Goal: Task Accomplishment & Management: Manage account settings

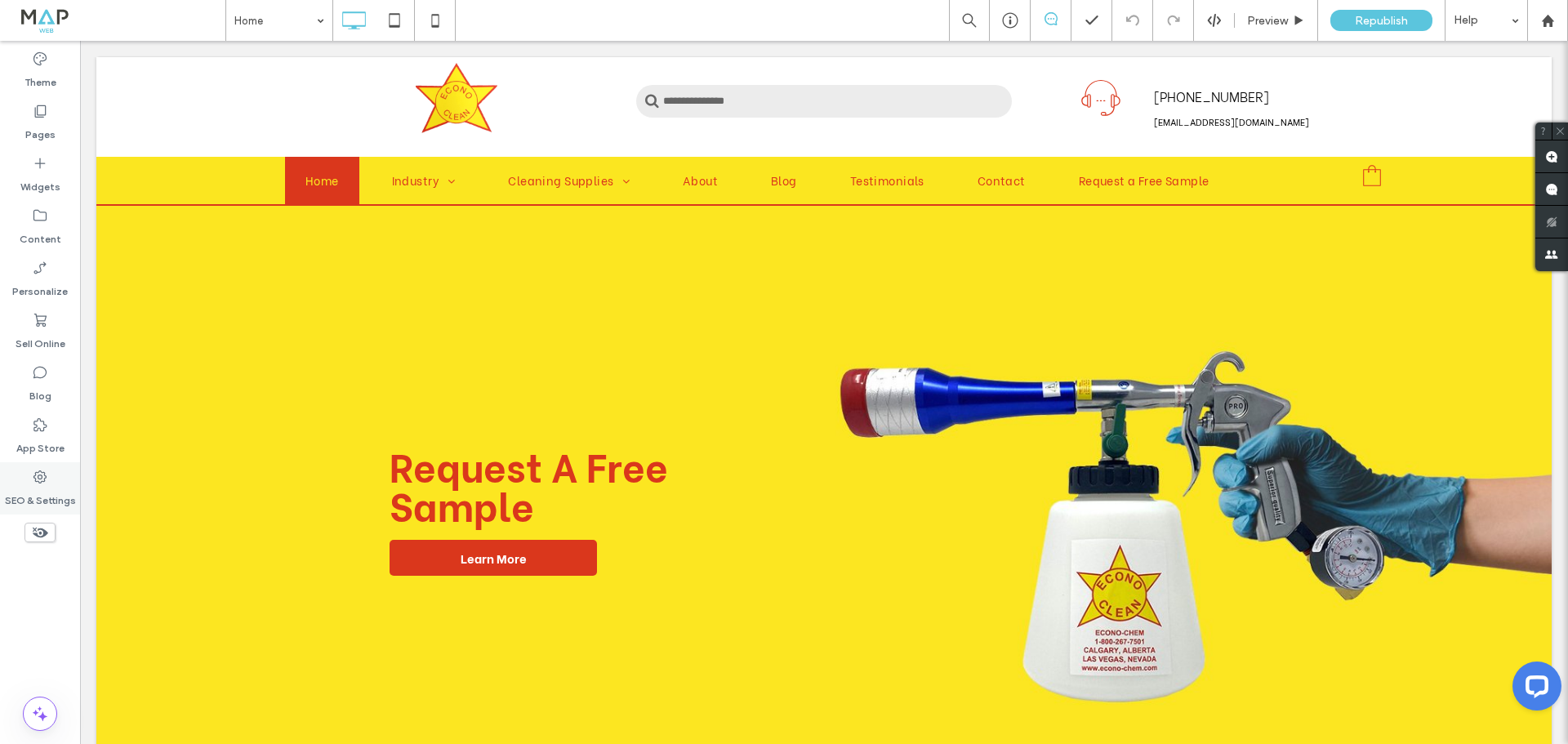
click at [28, 476] on div "SEO & Settings" at bounding box center [40, 488] width 80 height 52
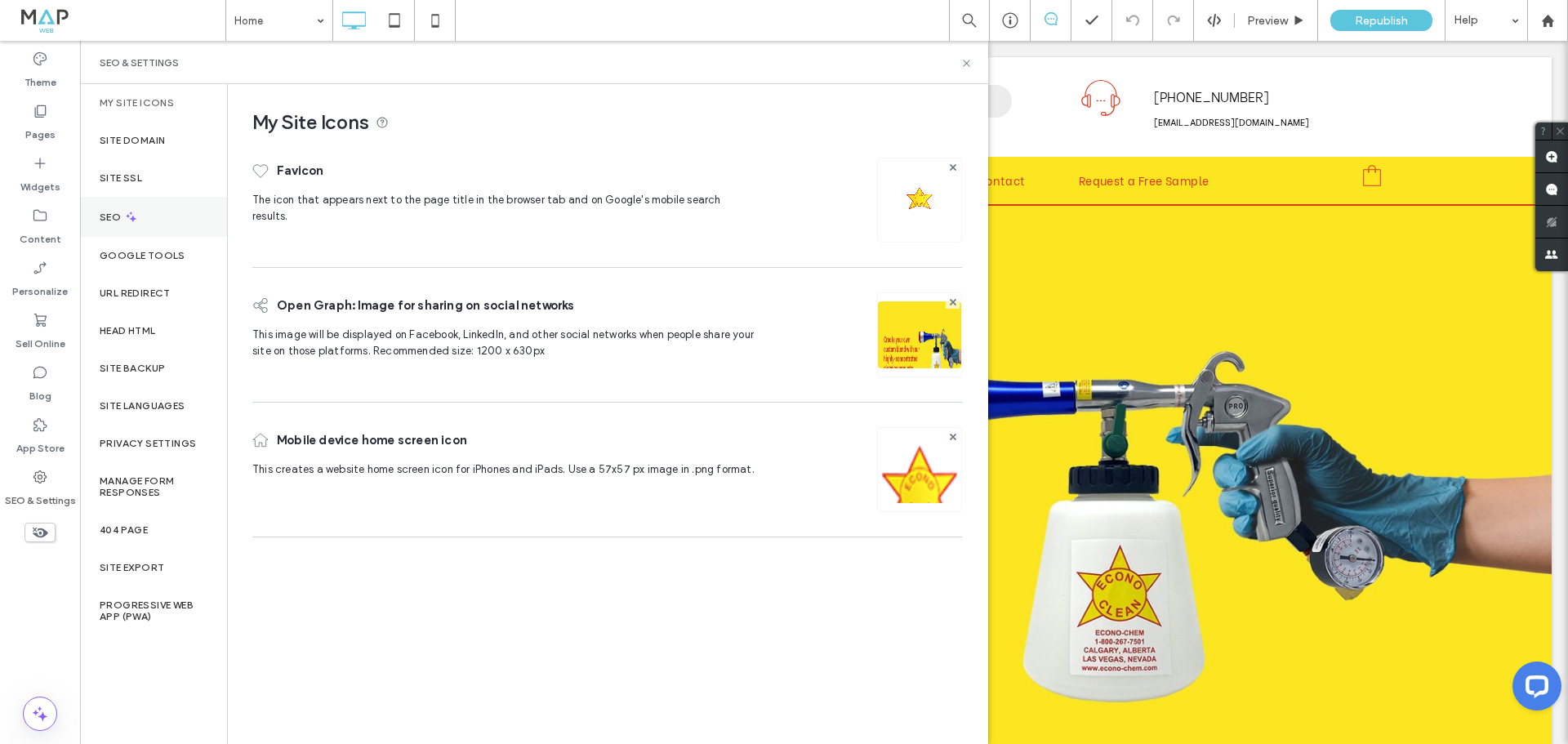
click at [139, 222] on div "SEO" at bounding box center [154, 216] width 147 height 40
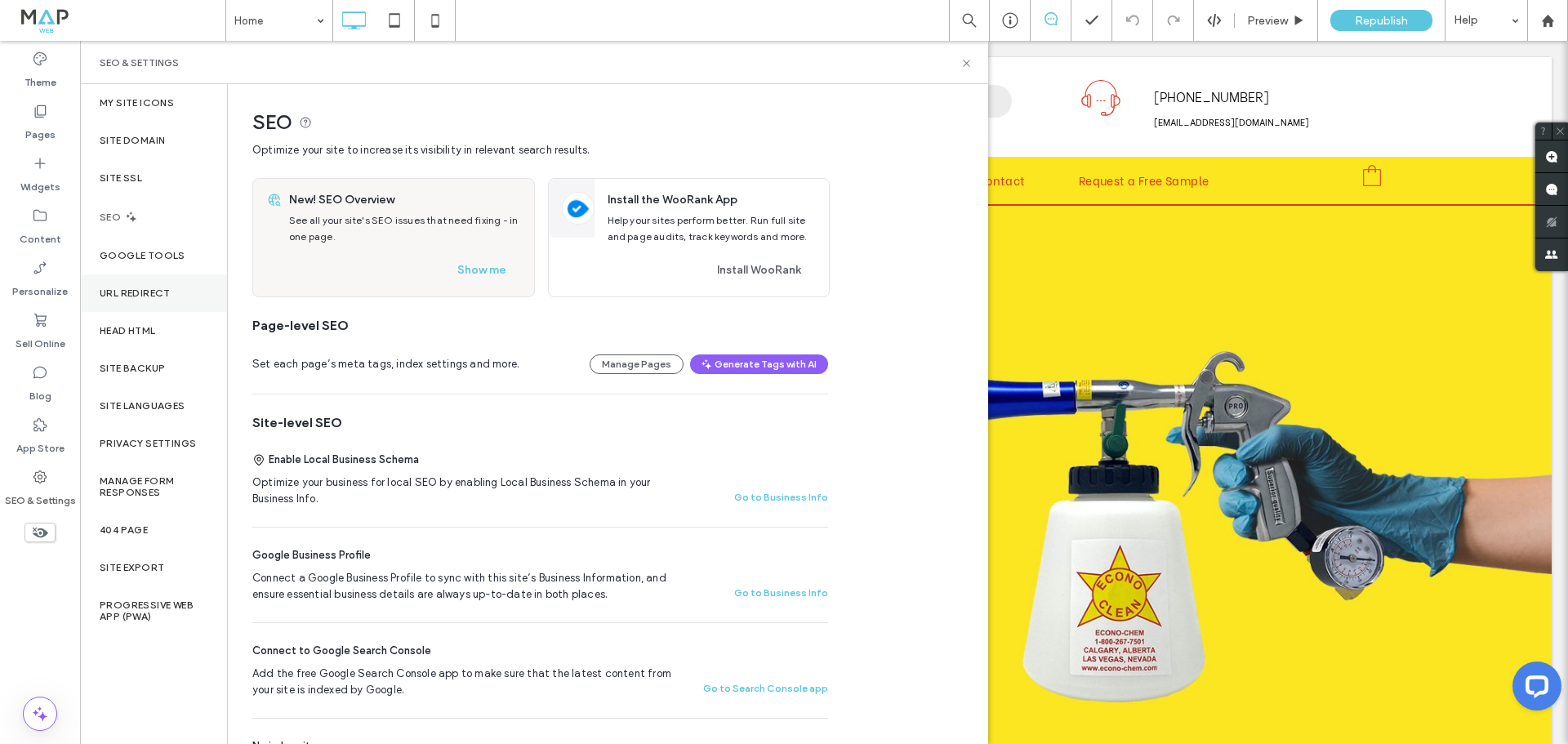
click at [149, 288] on label "URL Redirect" at bounding box center [134, 293] width 71 height 12
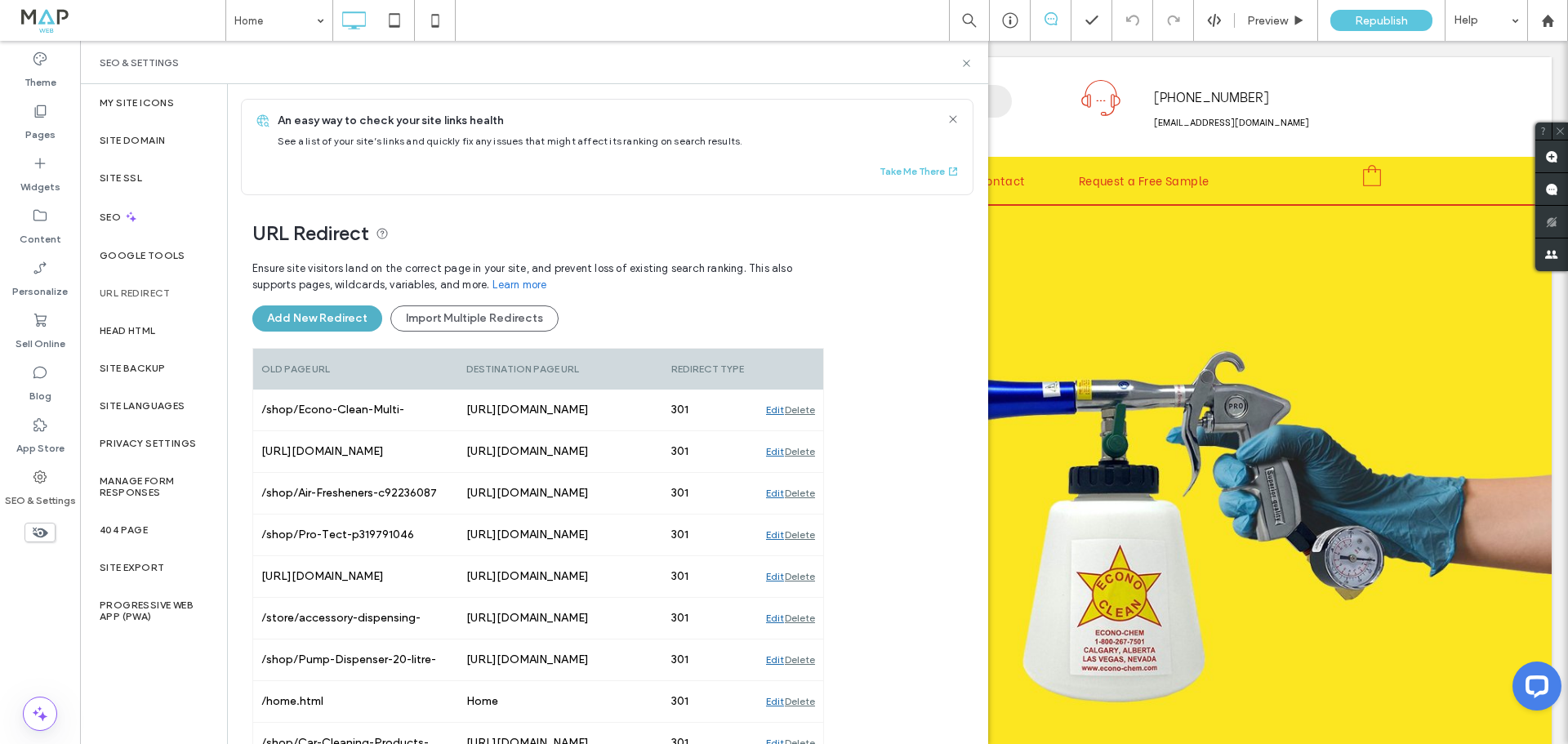
click at [344, 323] on button "Add New Redirect" at bounding box center [316, 318] width 130 height 26
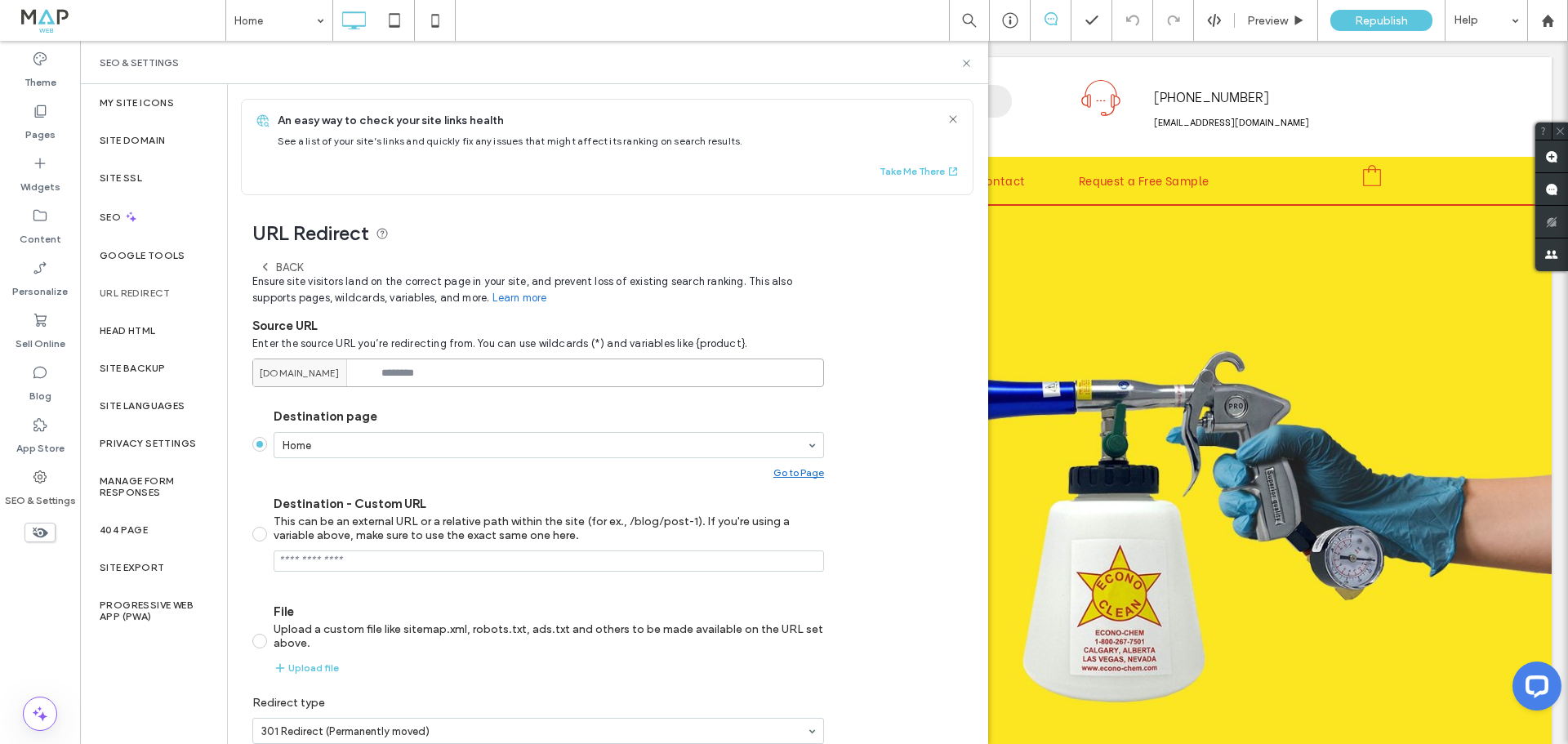
click at [450, 368] on input at bounding box center [538, 373] width 572 height 29
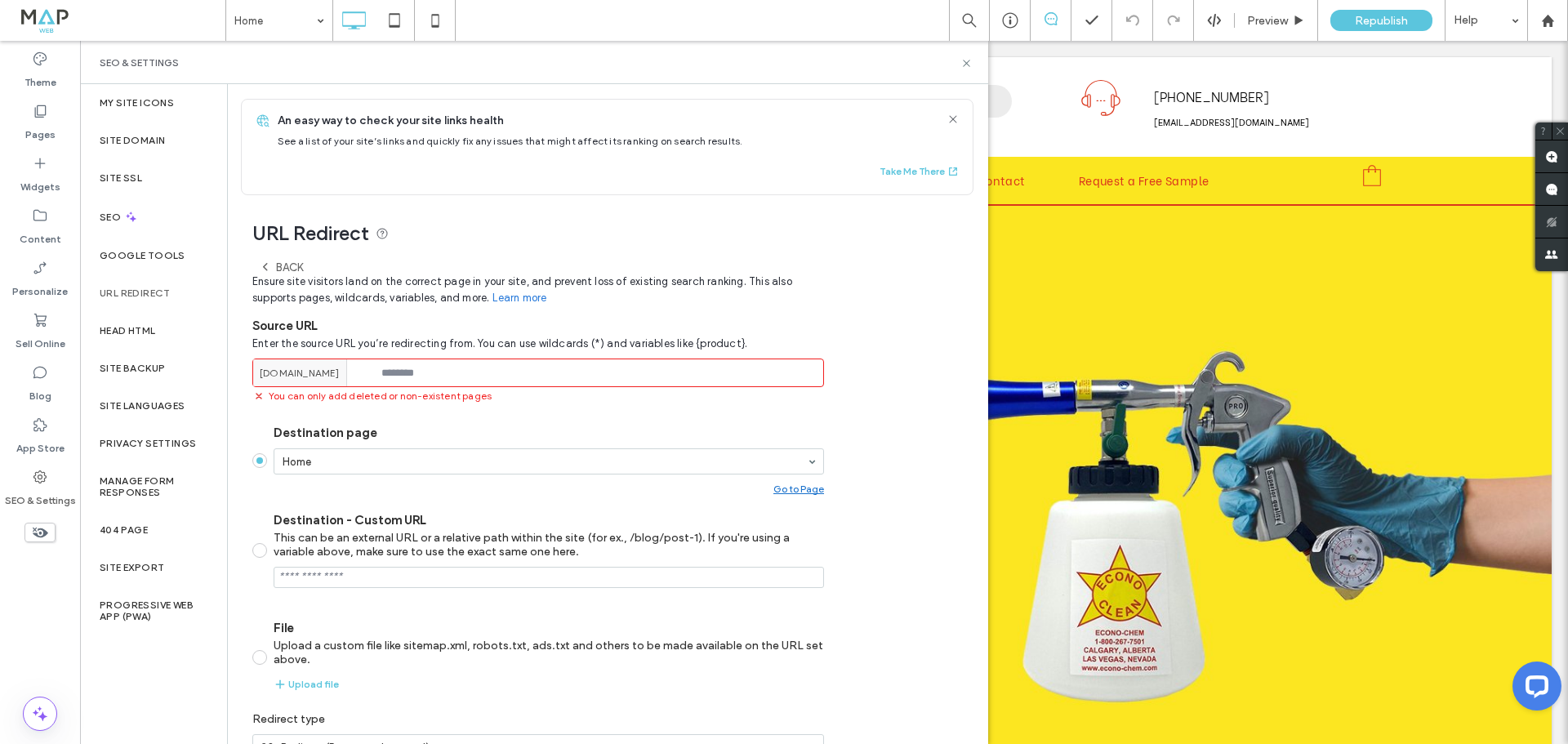
click at [449, 376] on input at bounding box center [538, 373] width 572 height 29
paste input "**********"
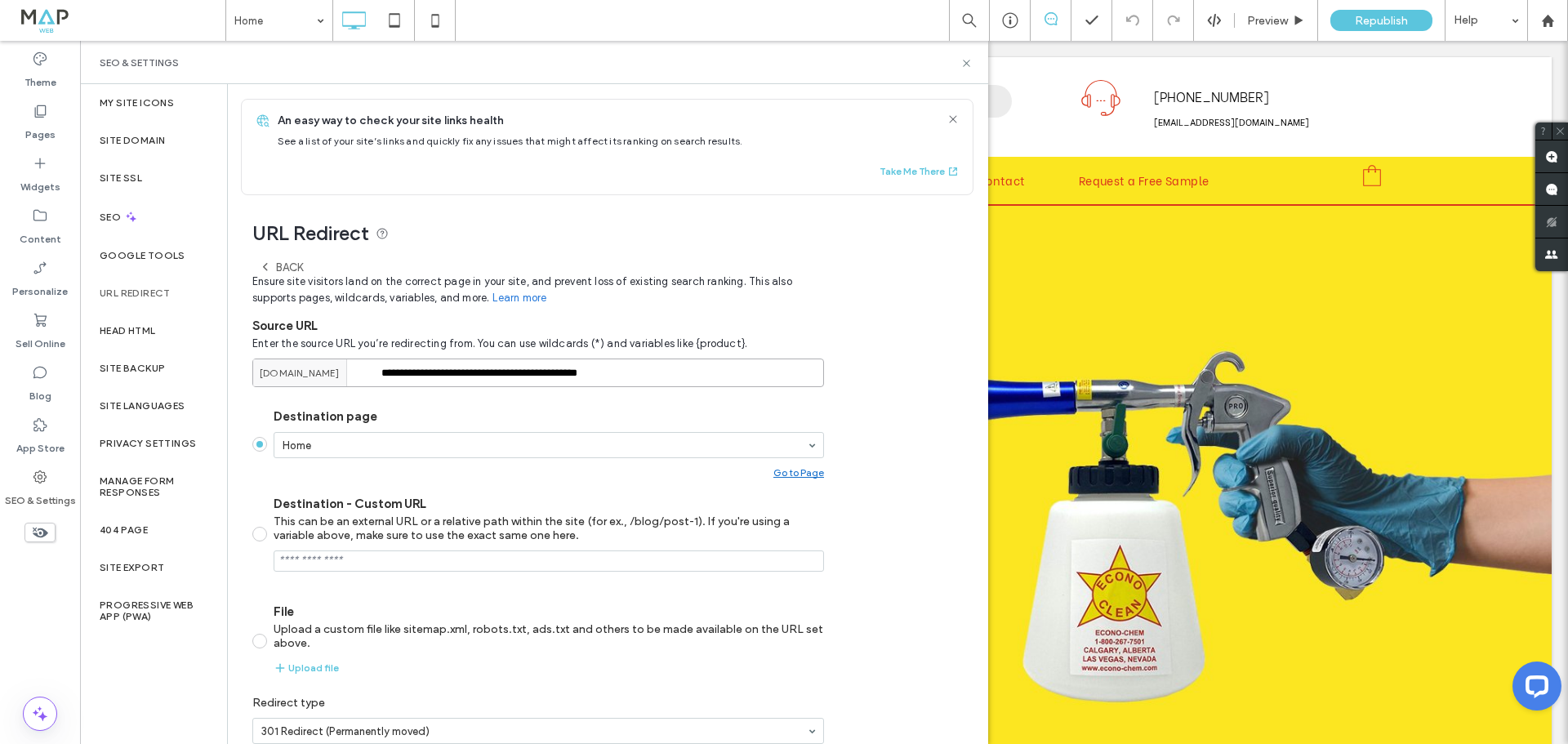
type input "**********"
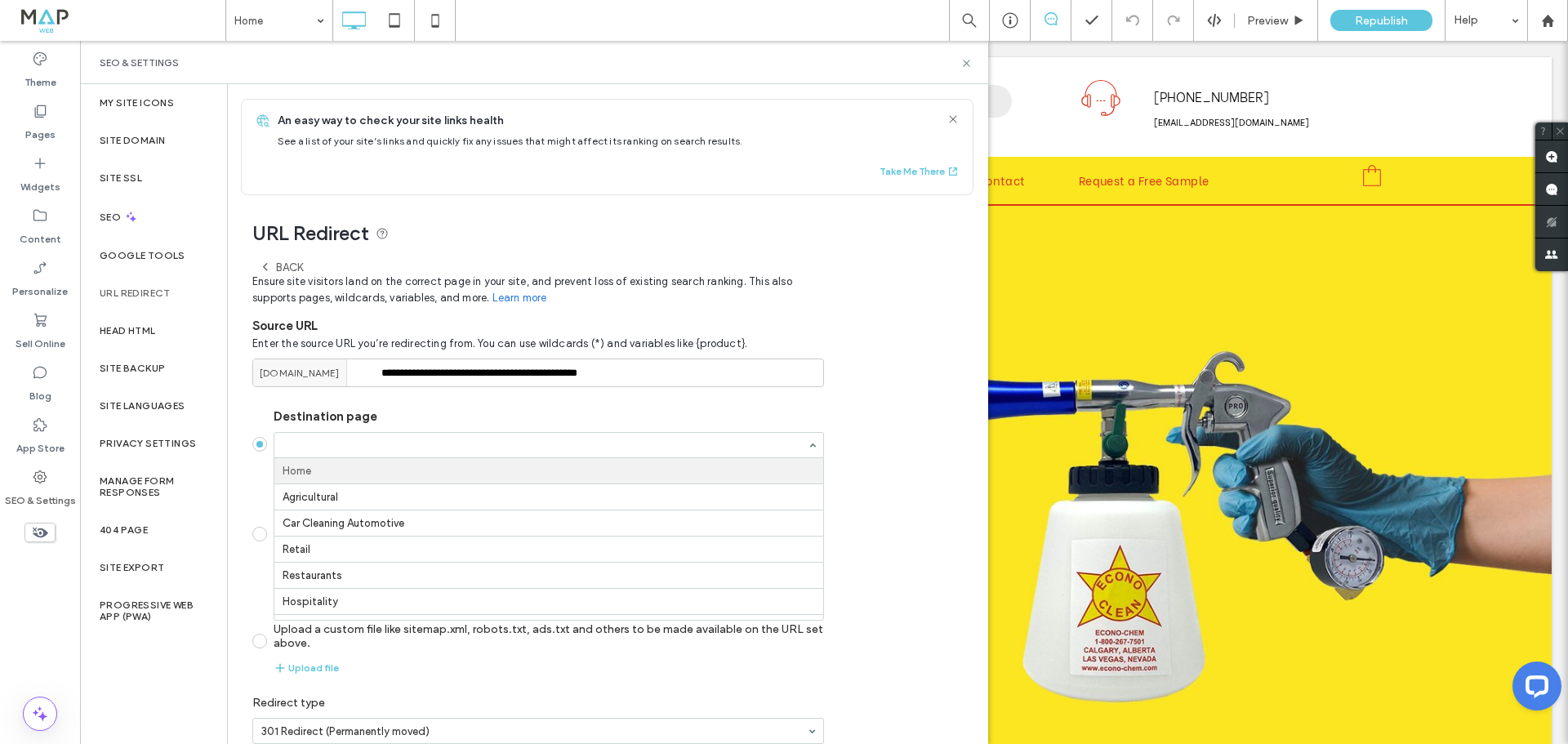
click at [388, 447] on input "Destination page Home Agricultural Car Cleaning Automotive Retail Restaurants H…" at bounding box center [544, 445] width 525 height 12
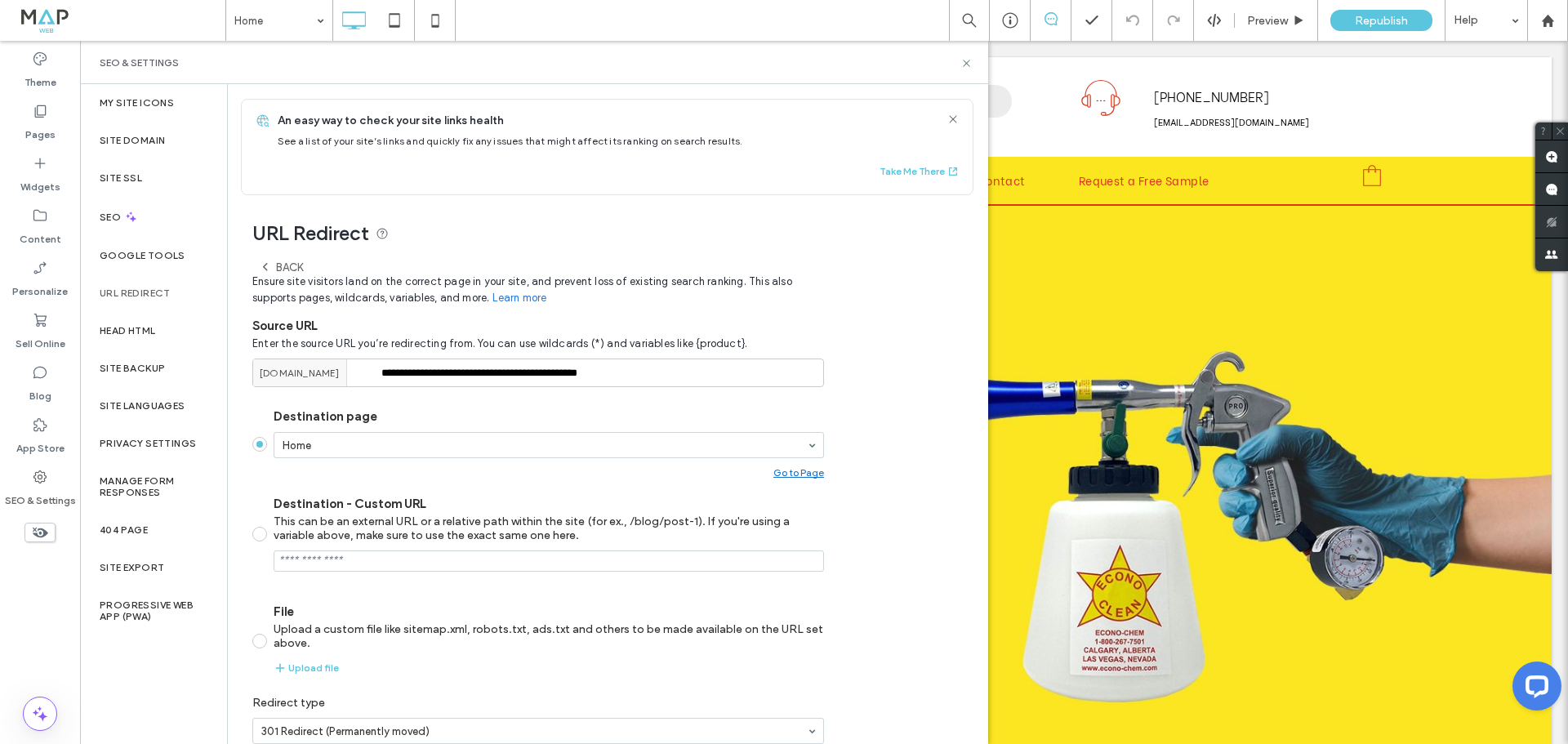
click at [263, 495] on section "Destination page Home Go to Page Destination - Custom URL This can be an extern…" at bounding box center [538, 541] width 572 height 292
click at [372, 554] on input "Destination - Custom URL This can be an external URL or a relative path within …" at bounding box center [549, 562] width 551 height 21
paste input "**********"
type input "**********"
click at [876, 590] on div "**********" at bounding box center [601, 501] width 746 height 612
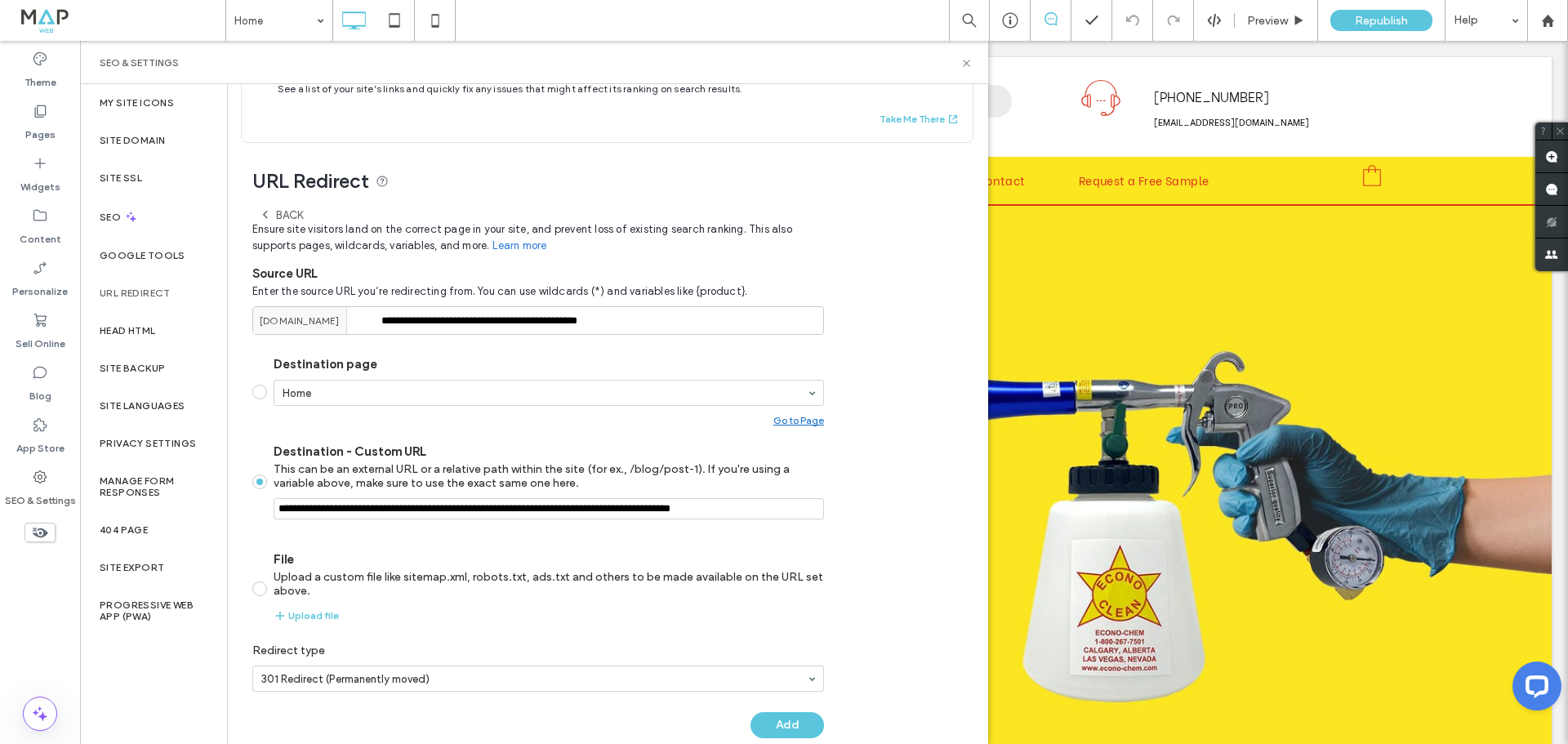
scroll to position [79, 0]
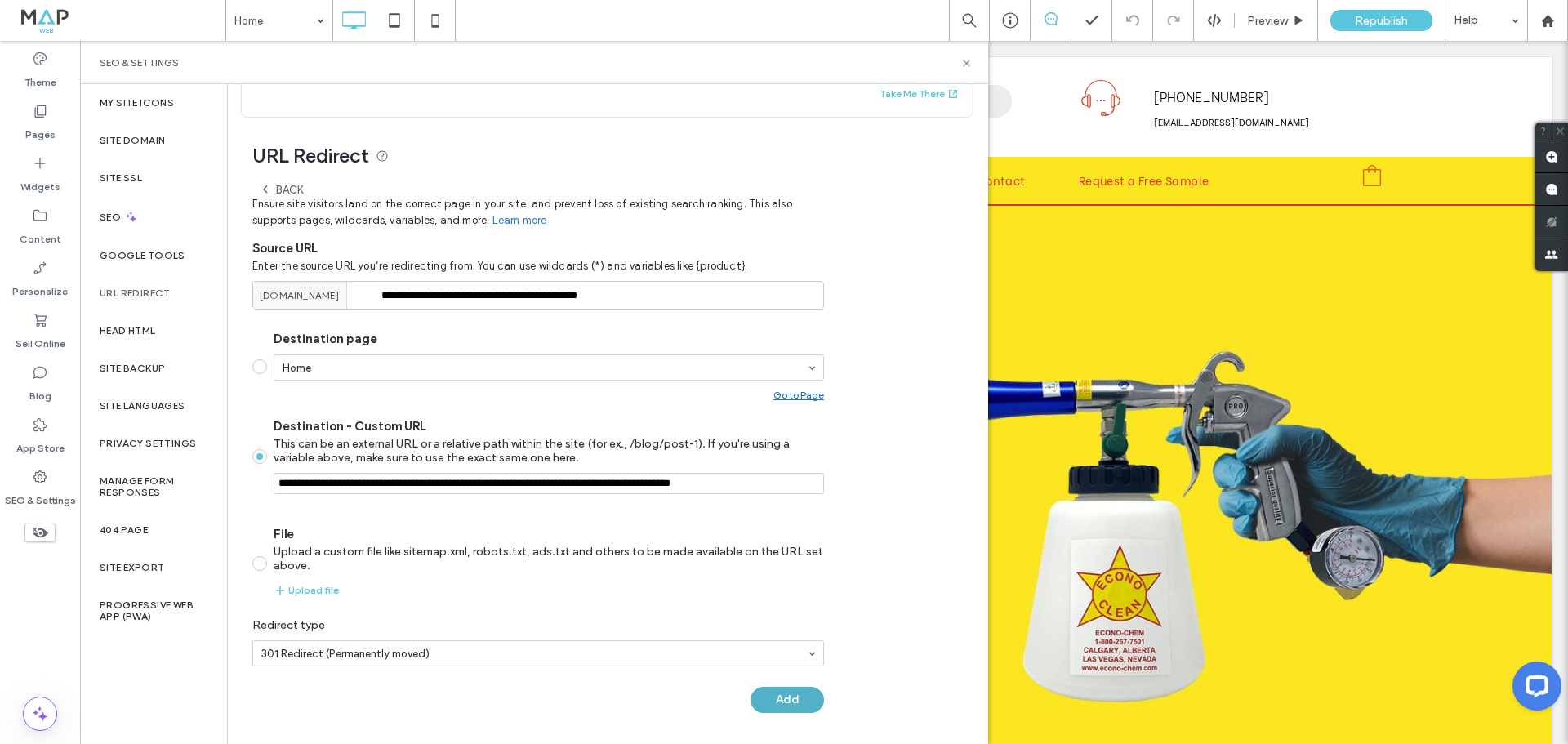
click at [787, 693] on button "Add" at bounding box center [788, 699] width 73 height 26
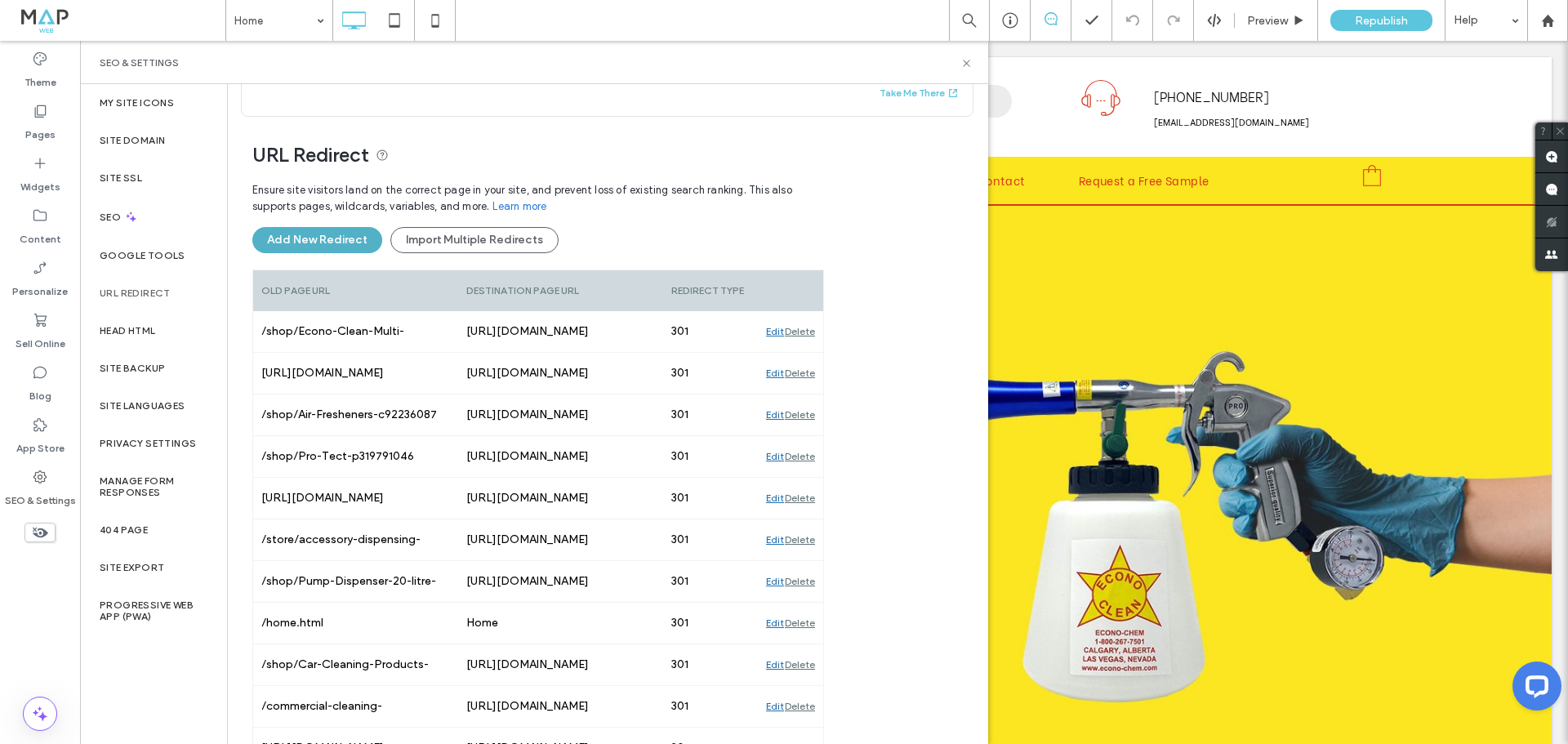
click at [320, 239] on button "Add New Redirect" at bounding box center [316, 240] width 130 height 26
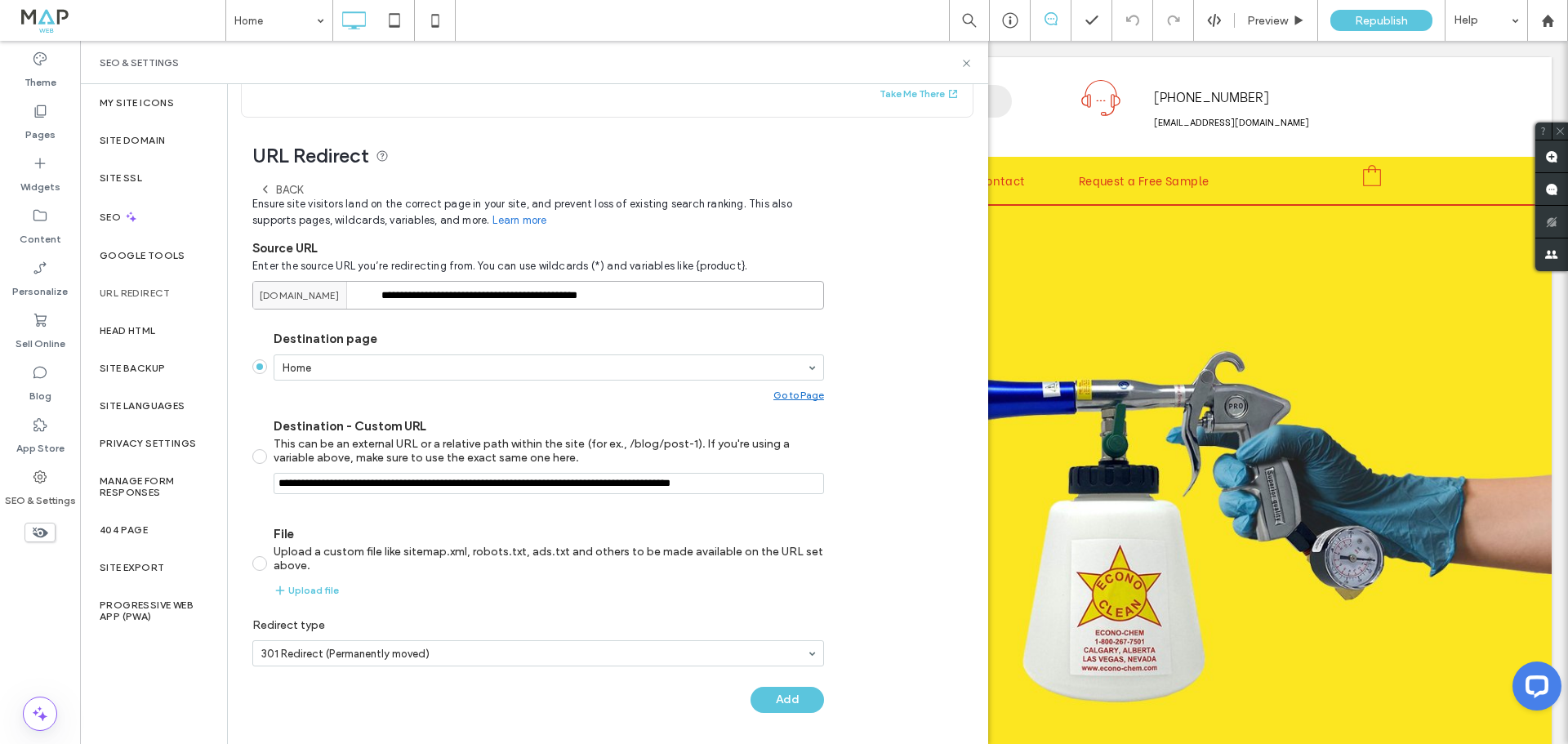
click at [536, 301] on input "**********" at bounding box center [538, 295] width 572 height 29
paste input "**********"
type input "**********"
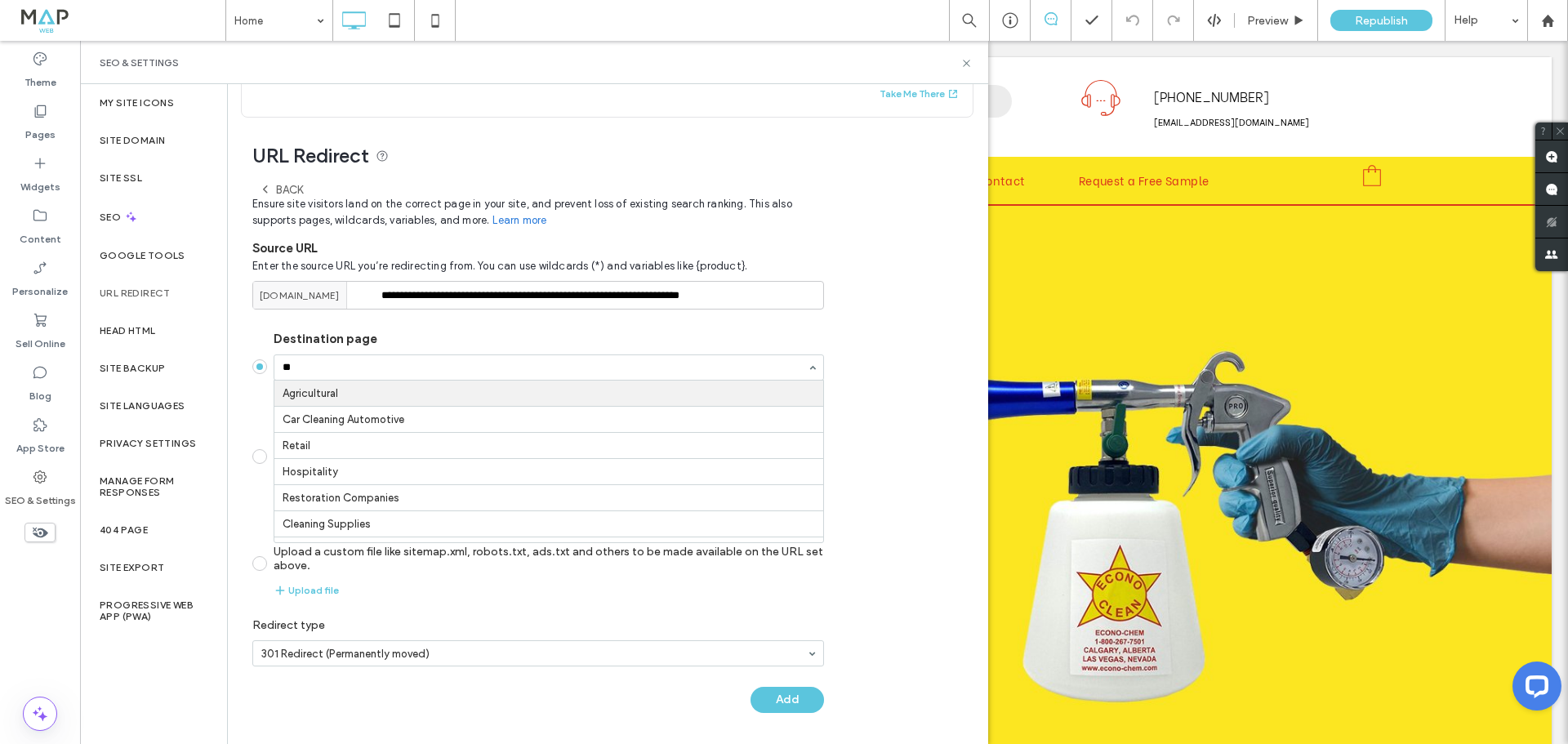
type input "***"
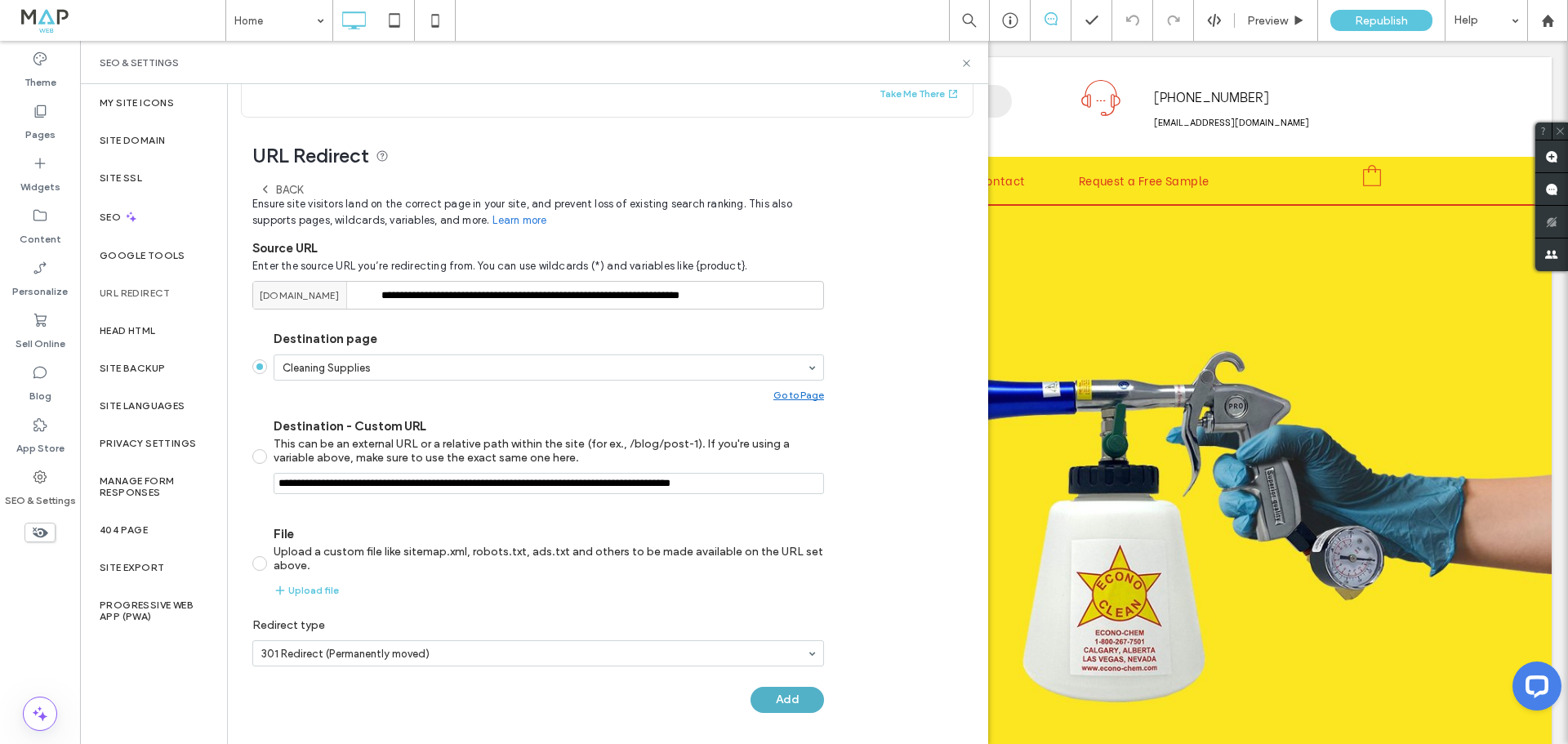
click at [780, 699] on button "Add" at bounding box center [788, 699] width 73 height 26
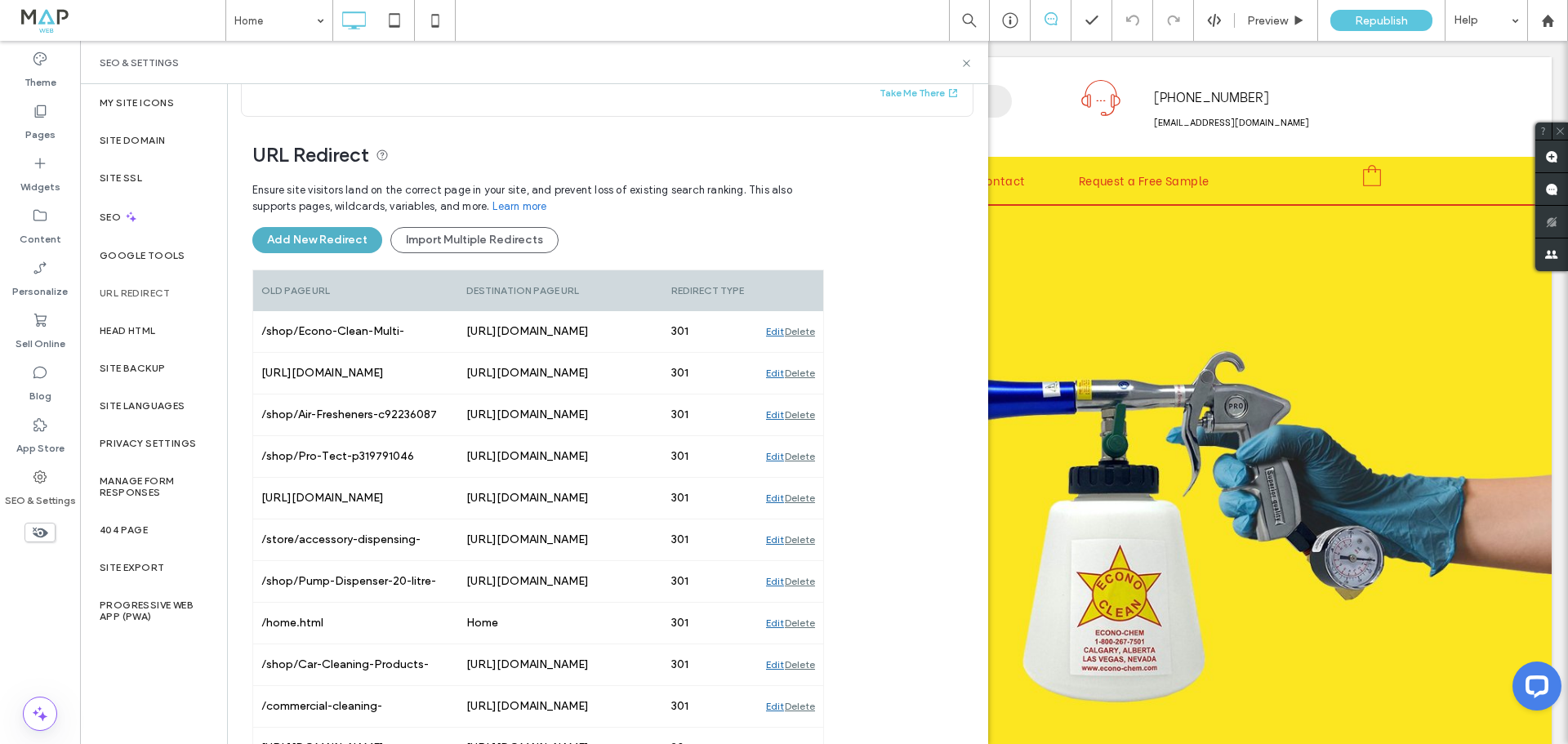
click at [351, 236] on button "Add New Redirect" at bounding box center [316, 240] width 130 height 26
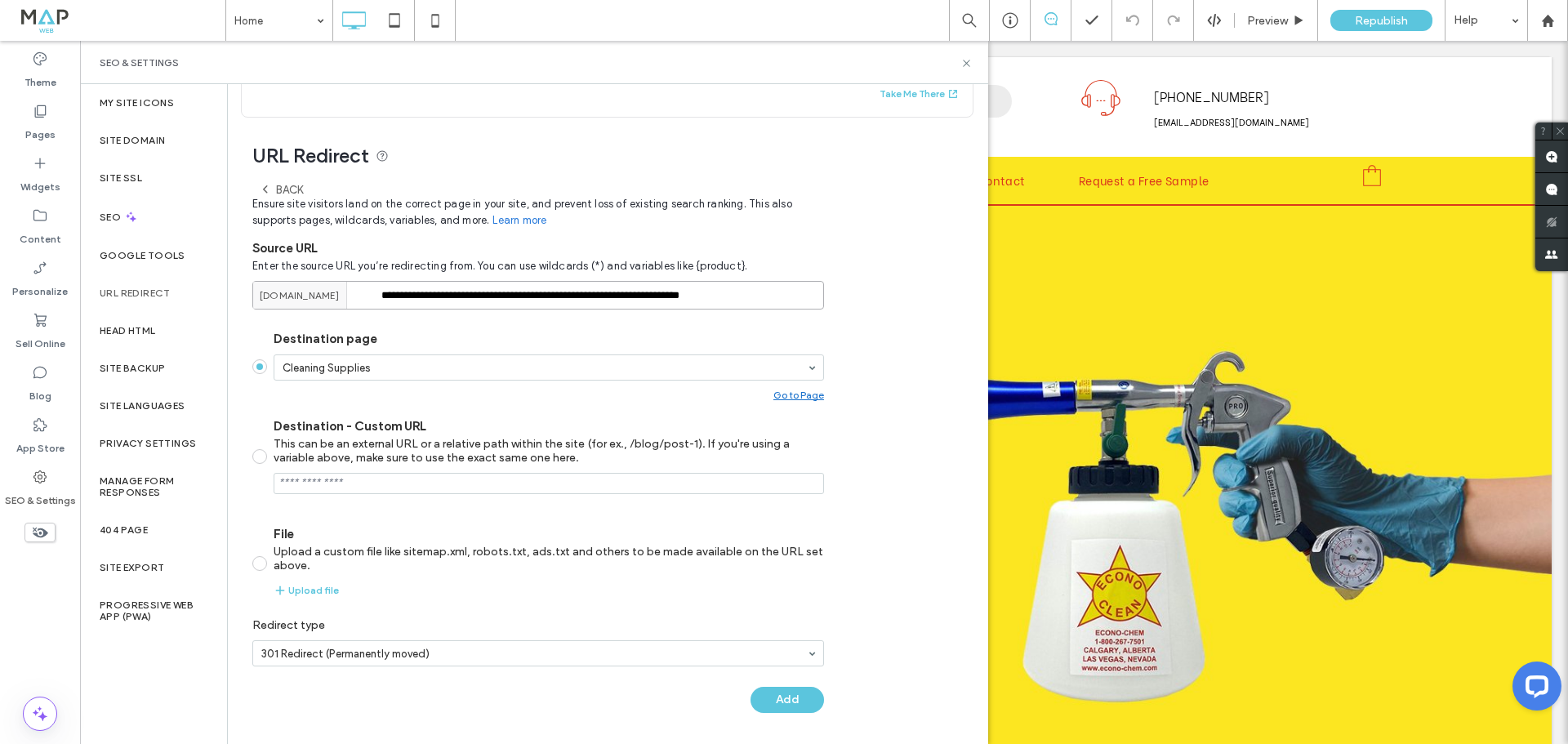
click at [581, 299] on input "**********" at bounding box center [538, 295] width 572 height 29
paste input "*"
type input "**********"
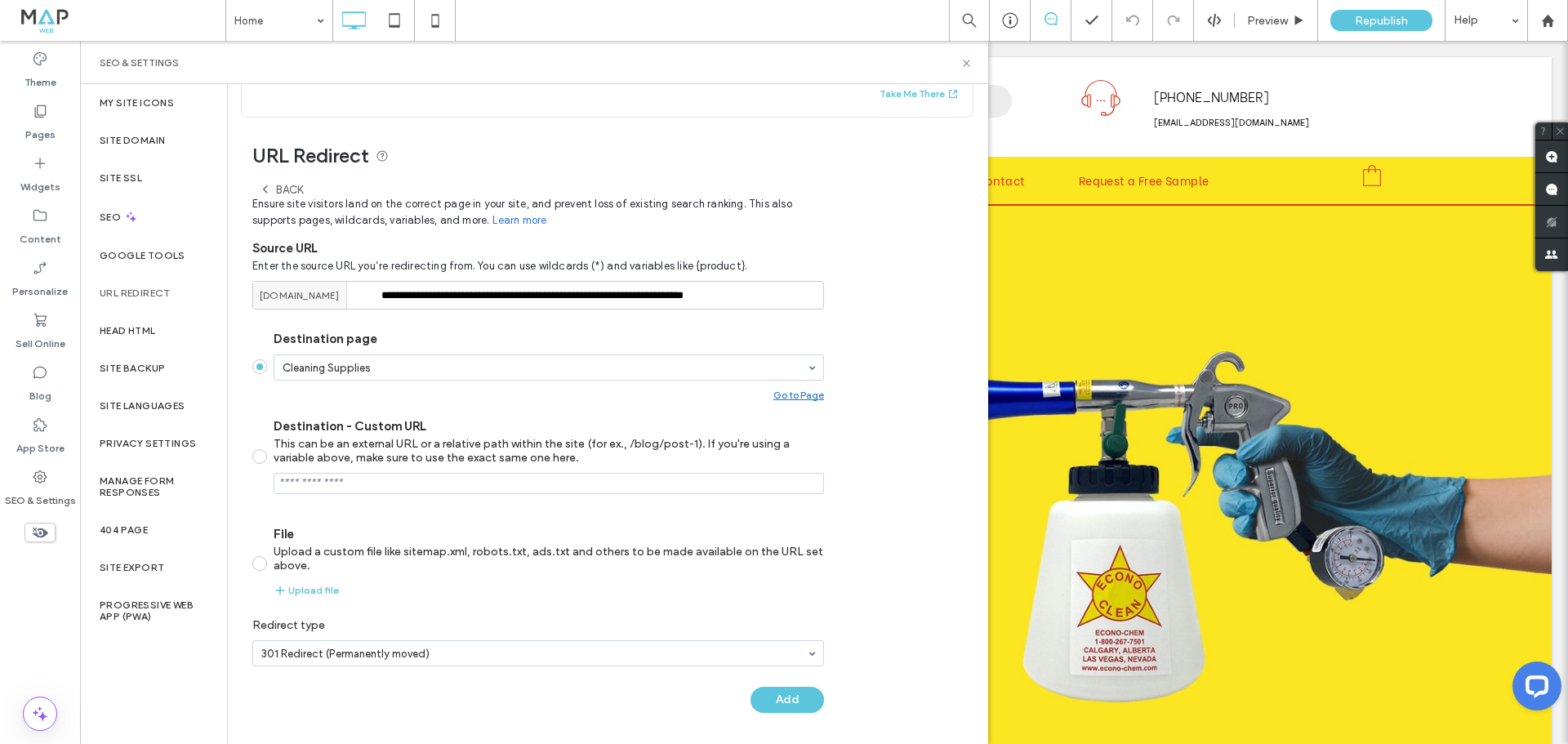
click at [801, 698] on button "Add" at bounding box center [788, 699] width 73 height 26
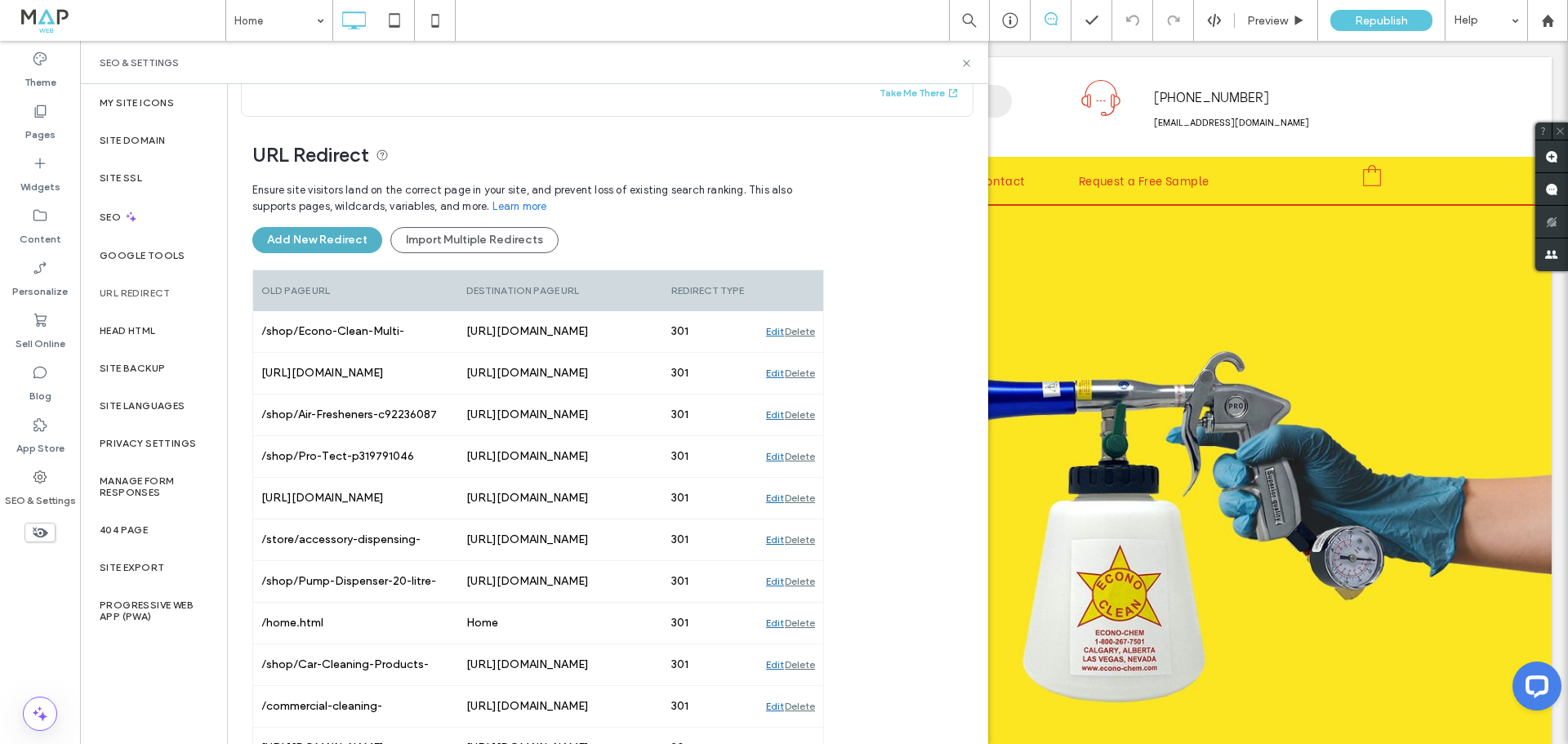
click at [353, 239] on button "Add New Redirect" at bounding box center [316, 240] width 130 height 26
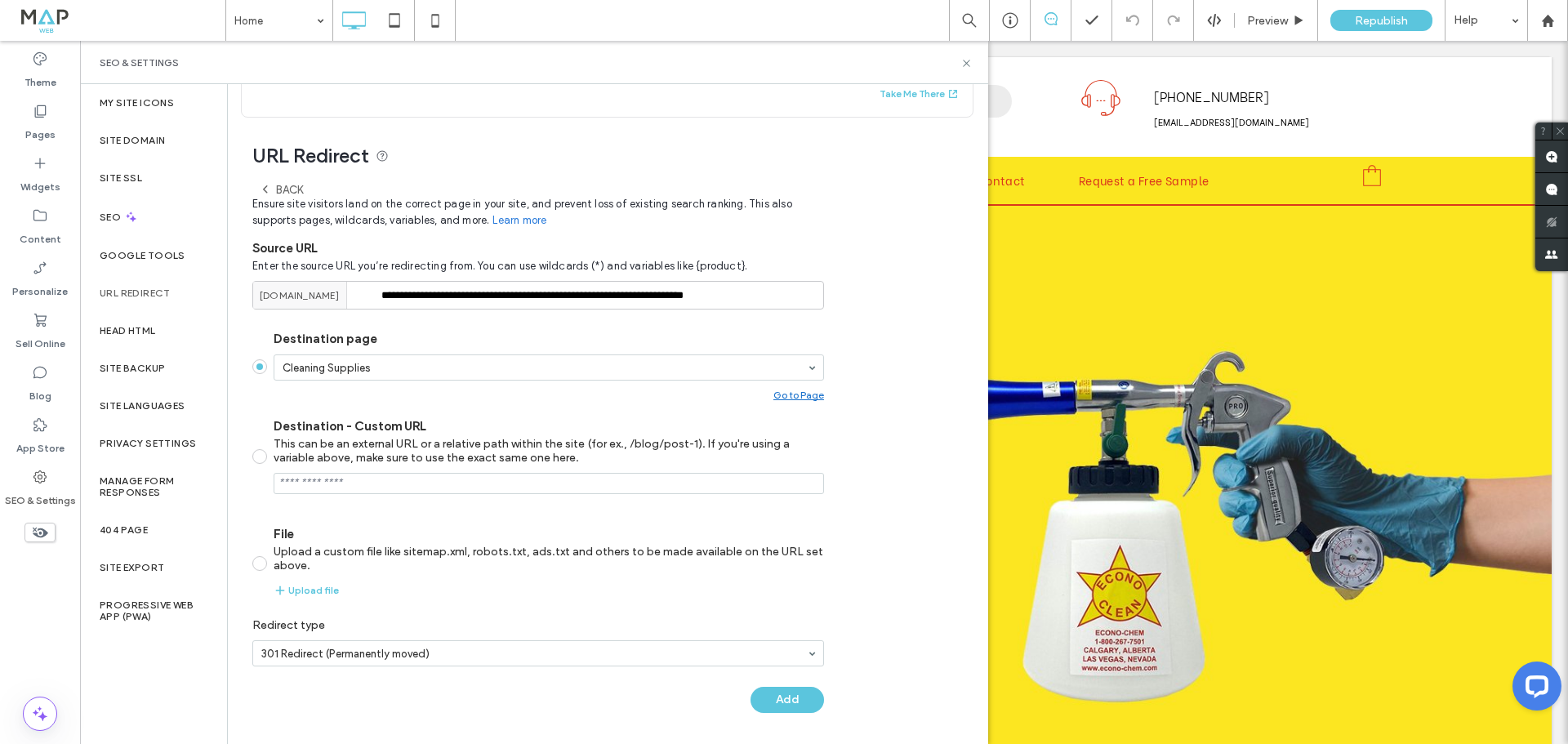
drag, startPoint x: 645, startPoint y: 326, endPoint x: 641, endPoint y: 308, distance: 18.4
click at [644, 326] on section "Destination page Cleaning Supplies Go to Page Destination - Custom URL This can…" at bounding box center [538, 463] width 572 height 292
click at [641, 302] on input "**********" at bounding box center [538, 295] width 572 height 29
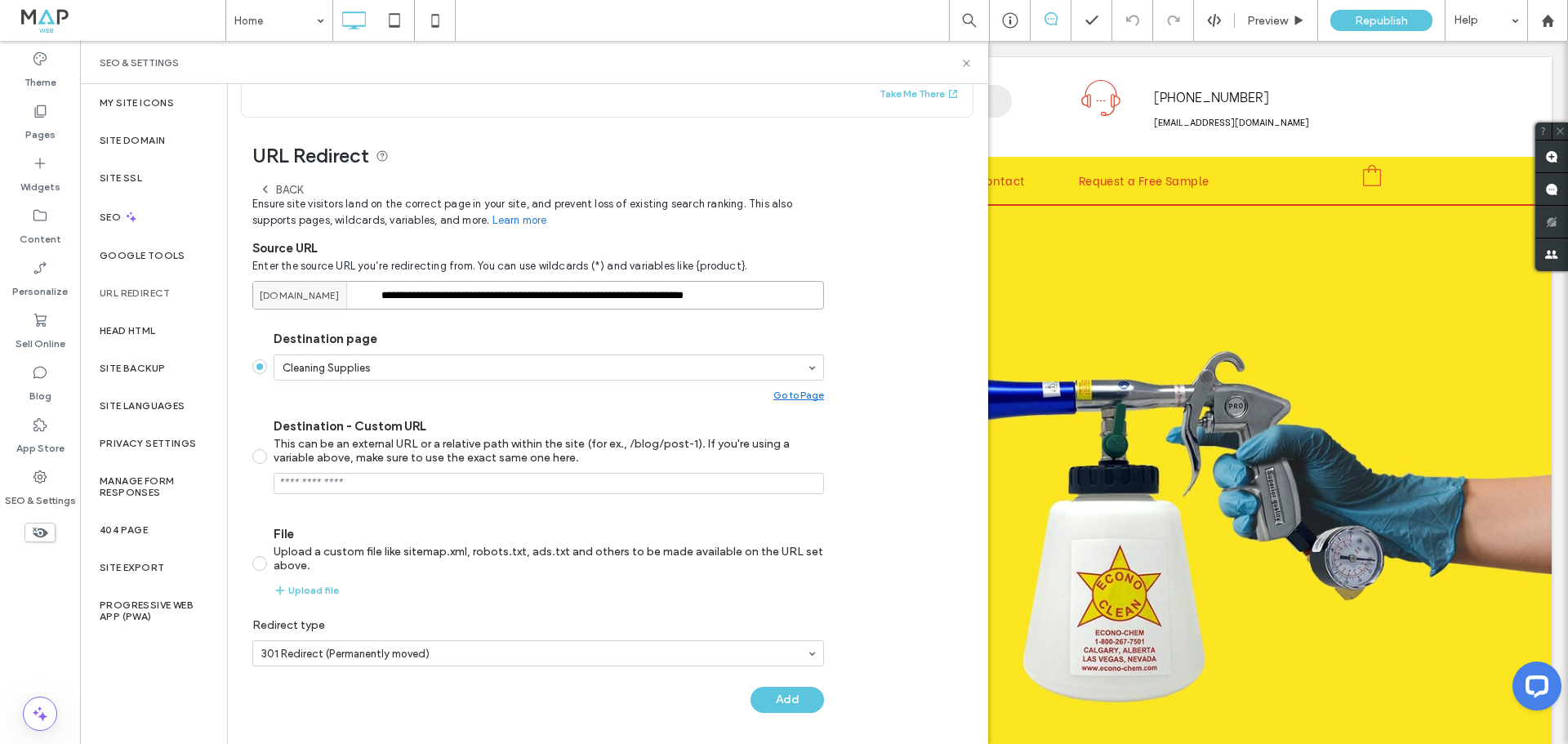
paste input
click at [769, 689] on button "Add" at bounding box center [788, 699] width 73 height 26
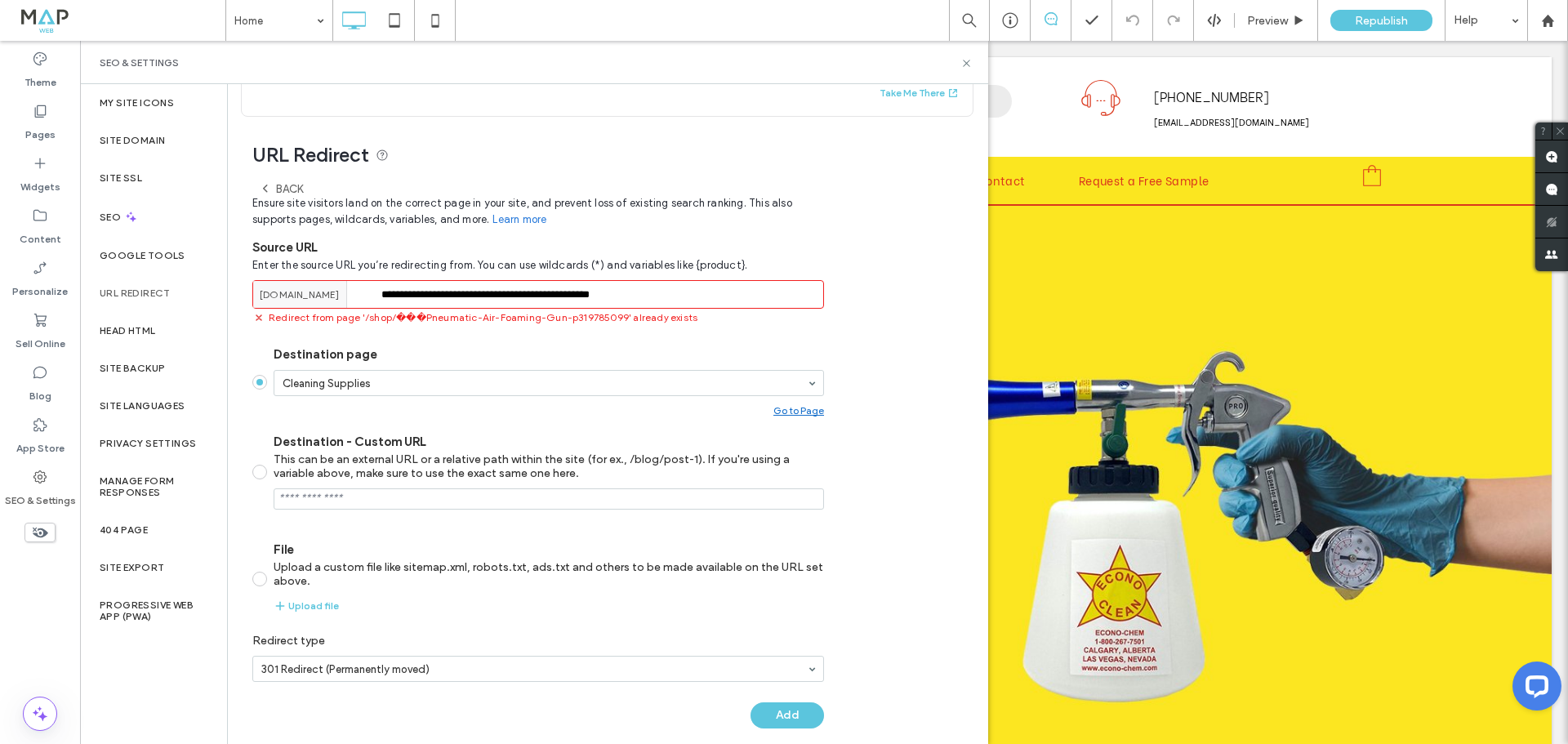
click at [477, 296] on input "**********" at bounding box center [538, 294] width 572 height 29
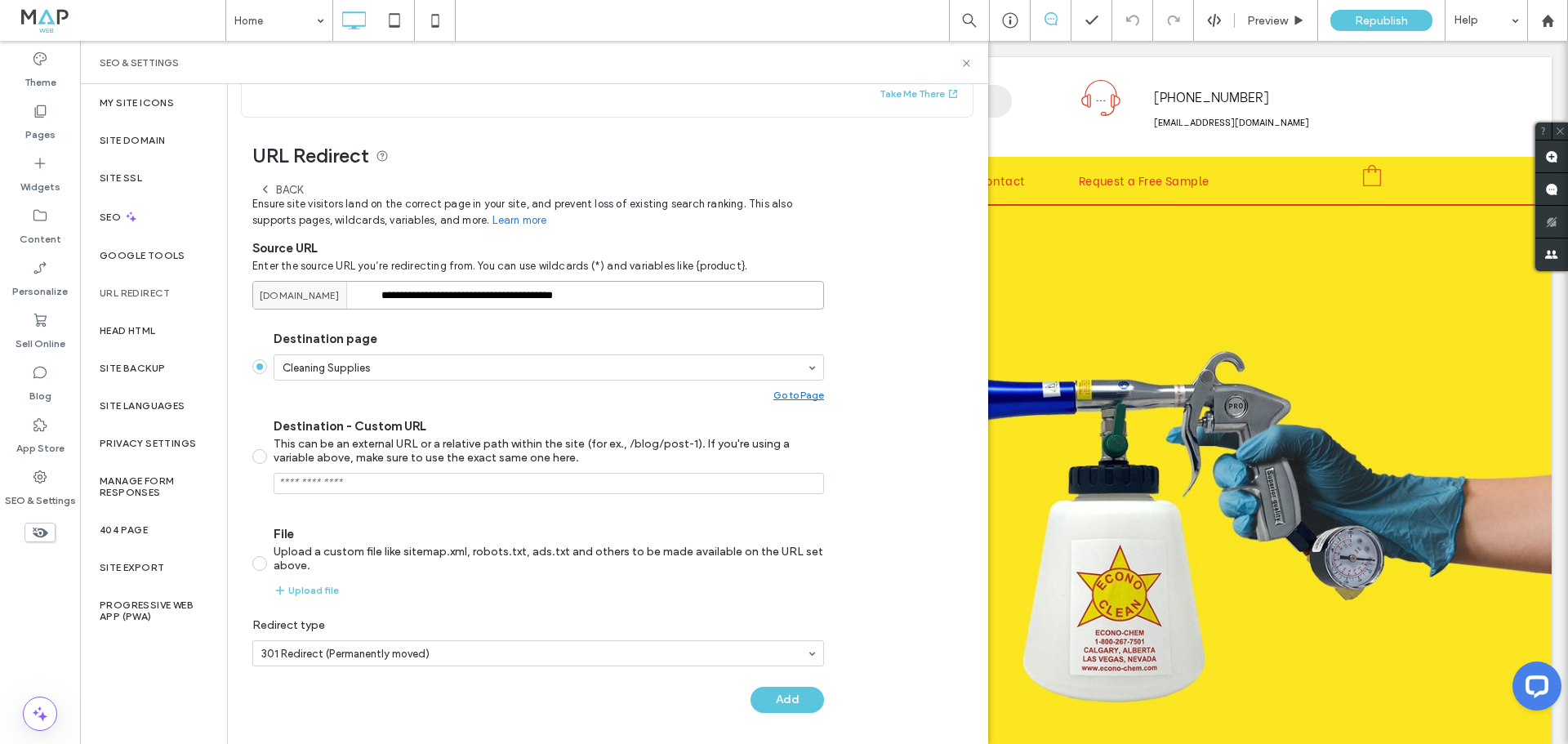
type input "**********"
click at [797, 705] on button "Add" at bounding box center [788, 699] width 73 height 26
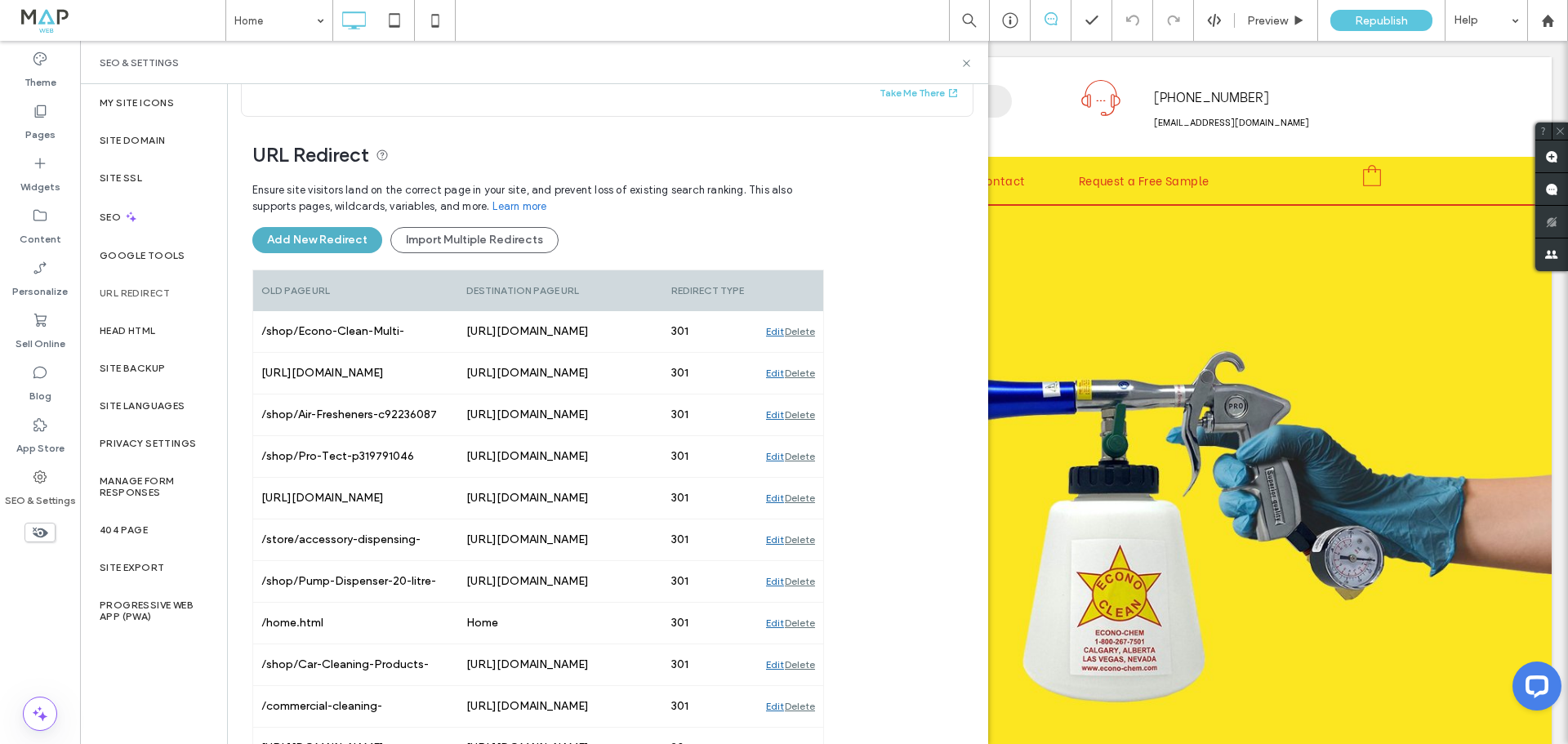
click at [365, 227] on button "Add New Redirect" at bounding box center [316, 240] width 130 height 26
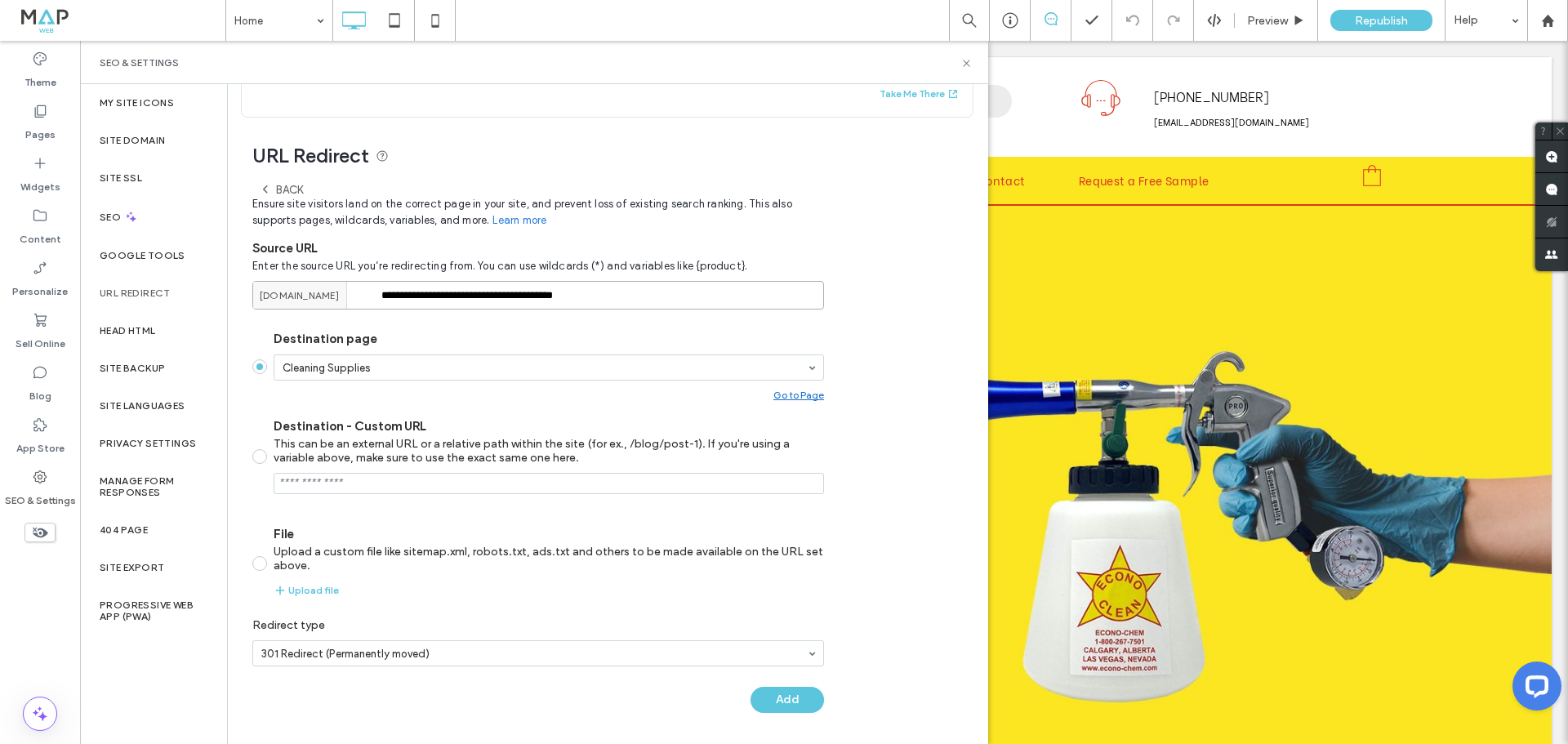
click at [571, 295] on input "**********" at bounding box center [538, 295] width 572 height 29
paste input "*********"
type input "**********"
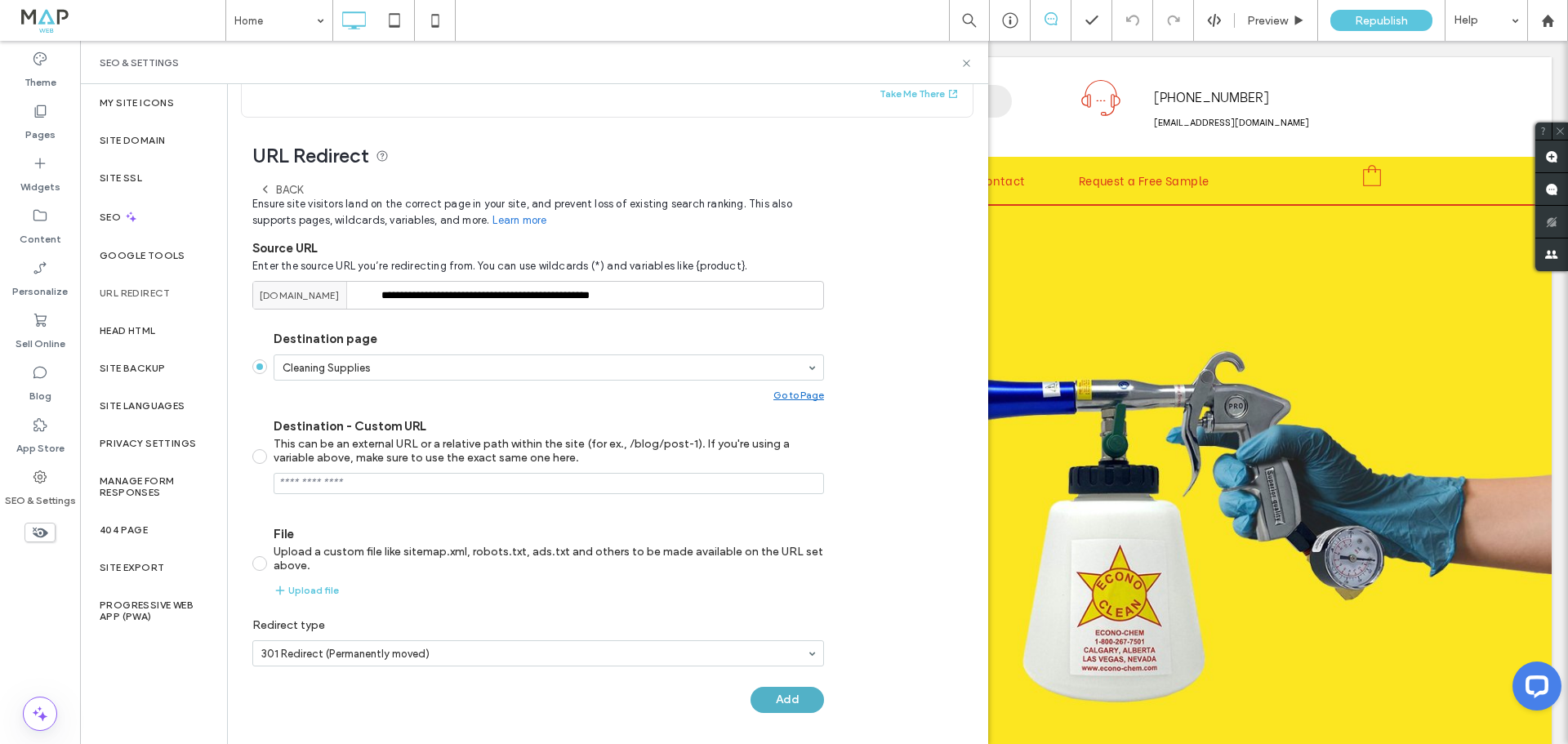
click at [787, 694] on button "Add" at bounding box center [788, 699] width 73 height 26
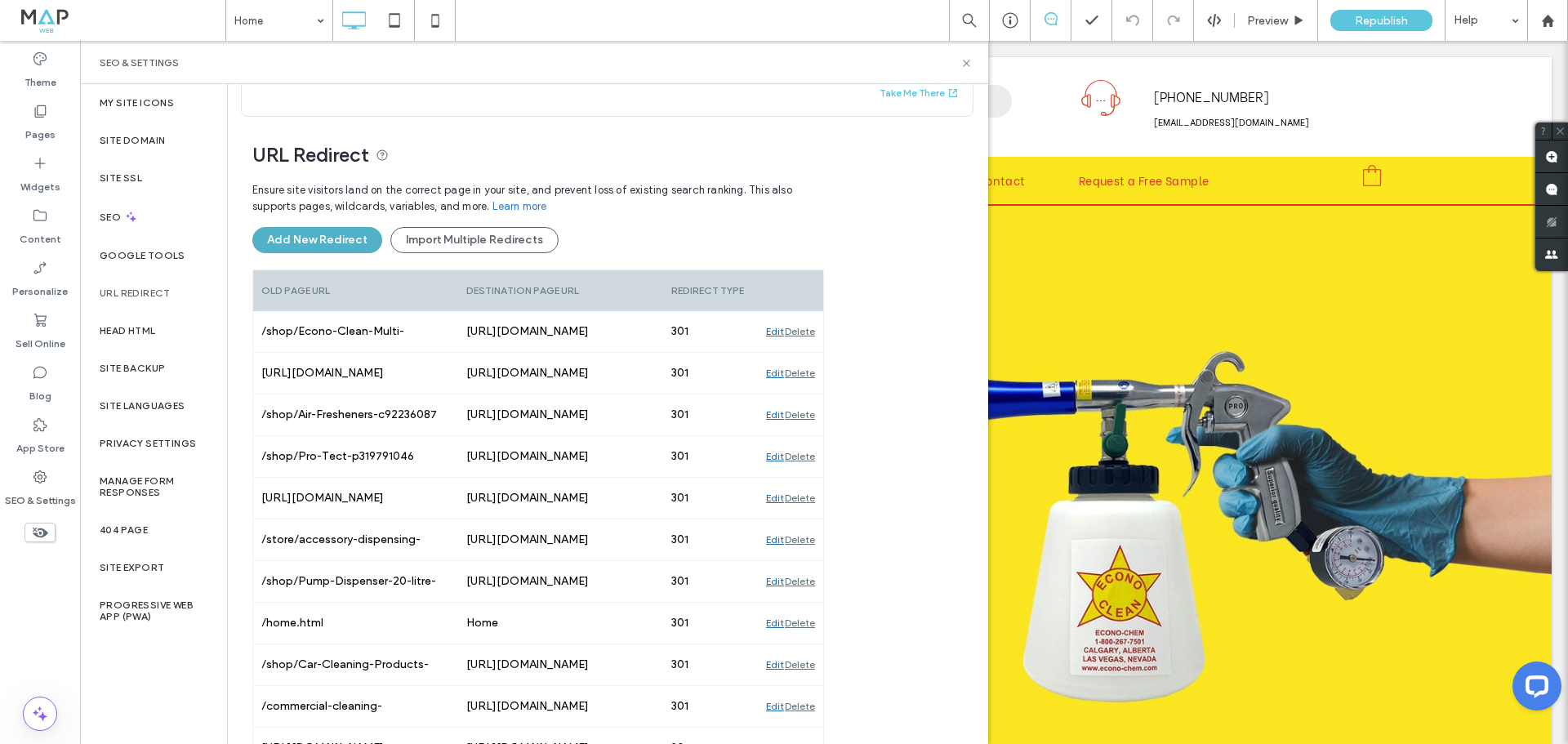
click at [312, 252] on button "Add New Redirect" at bounding box center [316, 240] width 130 height 26
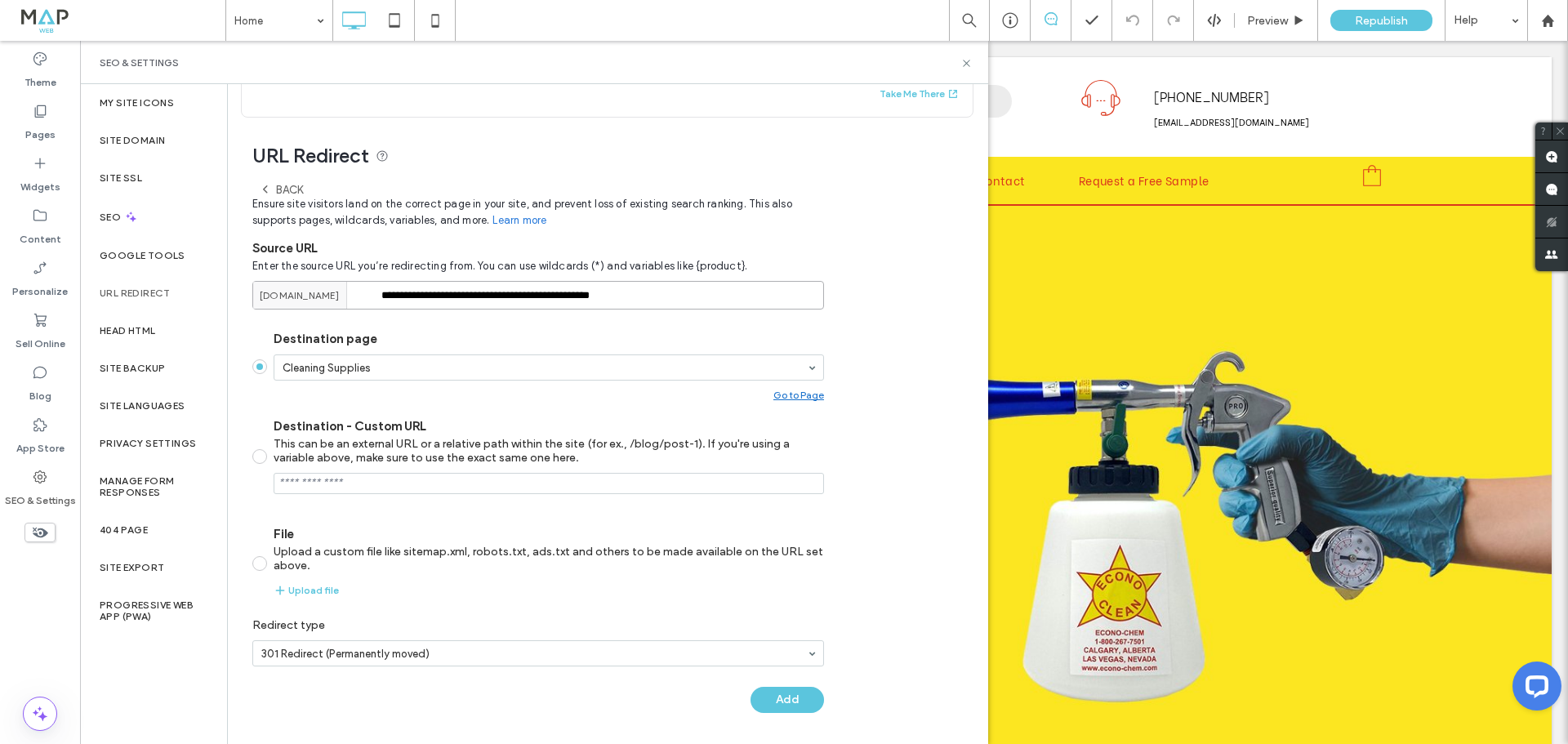
click at [634, 300] on input "**********" at bounding box center [538, 295] width 572 height 29
paste input "*"
type input "**********"
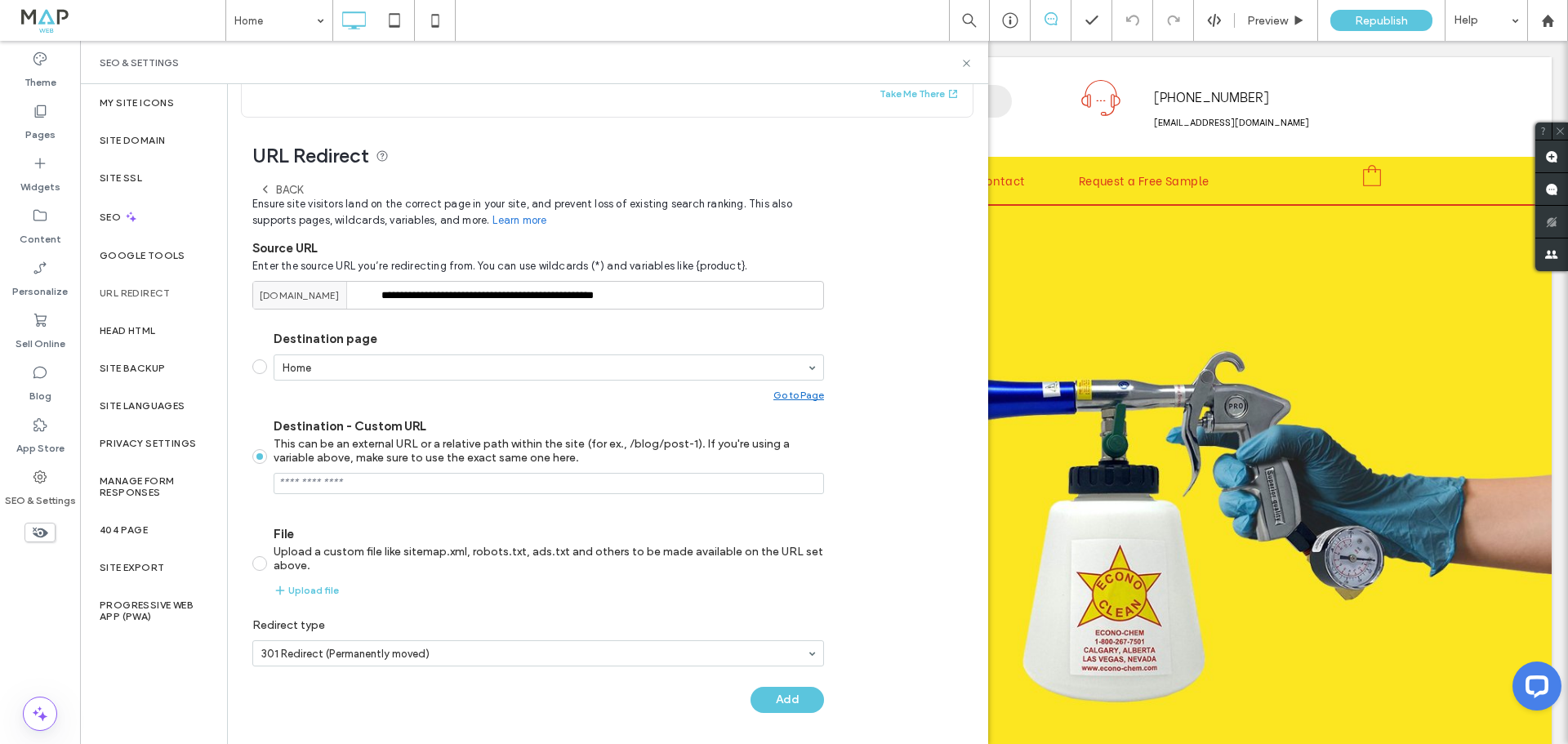
click at [389, 474] on input "Destination - Custom URL This can be an external URL or a relative path within …" at bounding box center [549, 484] width 551 height 21
paste input "**********"
type input "**********"
click at [797, 705] on button "Add" at bounding box center [788, 699] width 73 height 26
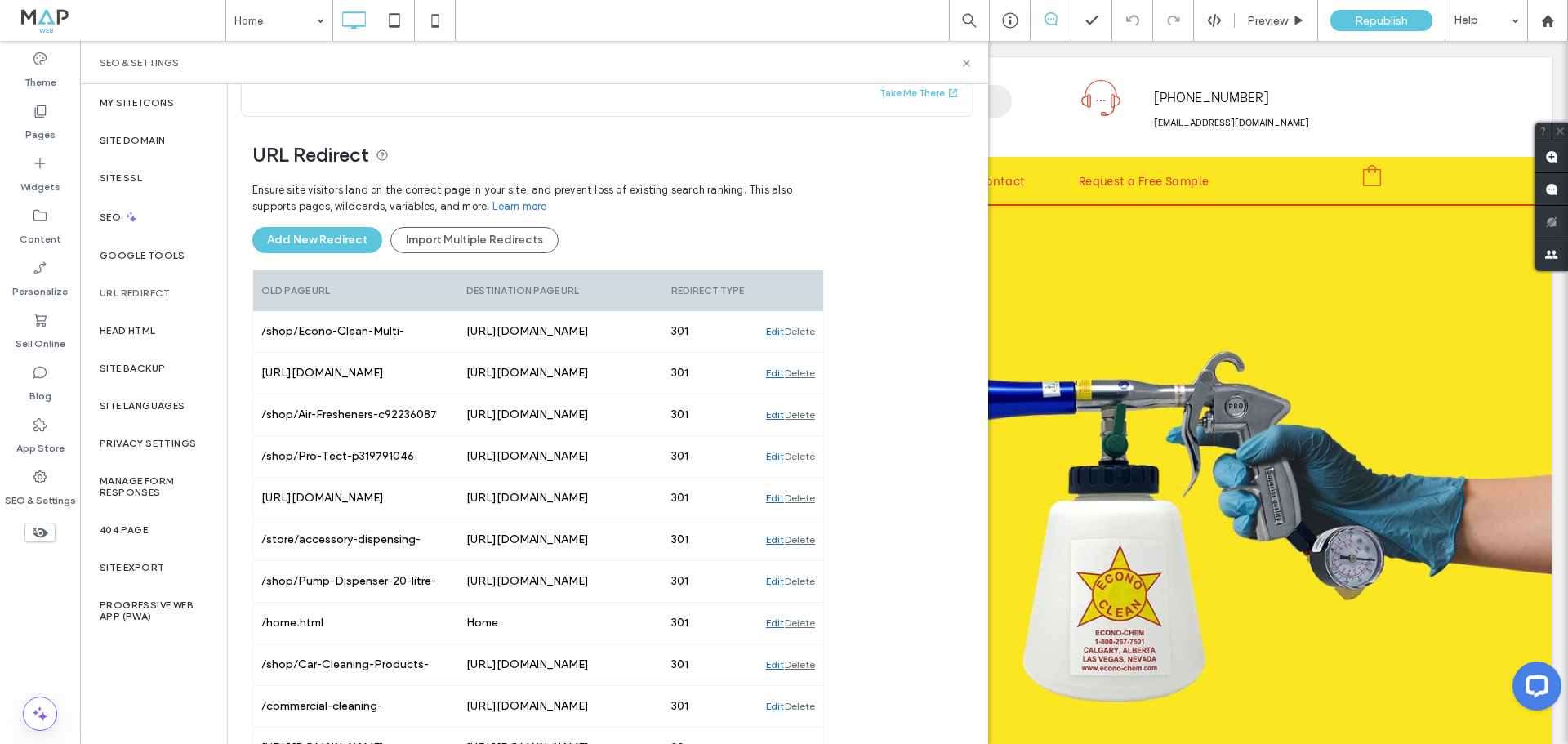
click at [325, 220] on div "Ensure site visitors land on the correct page in your site, and prevent loss of…" at bounding box center [538, 222] width 572 height 96
click at [328, 241] on button "Add New Redirect" at bounding box center [316, 240] width 130 height 26
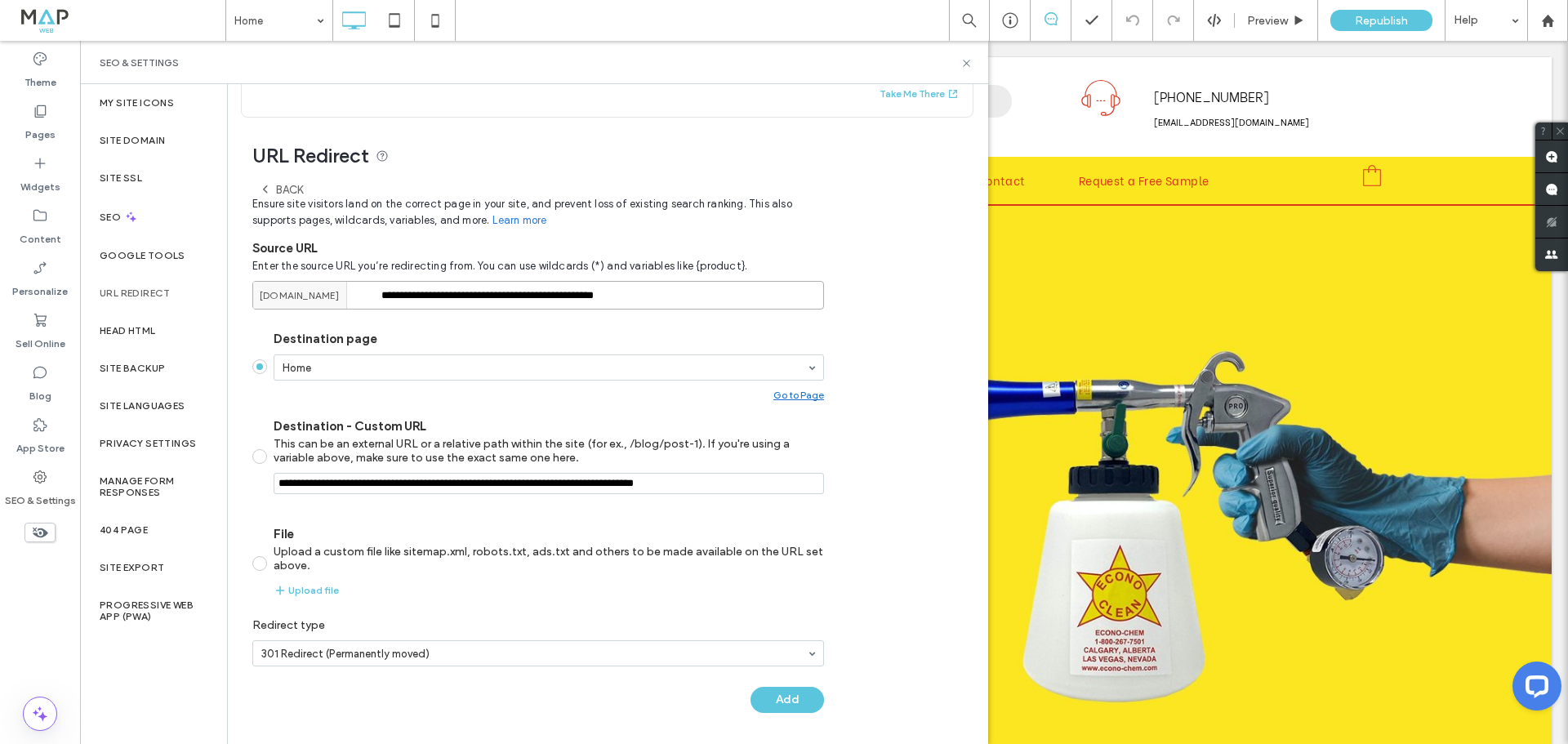
click at [507, 289] on input "**********" at bounding box center [538, 295] width 572 height 29
click at [506, 289] on input "**********" at bounding box center [538, 295] width 572 height 29
paste input "**"
type input "**********"
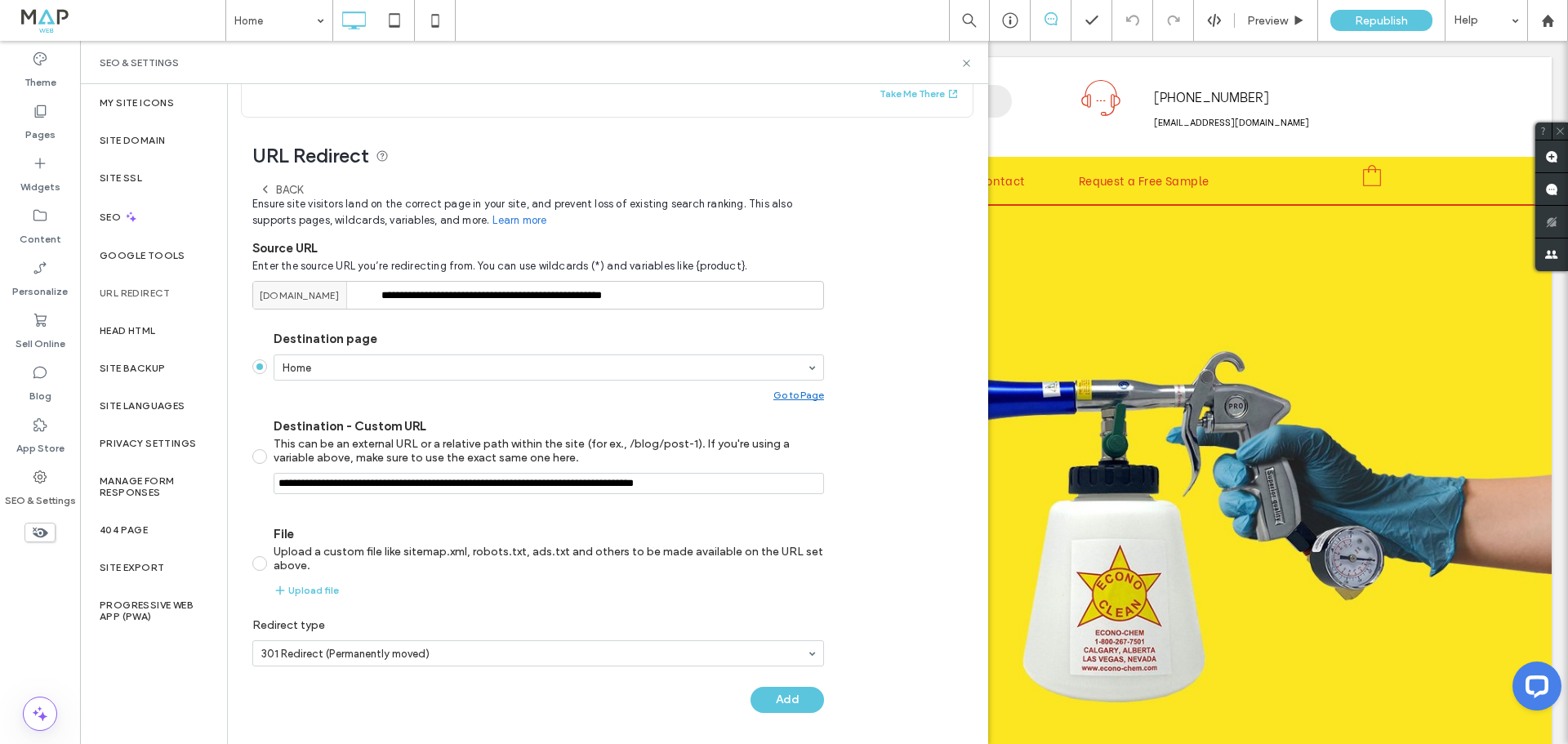
click at [469, 482] on input "Destination - Custom URL This can be an external URL or a relative path within …" at bounding box center [549, 484] width 551 height 21
paste input "**********"
type input "**********"
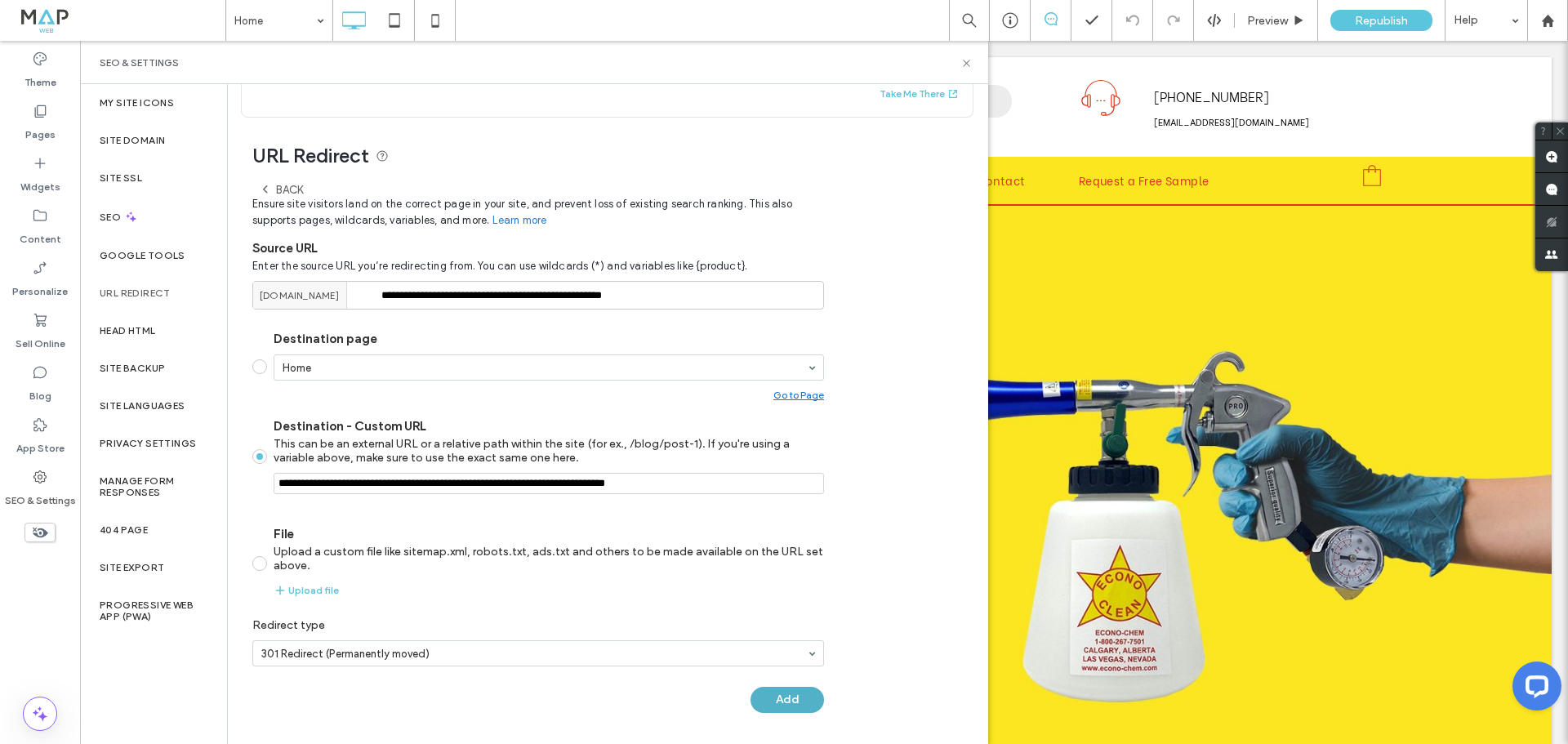
click at [773, 692] on button "Add" at bounding box center [788, 699] width 73 height 26
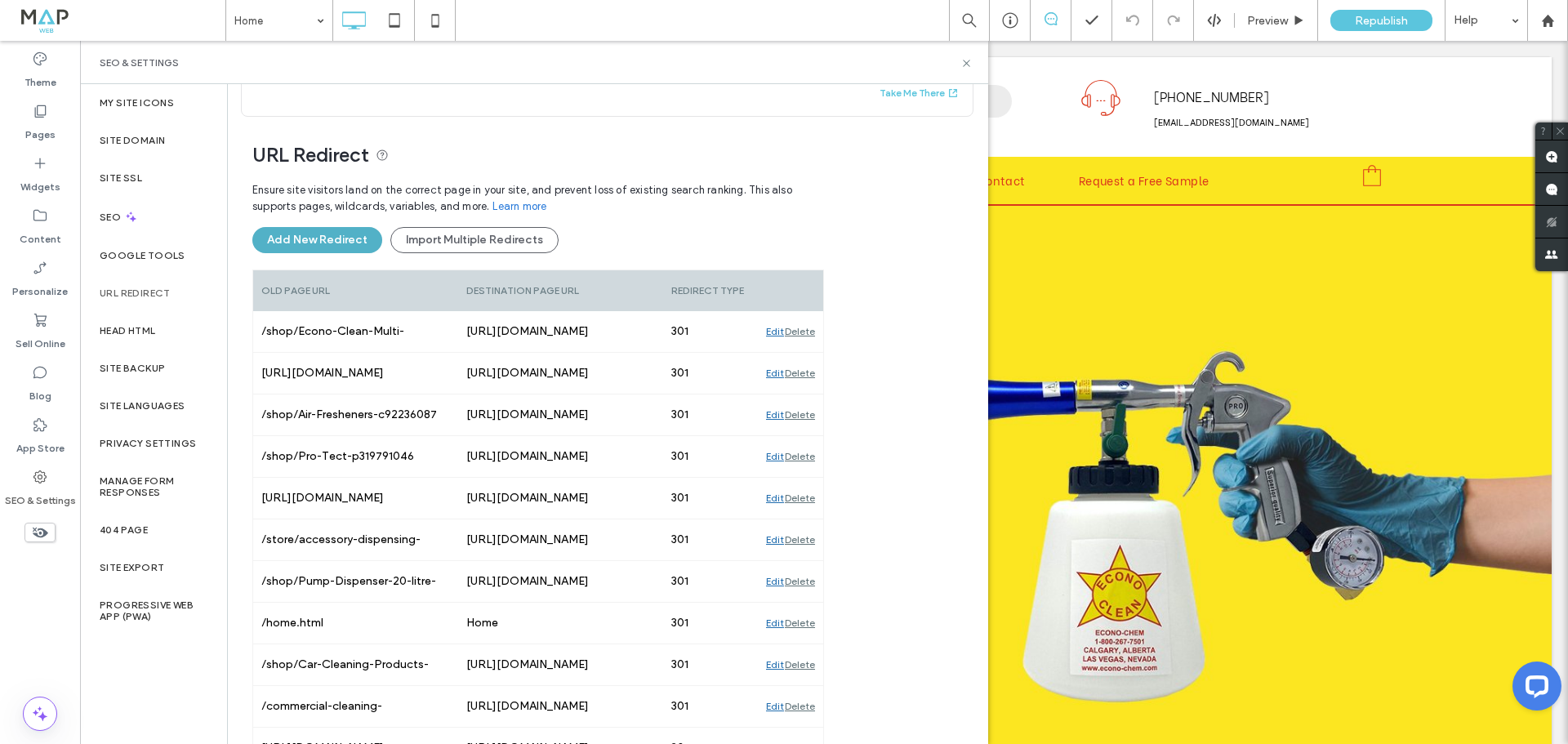
click at [328, 249] on button "Add New Redirect" at bounding box center [316, 240] width 130 height 26
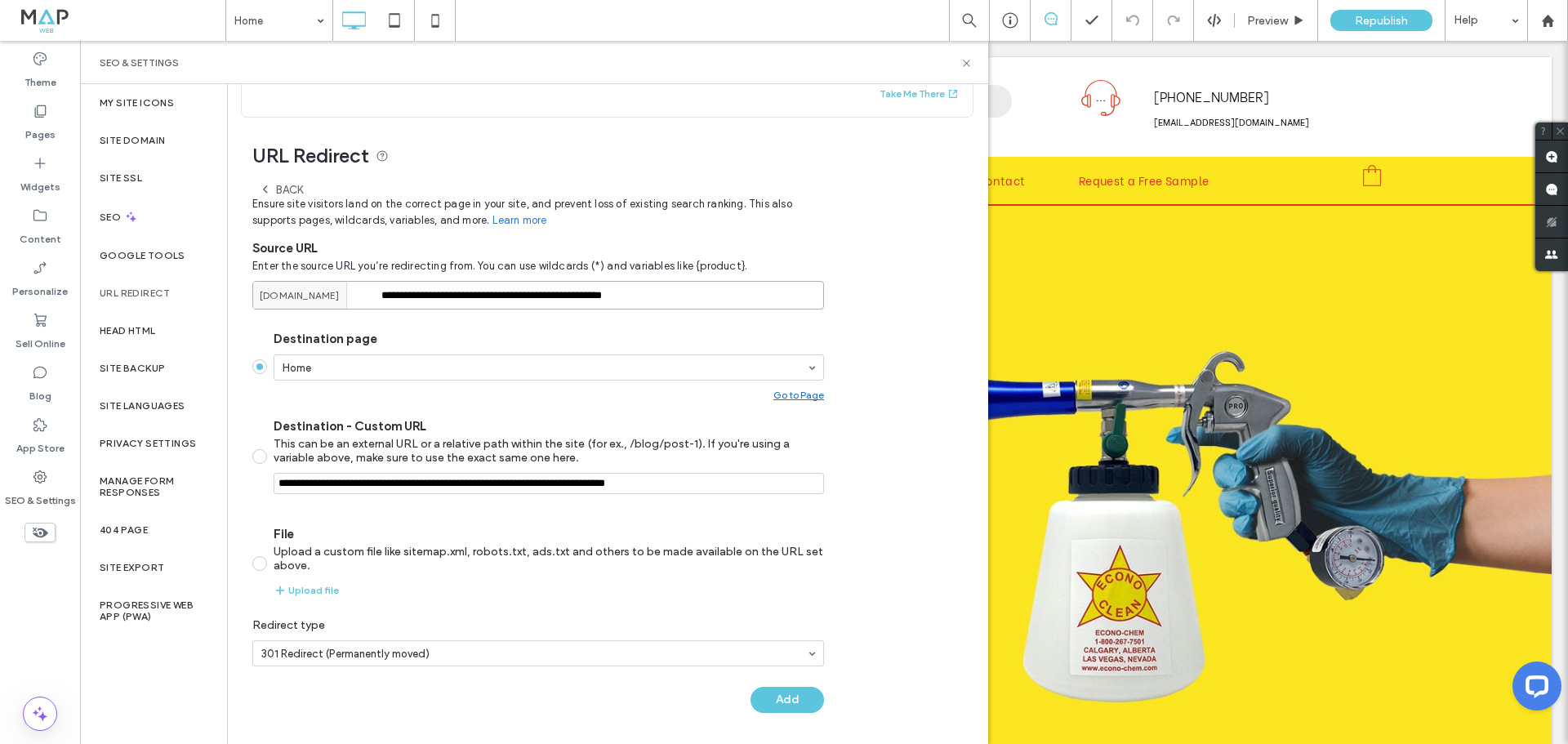
click at [563, 300] on input "**********" at bounding box center [538, 295] width 572 height 29
paste input "****"
type input "**********"
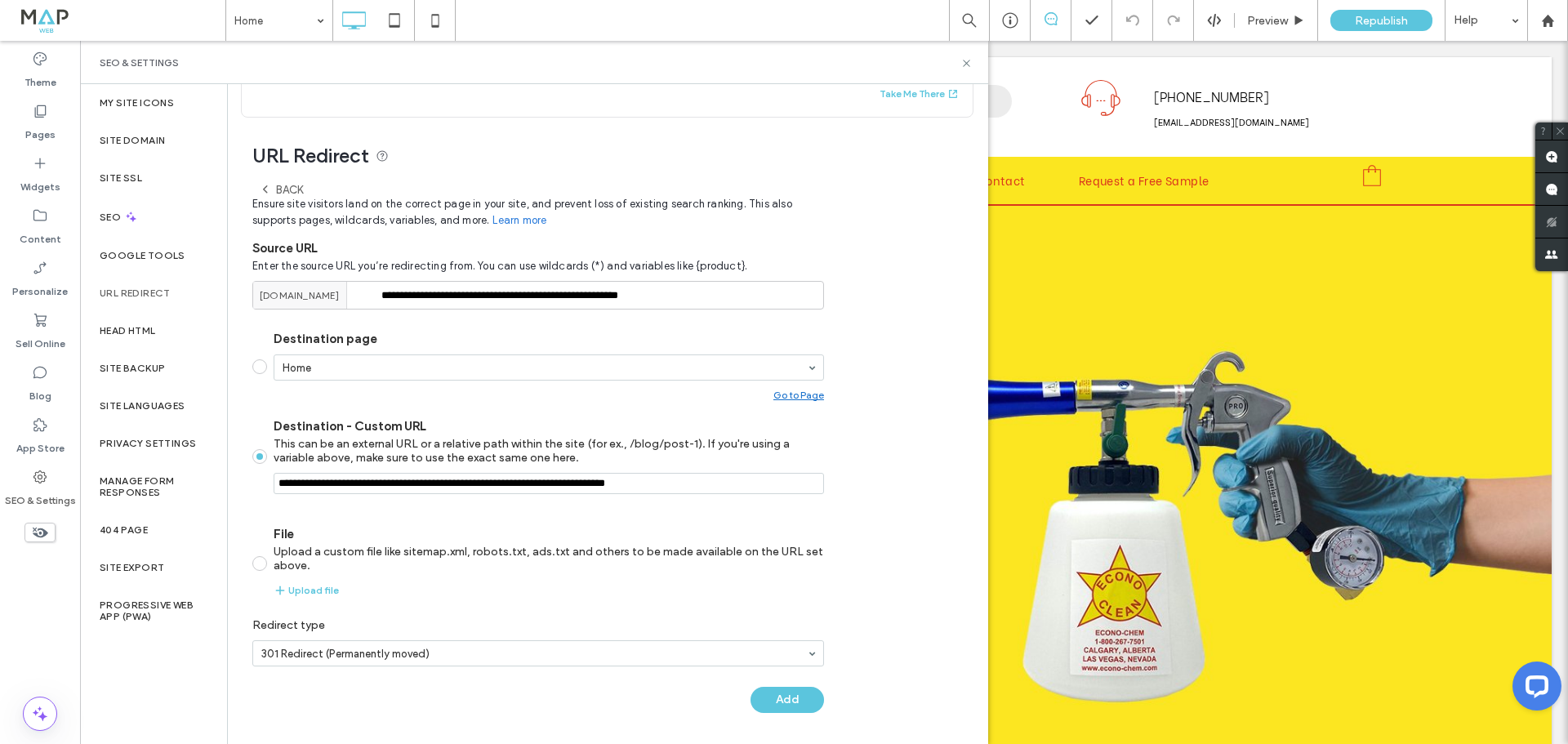
click at [718, 487] on input "Destination - Custom URL This can be an external URL or a relative path within …" at bounding box center [549, 484] width 551 height 21
paste input "**********"
type input "**********"
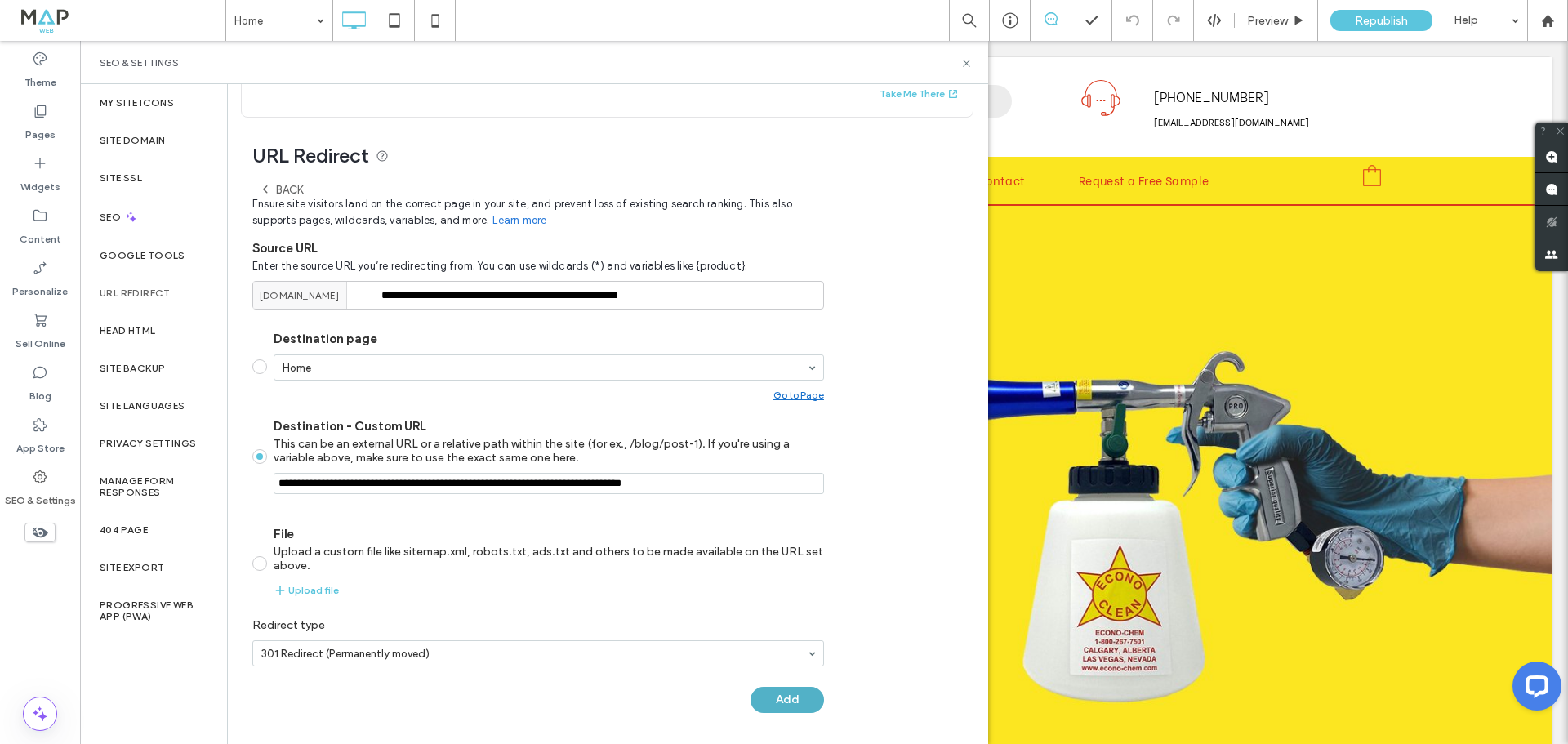
click at [779, 701] on button "Add" at bounding box center [788, 699] width 73 height 26
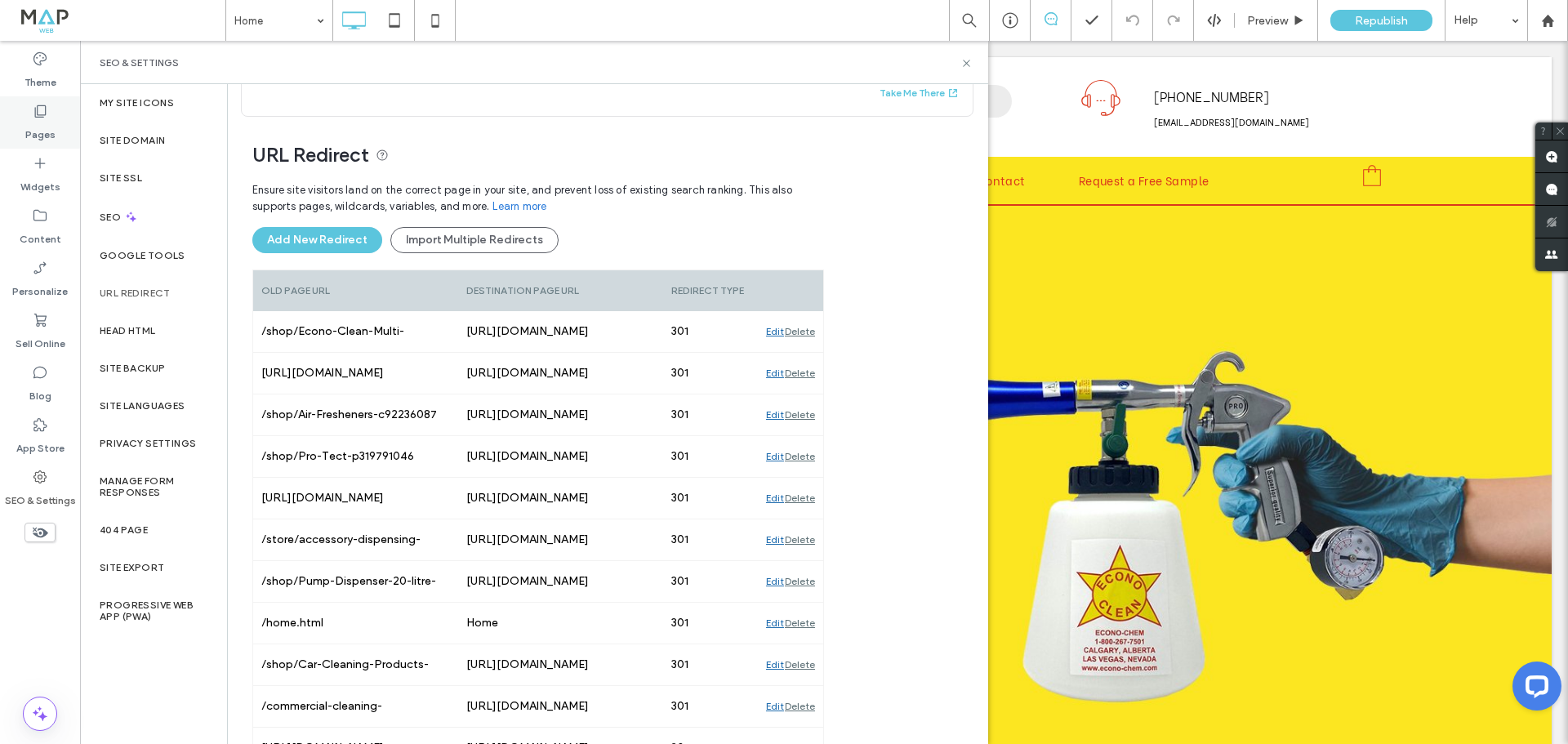
click at [33, 134] on label "Pages" at bounding box center [40, 131] width 30 height 23
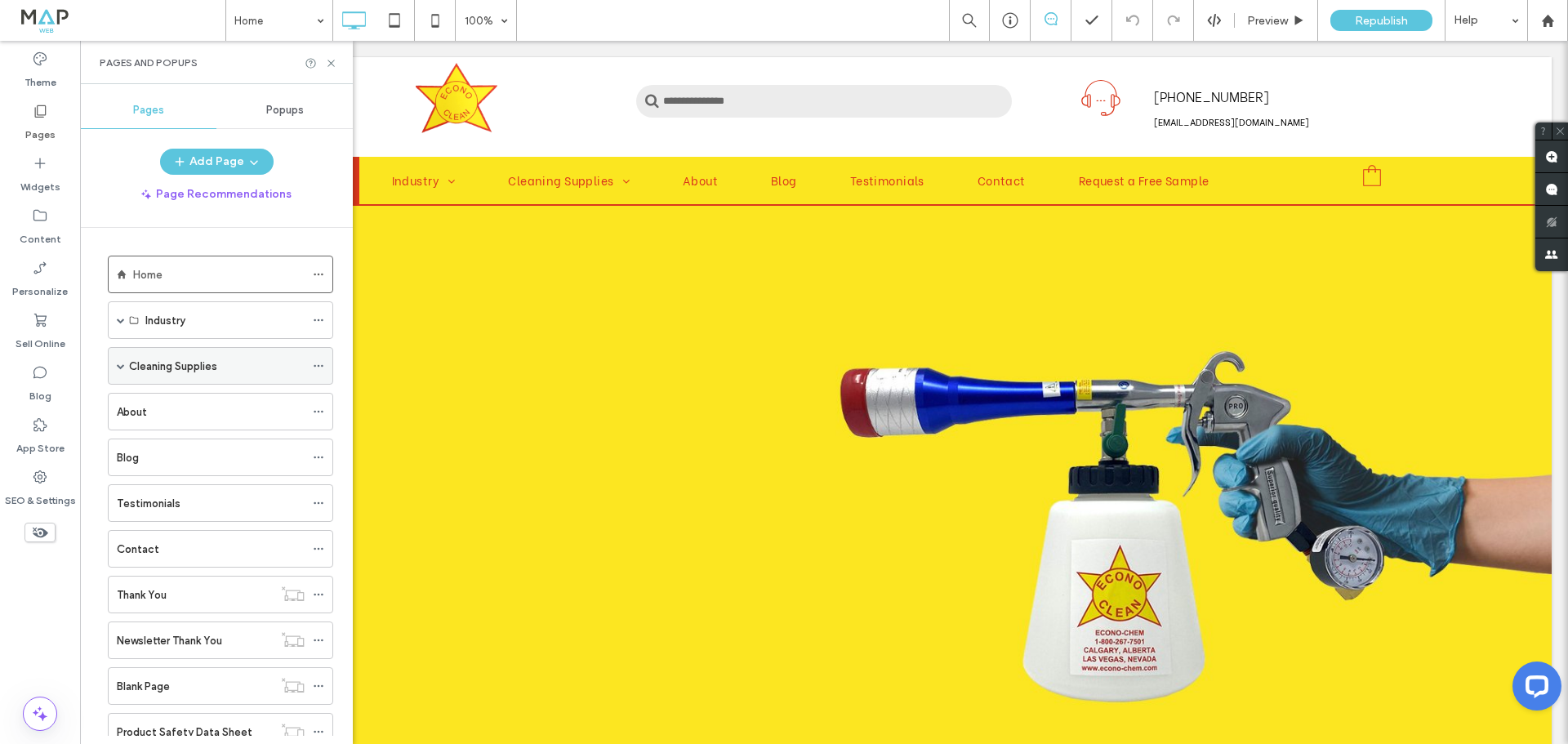
click at [198, 375] on div "Cleaning Supplies" at bounding box center [216, 366] width 175 height 36
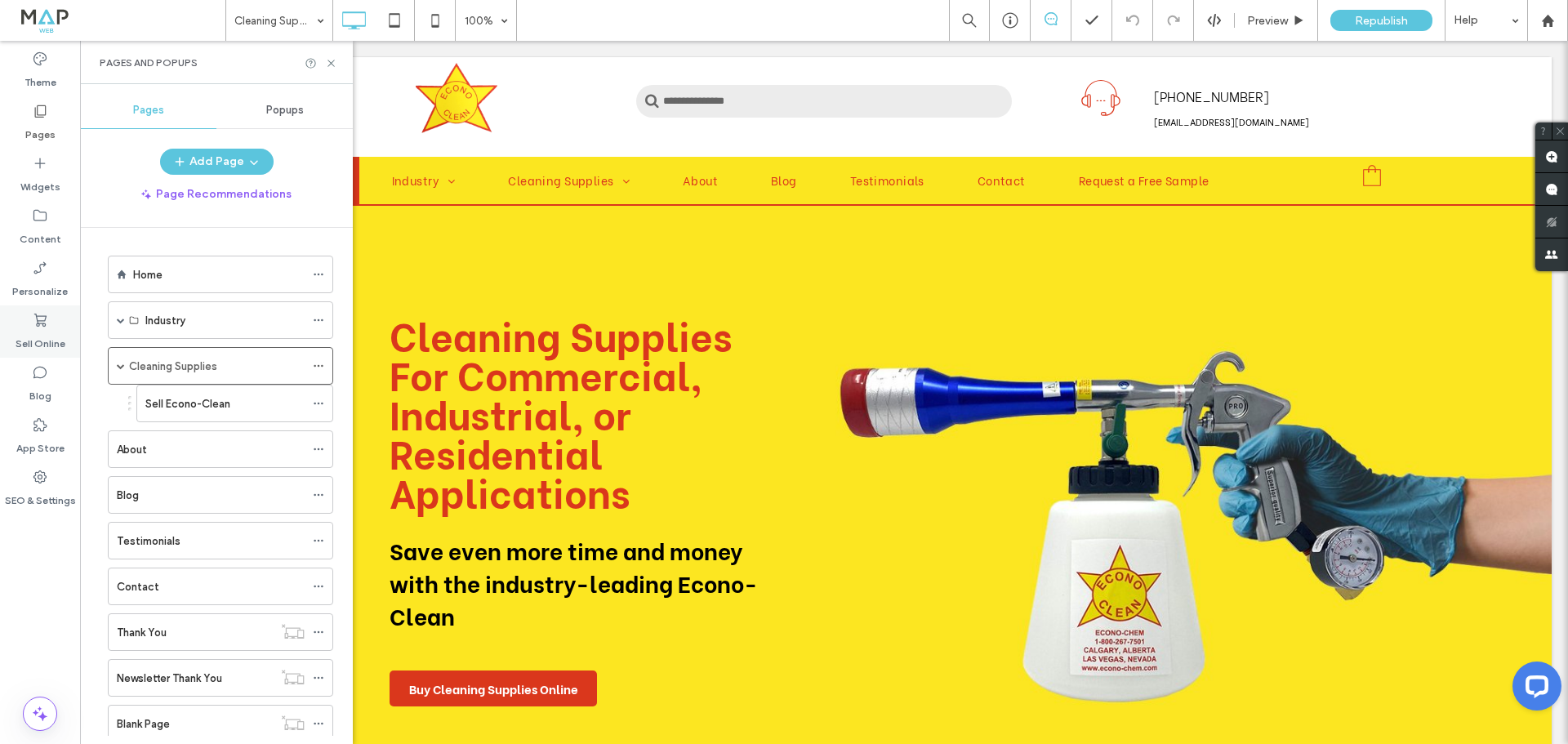
click at [40, 324] on use at bounding box center [40, 320] width 13 height 13
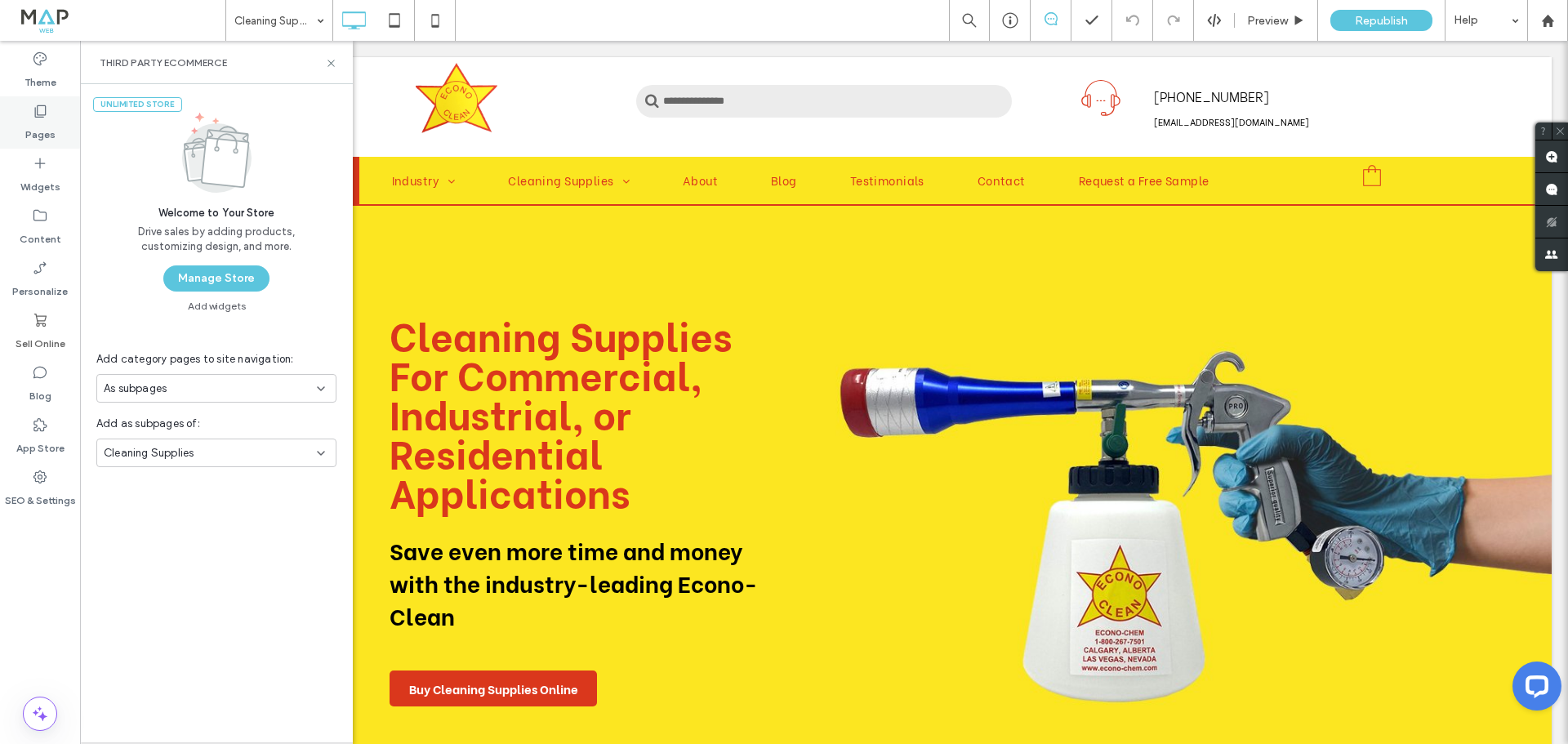
click at [46, 126] on label "Pages" at bounding box center [40, 131] width 30 height 23
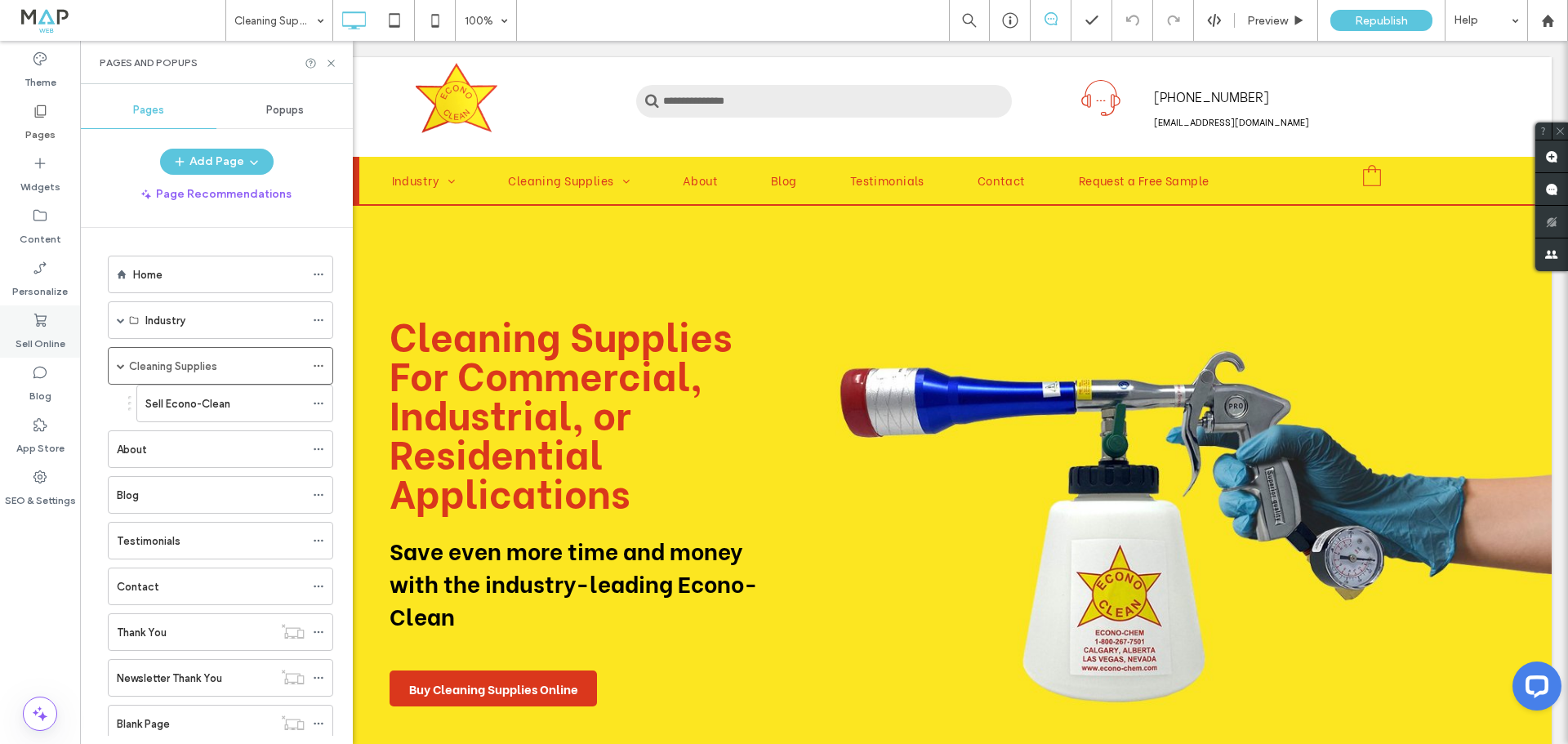
click at [51, 326] on div "Sell Online" at bounding box center [40, 332] width 80 height 52
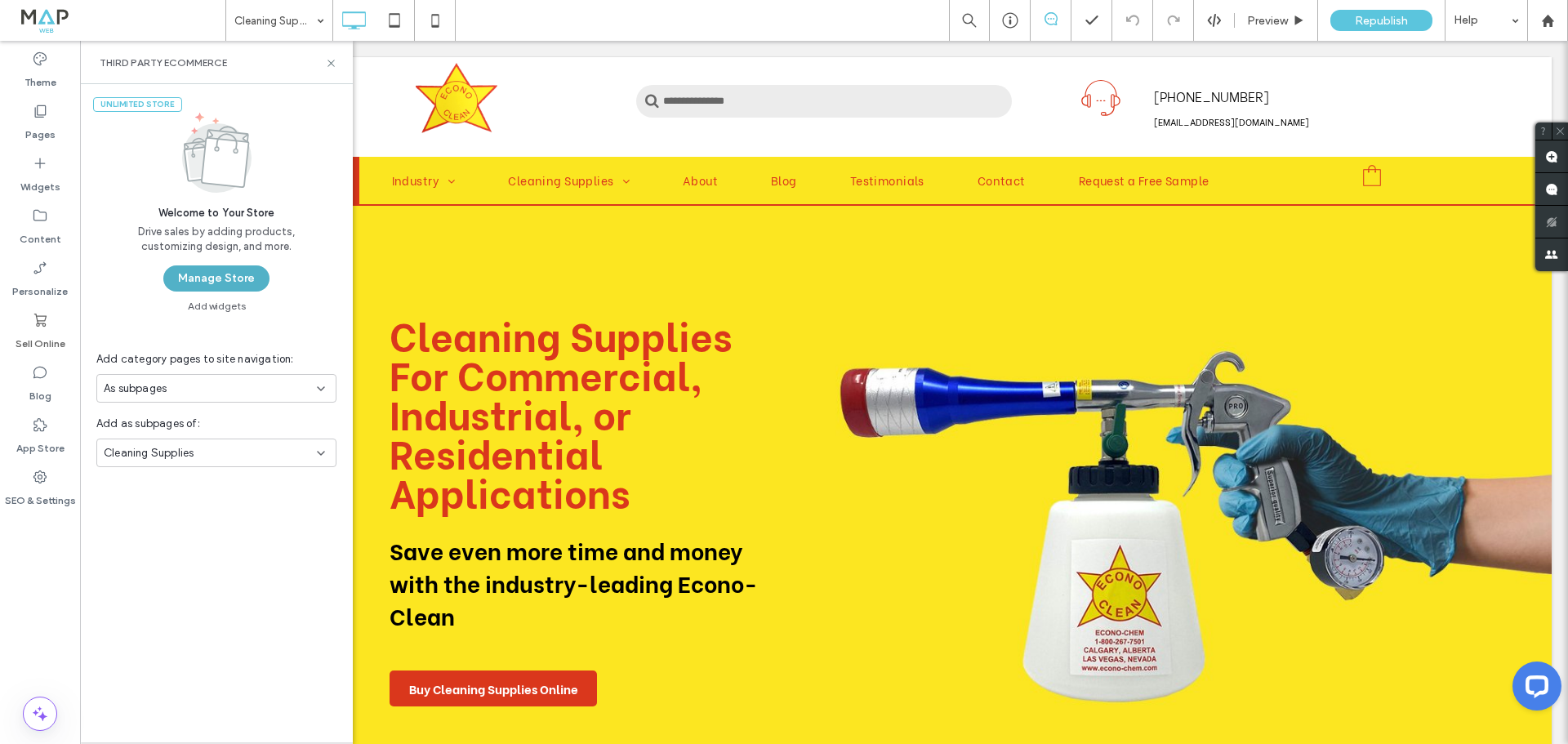
click at [204, 279] on button "Manage Store" at bounding box center [216, 278] width 106 height 26
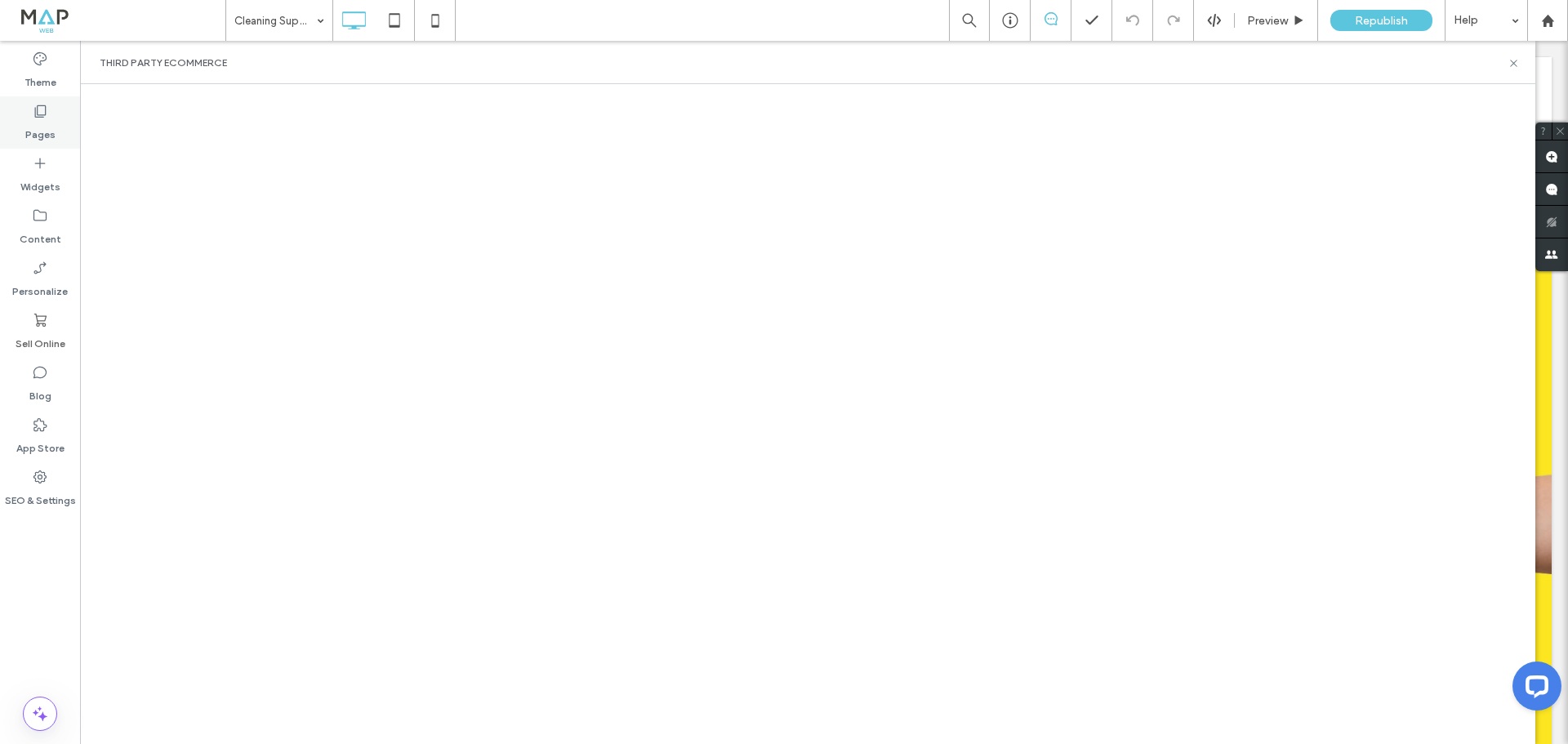
click at [31, 134] on label "Pages" at bounding box center [40, 131] width 30 height 23
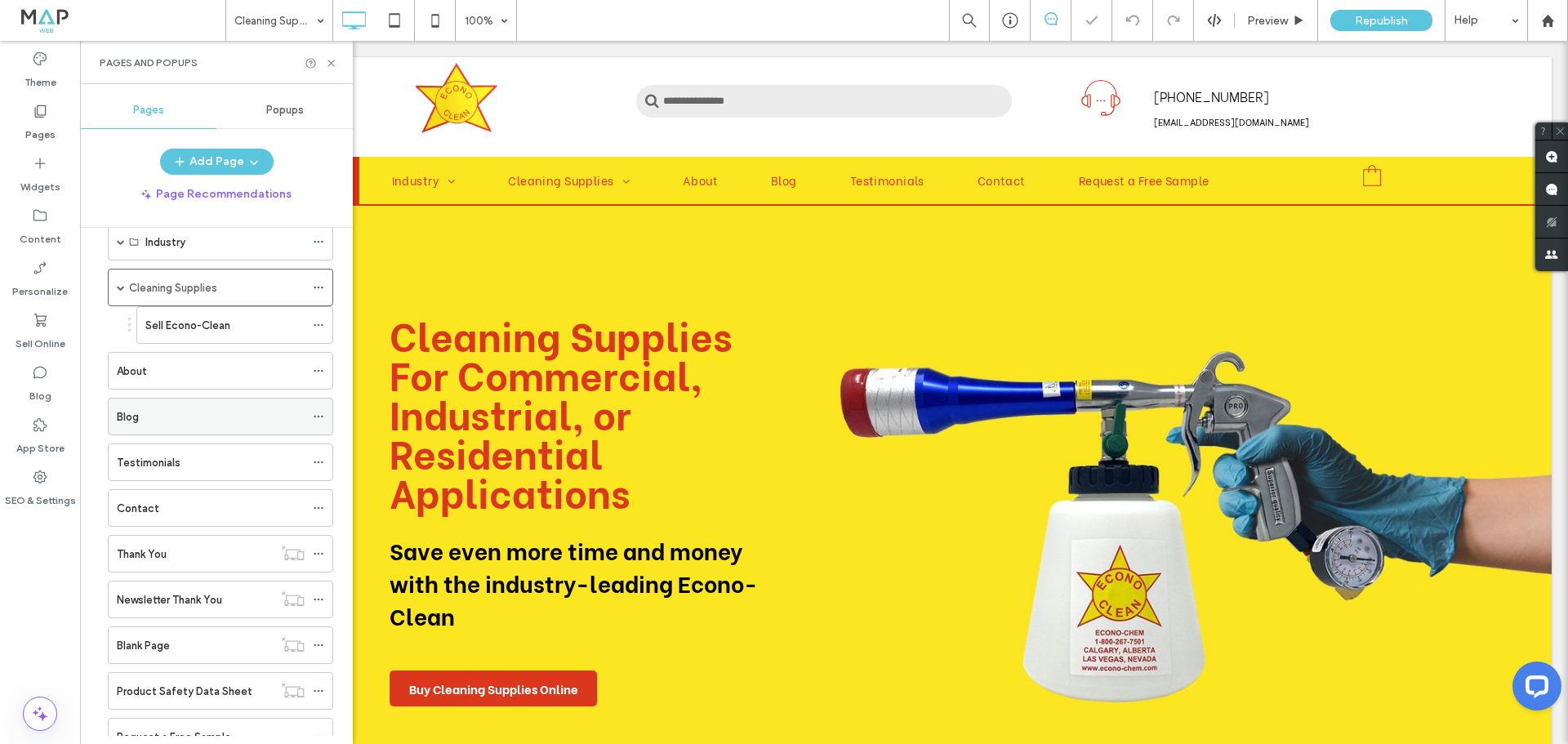
scroll to position [164, 0]
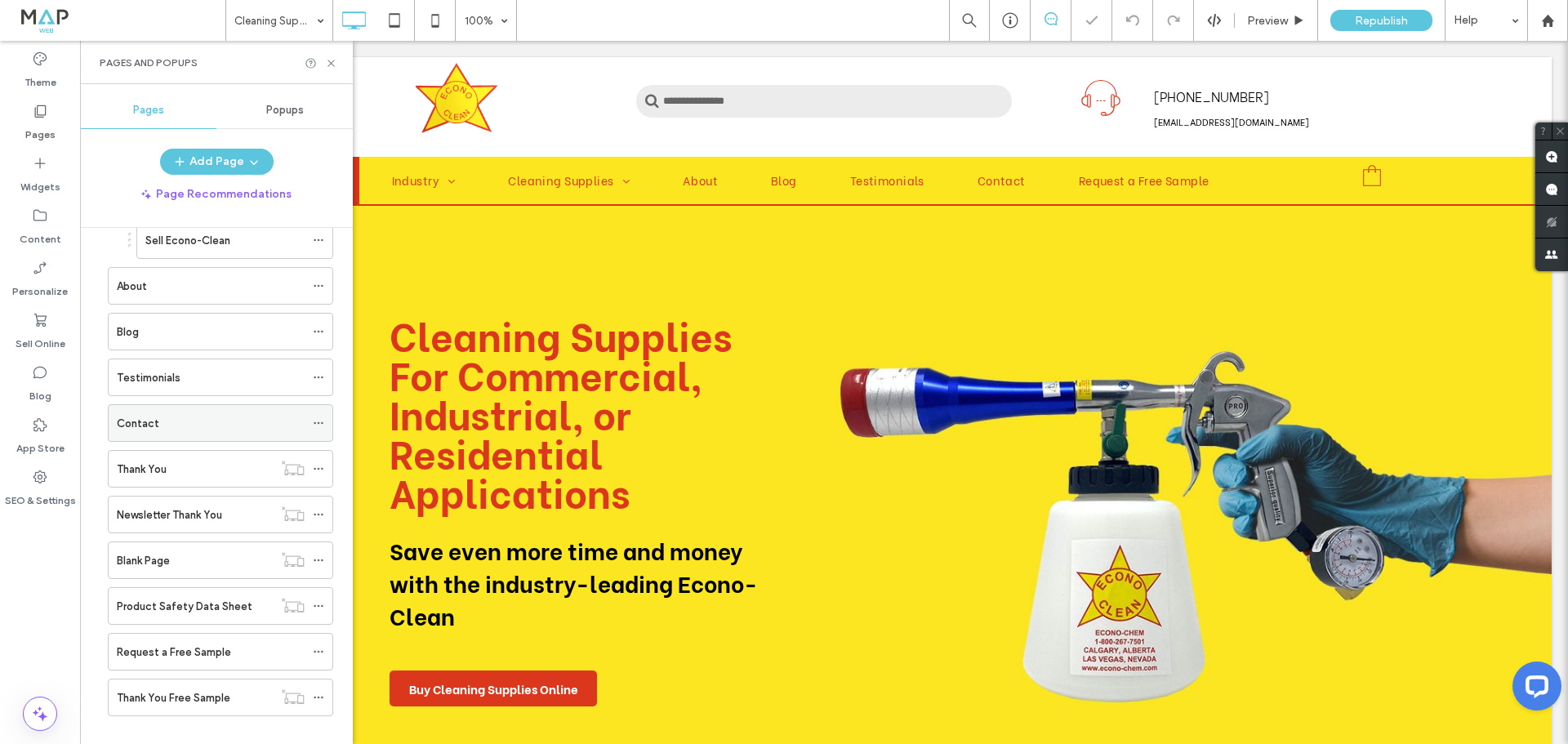
click at [173, 436] on div "Contact" at bounding box center [211, 423] width 188 height 36
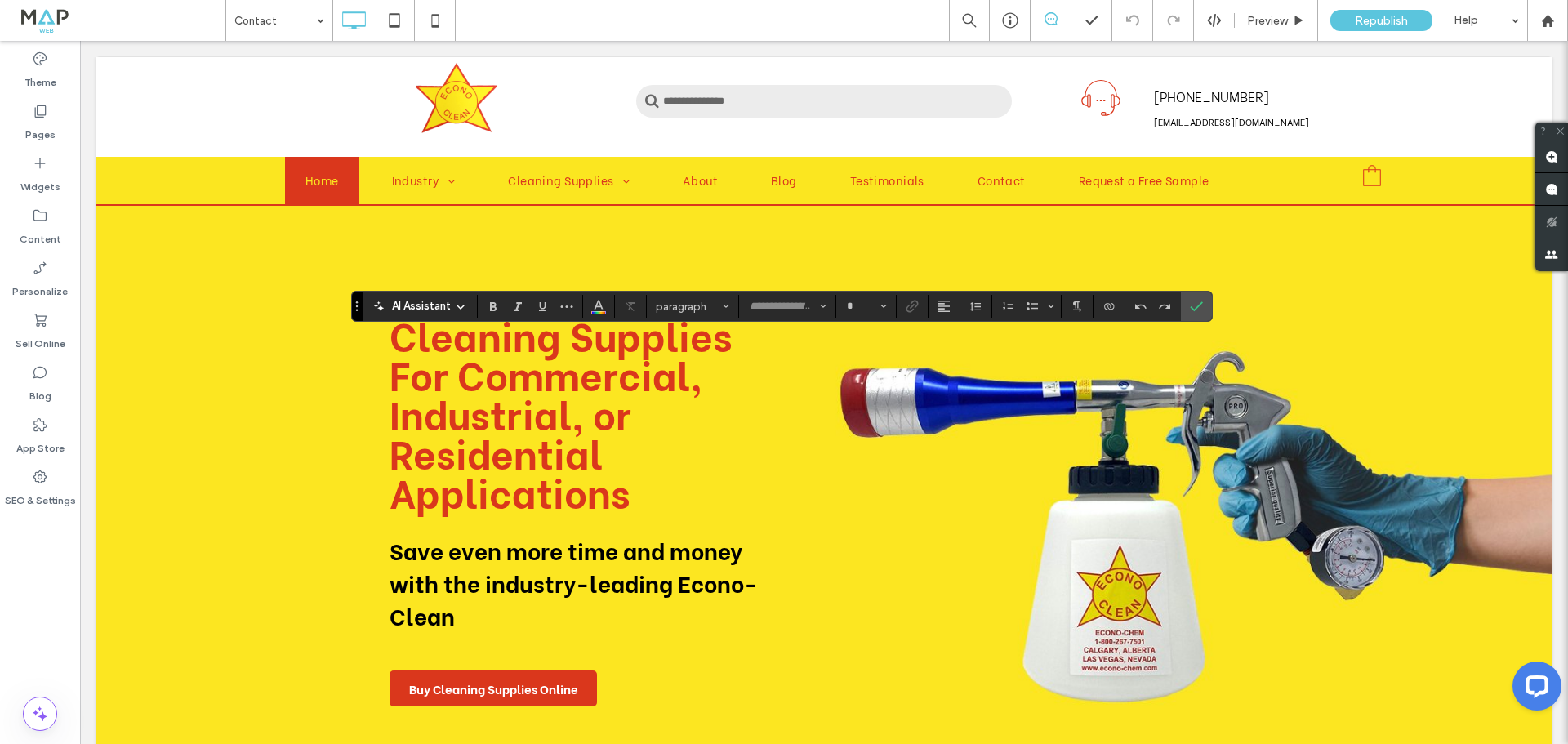
type input "**********"
click at [695, 311] on span "Heading 1*" at bounding box center [687, 307] width 63 height 13
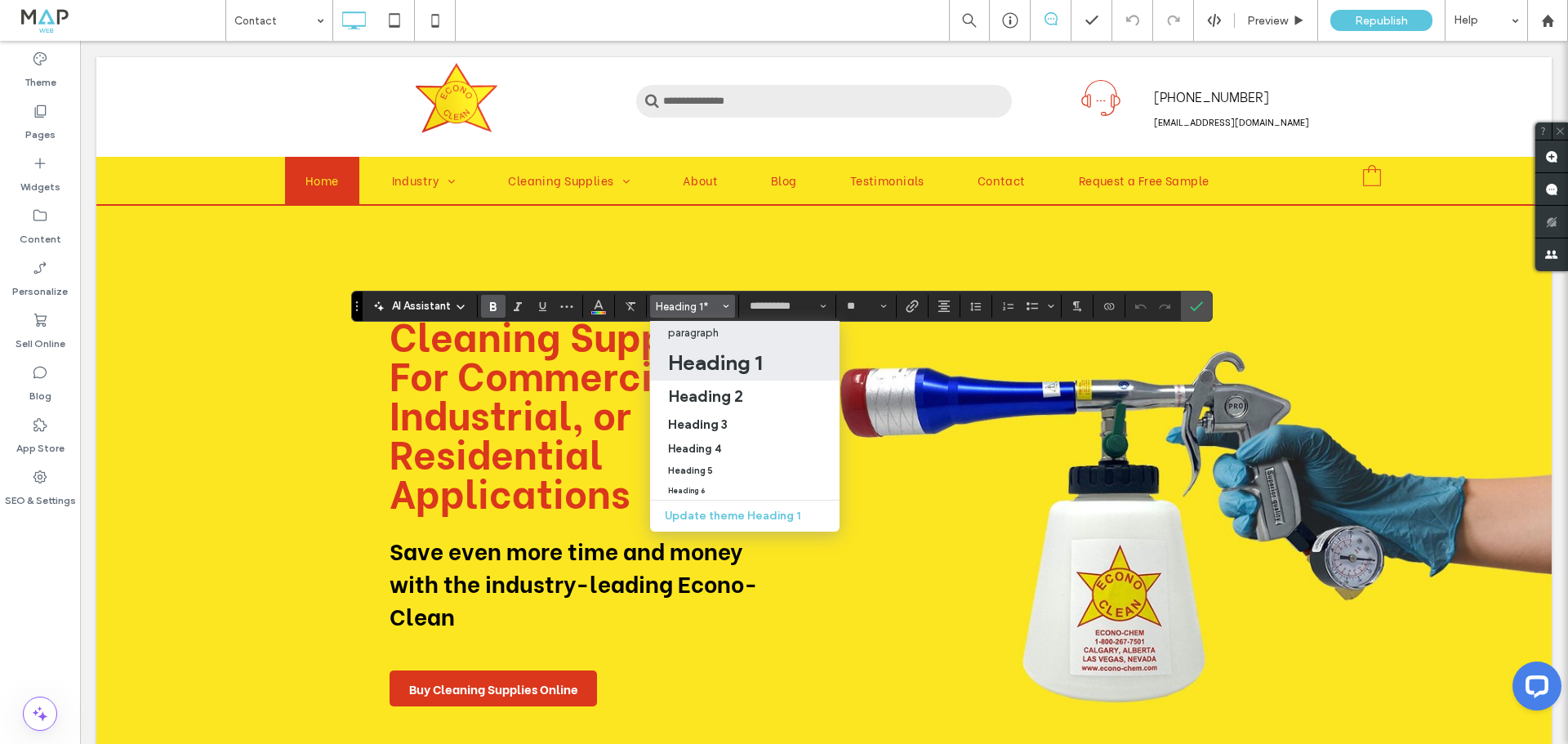
click at [717, 331] on p "paragraph" at bounding box center [693, 333] width 51 height 13
type input "**"
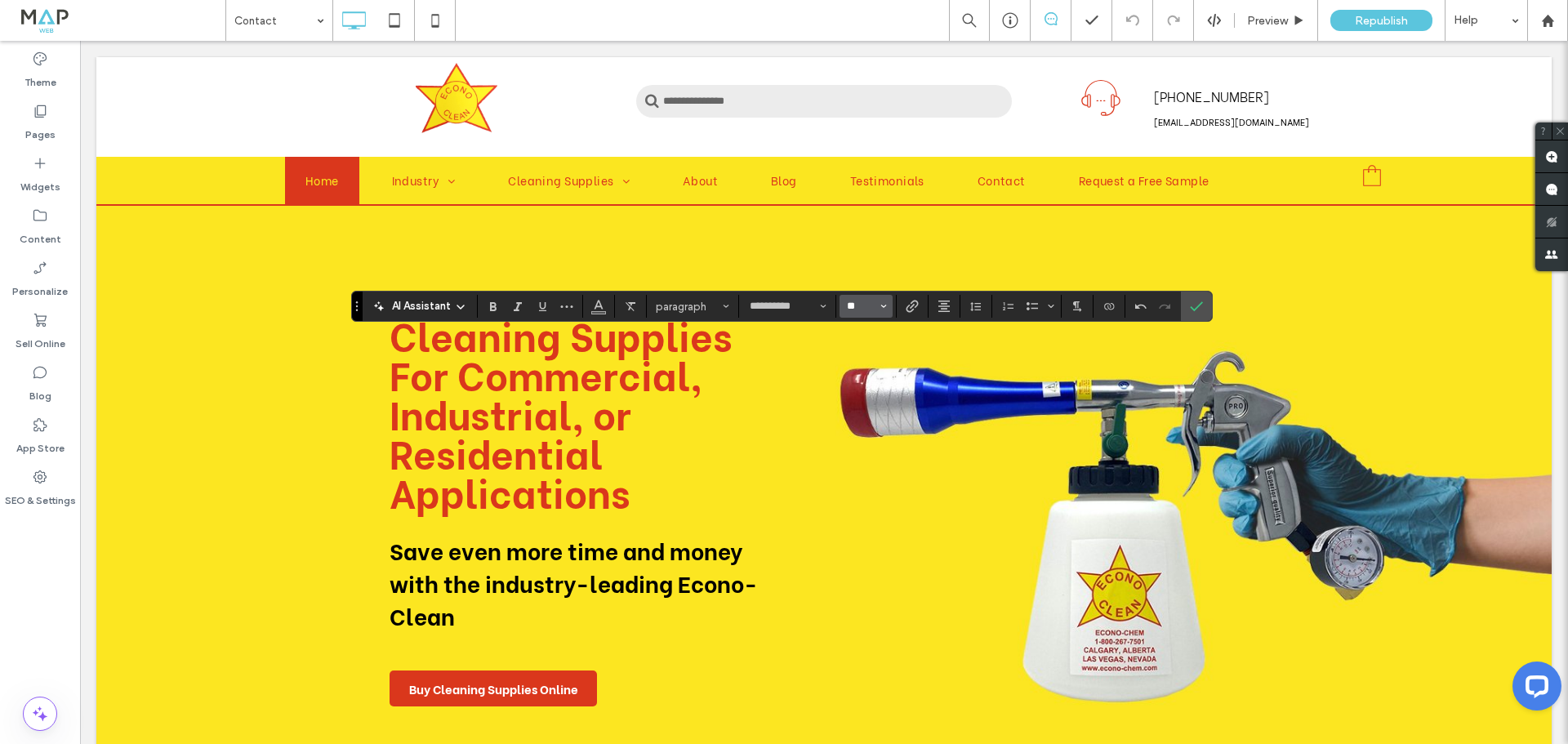
click at [852, 308] on input "**" at bounding box center [862, 306] width 32 height 13
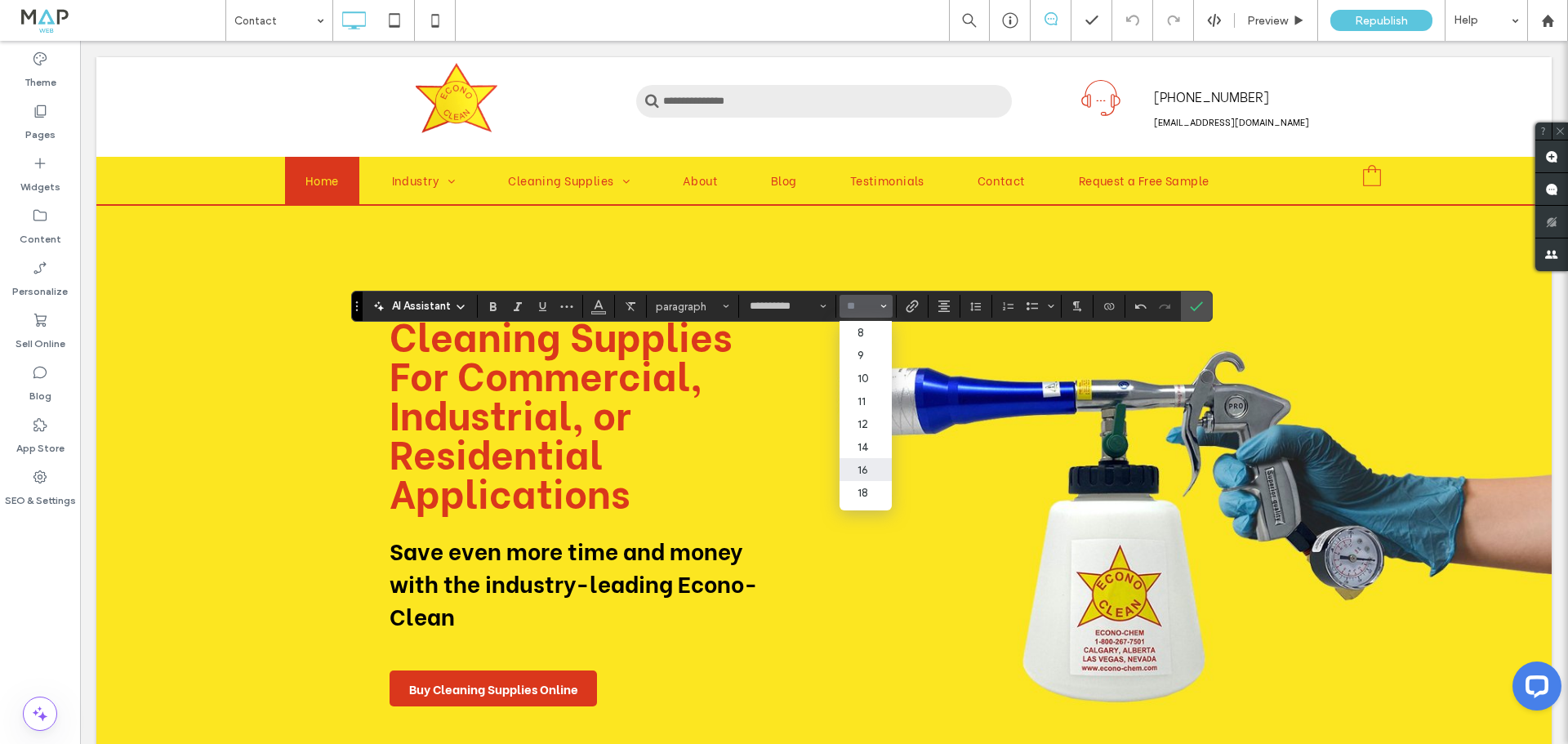
click at [852, 308] on input "Size-input" at bounding box center [862, 306] width 32 height 13
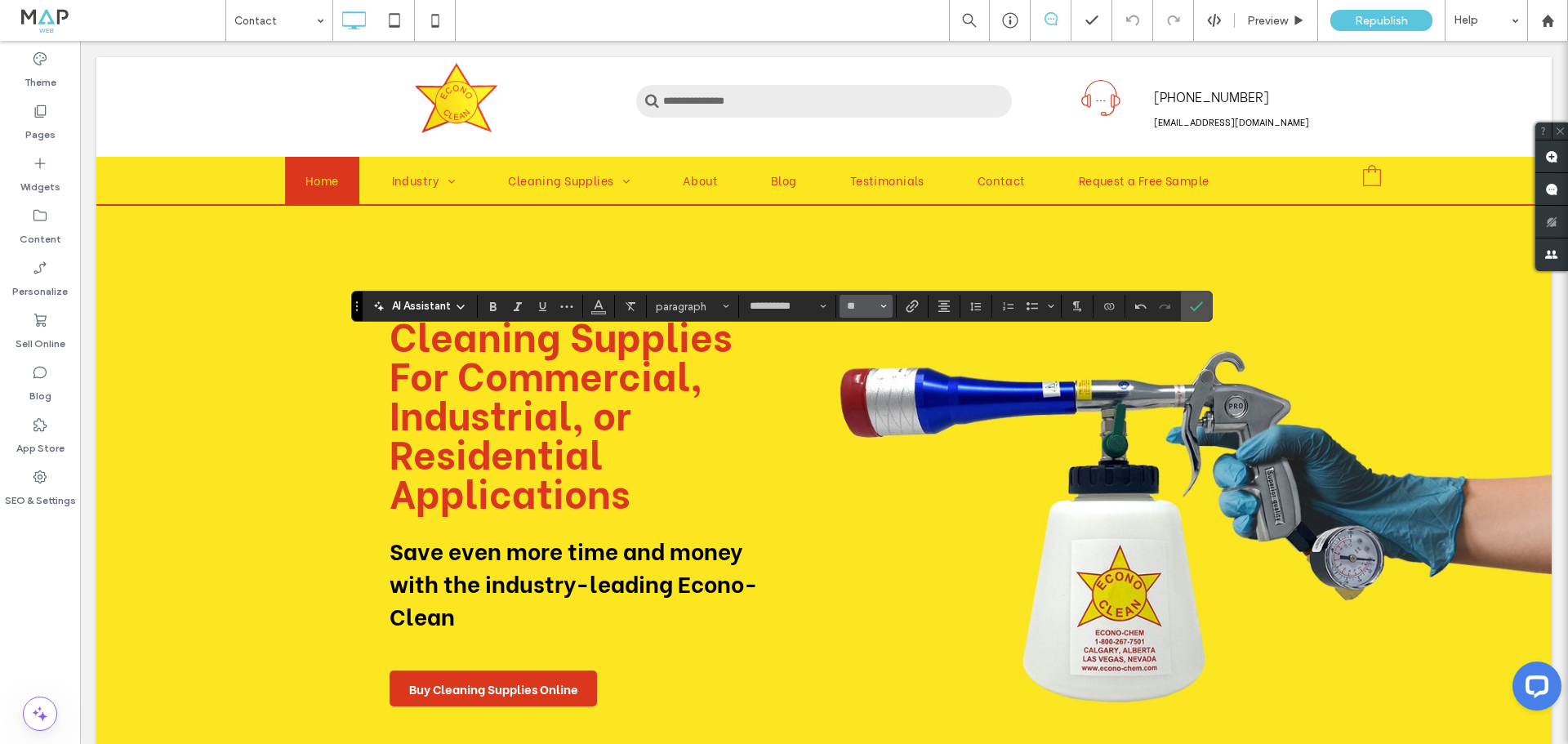
type input "**"
click at [609, 310] on button "Color" at bounding box center [598, 307] width 24 height 23
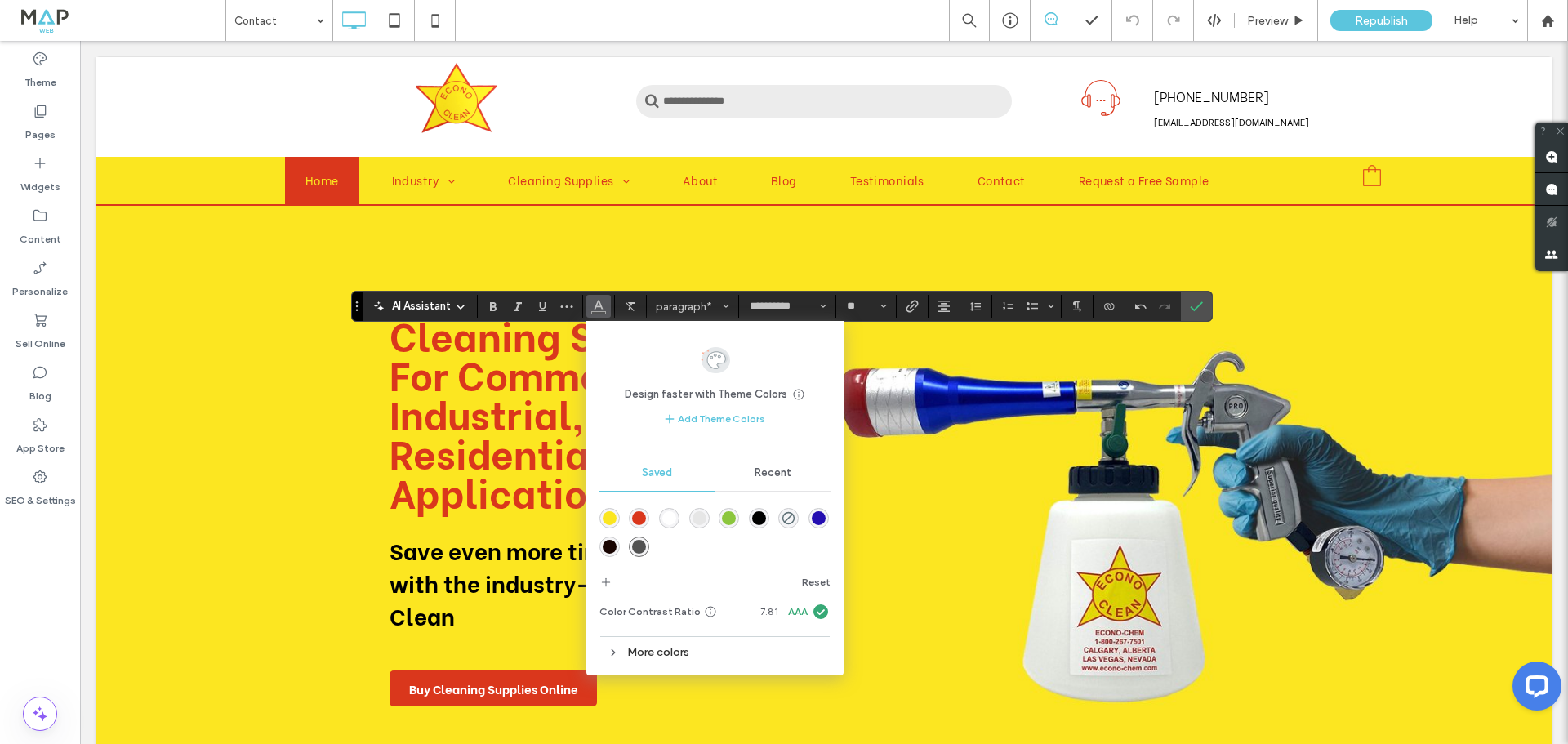
click at [646, 517] on div "rgba(218,55,28,1)" at bounding box center [639, 519] width 14 height 14
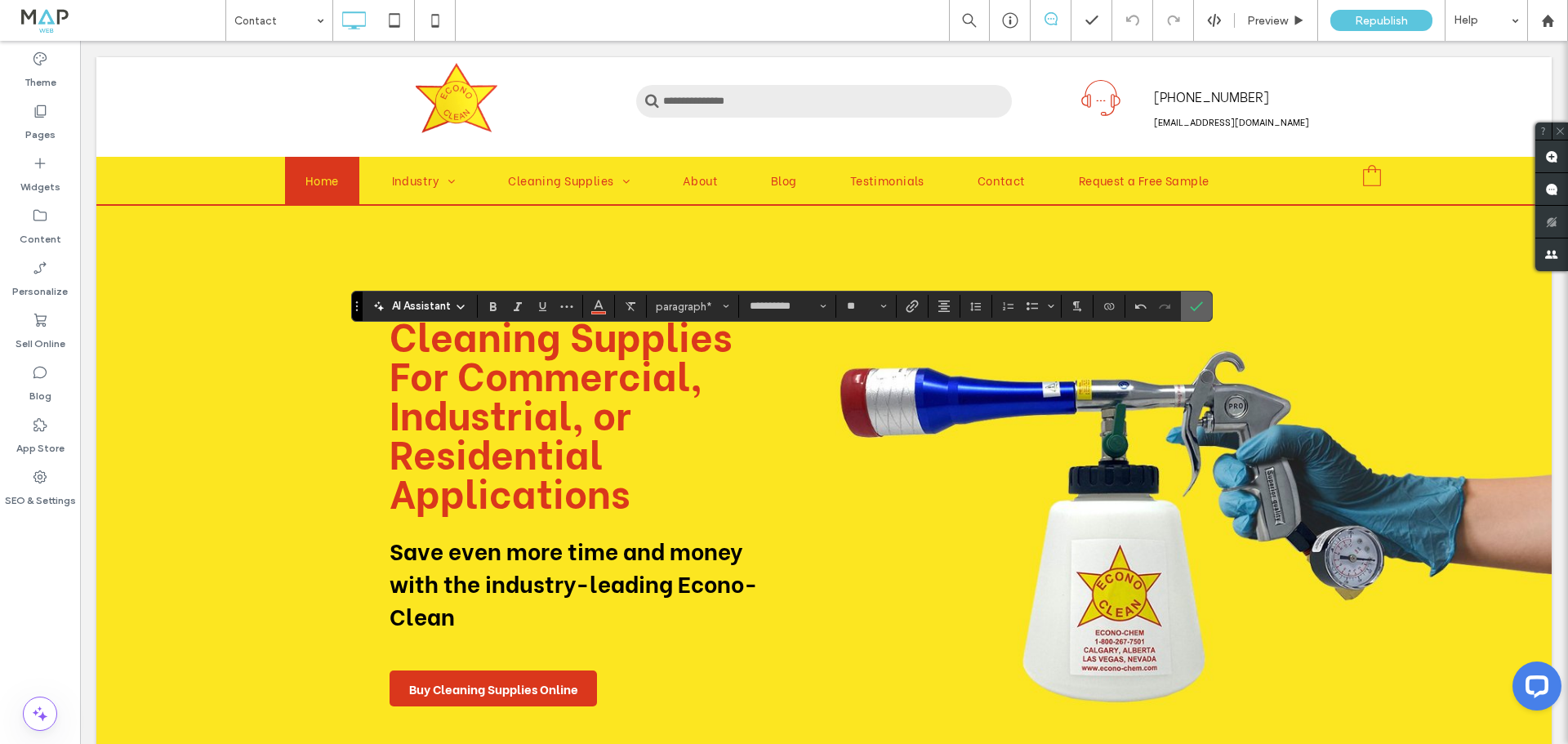
click at [1197, 303] on icon "Confirm" at bounding box center [1196, 306] width 13 height 13
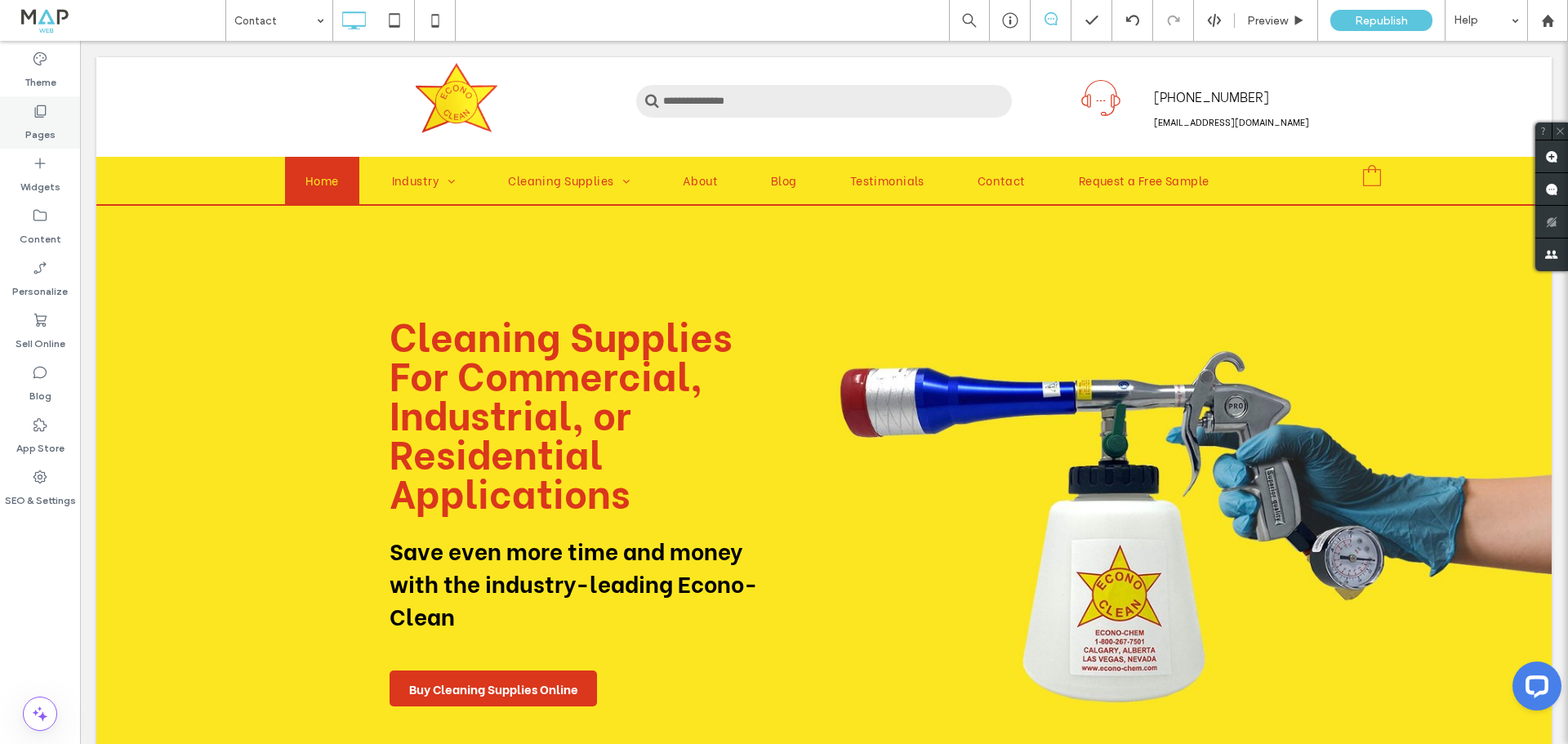
click at [30, 108] on div "Pages" at bounding box center [40, 123] width 80 height 52
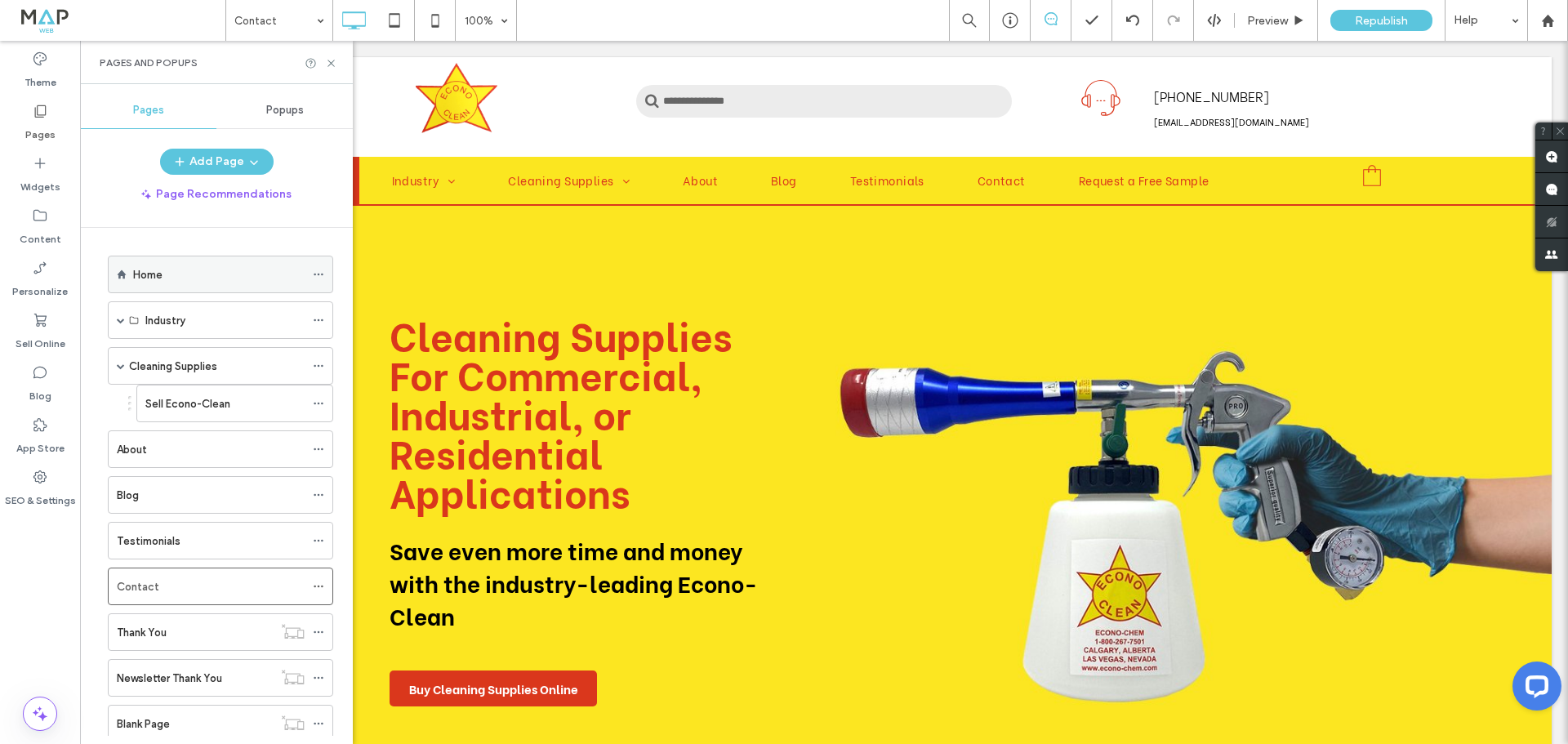
click at [171, 269] on div "Home" at bounding box center [219, 275] width 172 height 17
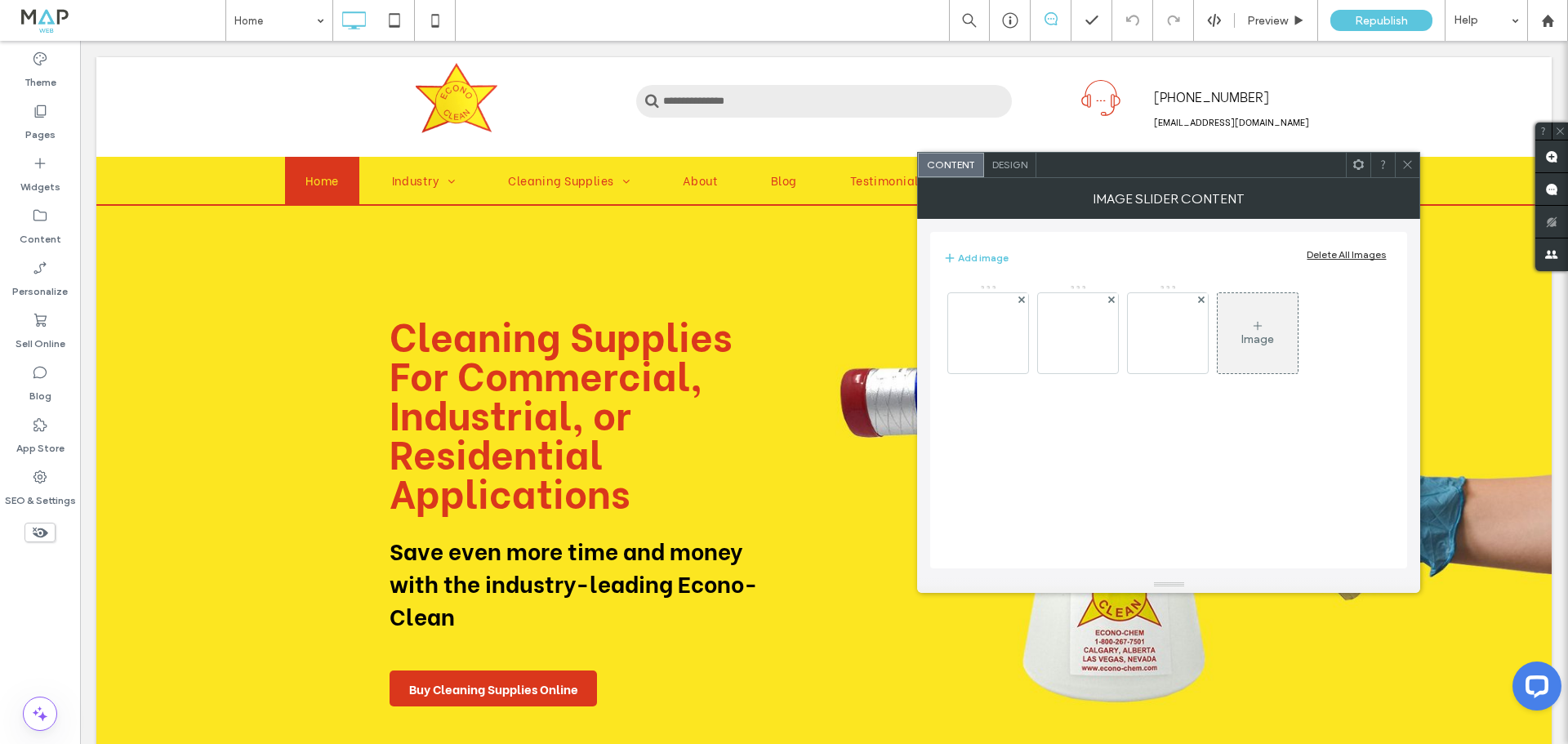
click at [1412, 165] on icon at bounding box center [1408, 165] width 13 height 13
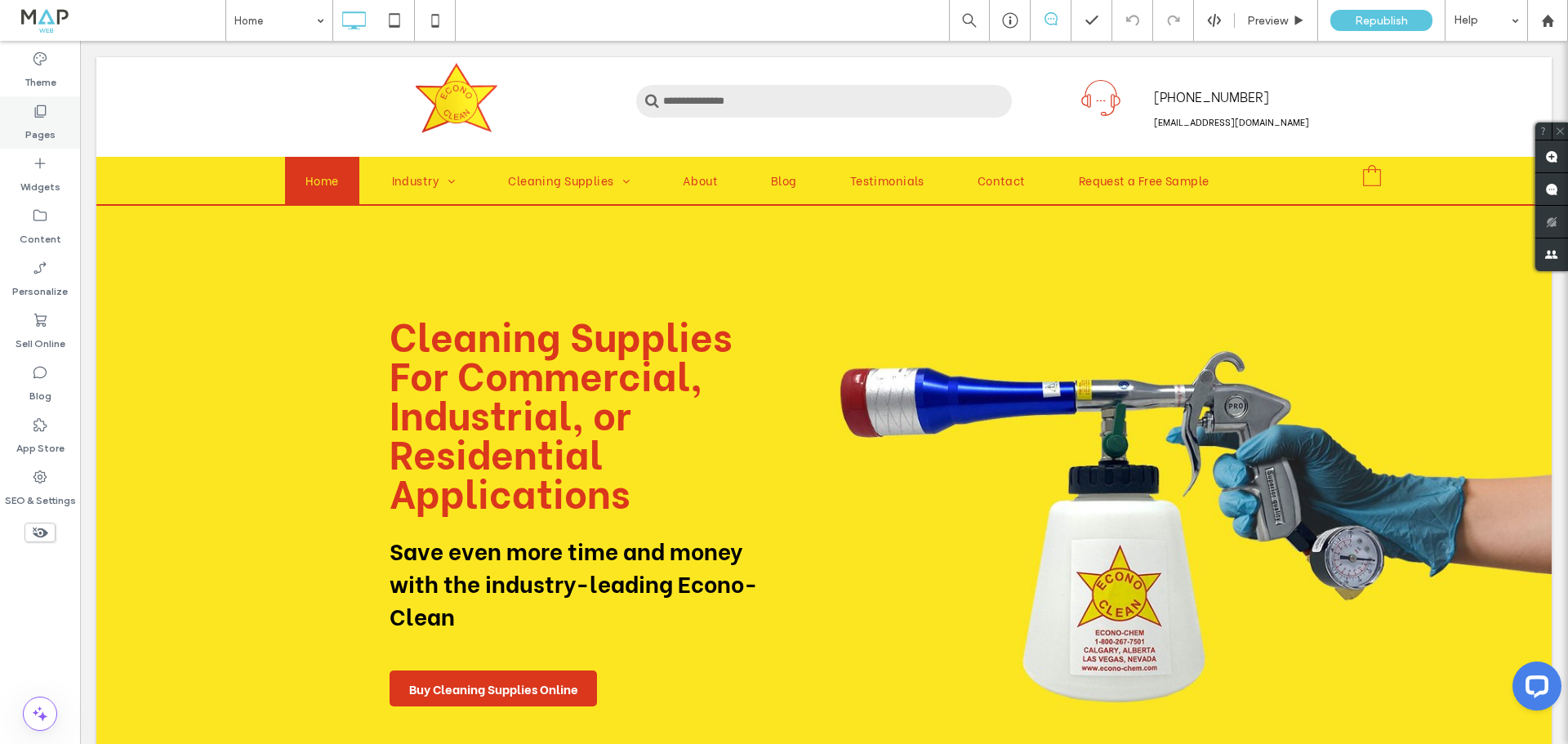
click at [38, 122] on label "Pages" at bounding box center [40, 131] width 30 height 23
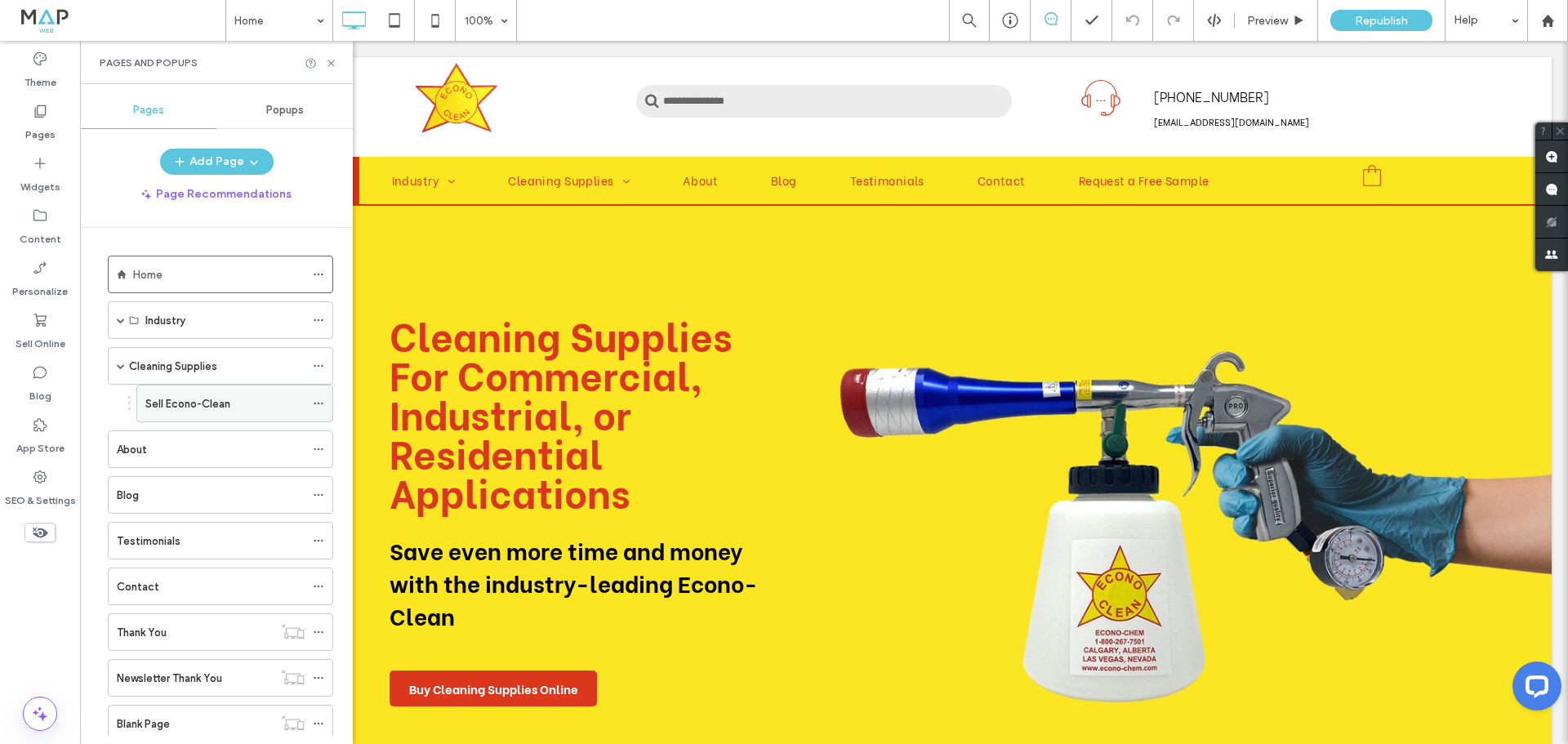
click at [207, 398] on label "Sell Econo-Clean" at bounding box center [188, 404] width 85 height 29
click at [226, 365] on div "Cleaning Supplies" at bounding box center [216, 366] width 175 height 17
click at [43, 225] on label "Content" at bounding box center [40, 235] width 42 height 23
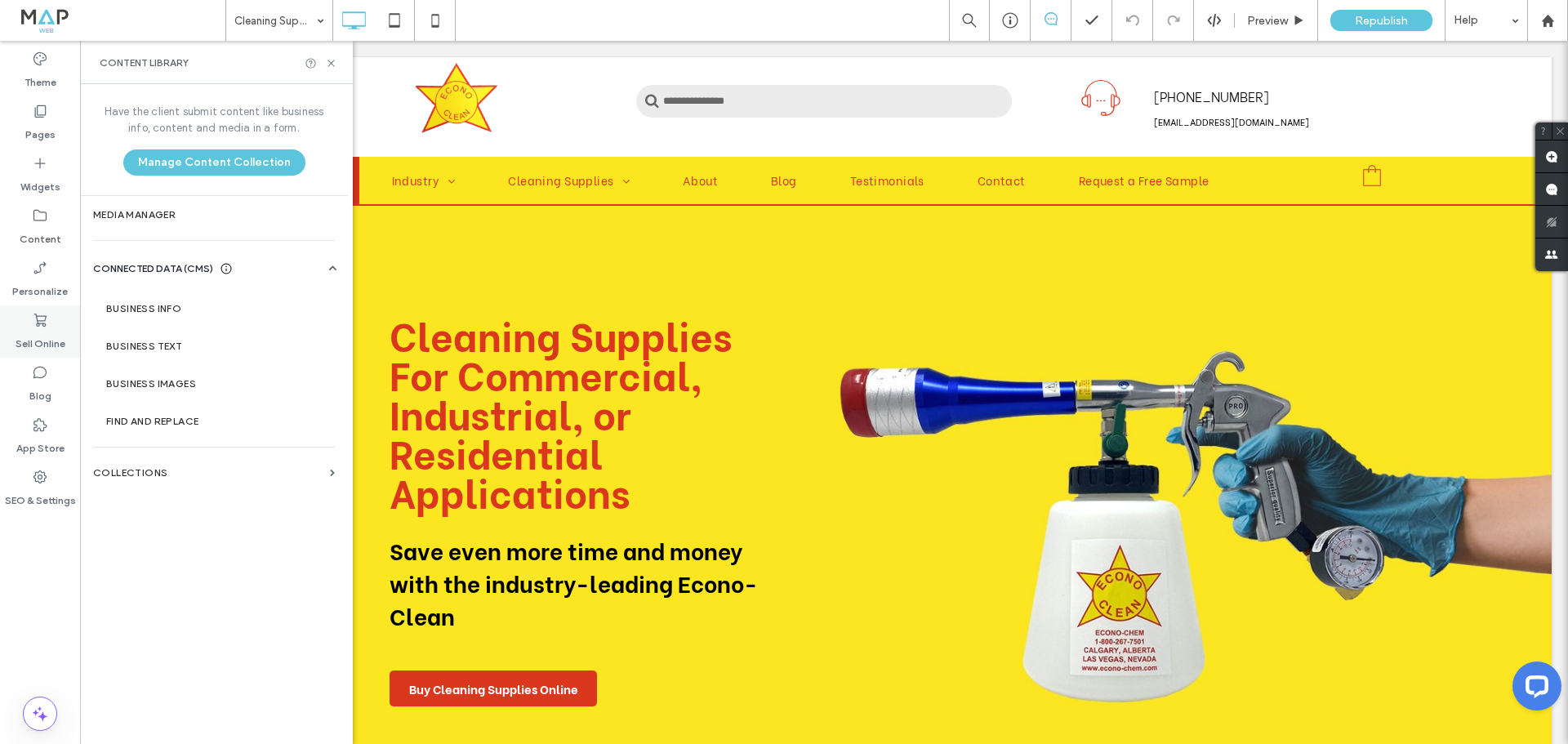
click at [34, 325] on icon at bounding box center [40, 320] width 16 height 16
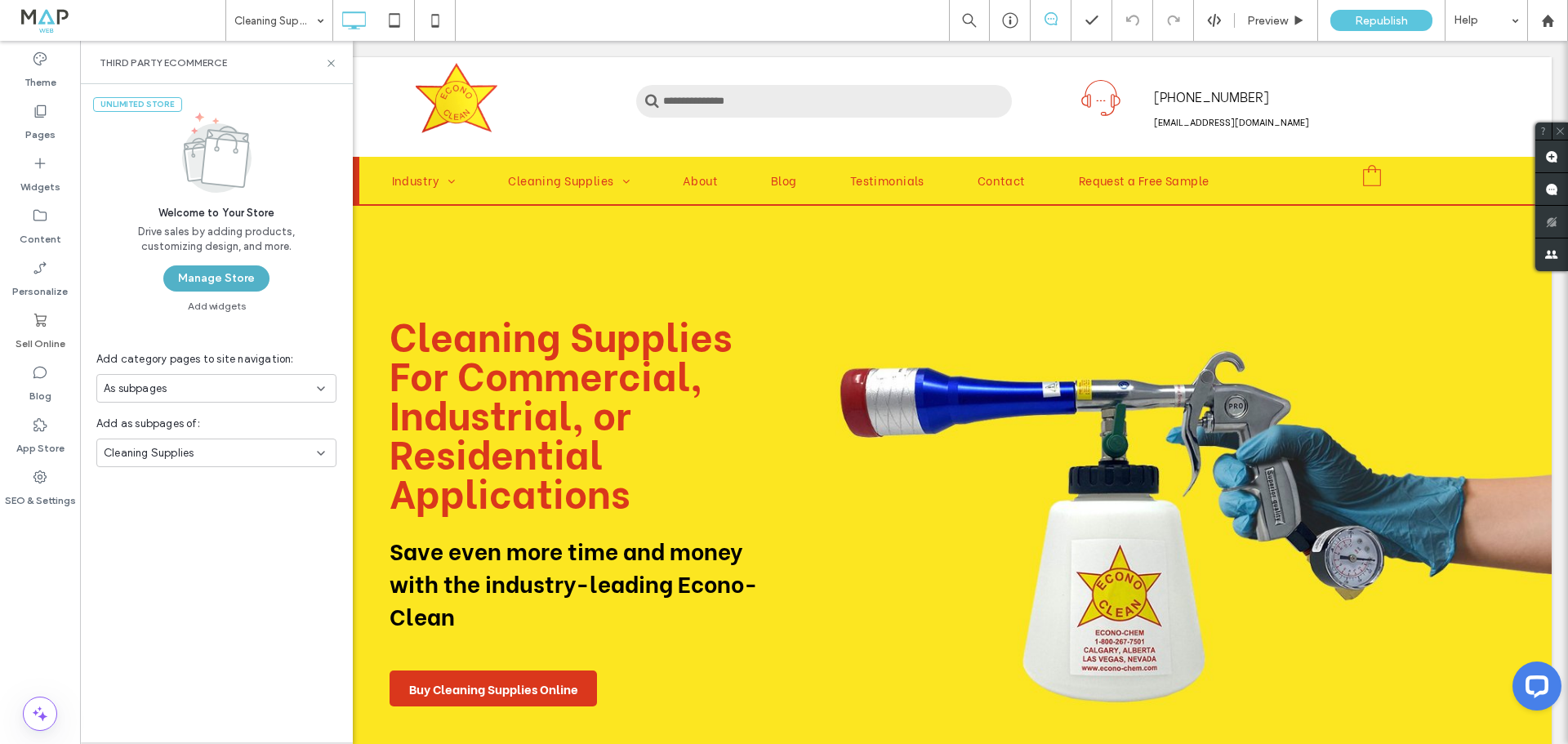
click at [223, 278] on button "Manage Store" at bounding box center [216, 278] width 106 height 26
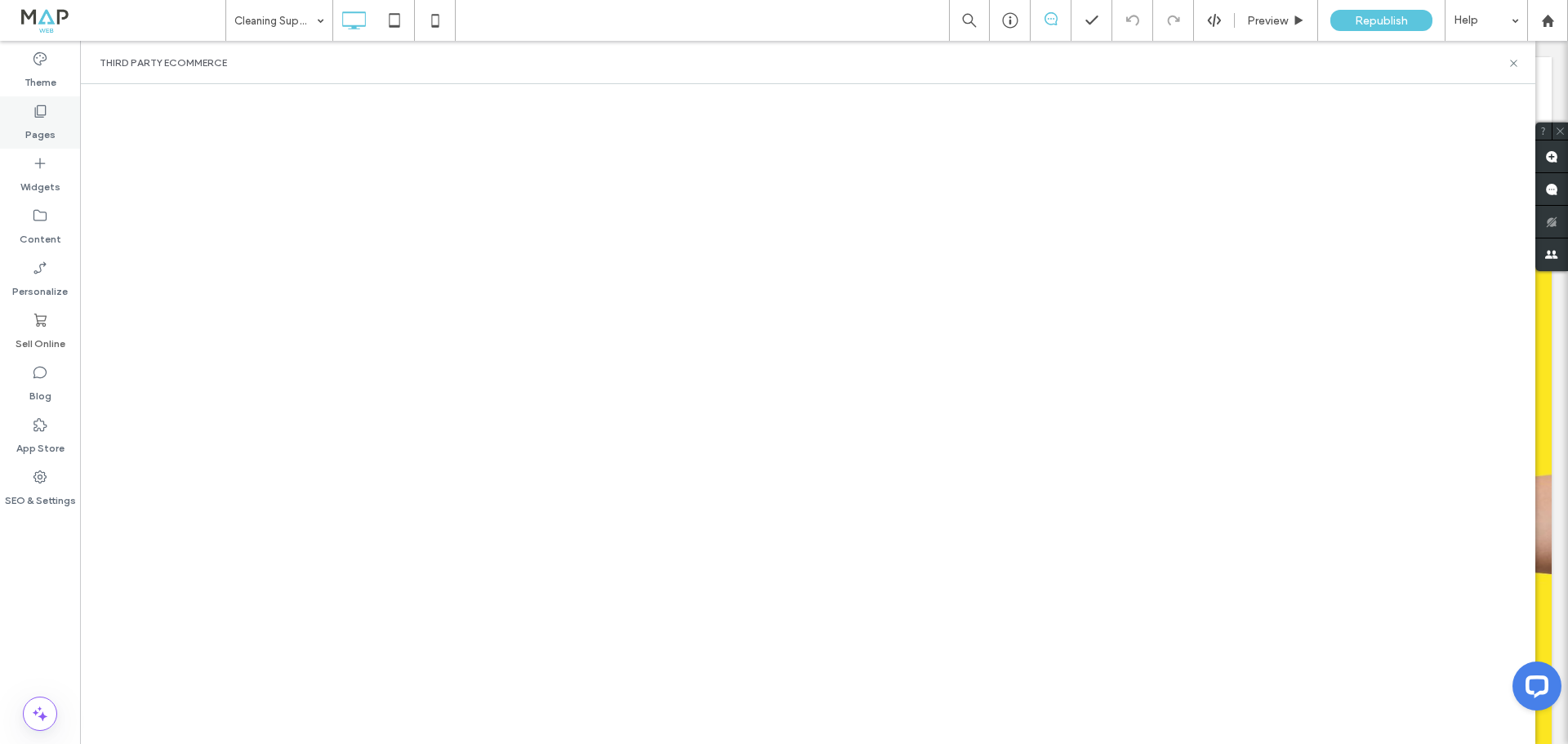
click at [46, 118] on icon at bounding box center [40, 111] width 16 height 16
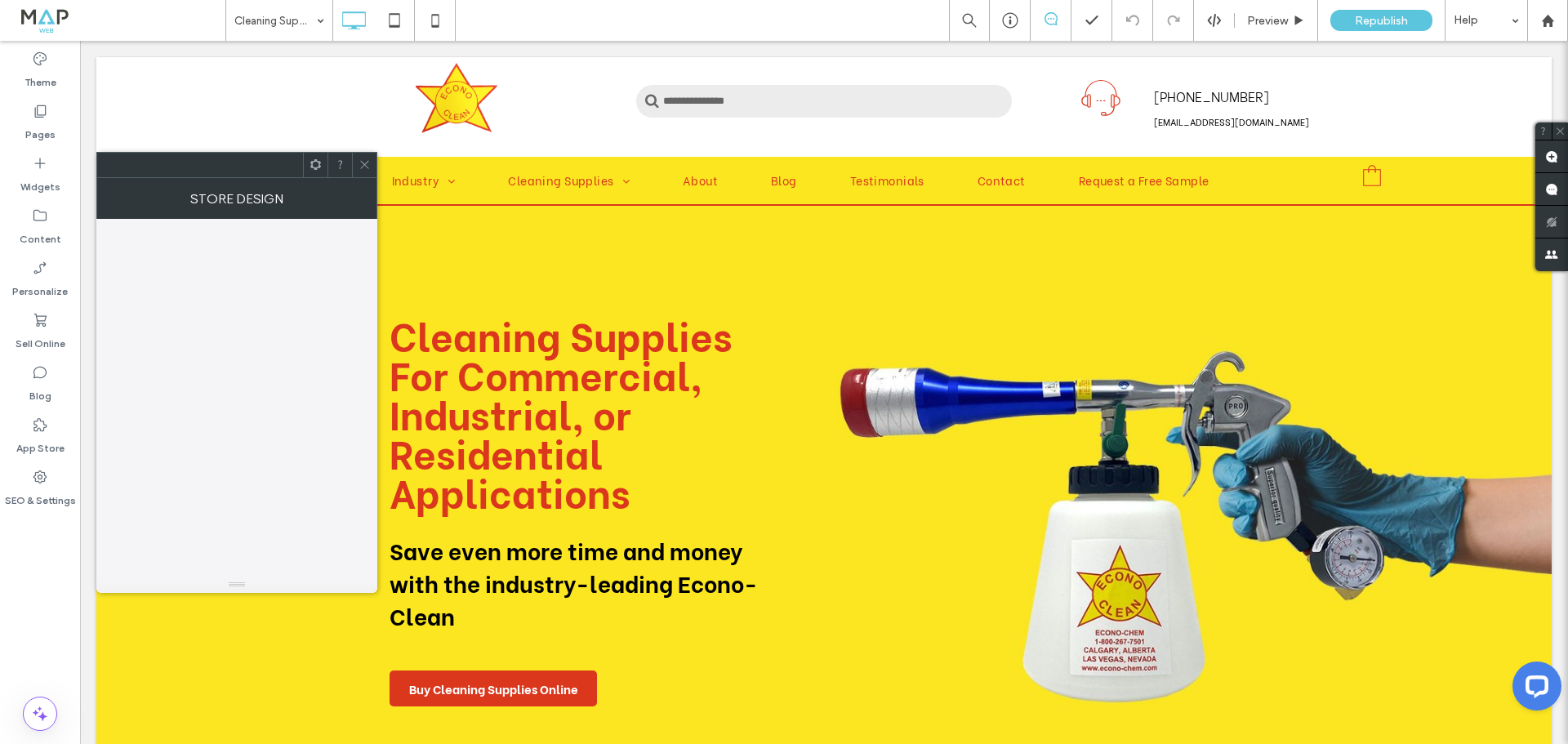
click at [368, 182] on div "Store Design" at bounding box center [237, 199] width 281 height 41
click at [369, 166] on icon at bounding box center [365, 165] width 13 height 13
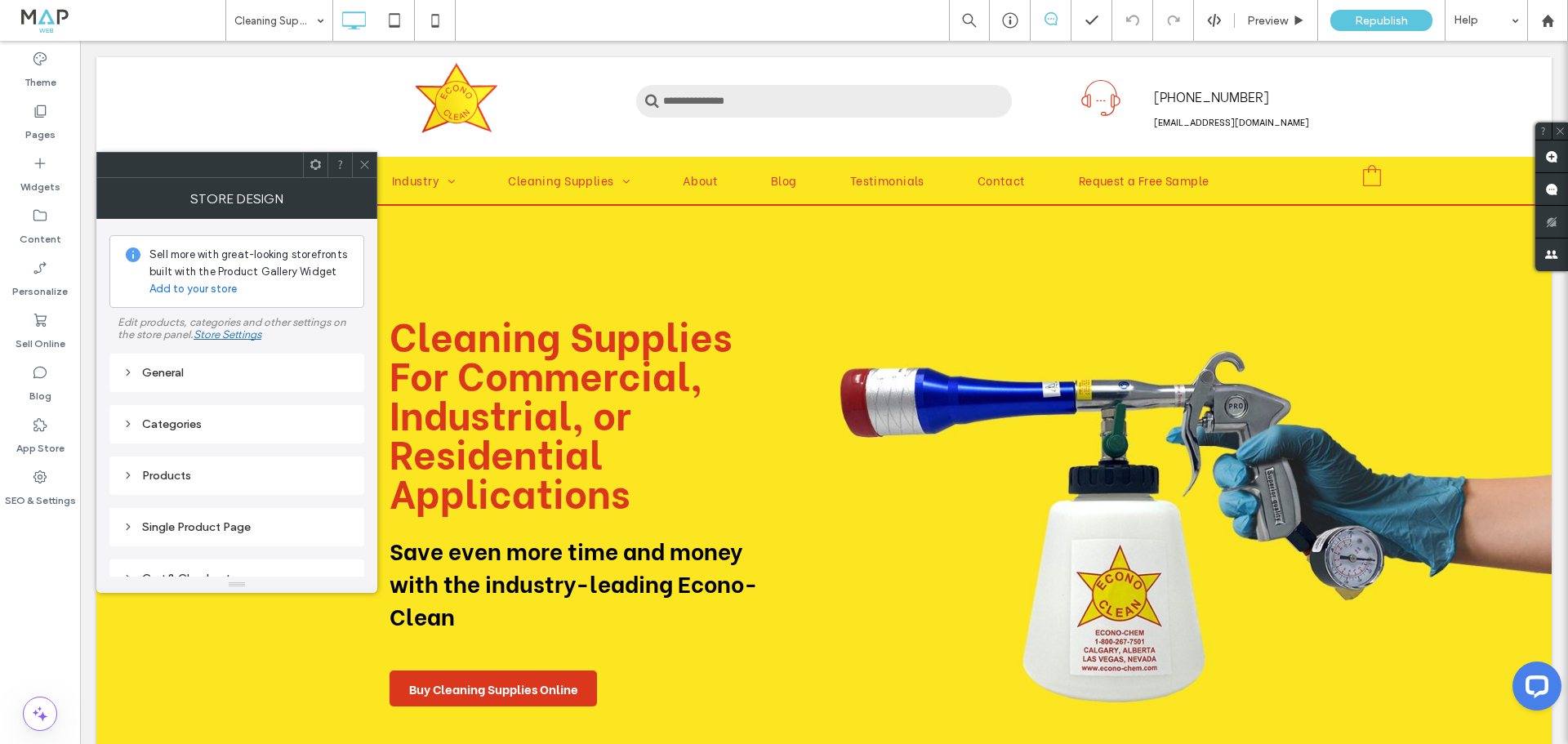
click at [198, 359] on div "General" at bounding box center [236, 373] width 255 height 38
click at [176, 375] on div "General" at bounding box center [237, 373] width 229 height 14
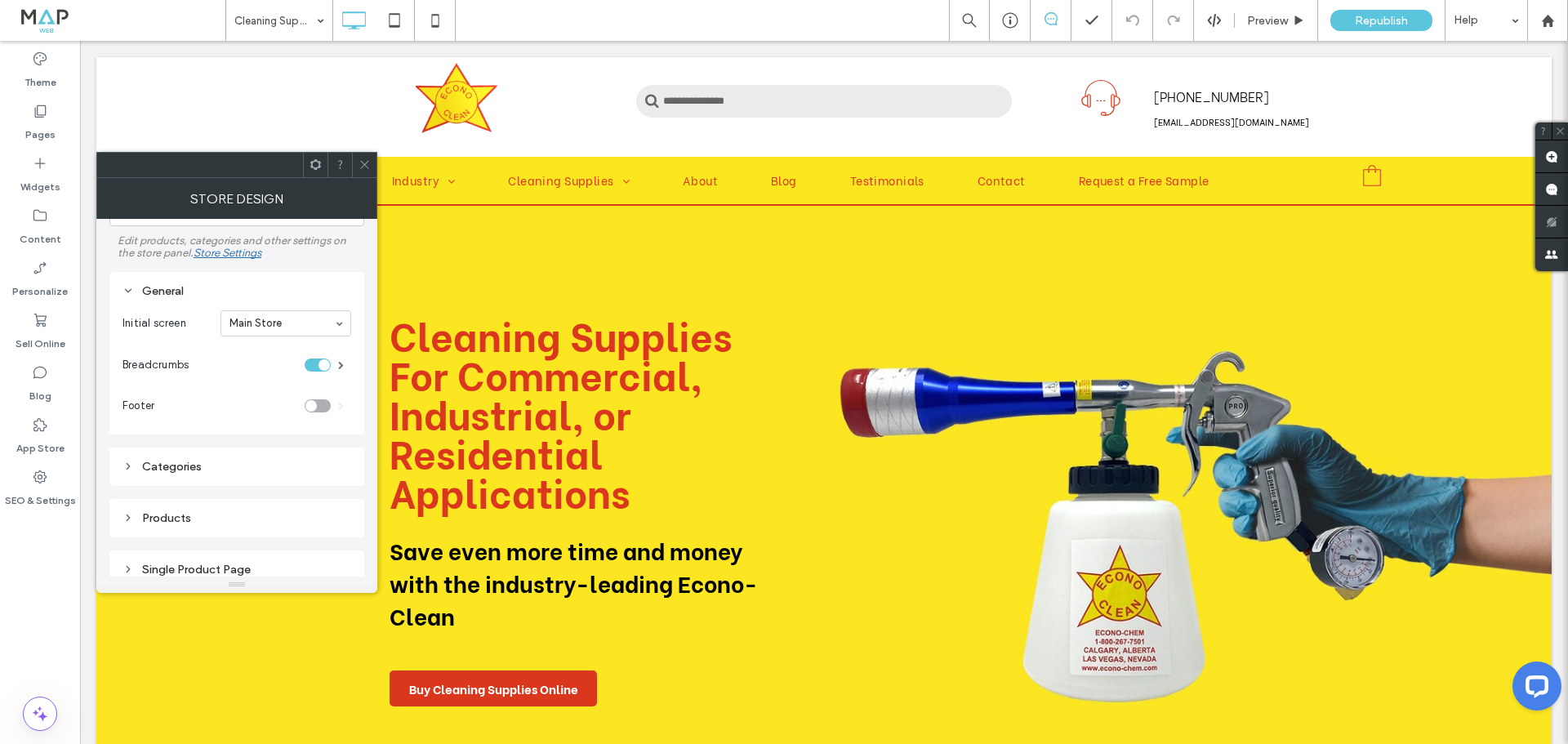
click at [177, 468] on div "Categories" at bounding box center [237, 467] width 229 height 14
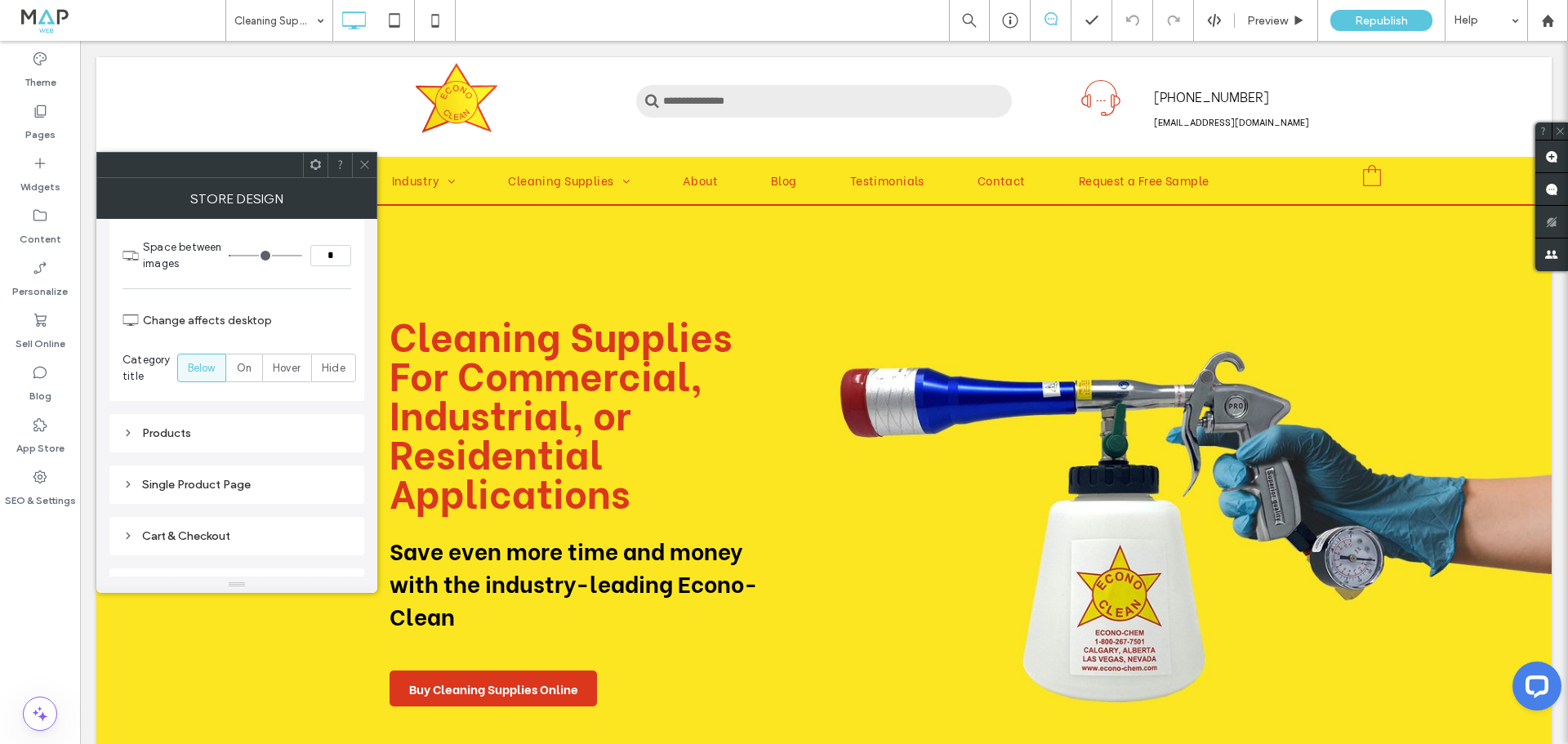
scroll to position [654, 0]
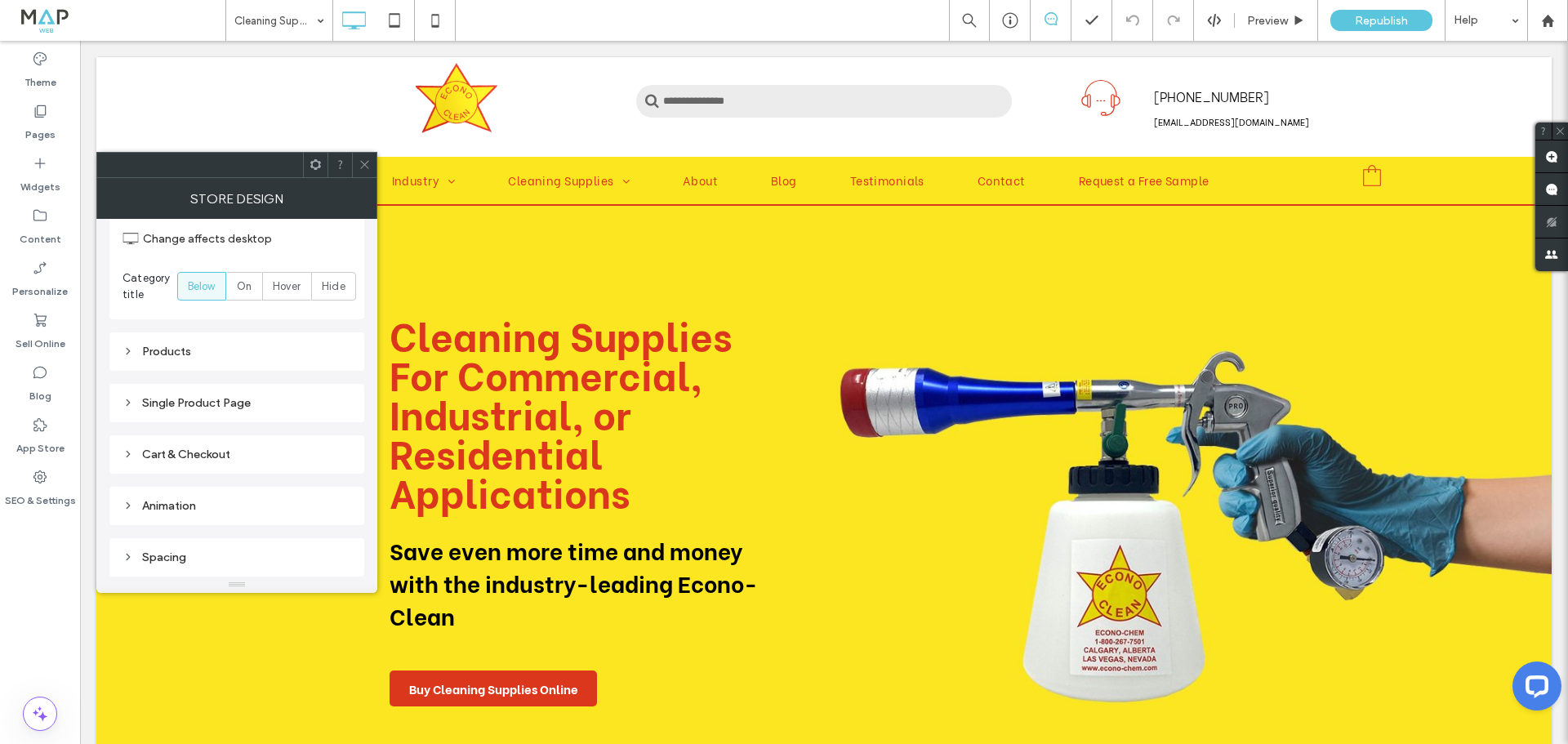
click at [254, 403] on div "Single Product Page" at bounding box center [237, 403] width 229 height 14
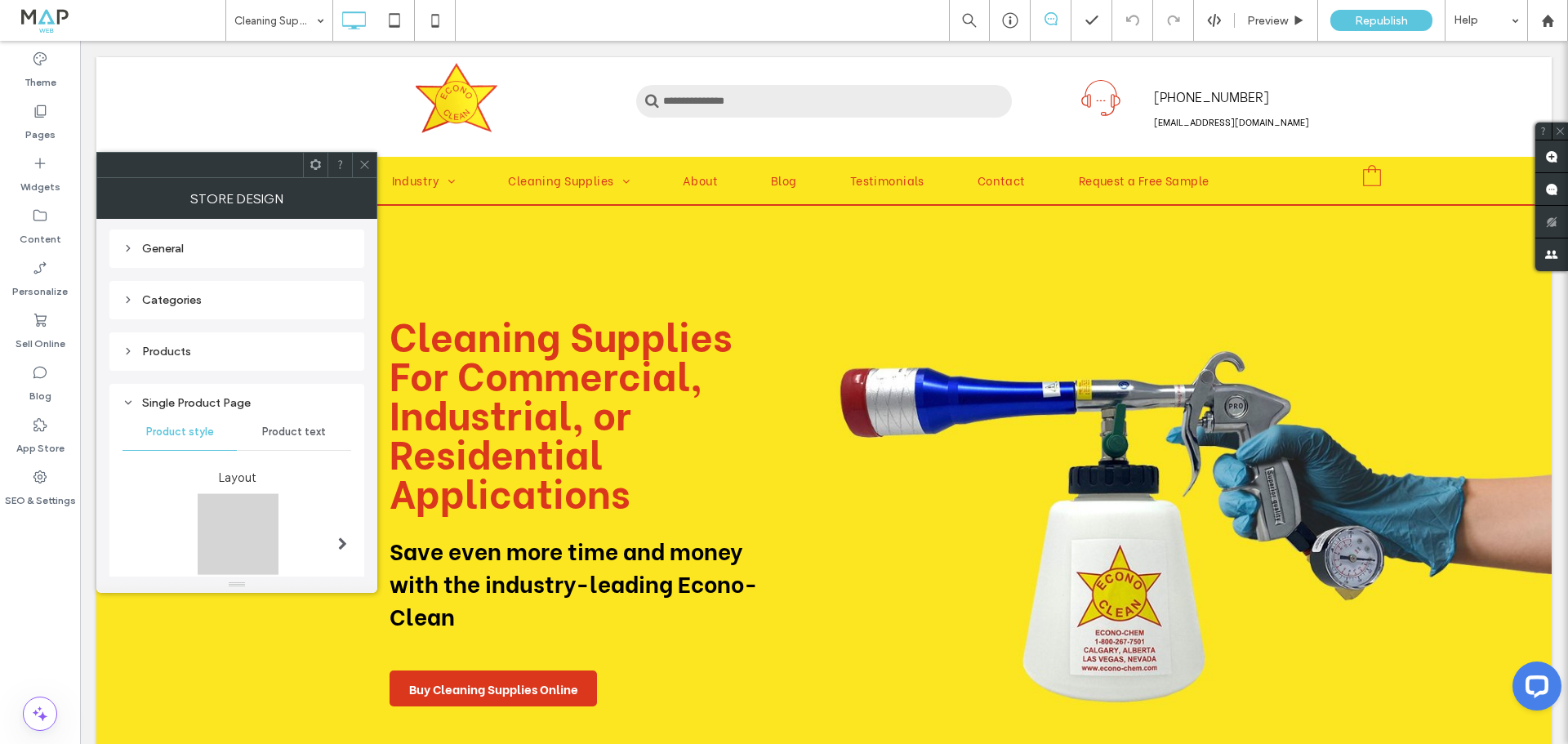
click at [236, 397] on div "Single Product Page" at bounding box center [237, 403] width 229 height 14
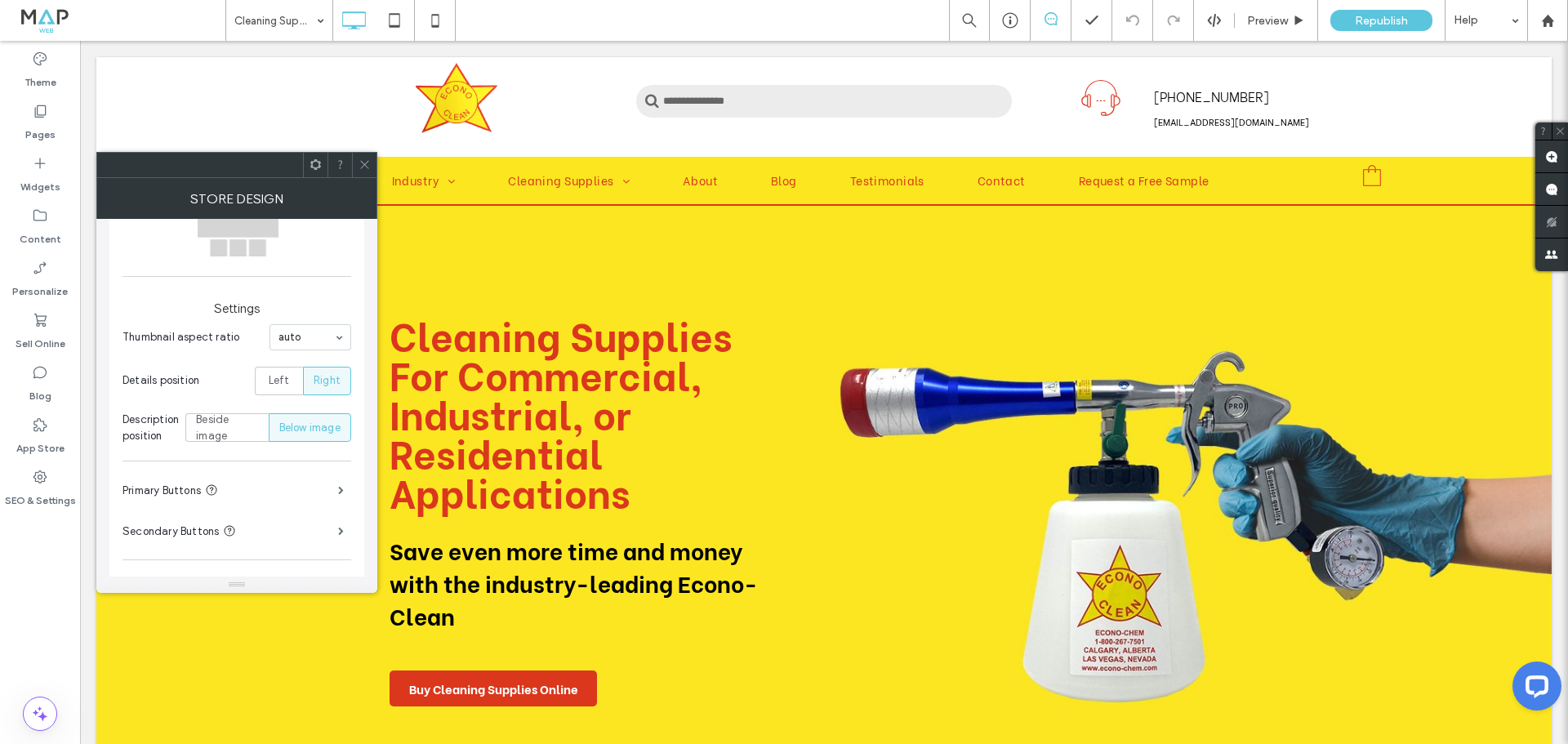
scroll to position [533, 0]
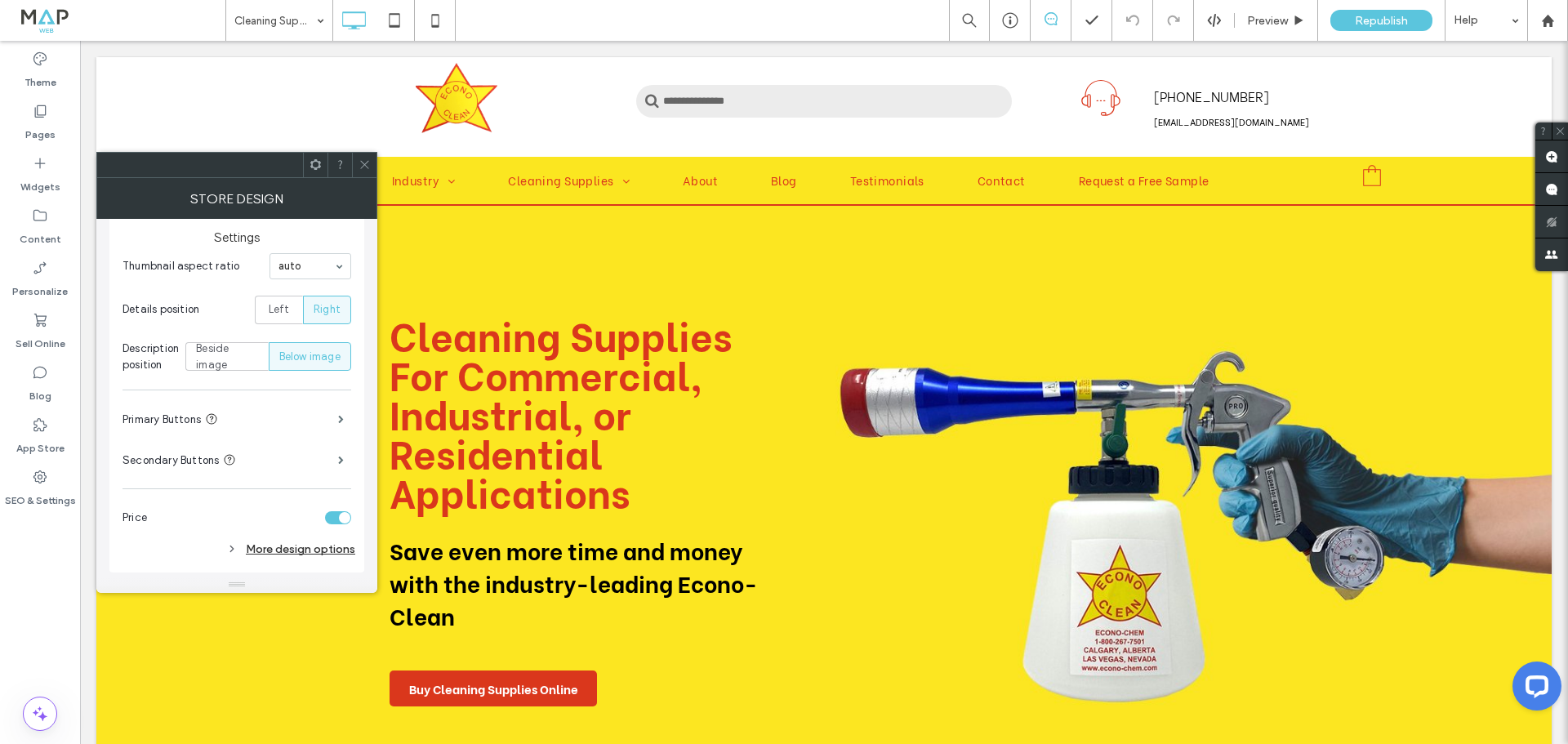
click at [367, 160] on icon at bounding box center [365, 165] width 13 height 13
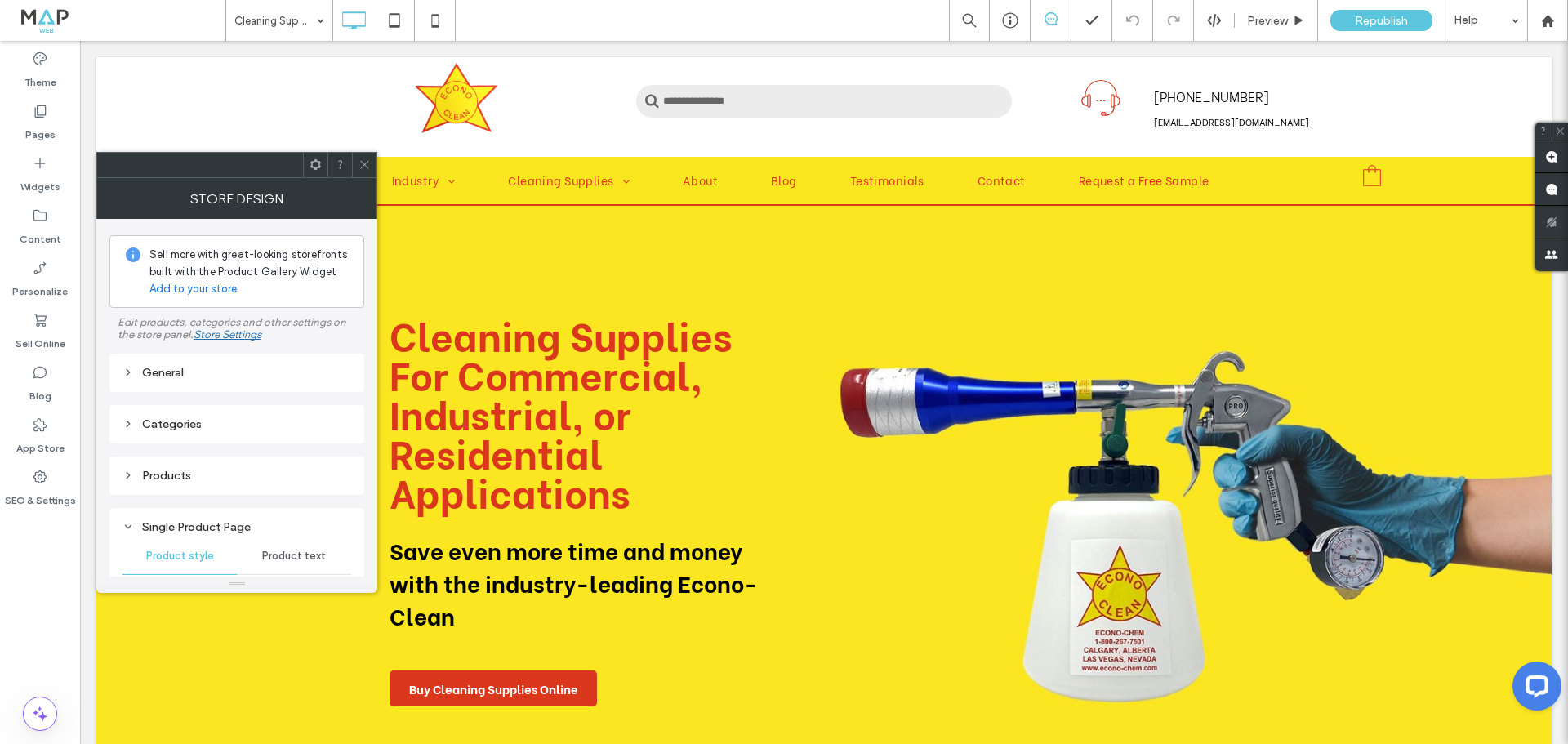
click at [142, 528] on div "Single Product Page" at bounding box center [237, 528] width 229 height 14
click at [166, 378] on div "General" at bounding box center [237, 373] width 229 height 14
click at [143, 526] on div "Single Product Page" at bounding box center [237, 528] width 229 height 14
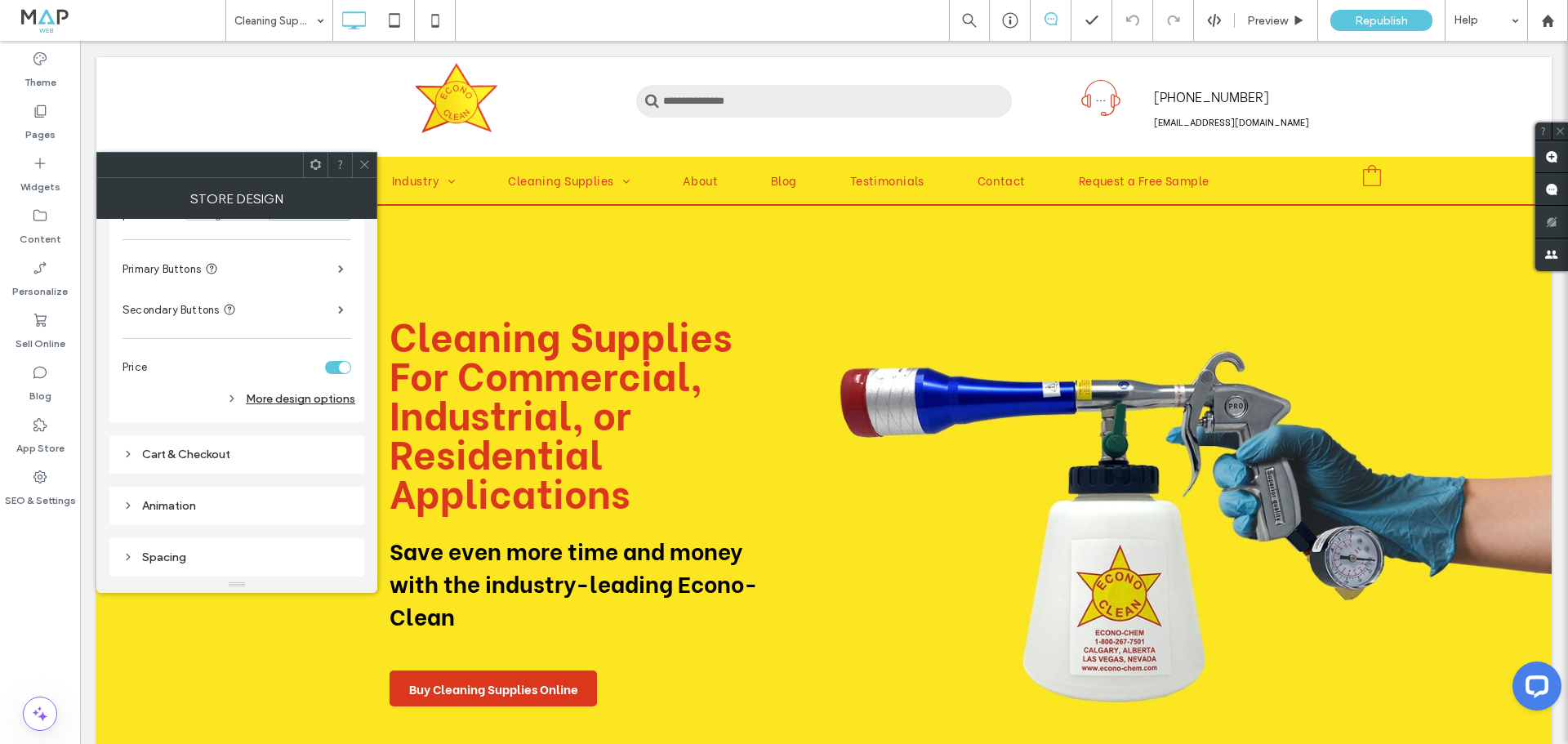
scroll to position [0, 0]
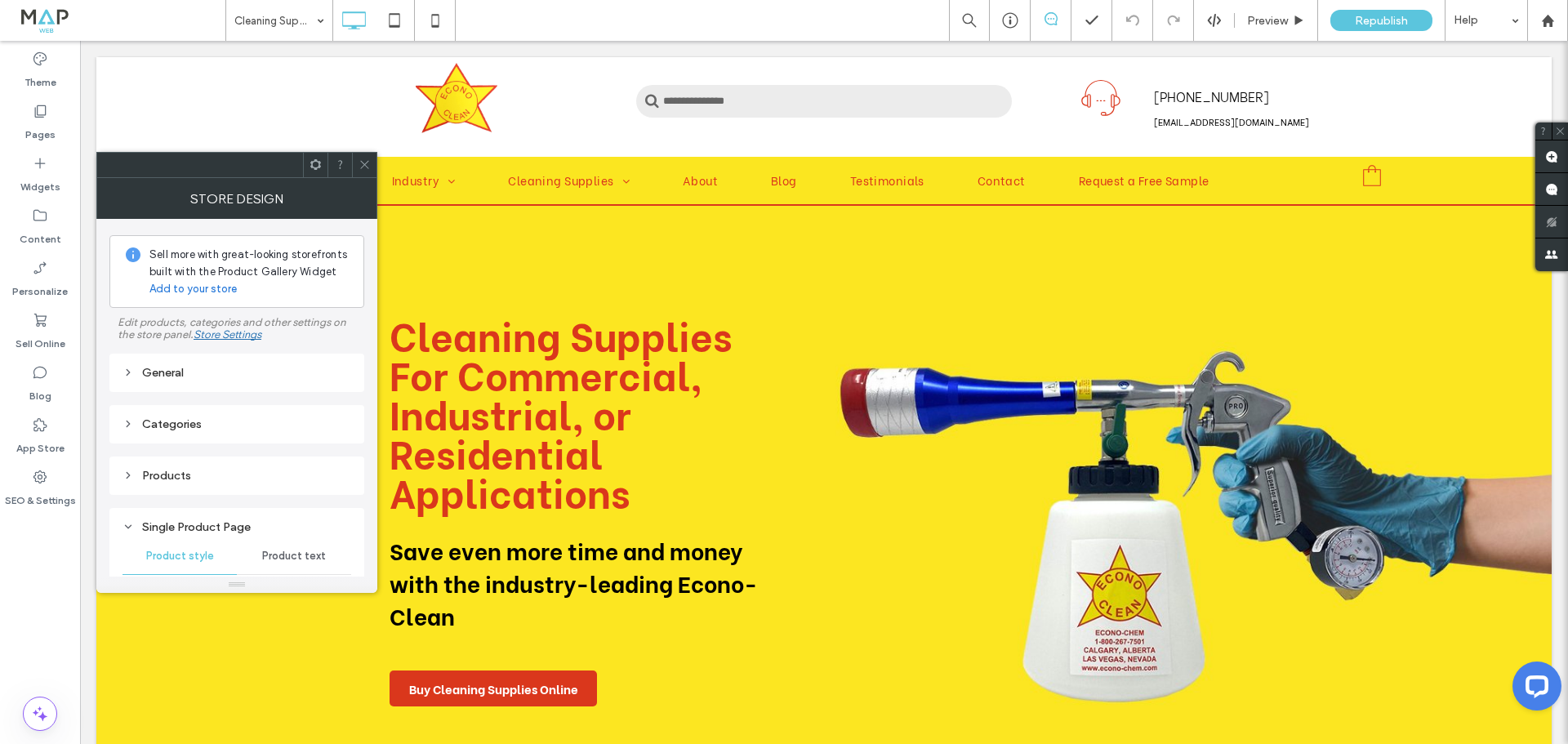
click at [368, 164] on icon at bounding box center [365, 165] width 13 height 13
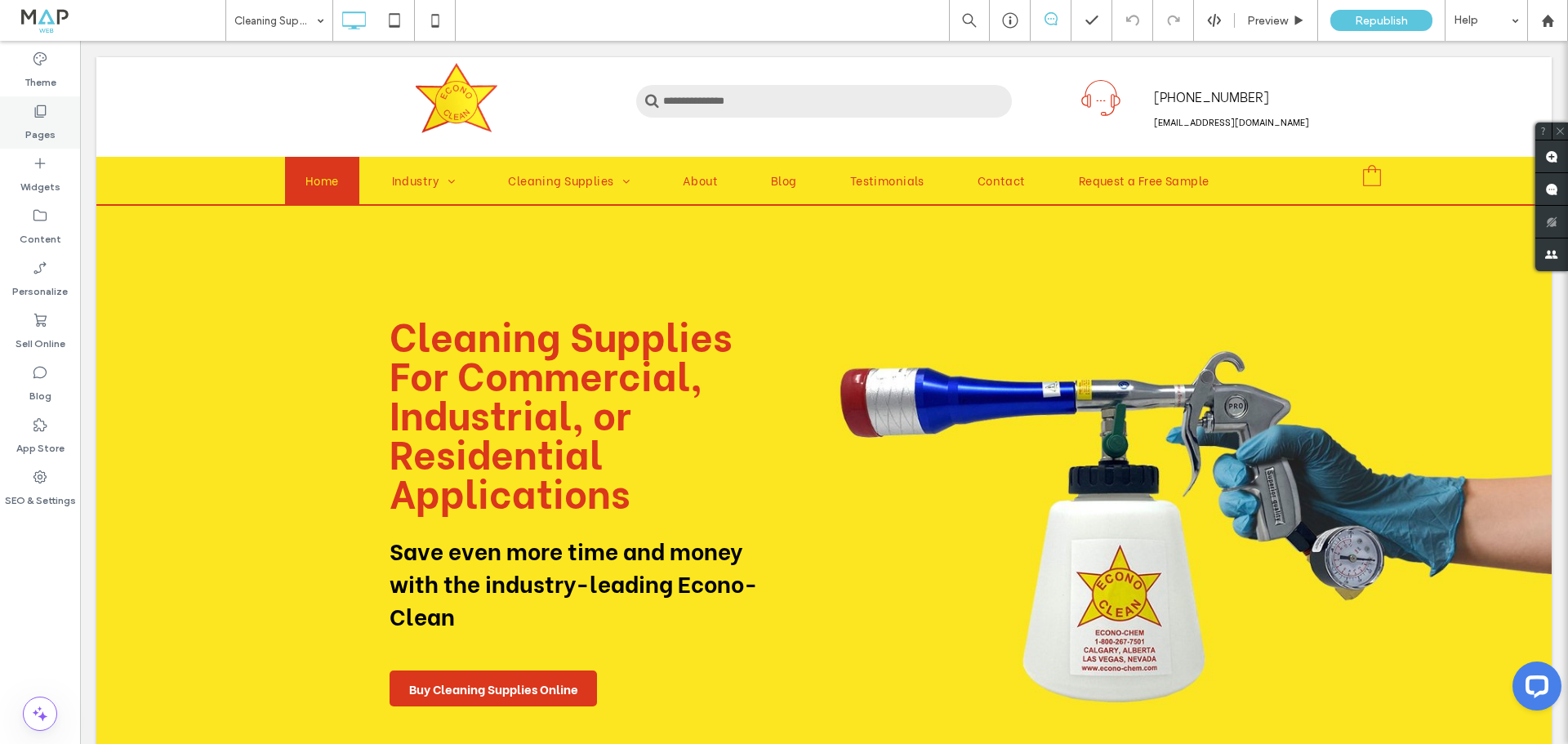
click at [35, 124] on label "Pages" at bounding box center [40, 131] width 30 height 23
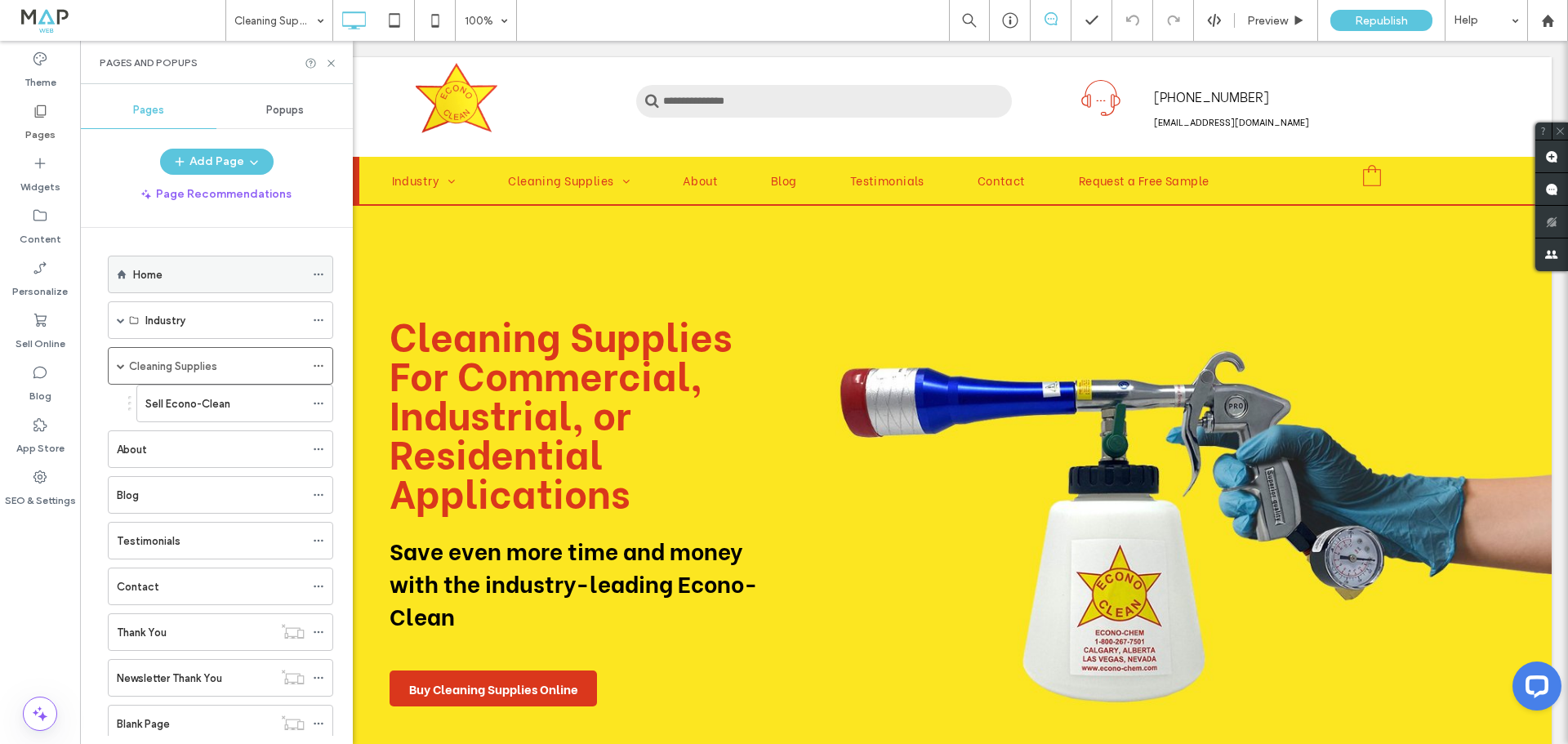
click at [149, 269] on label "Home" at bounding box center [148, 275] width 30 height 29
click at [198, 369] on label "Cleaning Supplies" at bounding box center [173, 367] width 89 height 29
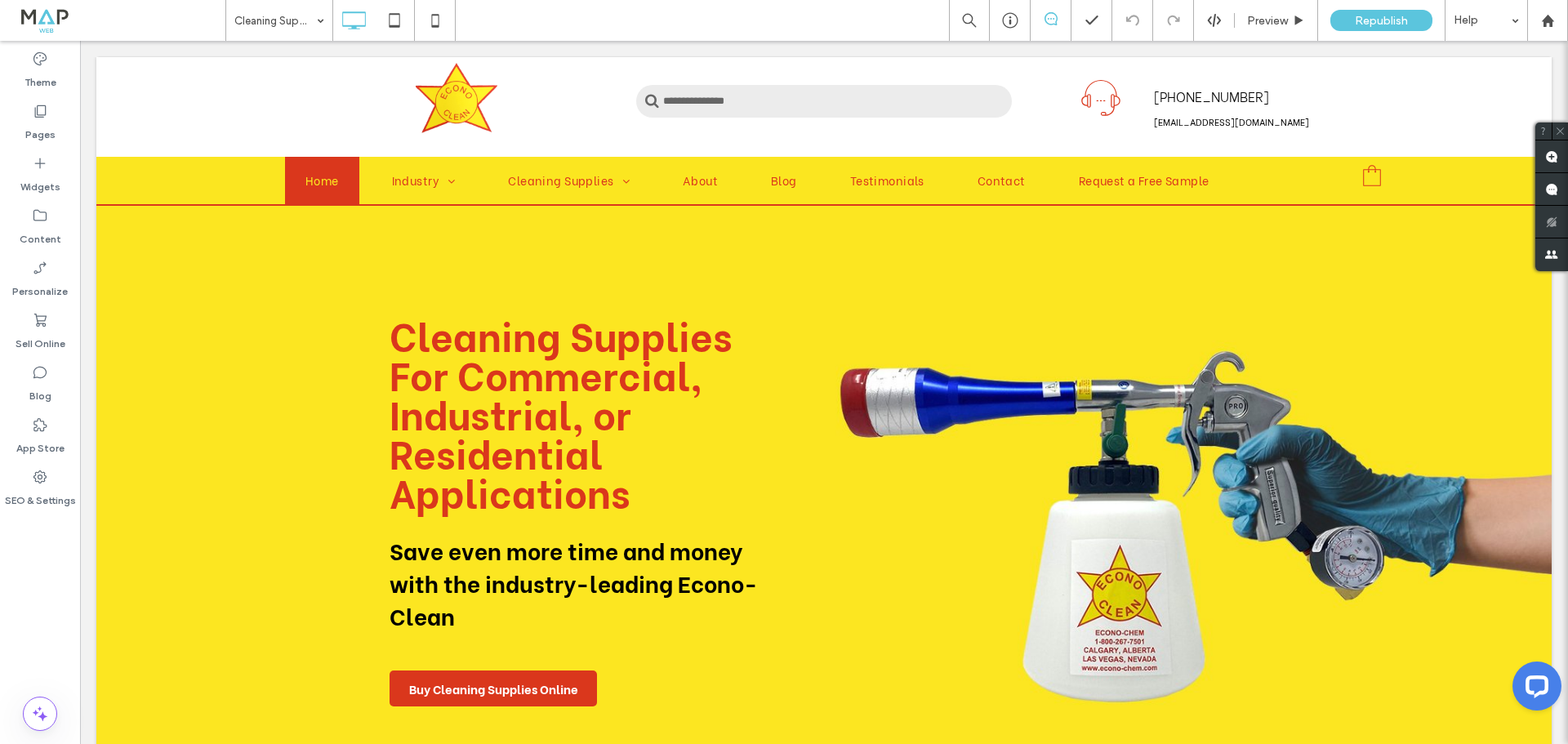
type input "**********"
type input "**"
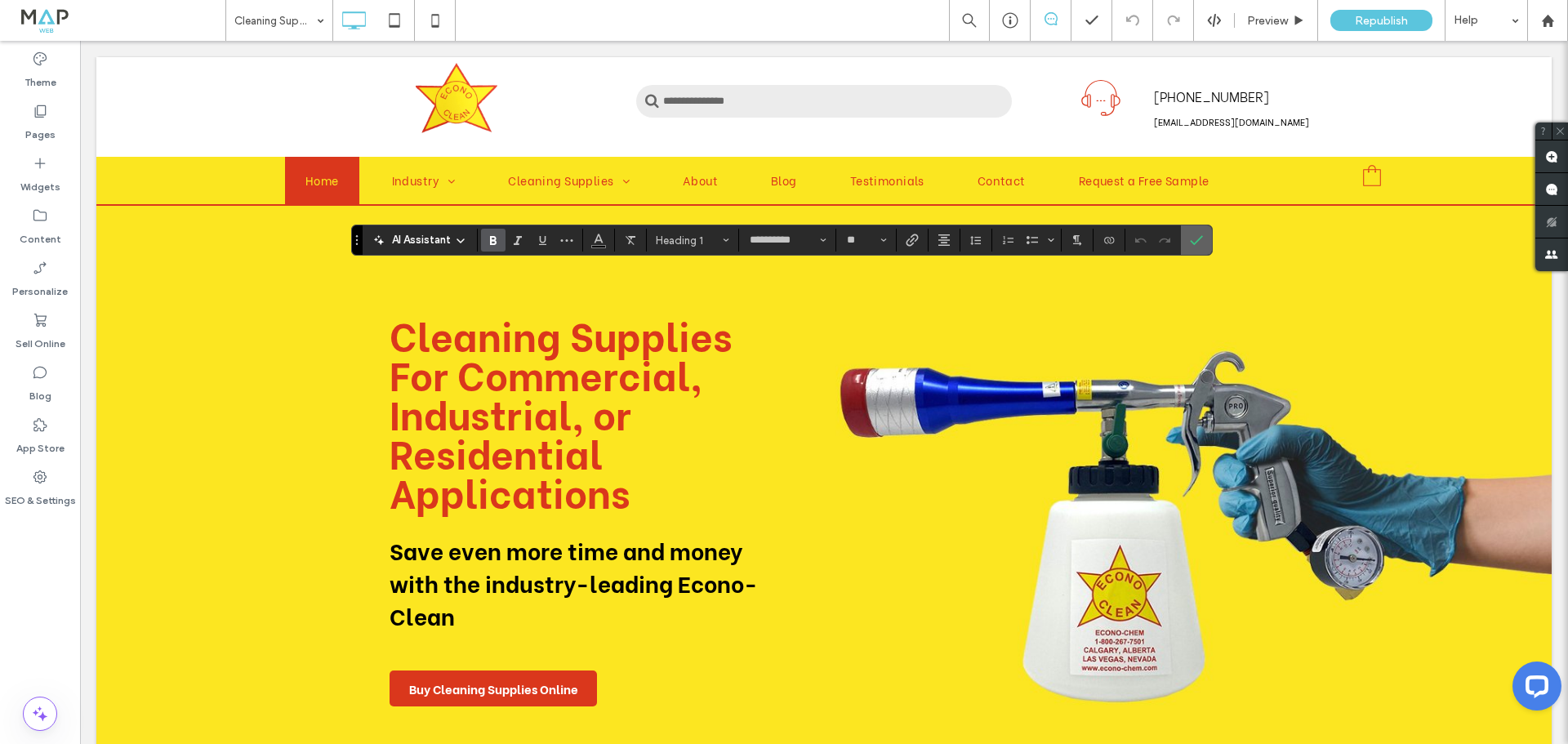
click at [1197, 241] on use "Confirm" at bounding box center [1196, 240] width 13 height 10
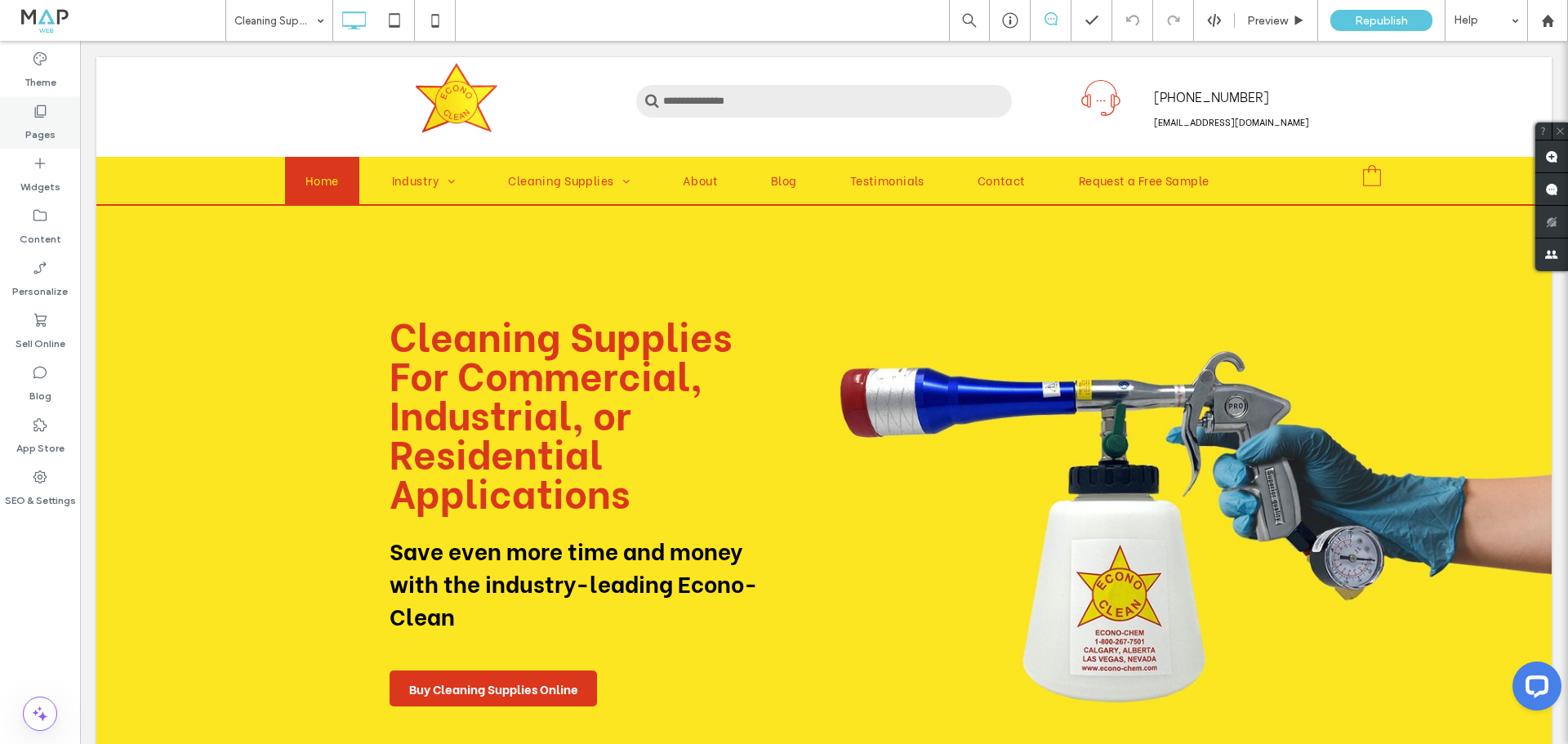
click at [56, 130] on div "Pages" at bounding box center [40, 123] width 80 height 52
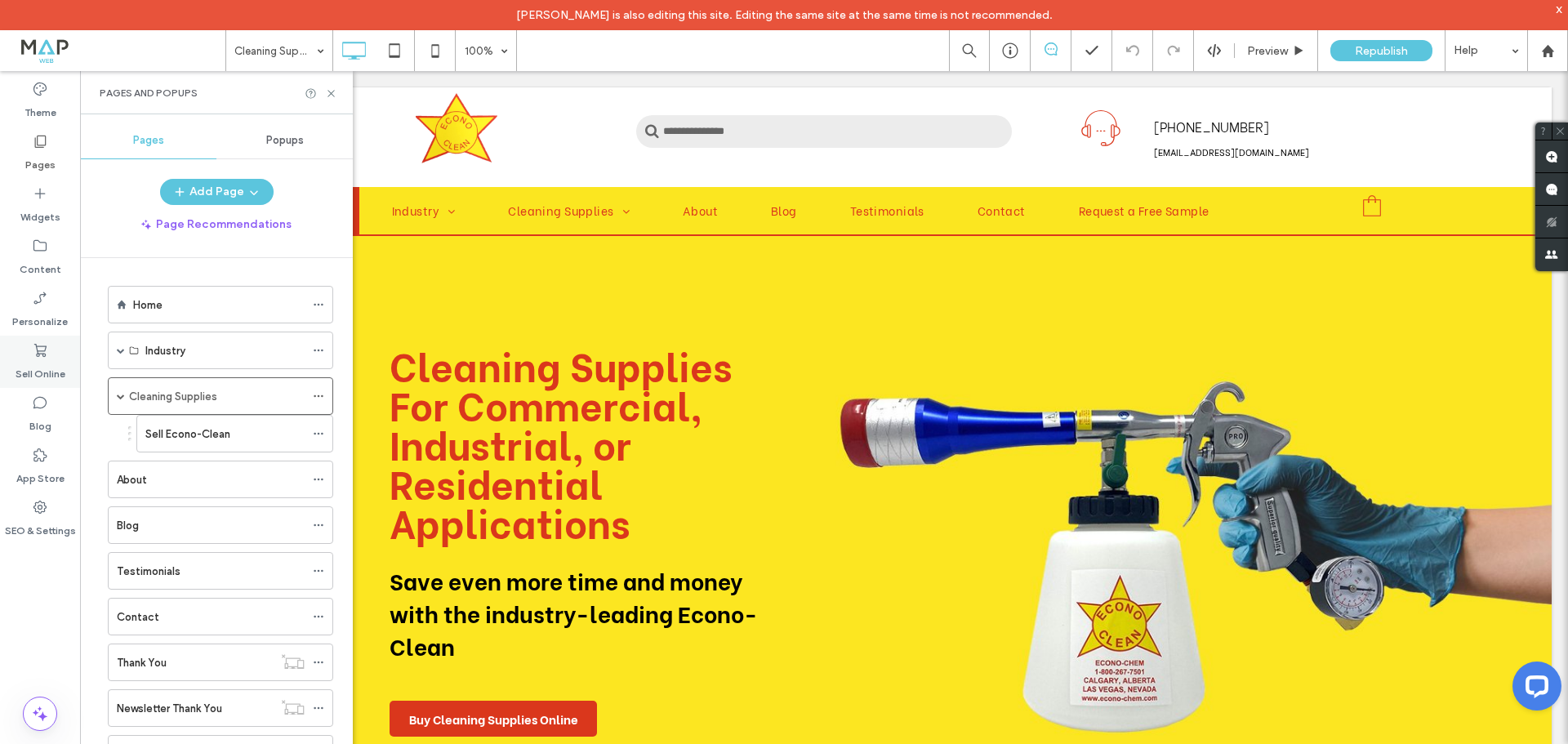
click at [48, 370] on label "Sell Online" at bounding box center [40, 370] width 50 height 23
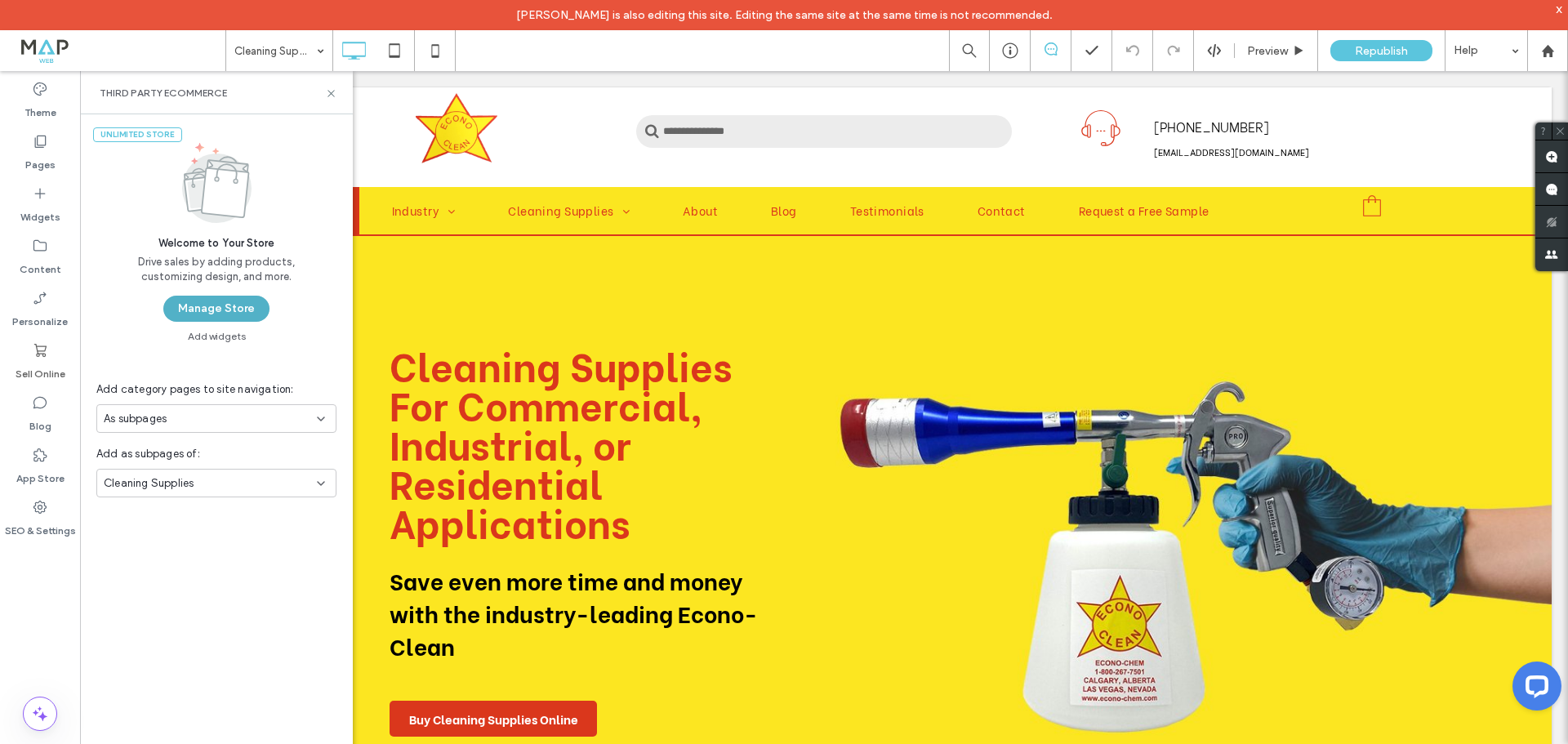
click at [216, 304] on button "Manage Store" at bounding box center [216, 309] width 106 height 26
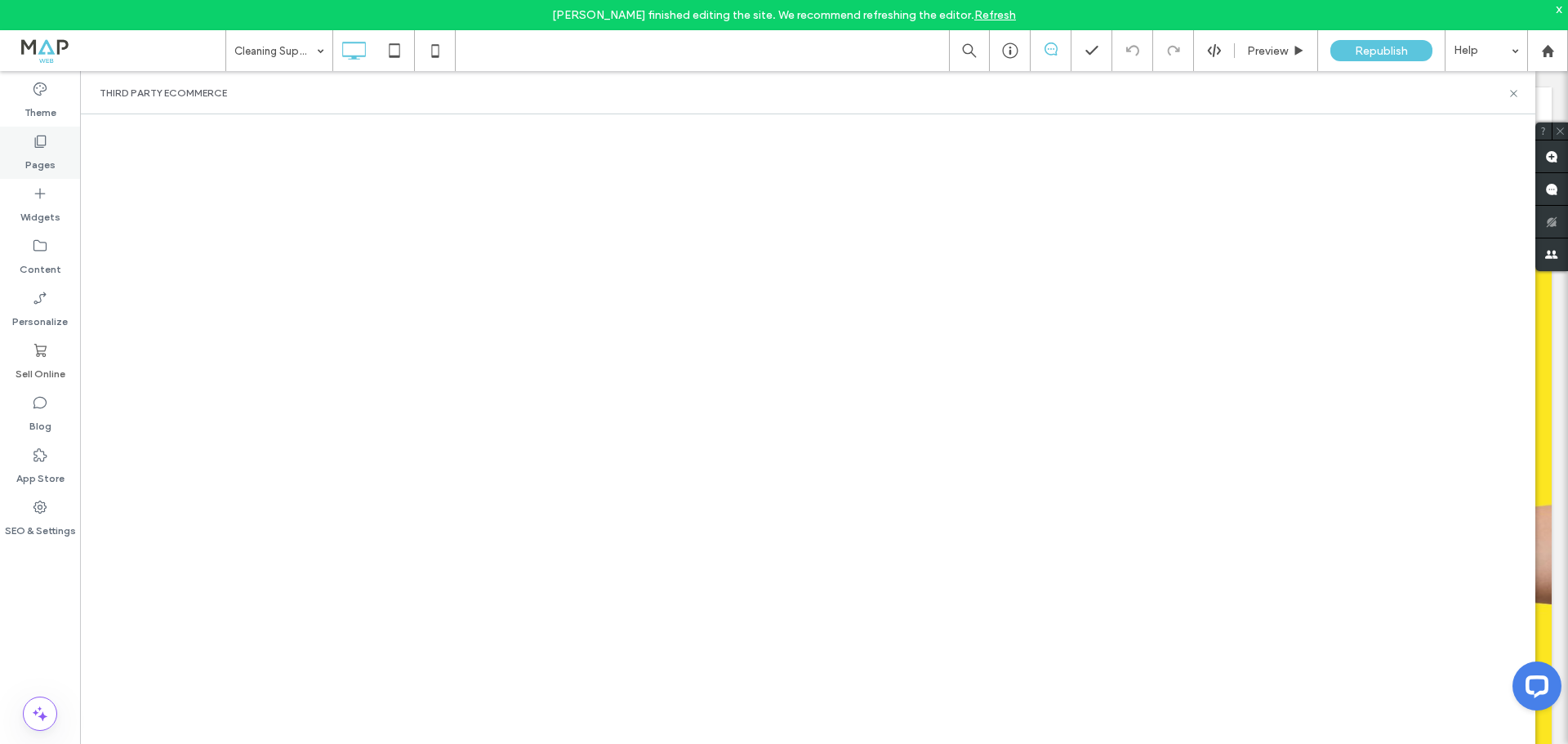
click at [29, 151] on label "Pages" at bounding box center [40, 161] width 30 height 23
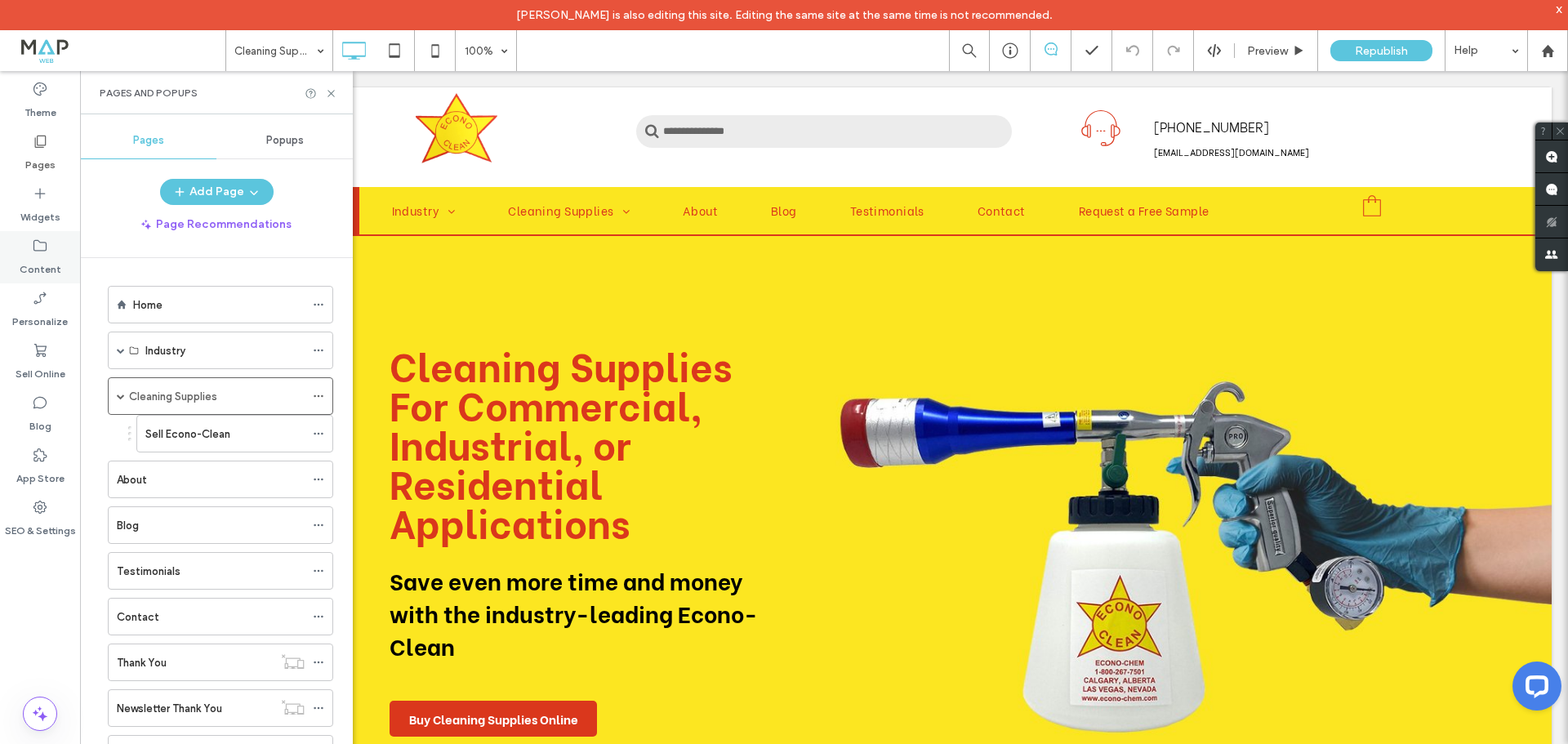
click at [49, 257] on label "Content" at bounding box center [40, 266] width 42 height 23
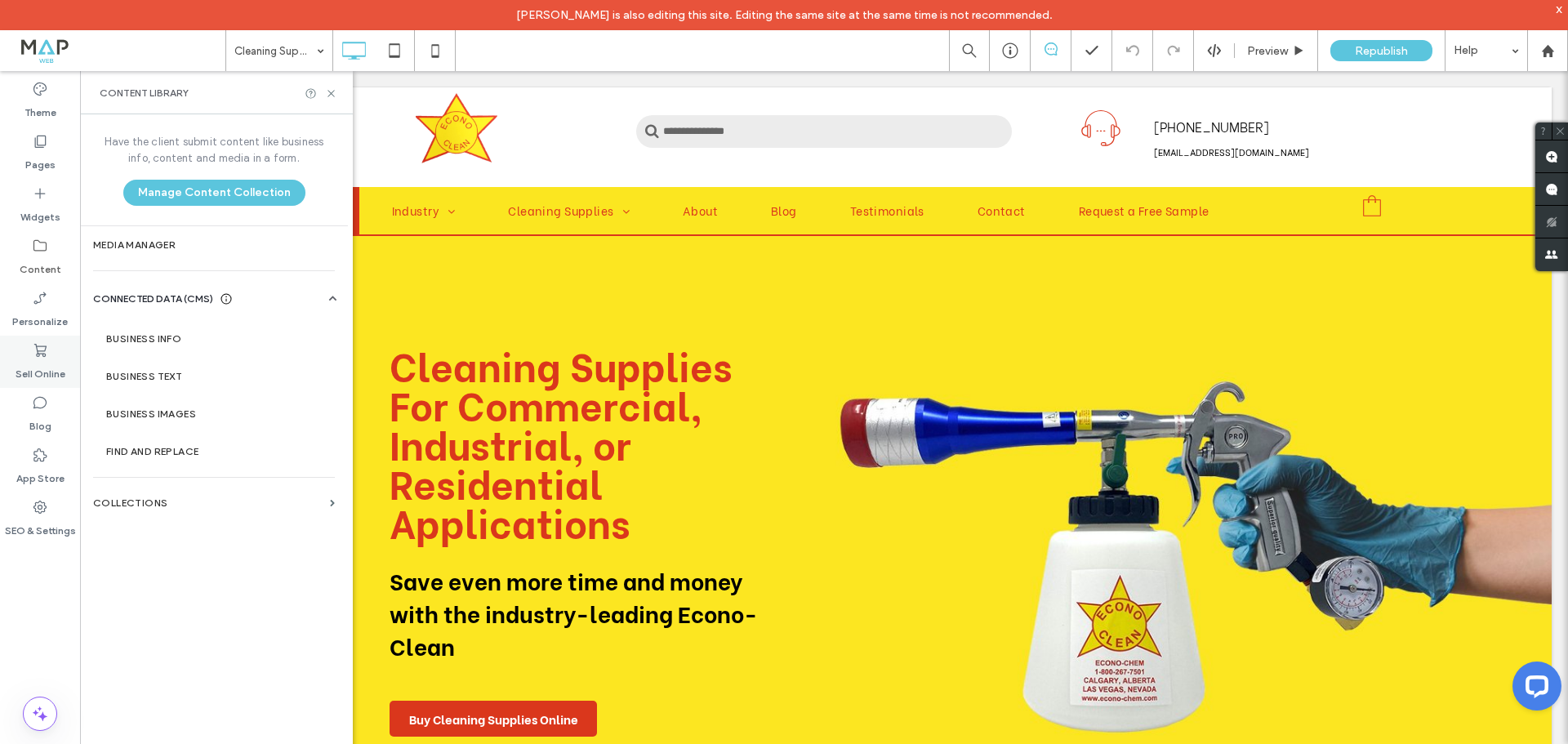
click at [41, 356] on icon at bounding box center [40, 351] width 16 height 16
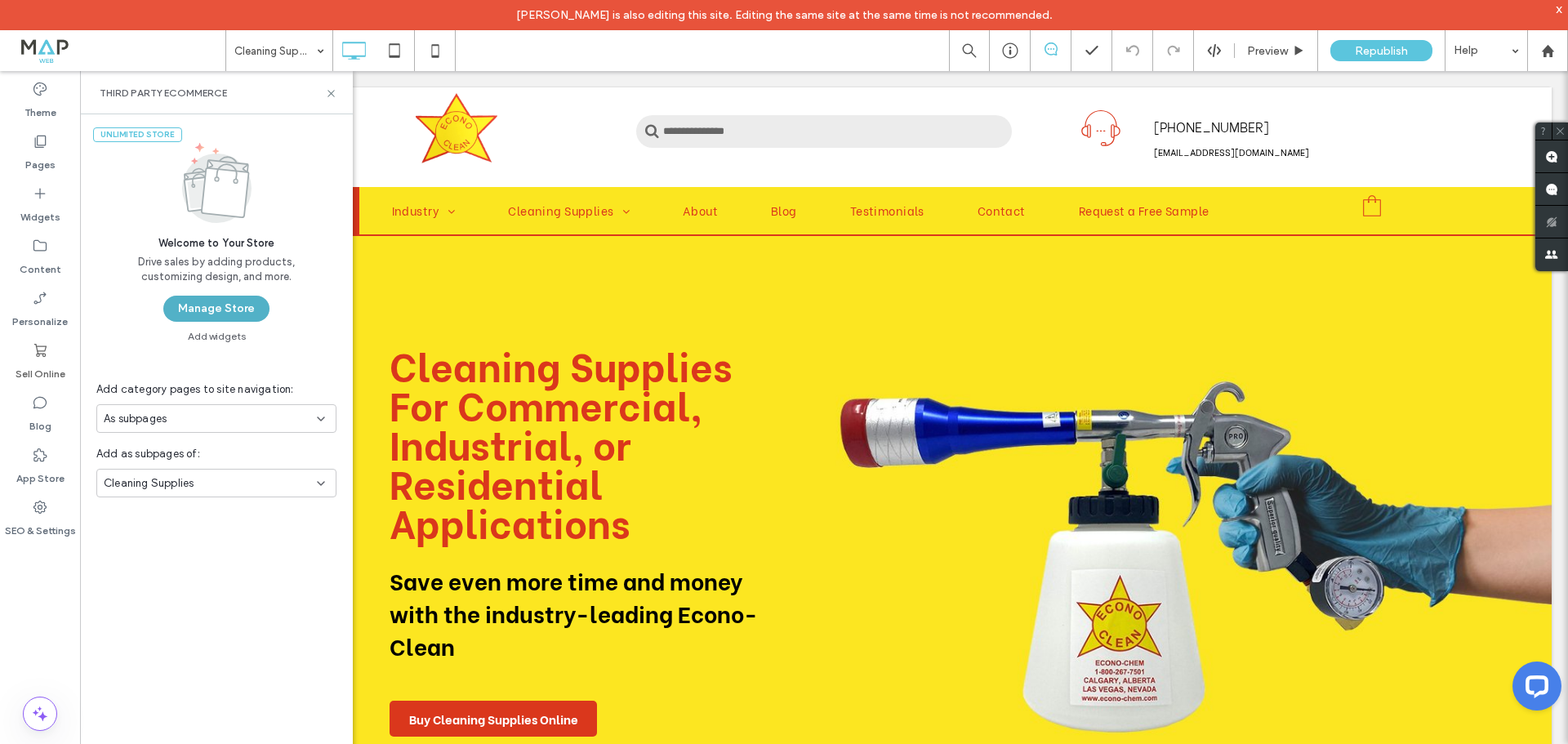
click at [210, 306] on button "Manage Store" at bounding box center [216, 309] width 106 height 26
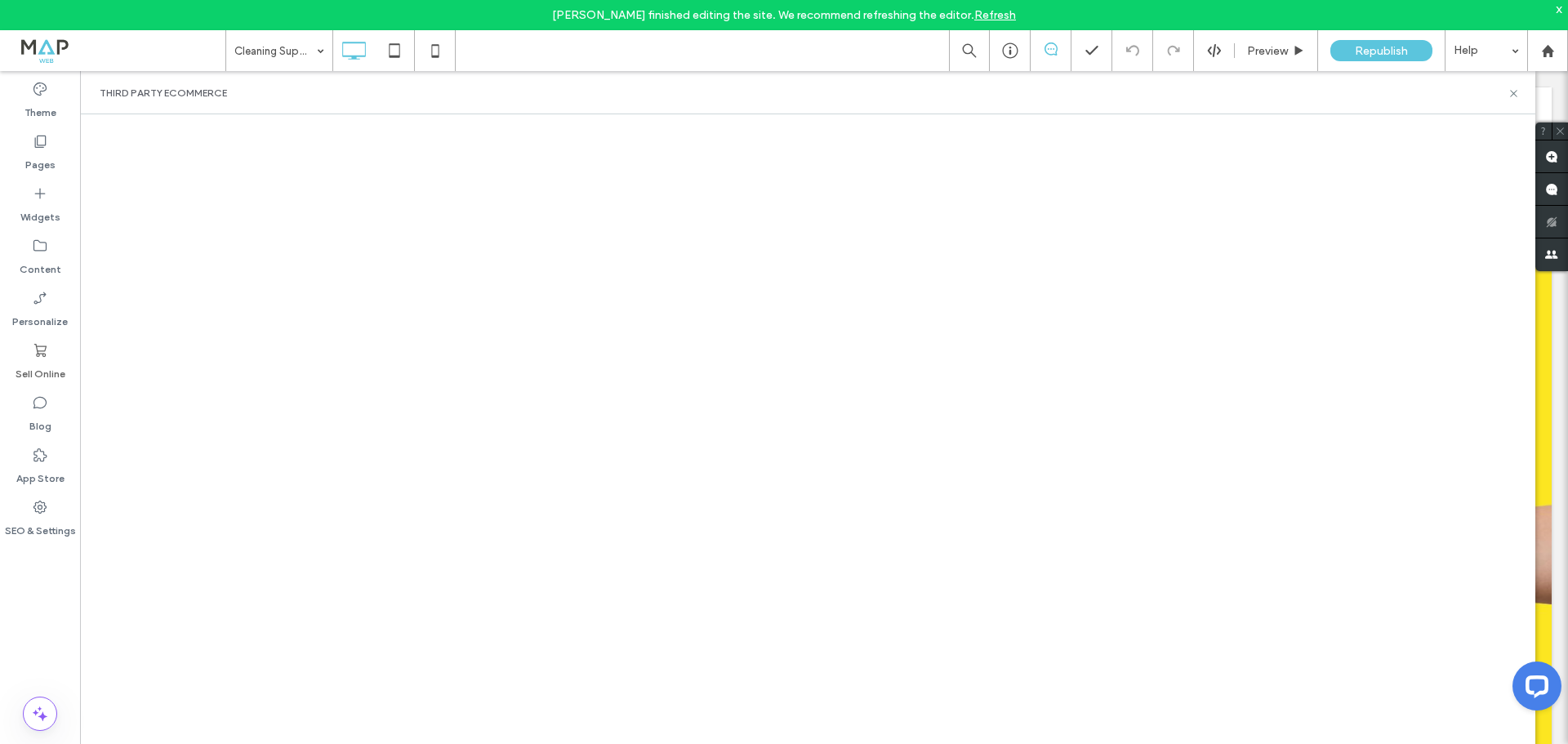
click at [38, 343] on icon at bounding box center [40, 351] width 16 height 16
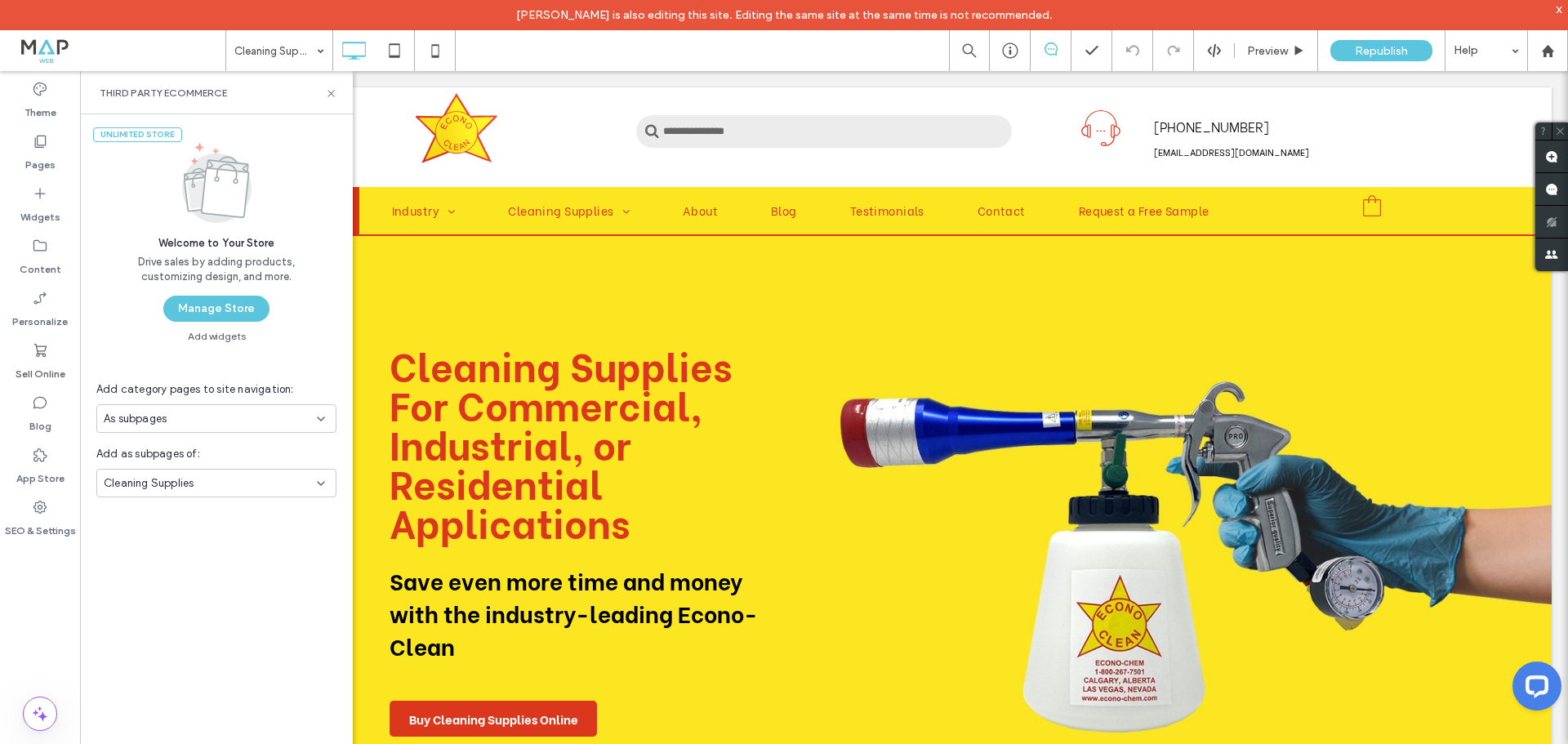
click at [37, 359] on label "Sell Online" at bounding box center [40, 370] width 50 height 23
click at [207, 308] on button "Manage Store" at bounding box center [216, 309] width 106 height 26
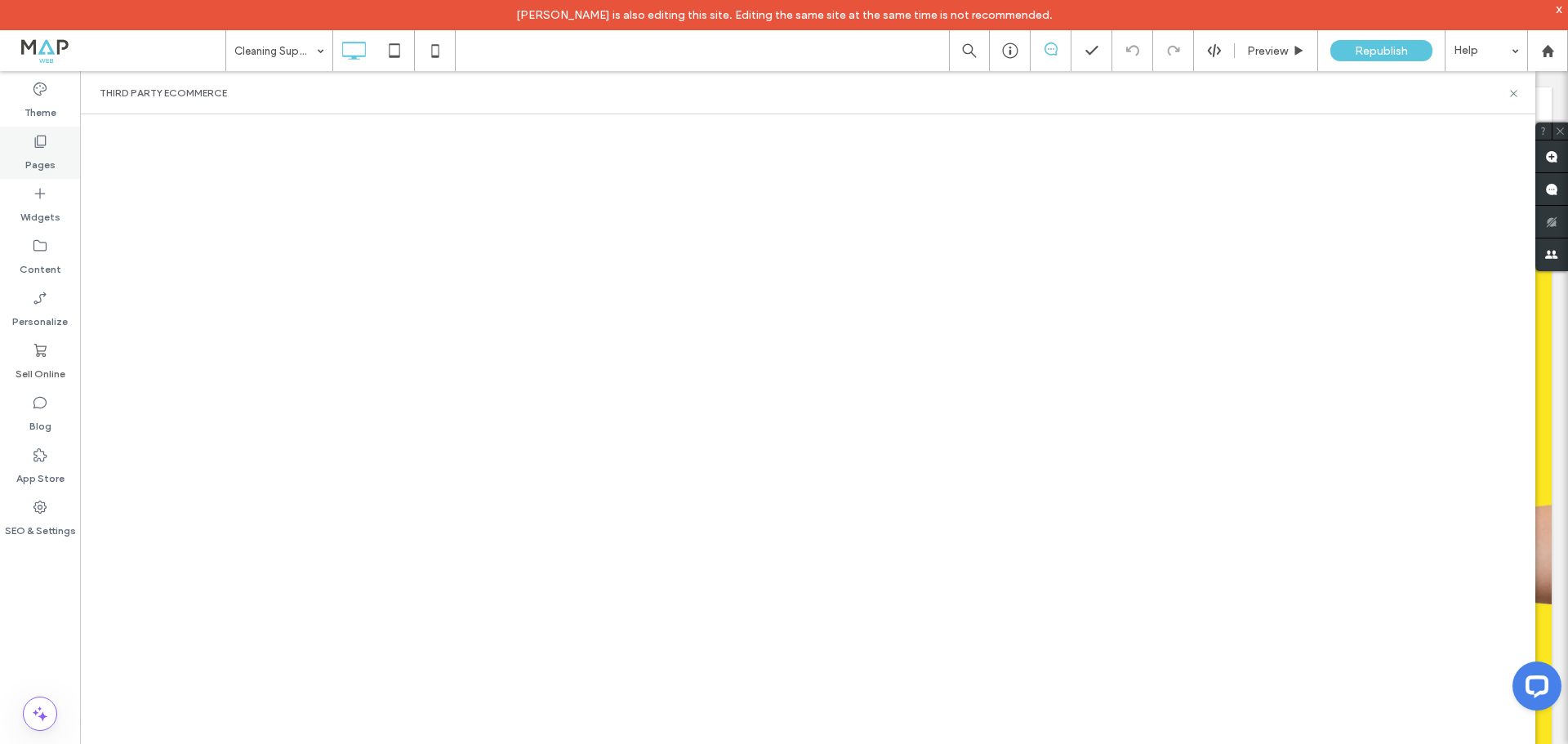
click at [54, 157] on label "Pages" at bounding box center [40, 161] width 30 height 23
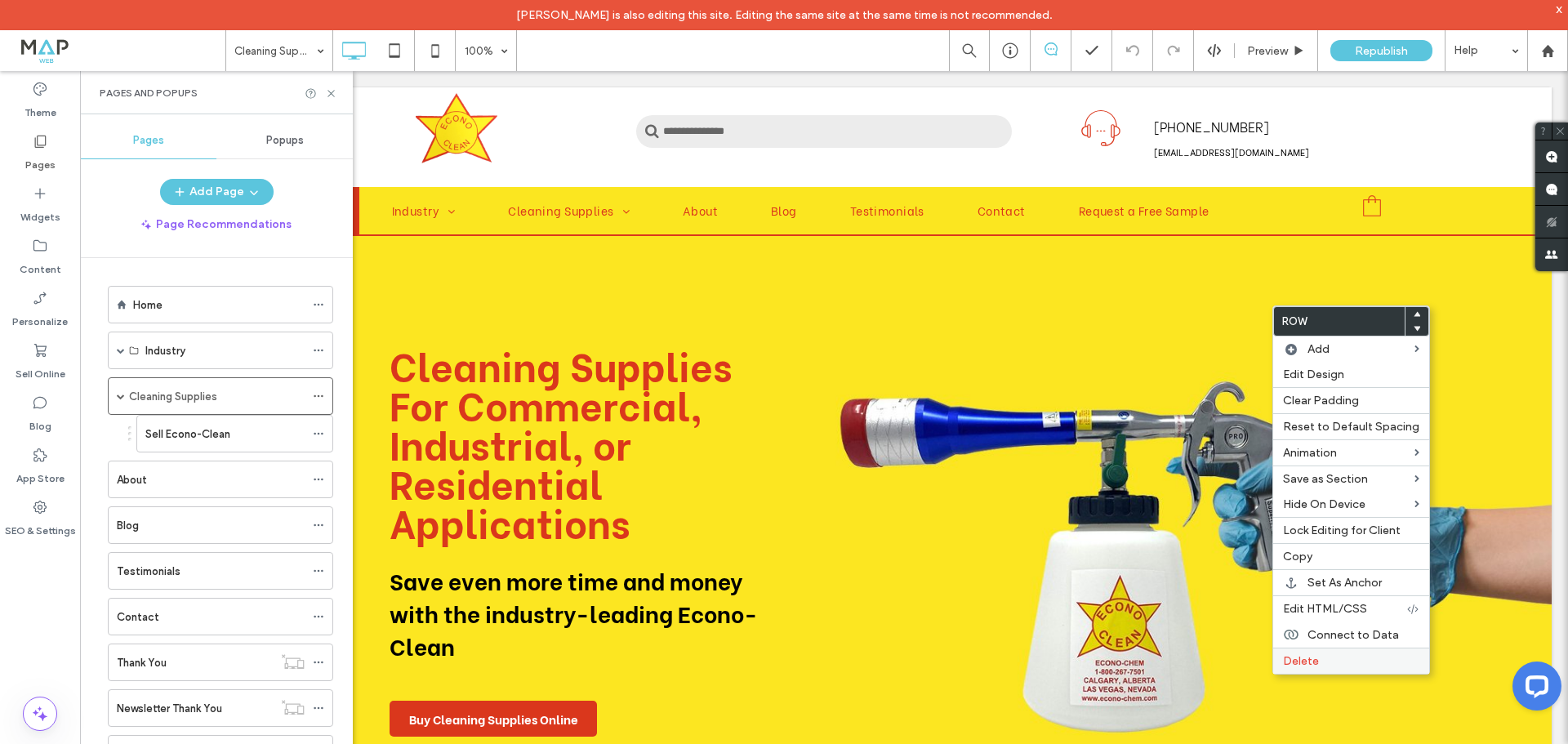
click at [1322, 652] on div "Delete" at bounding box center [1351, 661] width 156 height 26
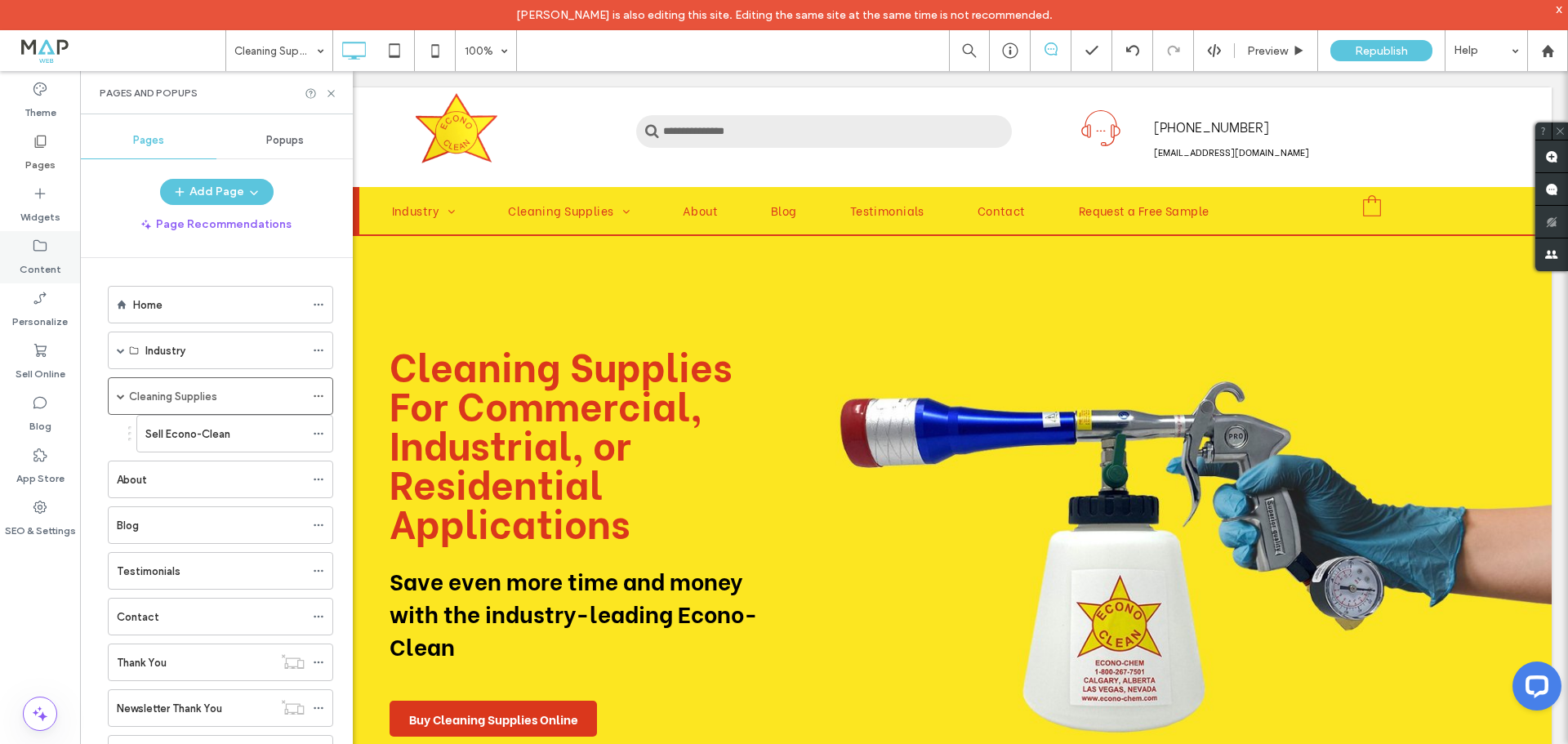
click at [45, 257] on label "Content" at bounding box center [40, 266] width 42 height 23
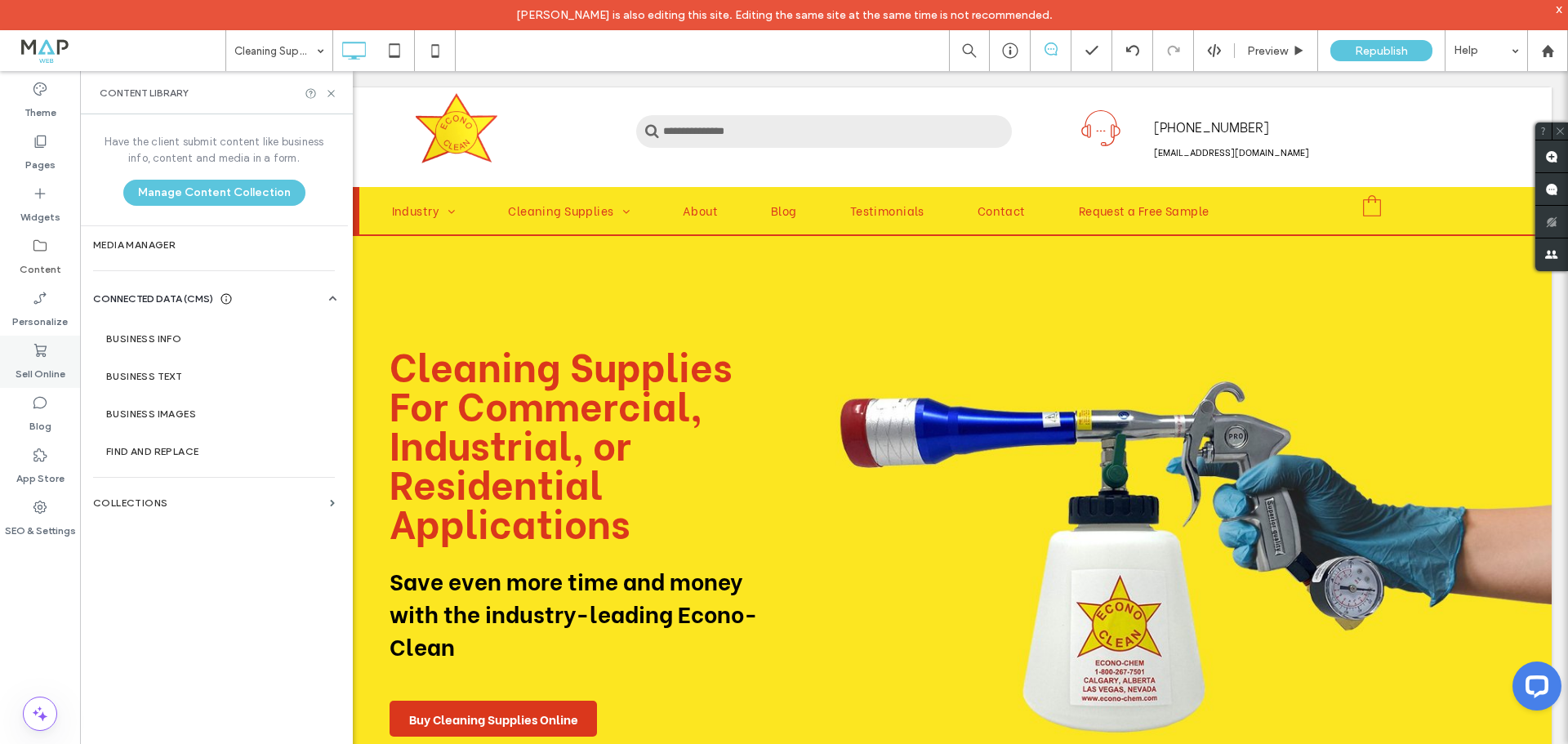
click at [38, 349] on icon at bounding box center [40, 351] width 16 height 16
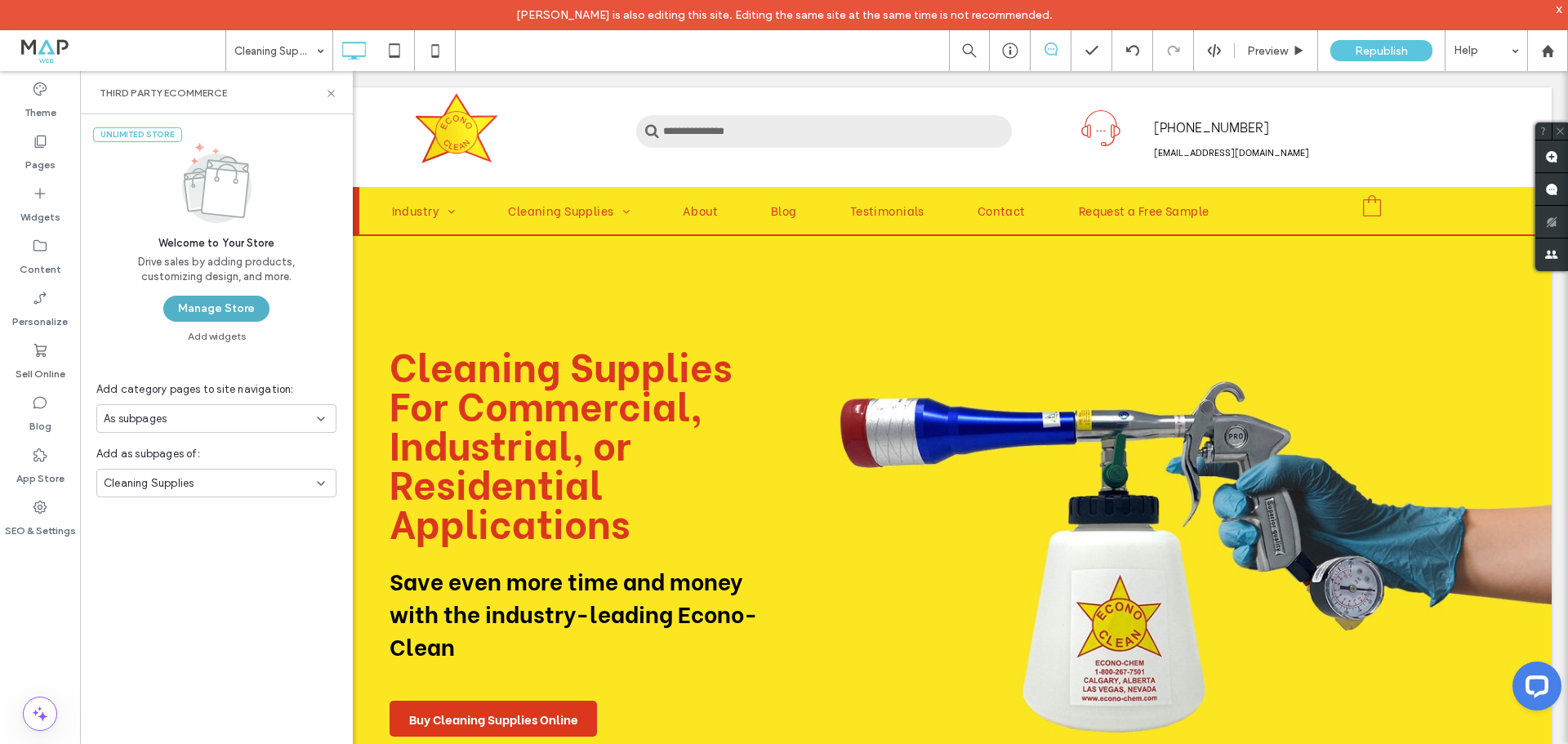
click at [224, 316] on button "Manage Store" at bounding box center [216, 309] width 106 height 26
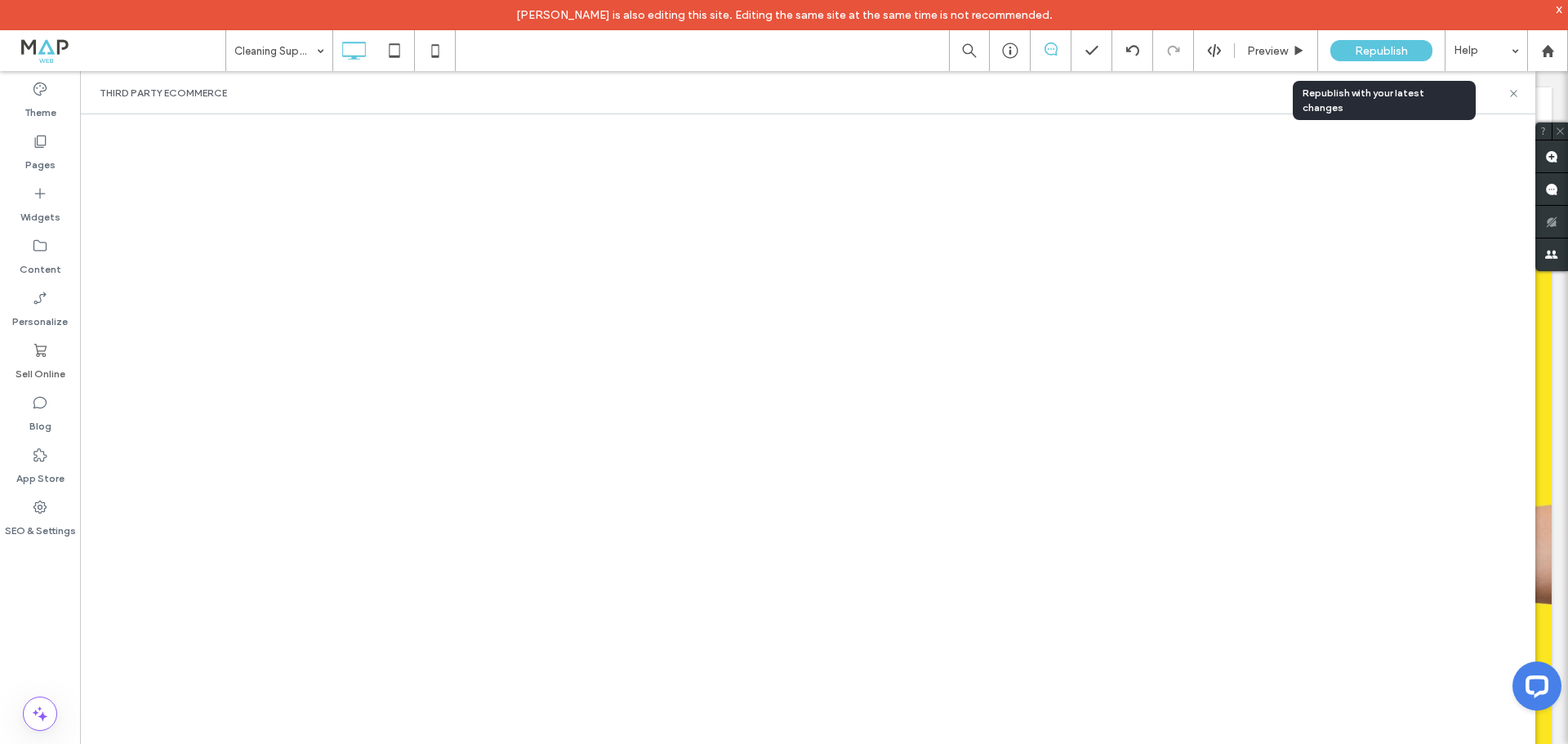
click at [1371, 52] on span "Republish" at bounding box center [1381, 51] width 53 height 14
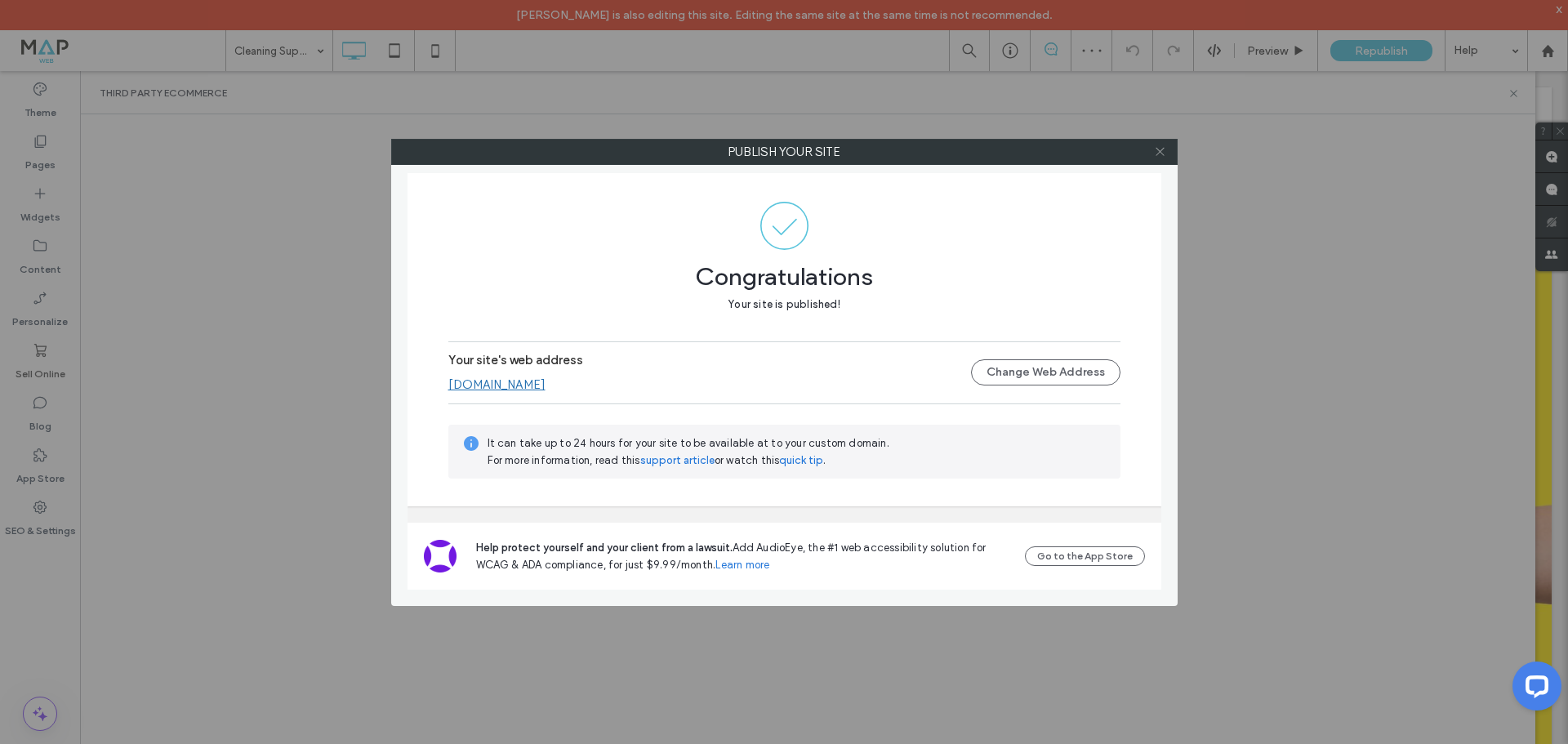
click at [1161, 152] on icon at bounding box center [1160, 152] width 13 height 13
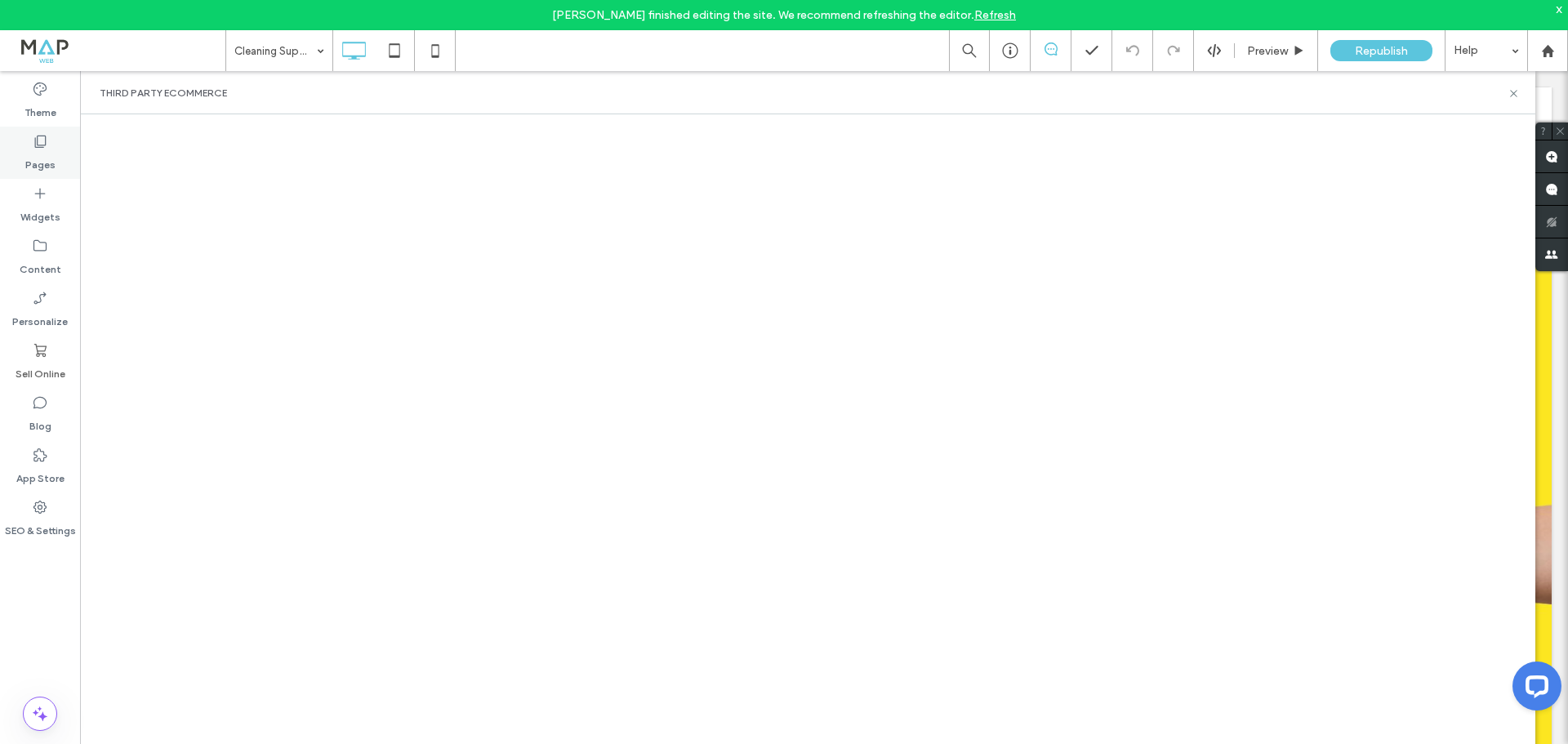
click at [46, 147] on icon at bounding box center [40, 141] width 16 height 16
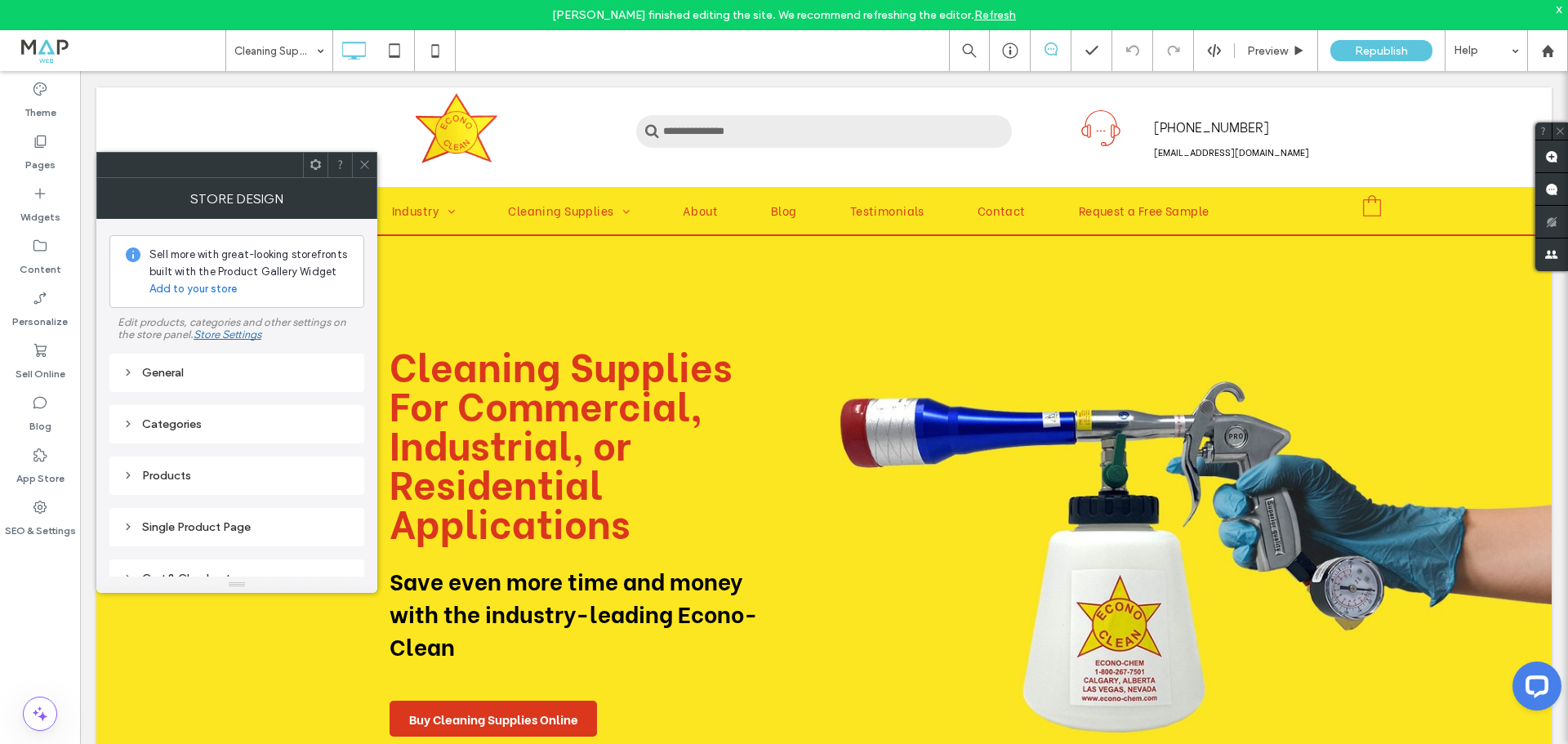
click at [367, 172] on span at bounding box center [365, 165] width 13 height 24
click at [373, 170] on div at bounding box center [364, 165] width 24 height 24
click at [220, 419] on div "Categories" at bounding box center [237, 425] width 229 height 14
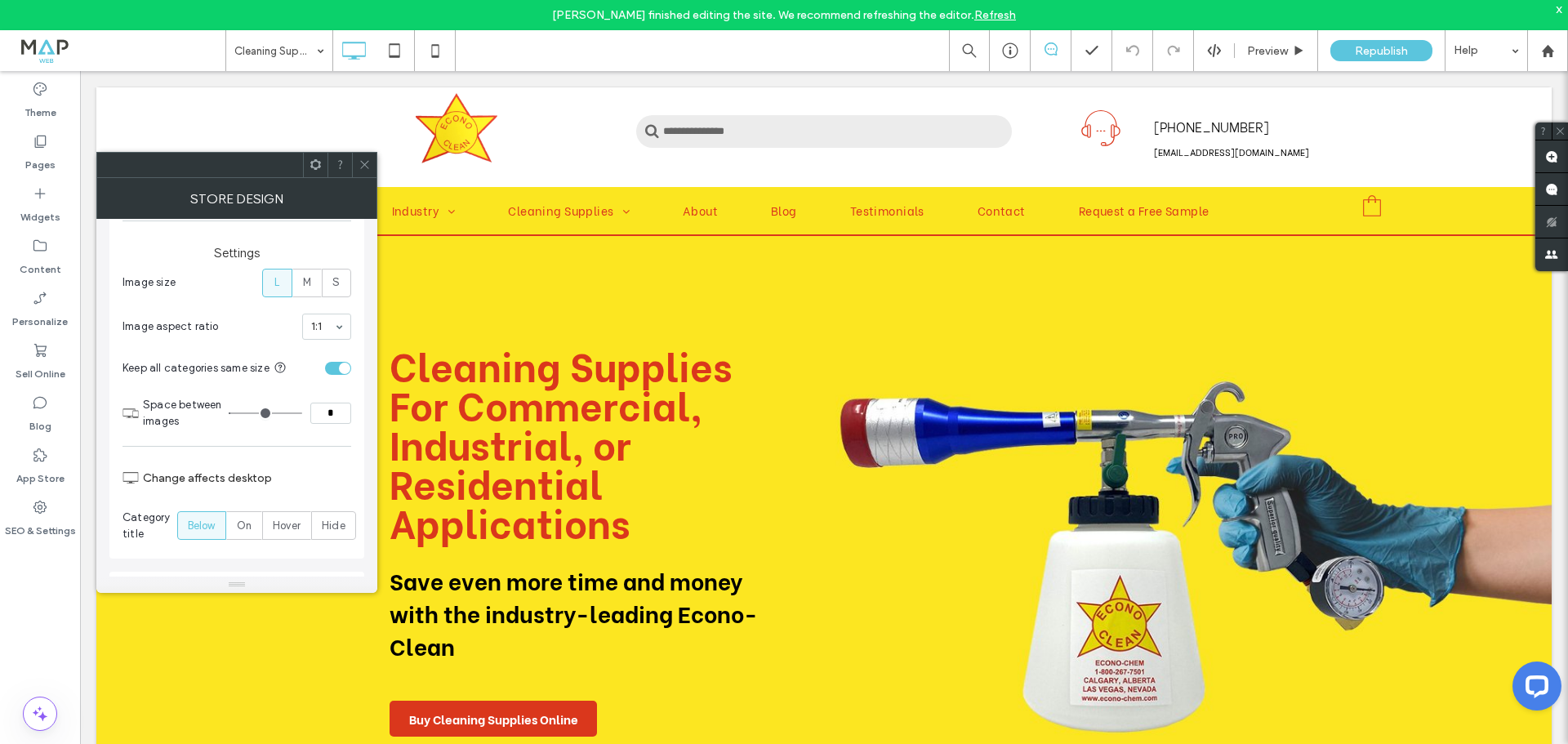
scroll to position [490, 0]
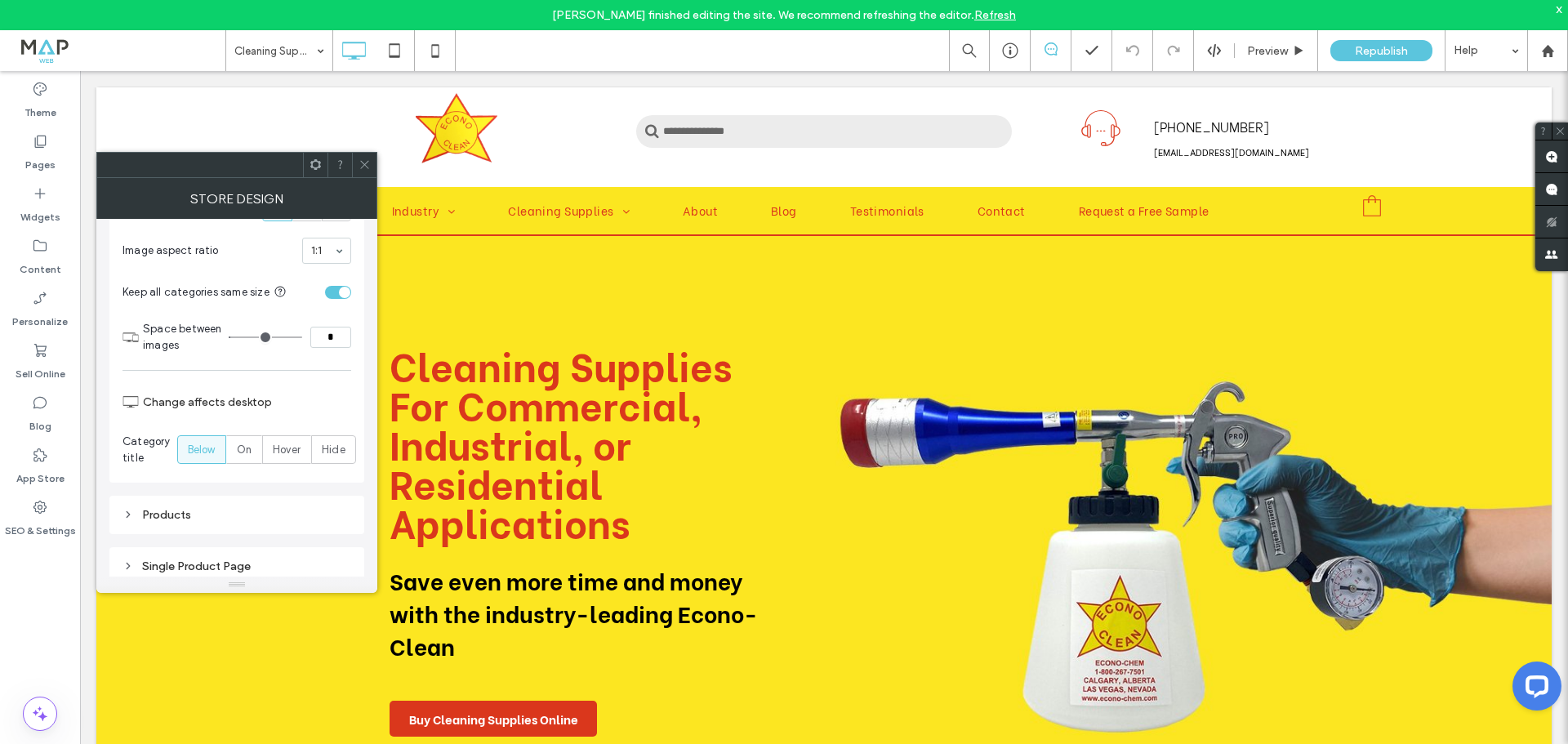
click at [182, 511] on div "Products" at bounding box center [237, 515] width 229 height 14
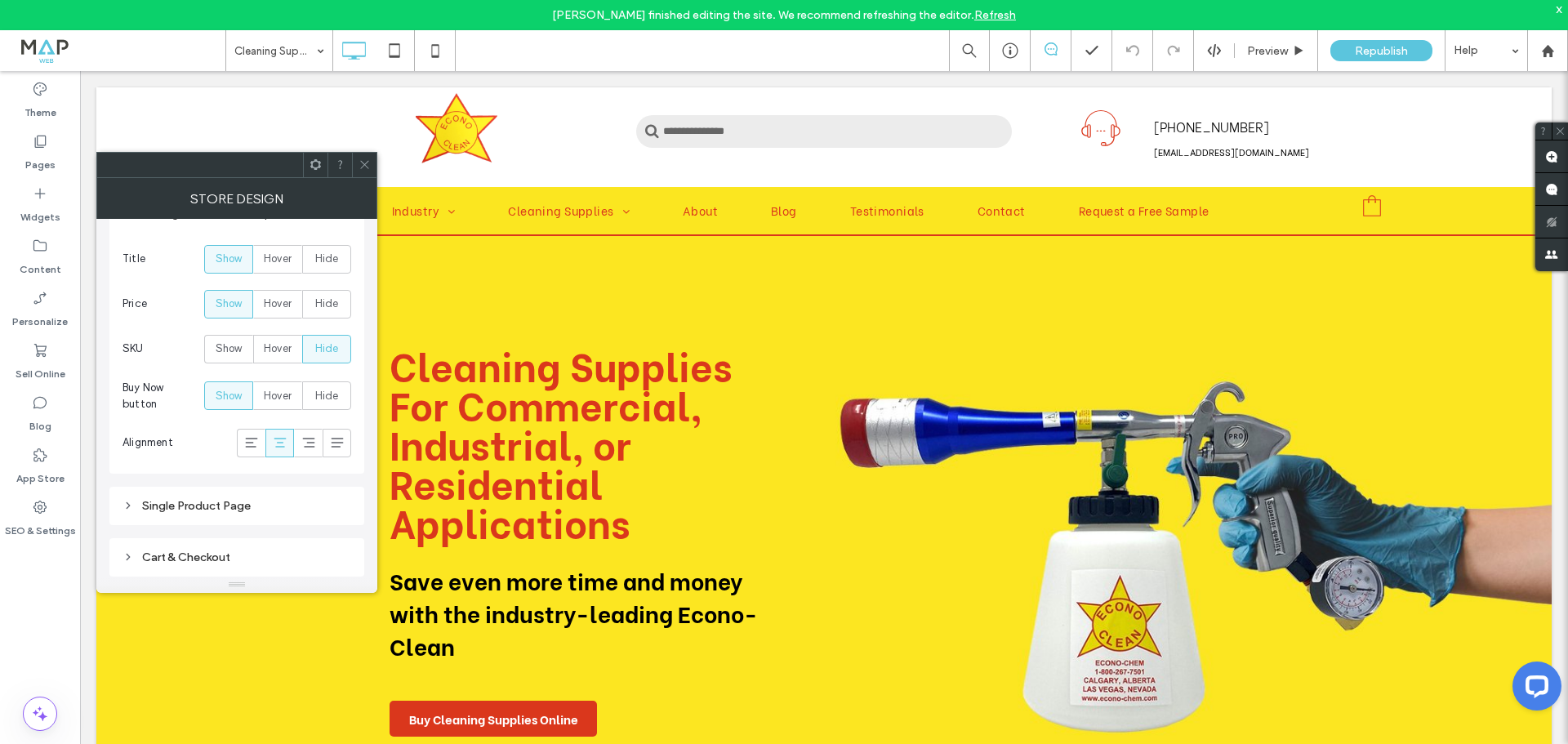
scroll to position [942, 0]
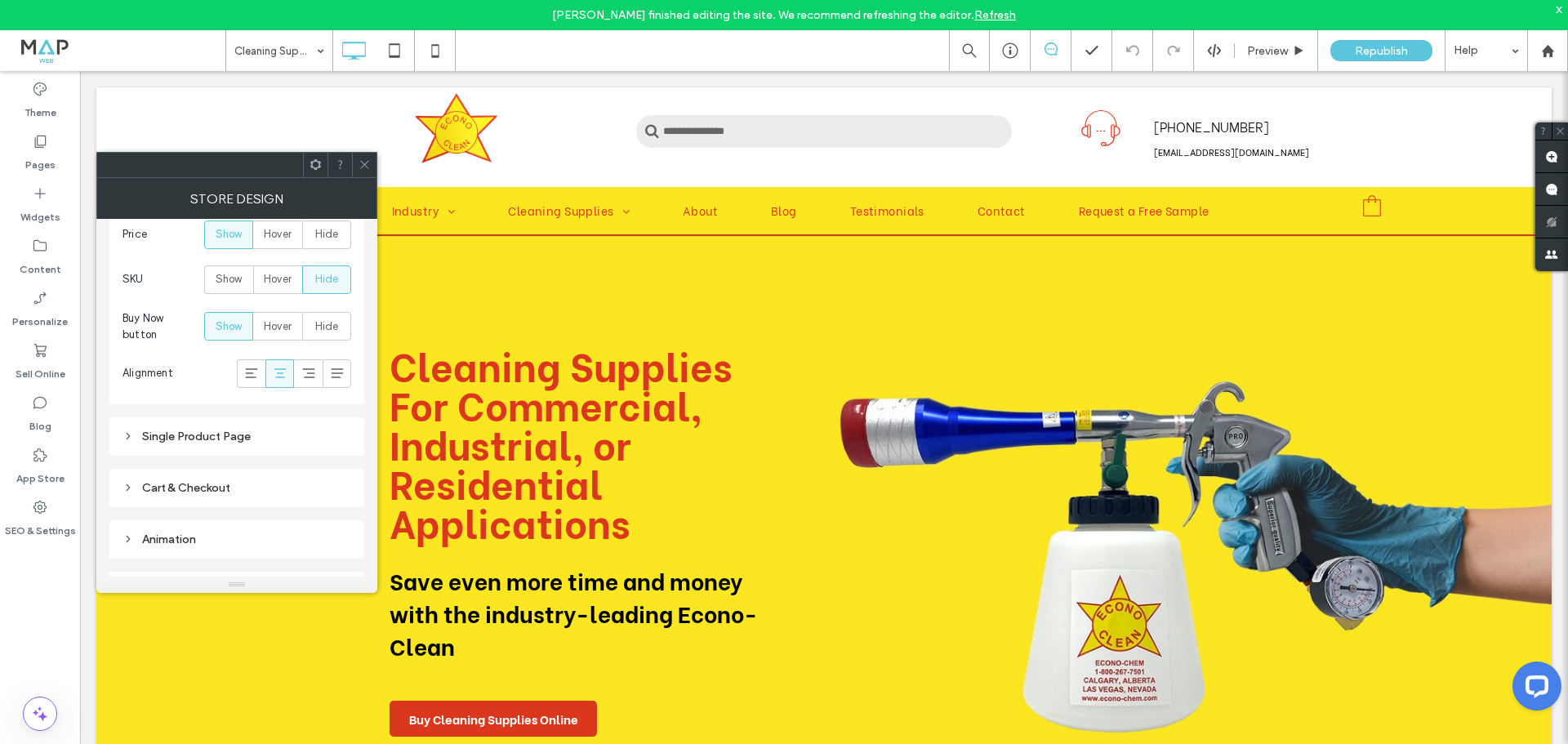
click at [191, 431] on div "Single Product Page" at bounding box center [237, 437] width 229 height 14
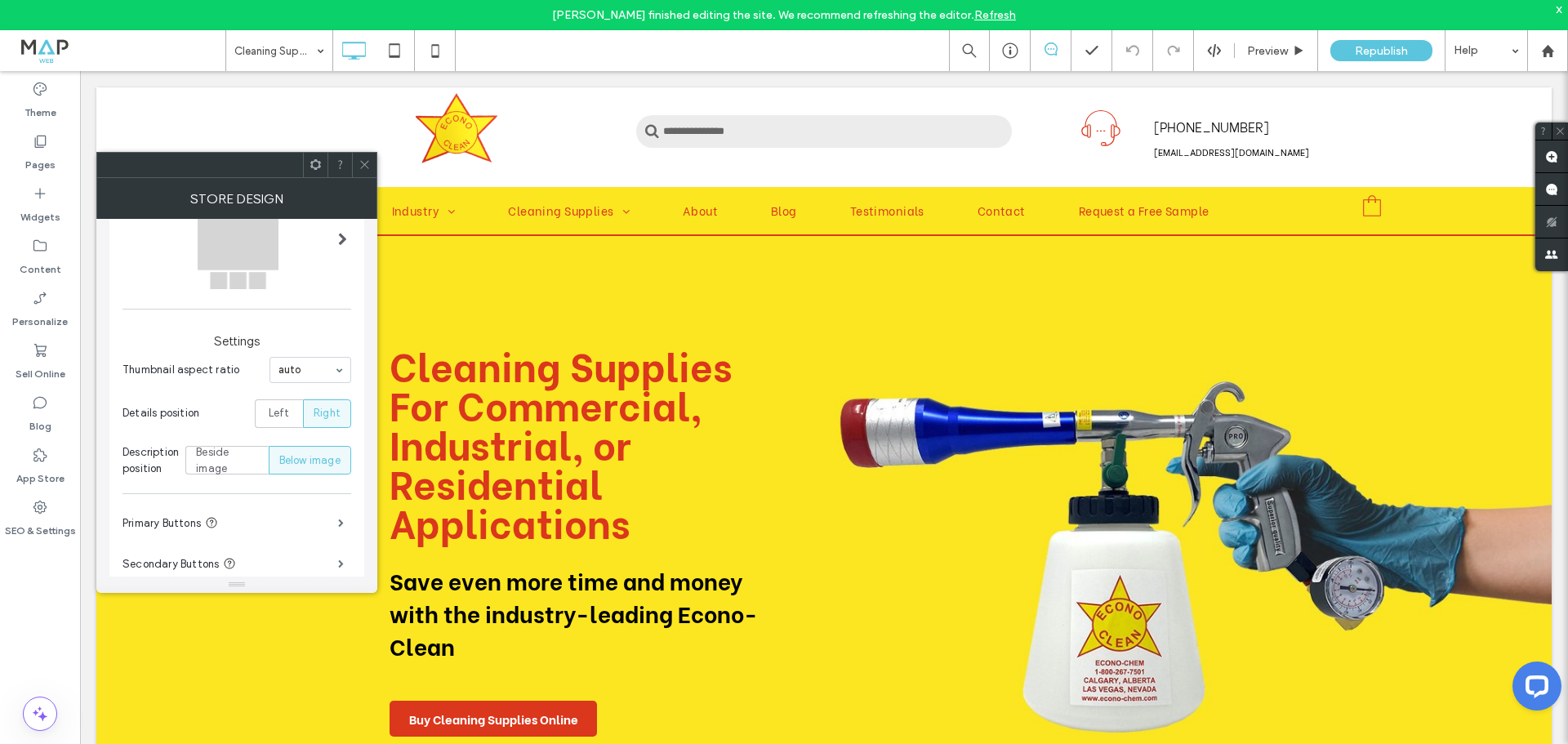
scroll to position [451, 0]
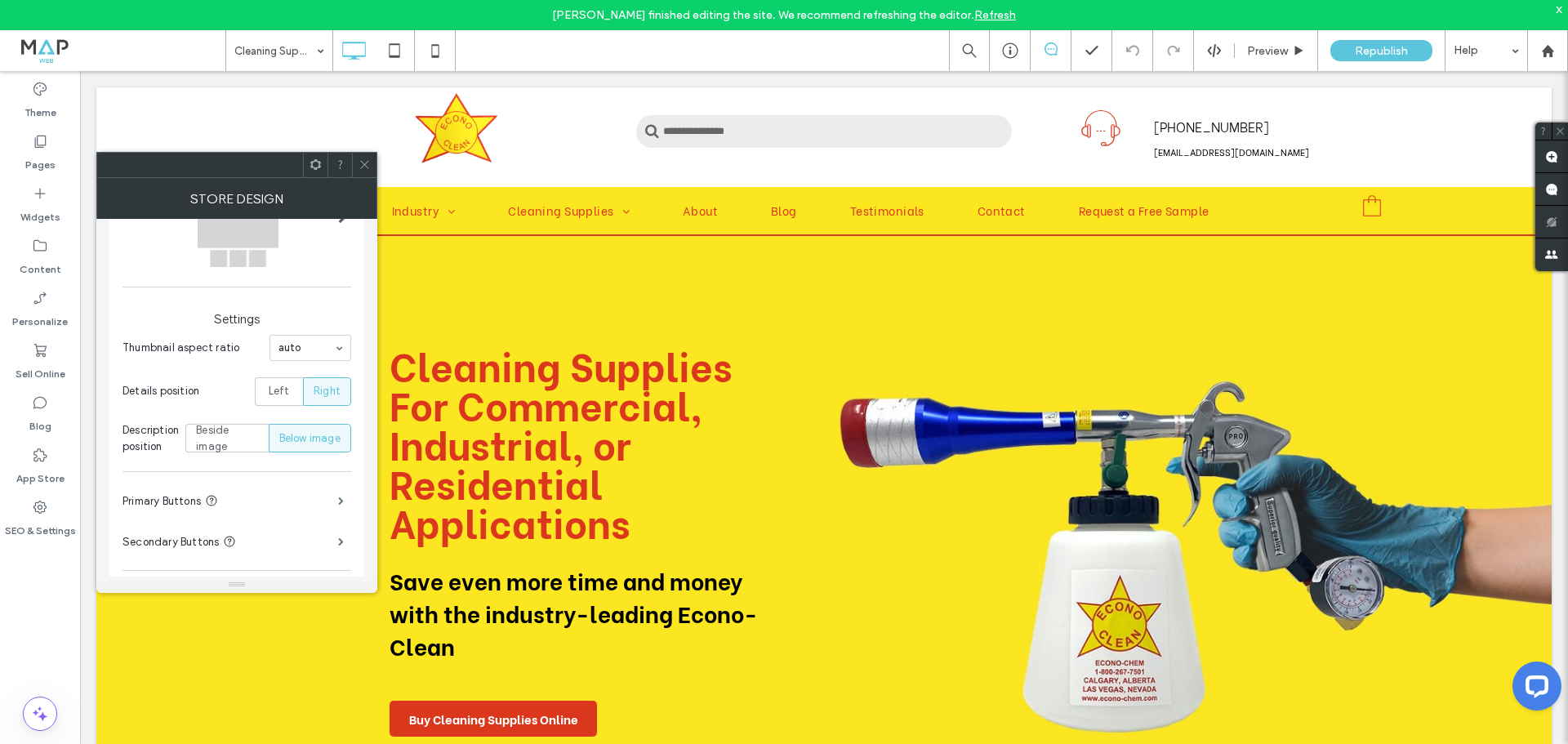
click at [370, 173] on span at bounding box center [365, 165] width 13 height 24
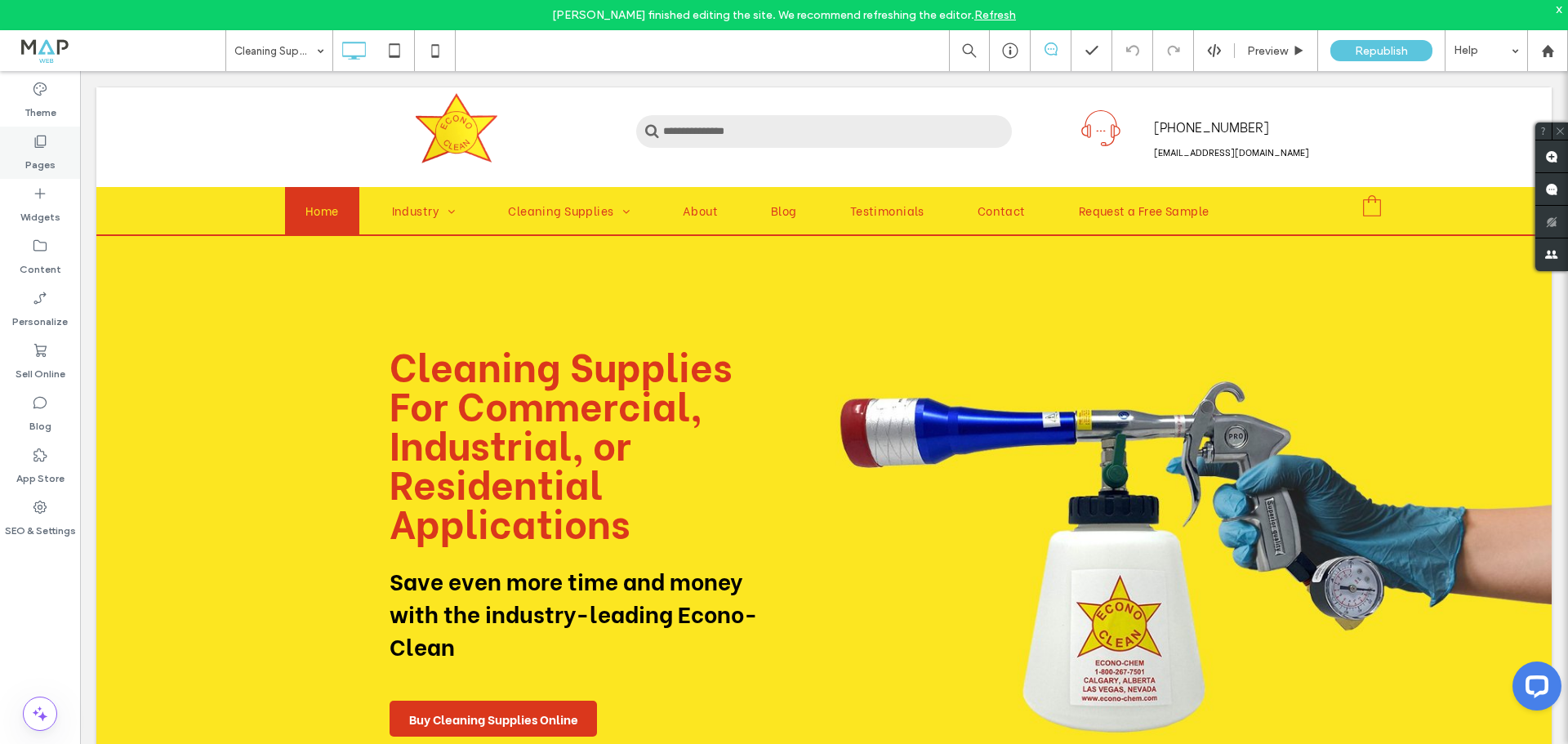
click at [42, 144] on icon at bounding box center [40, 141] width 16 height 16
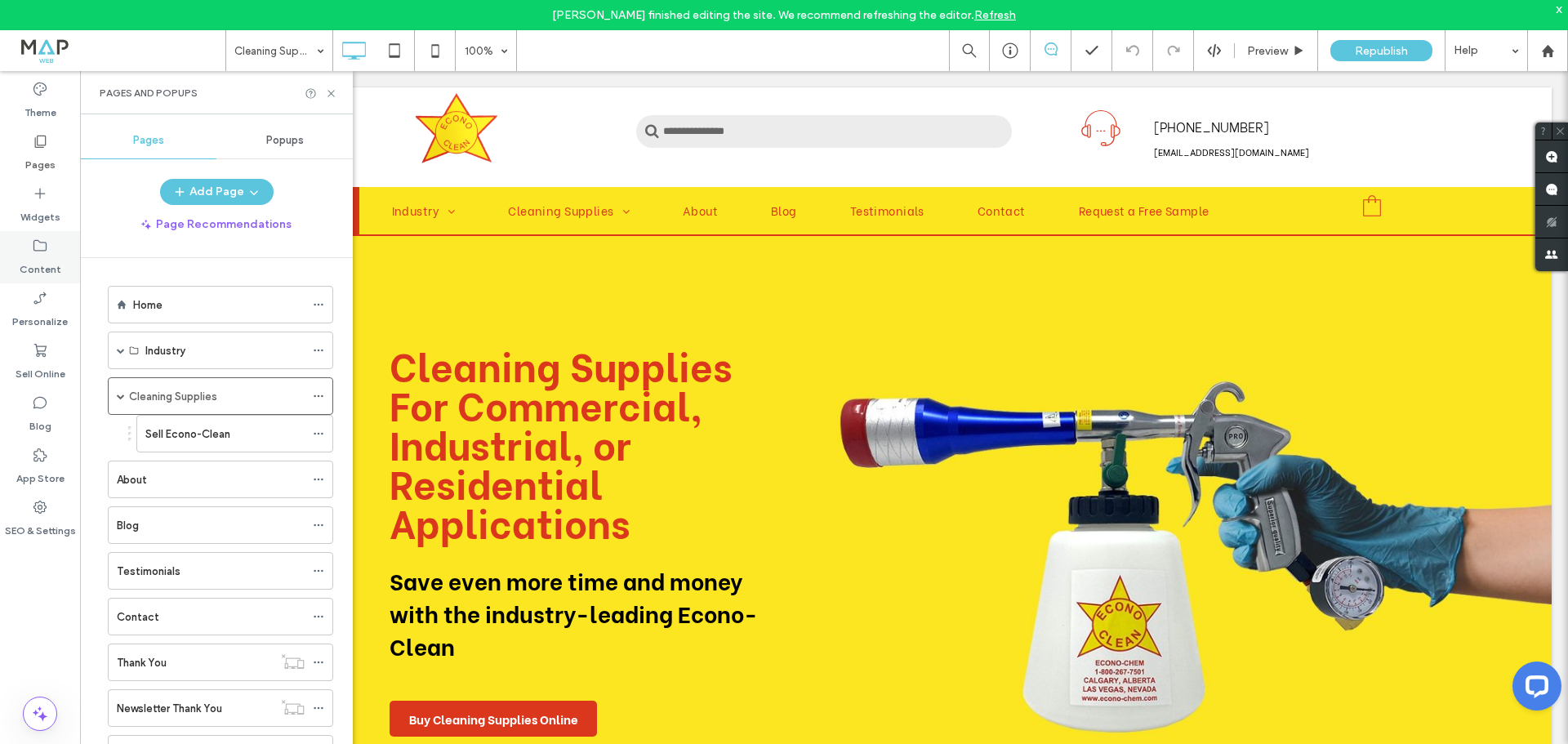
click at [46, 251] on icon at bounding box center [40, 246] width 16 height 16
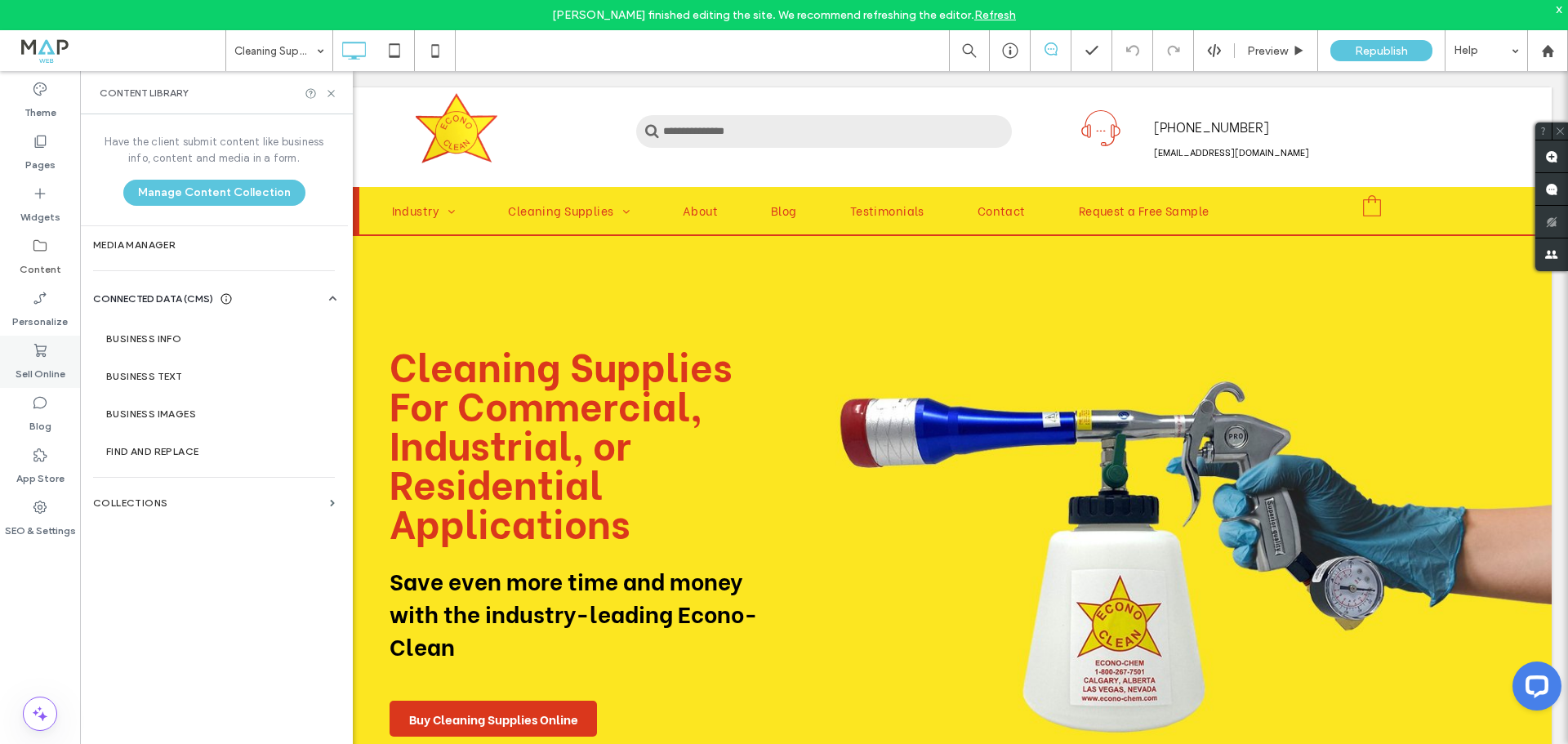
click at [38, 347] on icon at bounding box center [40, 351] width 16 height 16
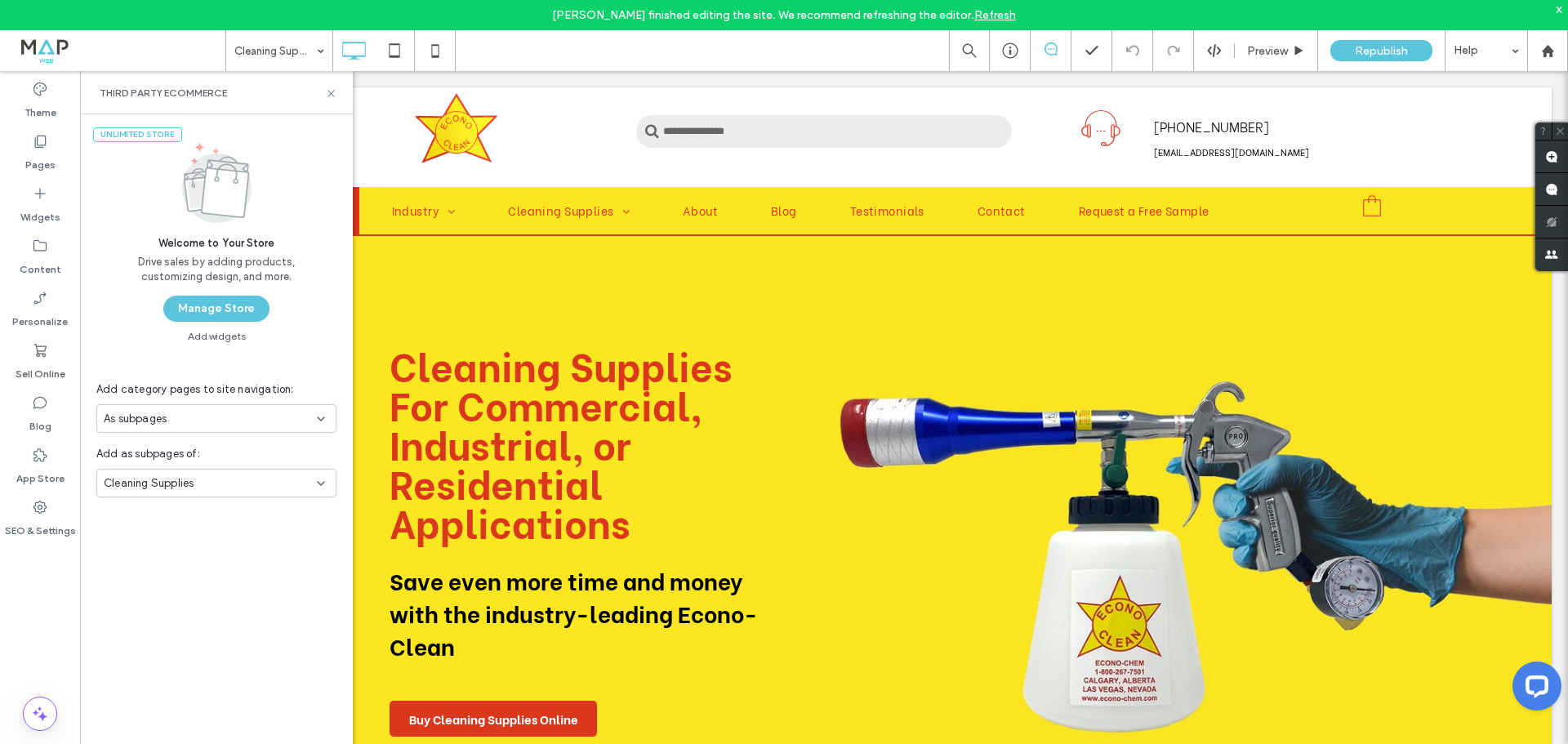
click at [214, 305] on button "Manage Store" at bounding box center [216, 309] width 106 height 26
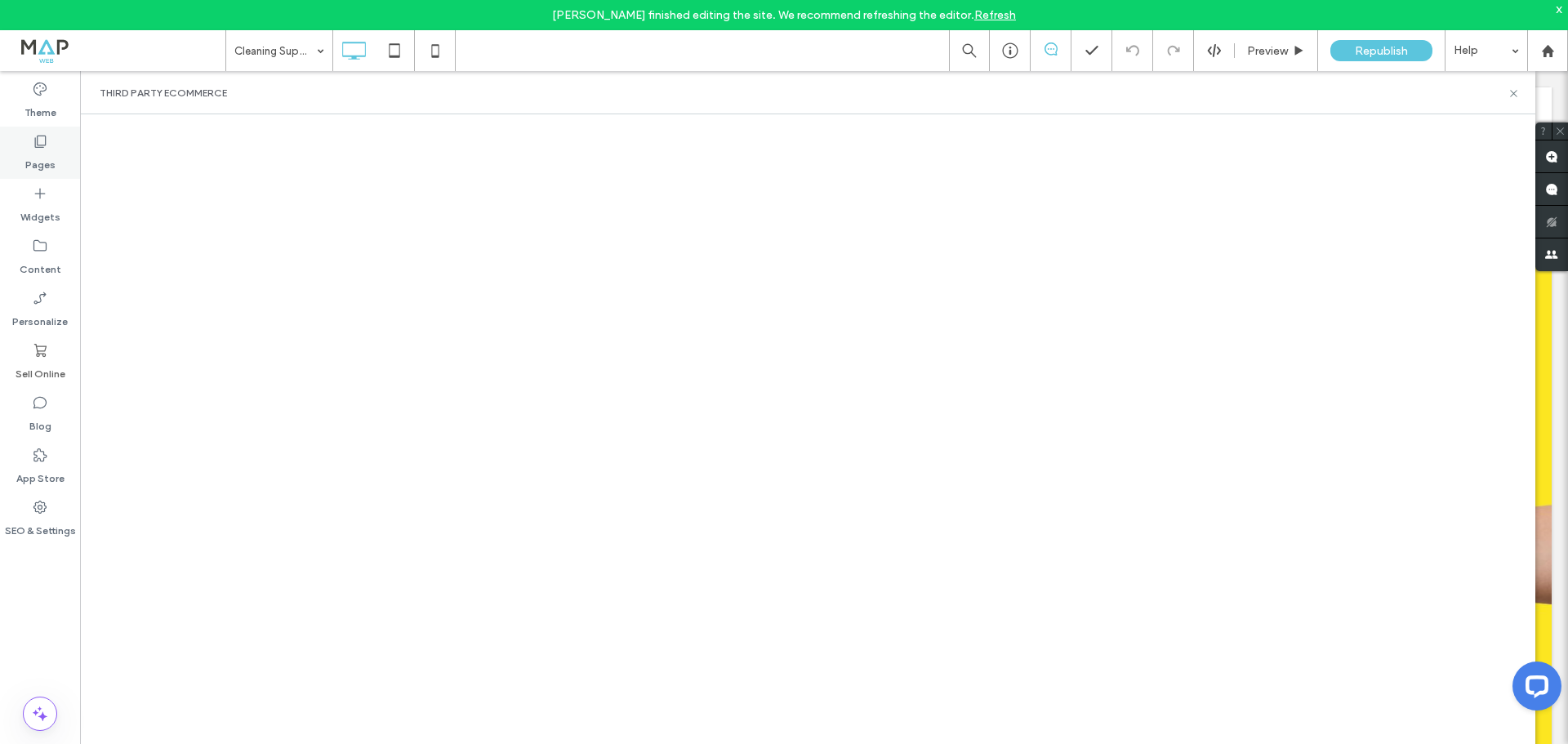
click at [30, 151] on label "Pages" at bounding box center [40, 161] width 30 height 23
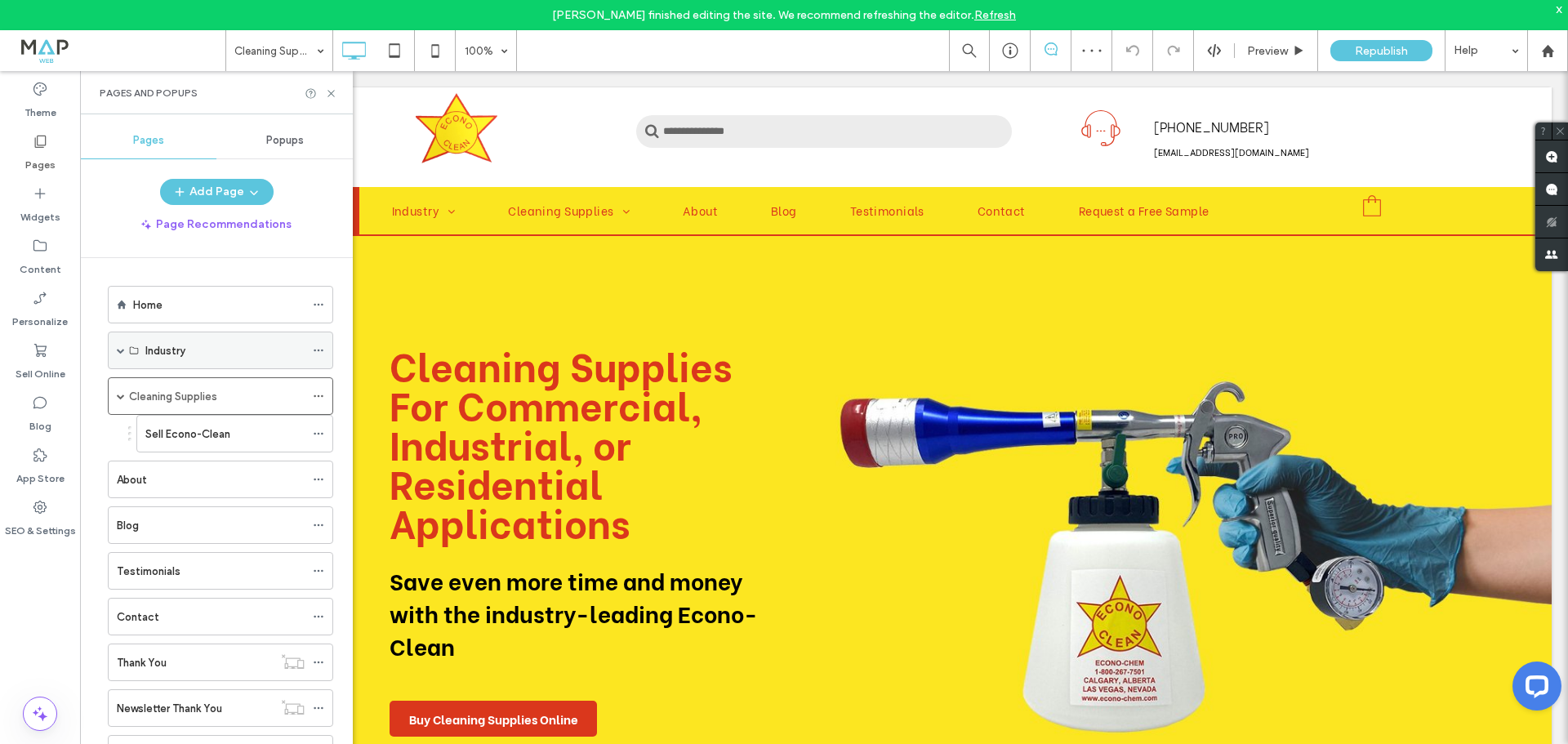
click at [192, 343] on div "Industry" at bounding box center [225, 351] width 159 height 17
click at [190, 357] on div "Industry" at bounding box center [225, 351] width 159 height 17
click at [190, 347] on div "Industry" at bounding box center [225, 351] width 159 height 17
click at [190, 302] on div "Home" at bounding box center [219, 305] width 172 height 17
click at [204, 396] on label "Cleaning Supplies" at bounding box center [173, 397] width 89 height 29
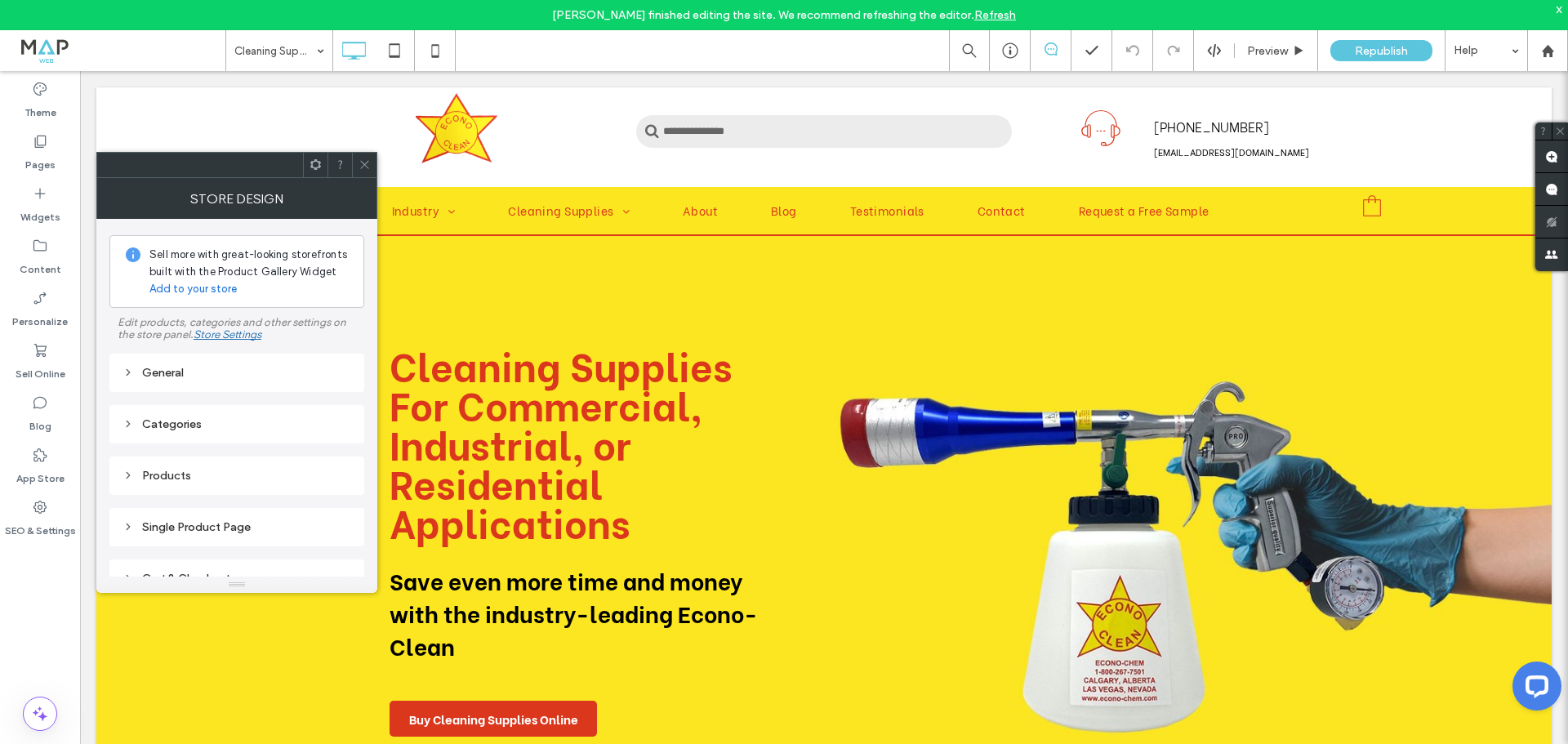
click at [222, 333] on div "Store Settings" at bounding box center [228, 334] width 68 height 13
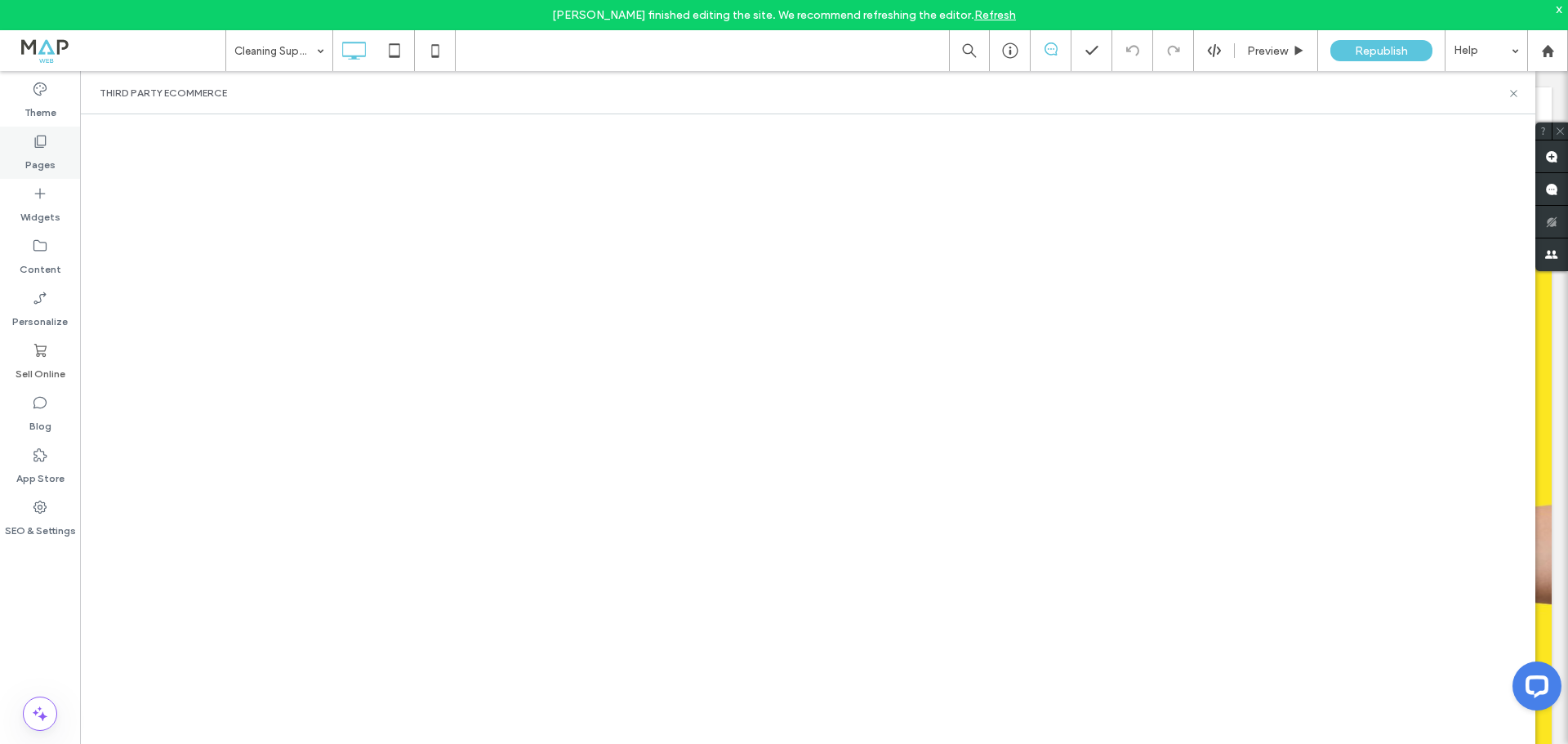
click at [45, 164] on label "Pages" at bounding box center [40, 161] width 30 height 23
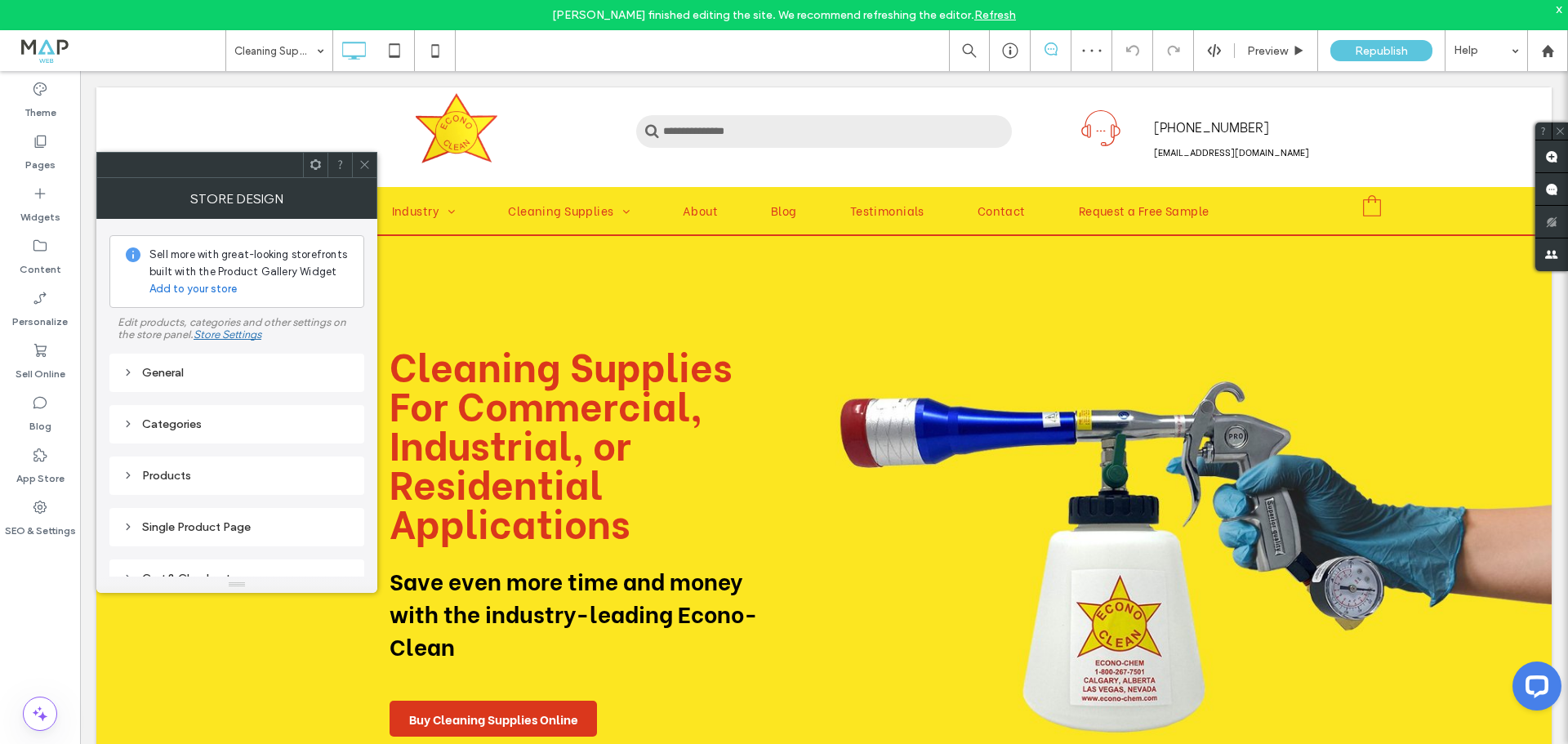
click at [175, 380] on div "General" at bounding box center [237, 373] width 229 height 22
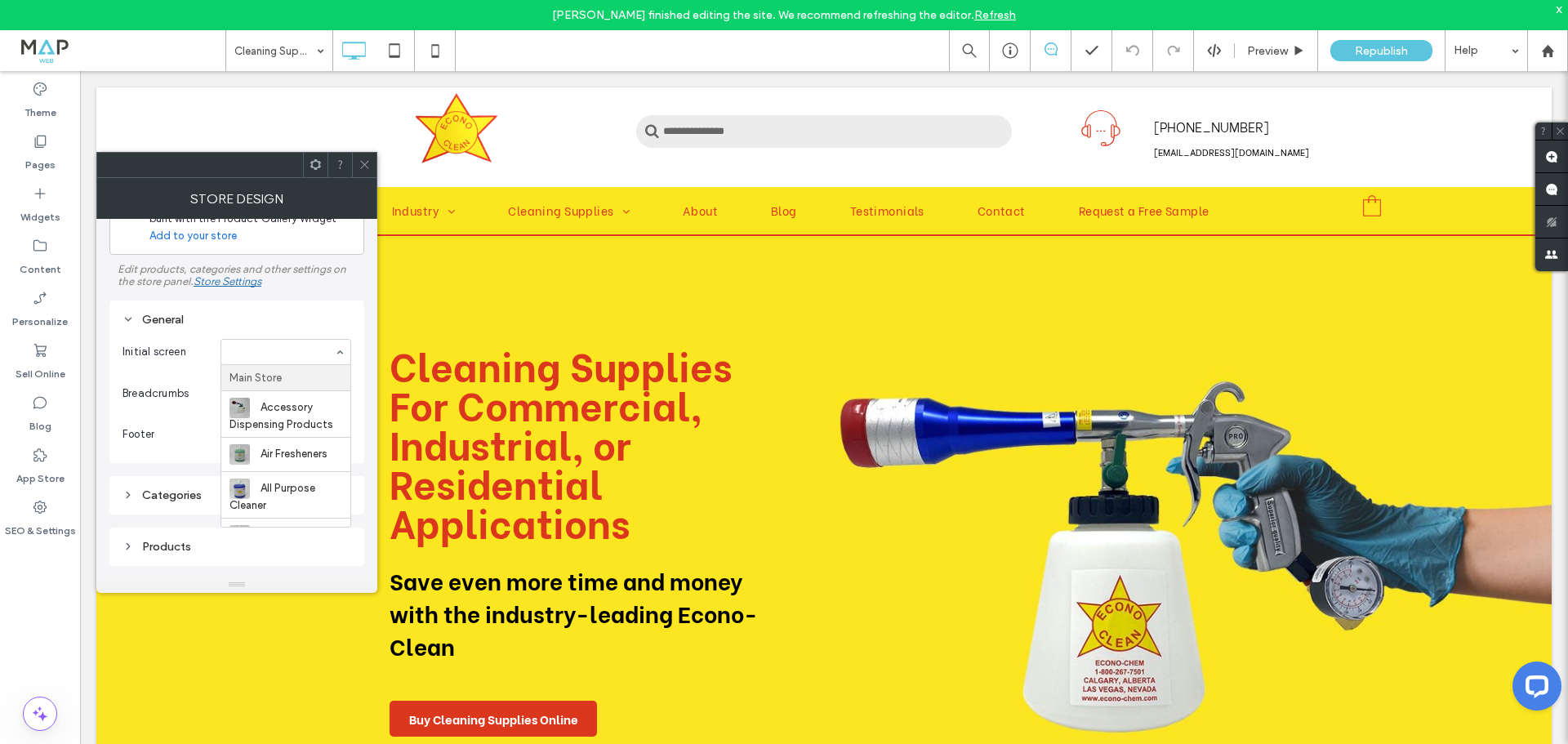
scroll to position [81, 0]
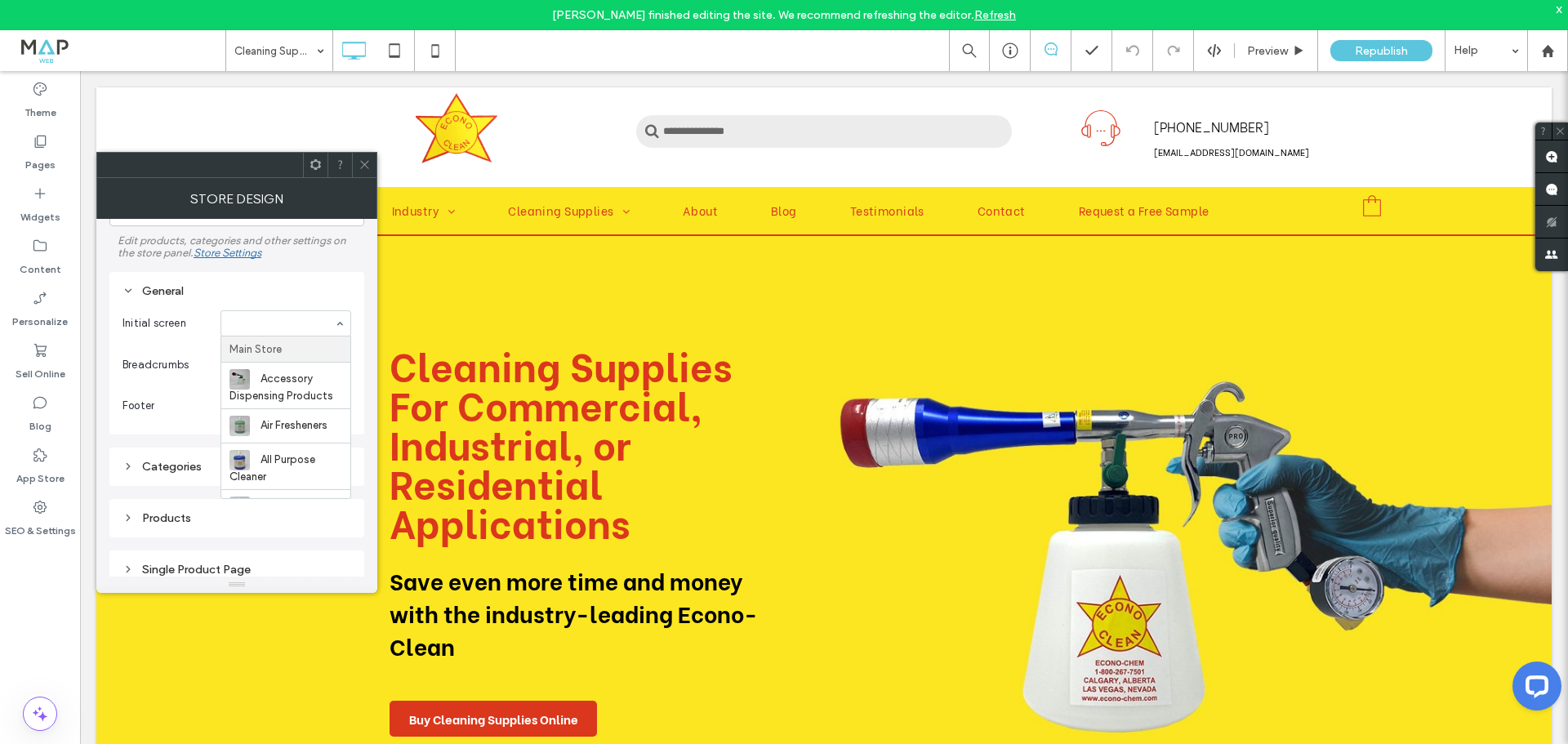
click at [308, 317] on input at bounding box center [282, 323] width 105 height 12
click at [311, 284] on div "General" at bounding box center [237, 292] width 229 height 14
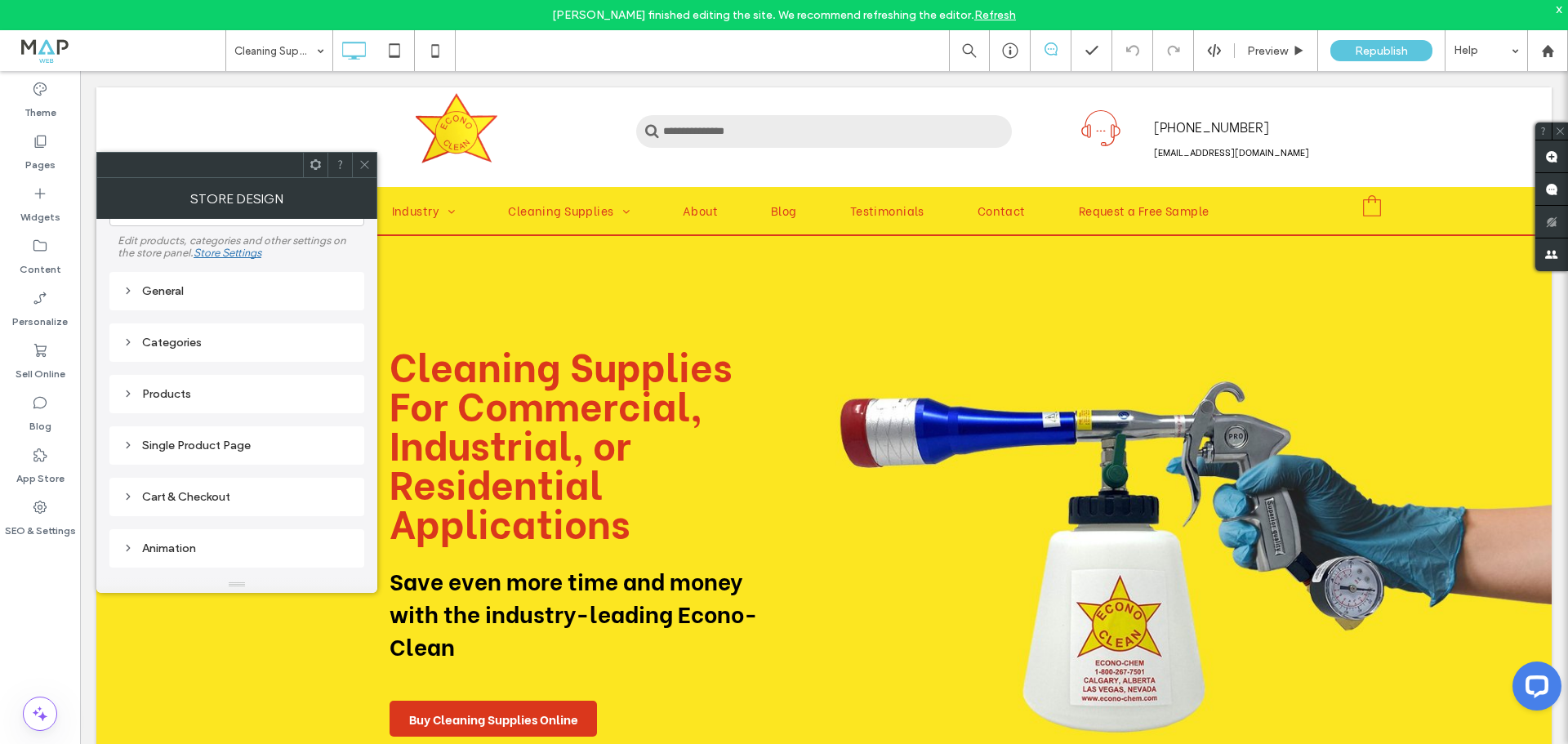
click at [308, 285] on div "General" at bounding box center [237, 292] width 229 height 14
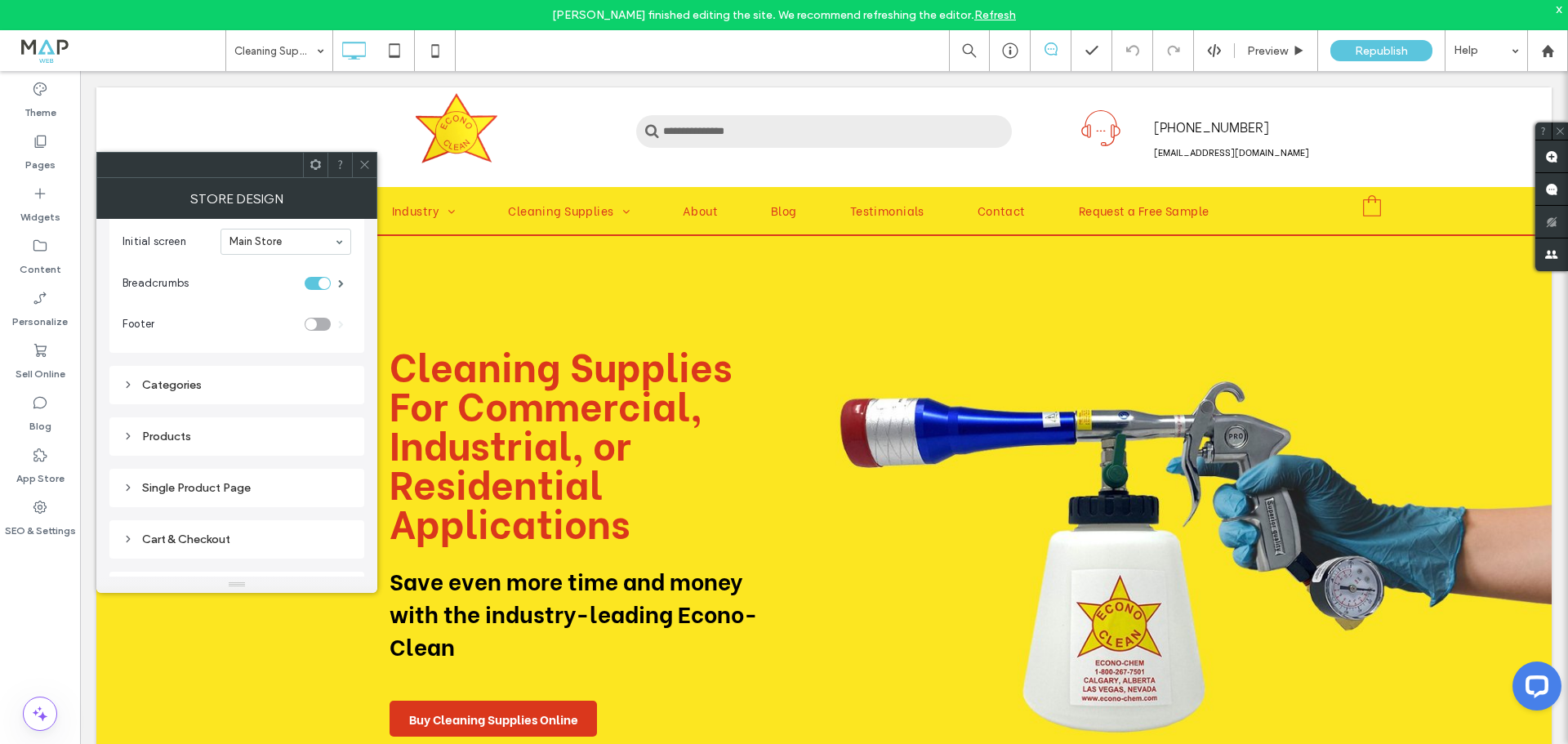
click at [212, 378] on div "Categories" at bounding box center [237, 385] width 229 height 14
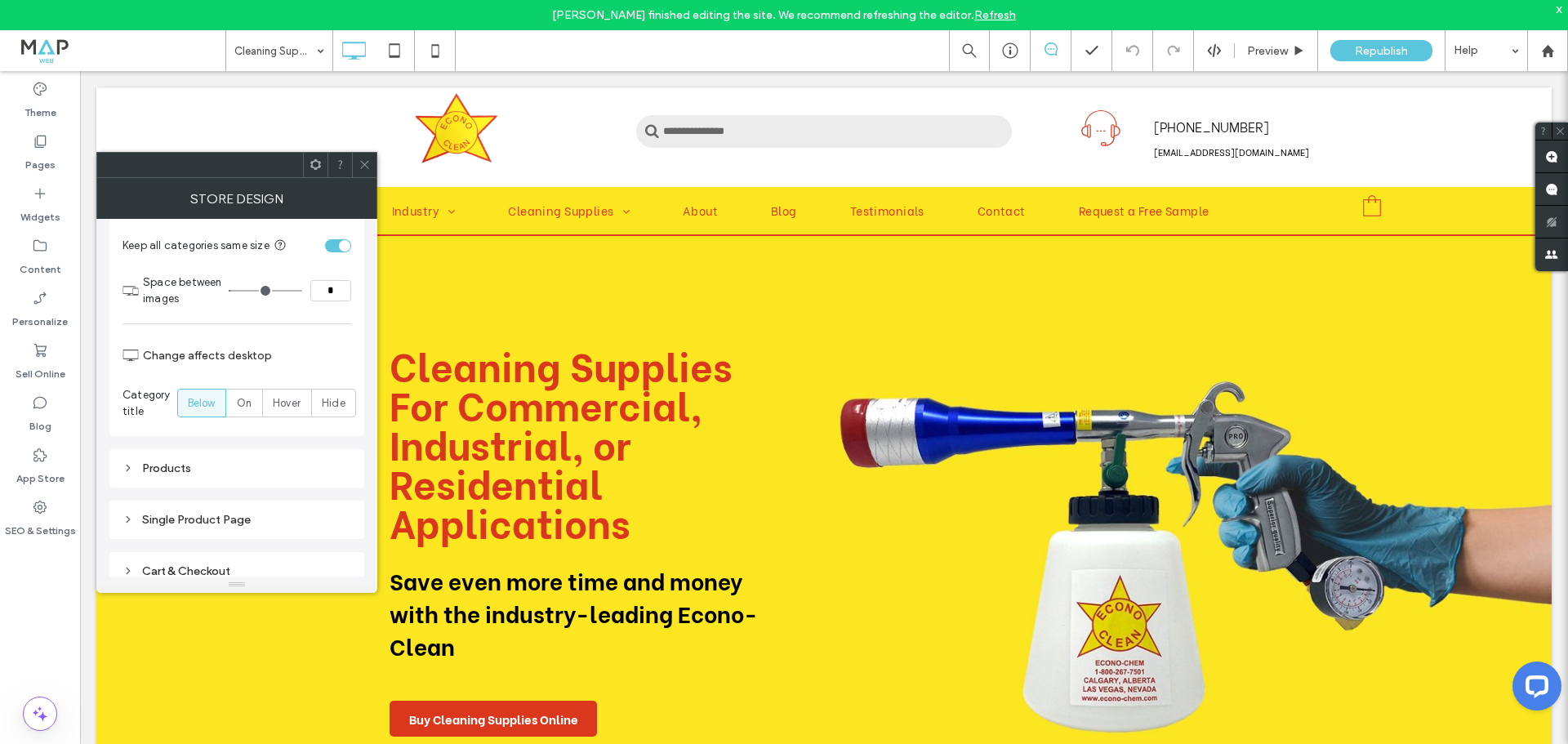
scroll to position [572, 0]
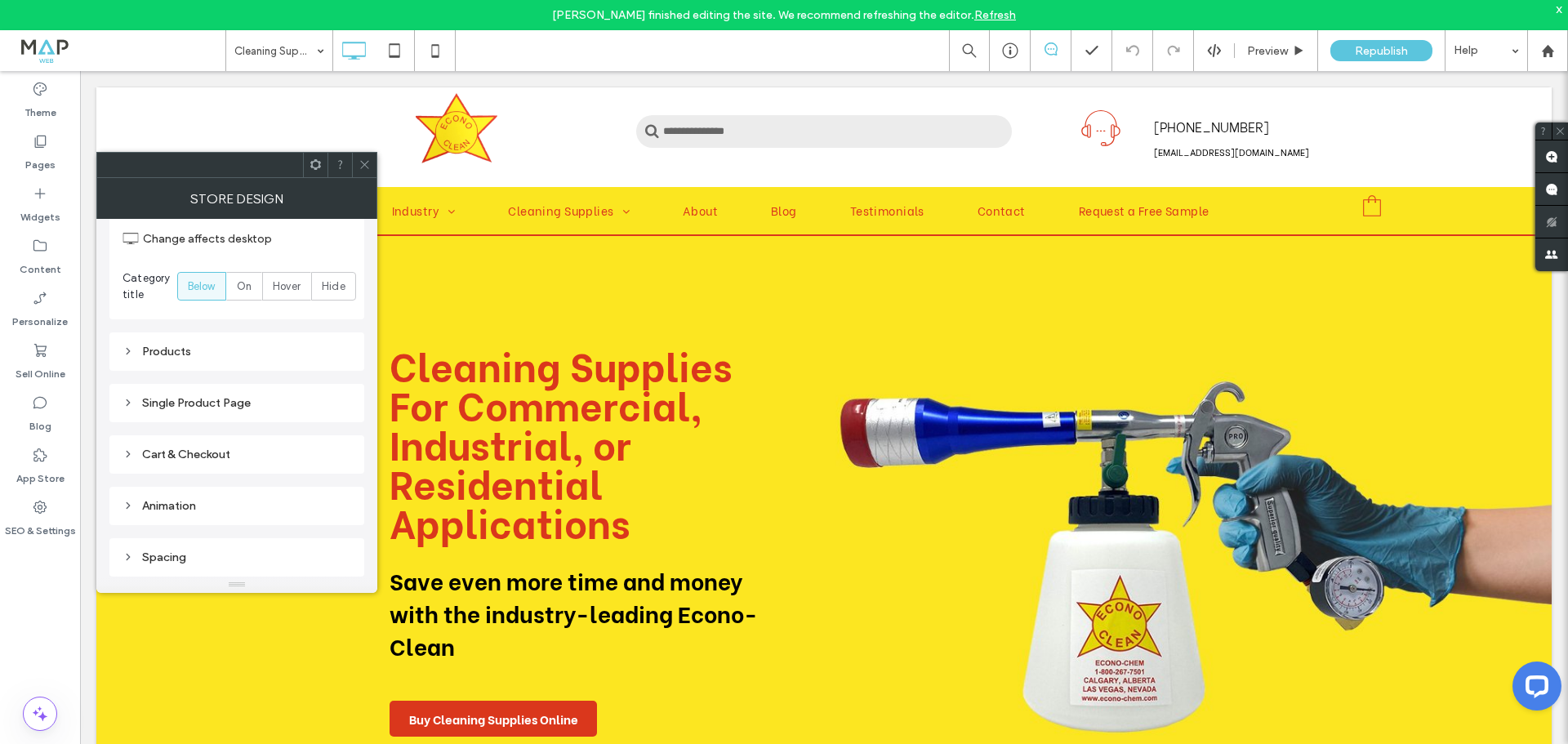
click at [223, 355] on div "Products" at bounding box center [237, 352] width 229 height 14
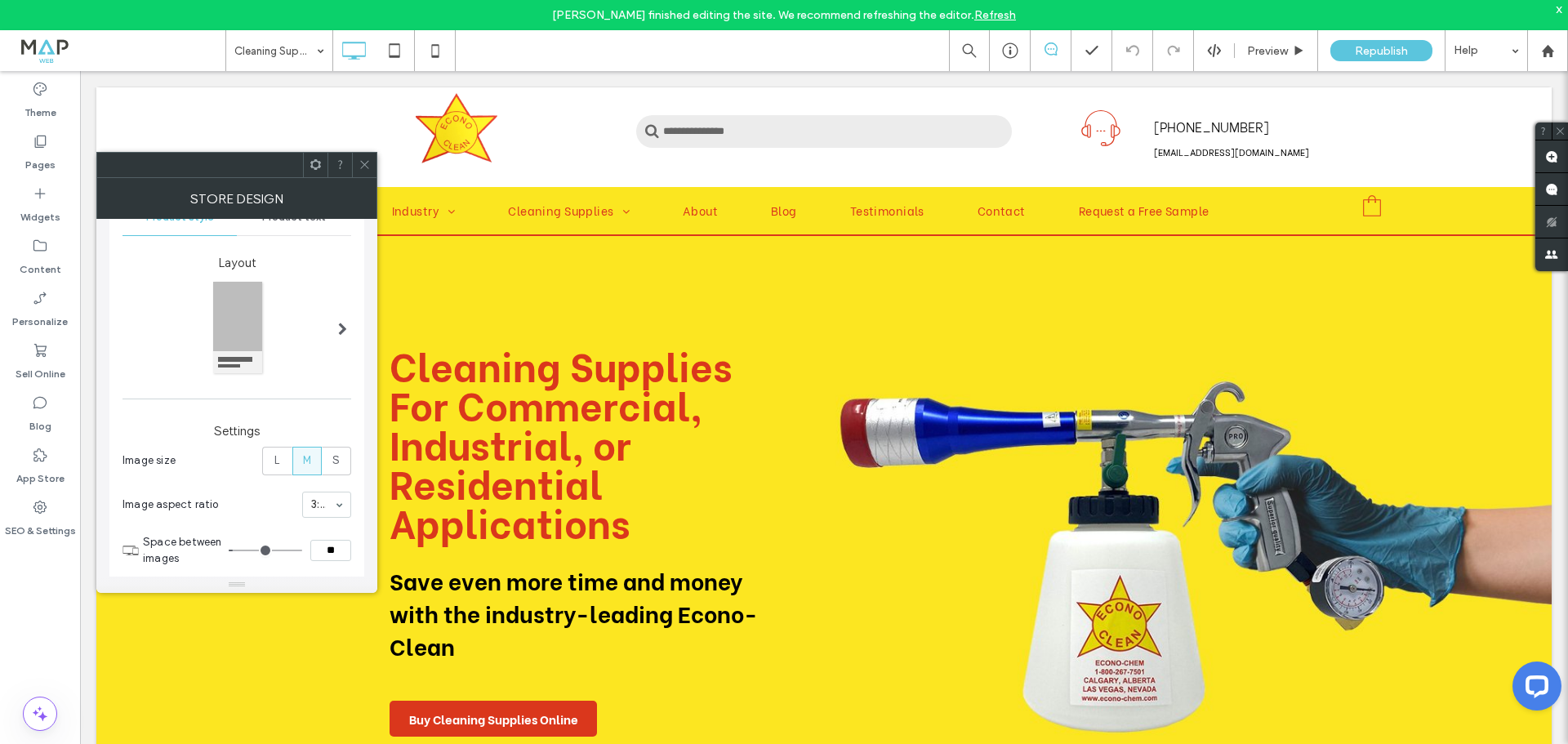
scroll to position [369, 0]
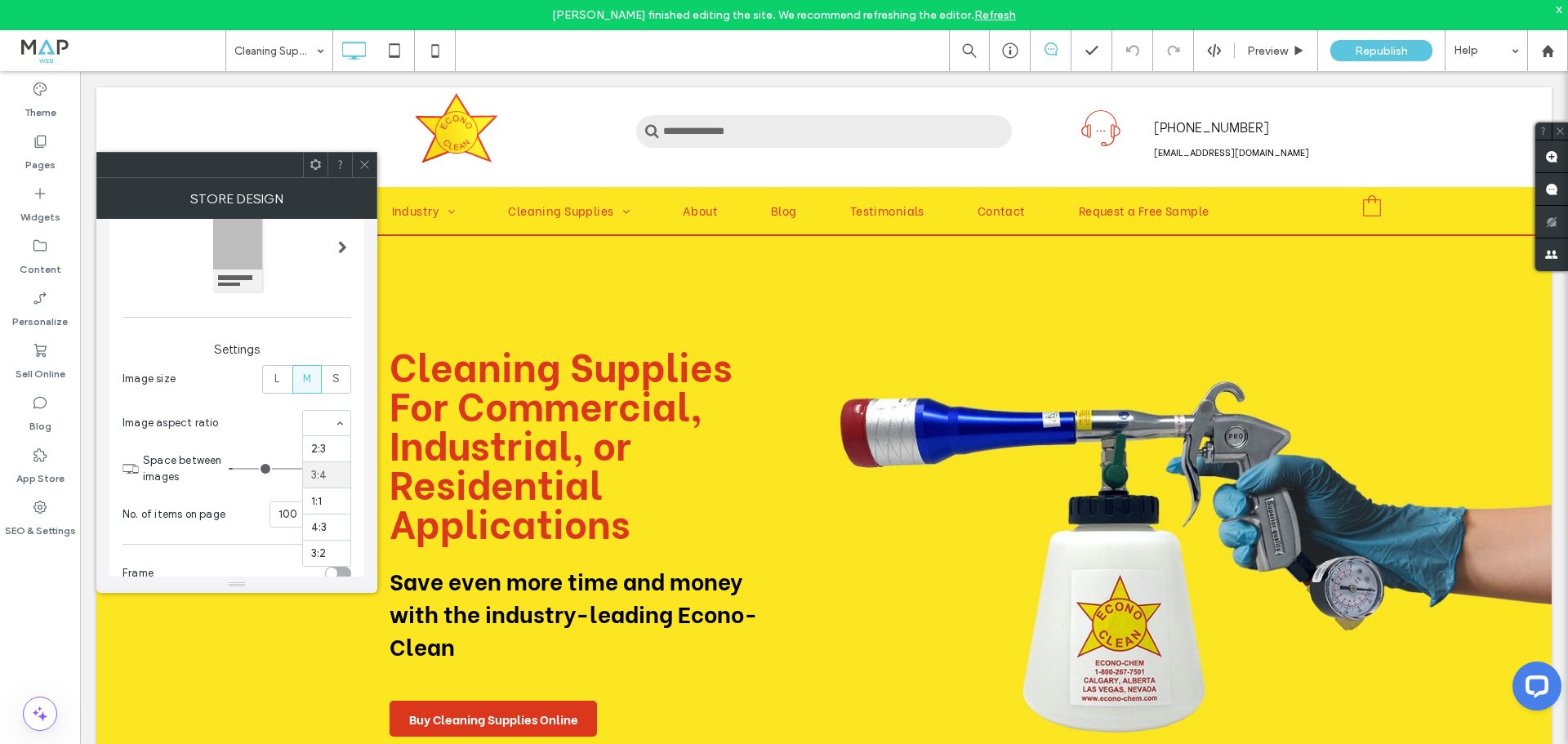
click at [331, 423] on div "2:3 3:4 1:1 4:3 3:2" at bounding box center [326, 423] width 49 height 26
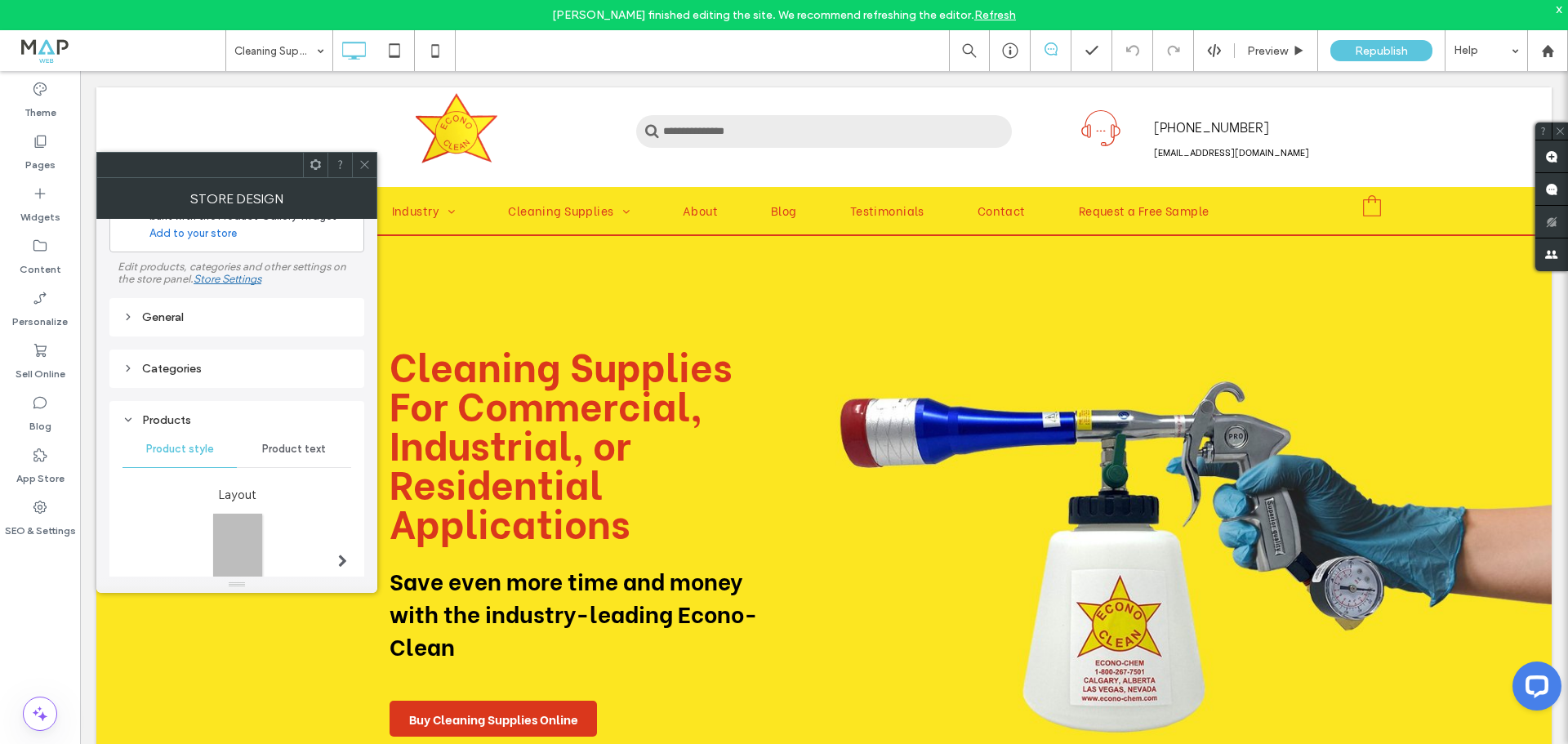
scroll to position [0, 0]
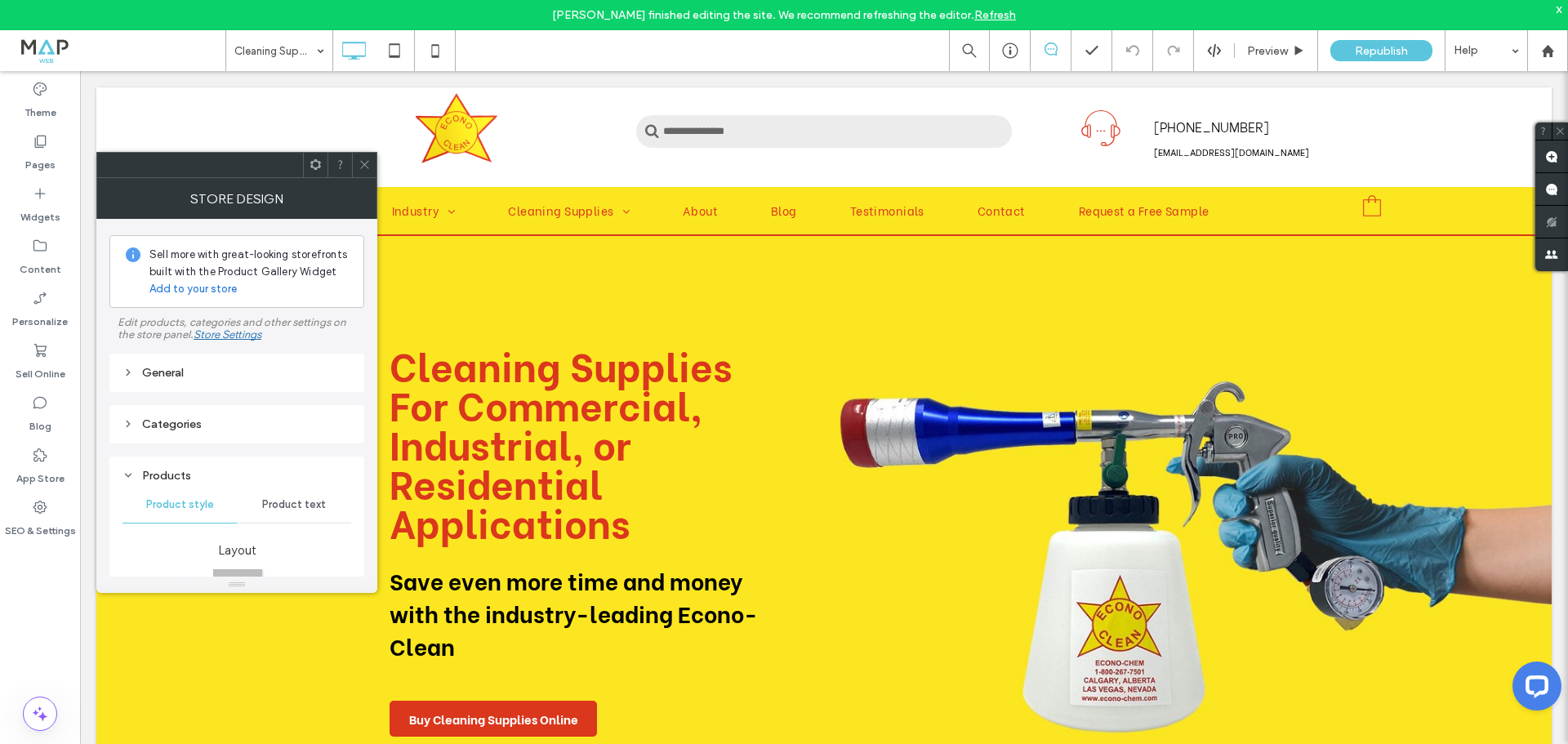
click at [207, 431] on div "Categories" at bounding box center [237, 425] width 229 height 14
click at [226, 339] on div "Store Settings" at bounding box center [228, 334] width 68 height 13
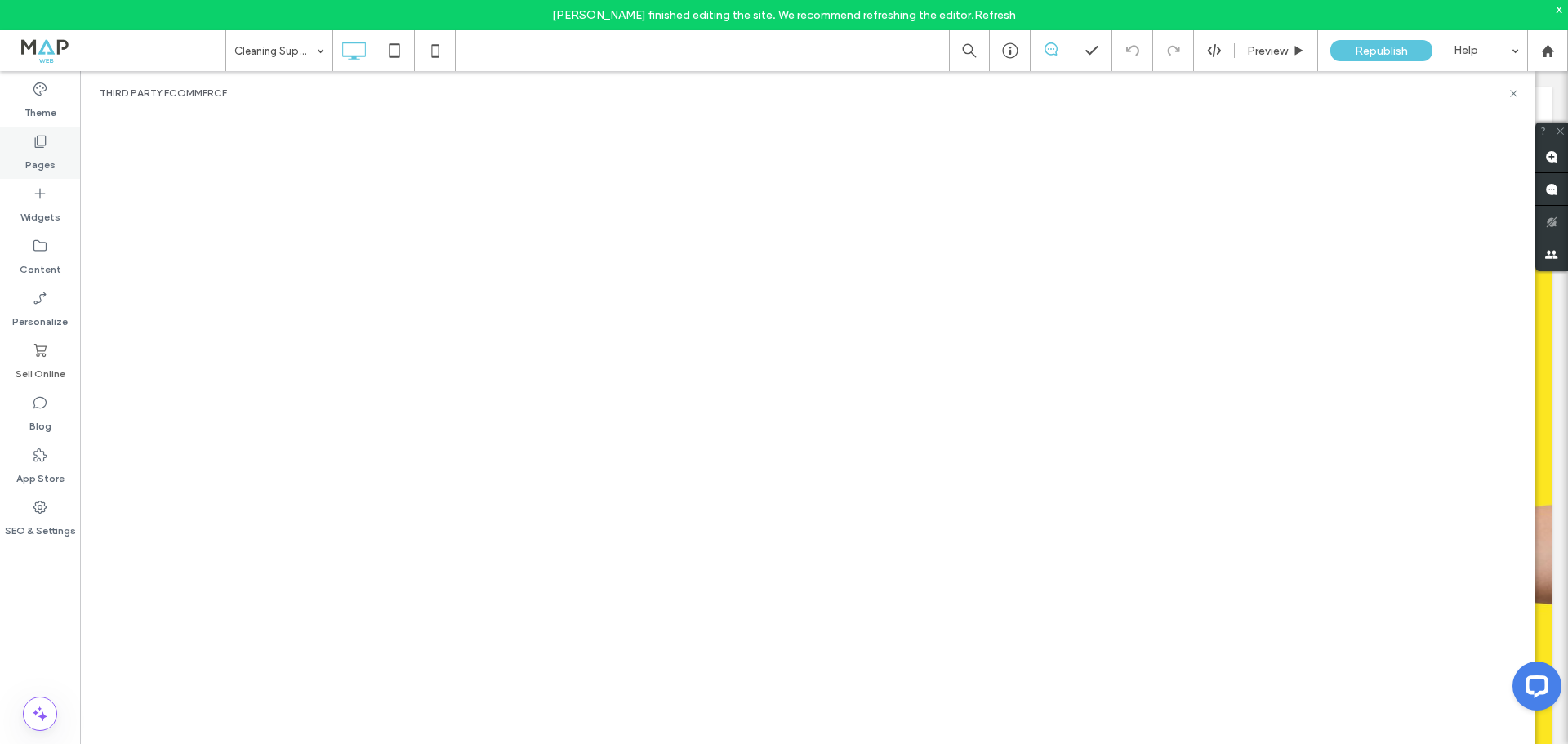
click at [29, 152] on label "Pages" at bounding box center [40, 161] width 30 height 23
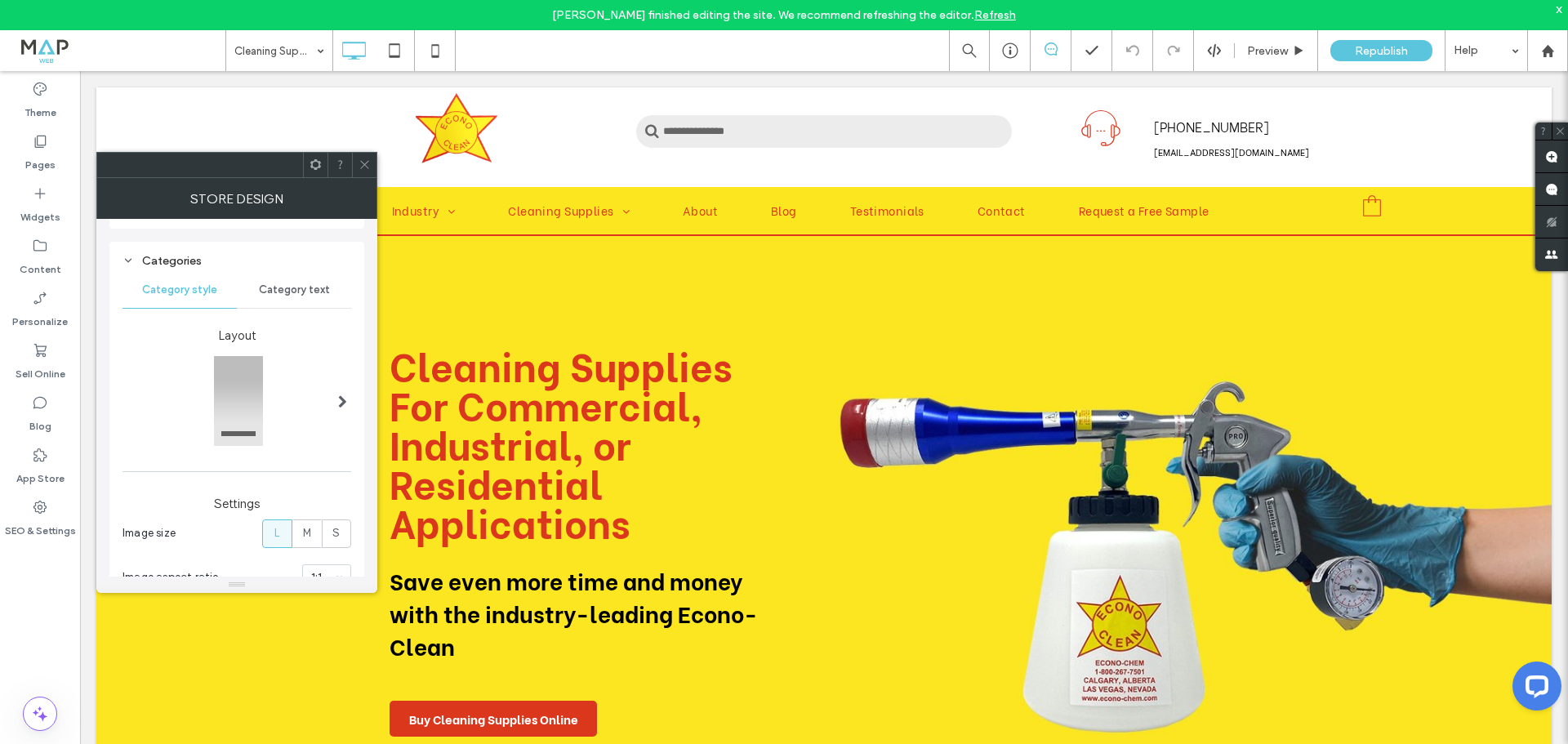
click at [326, 258] on div "Categories" at bounding box center [237, 261] width 229 height 14
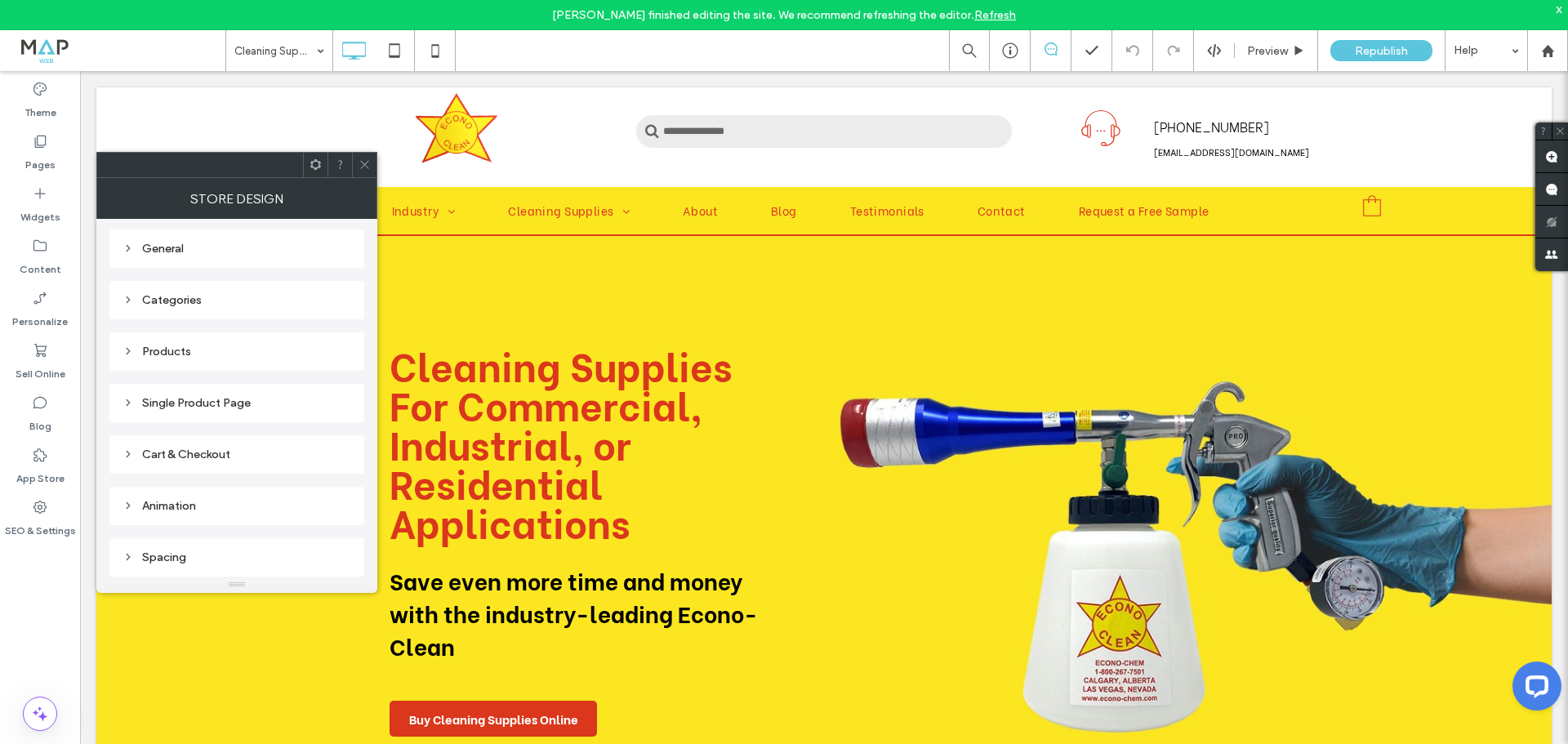
scroll to position [124, 0]
click at [168, 294] on div "Categories" at bounding box center [237, 300] width 229 height 14
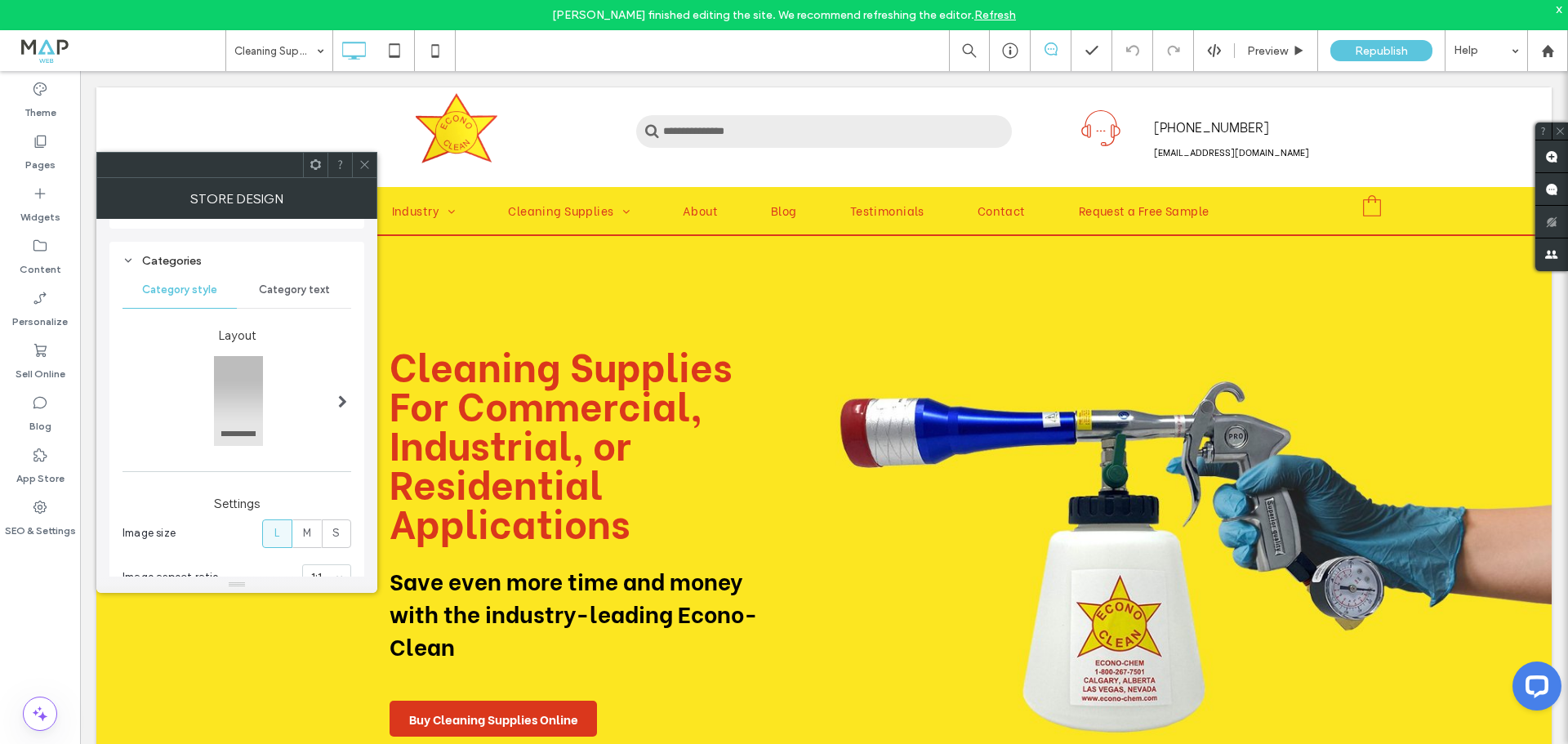
click at [285, 295] on span "Category text" at bounding box center [294, 290] width 71 height 13
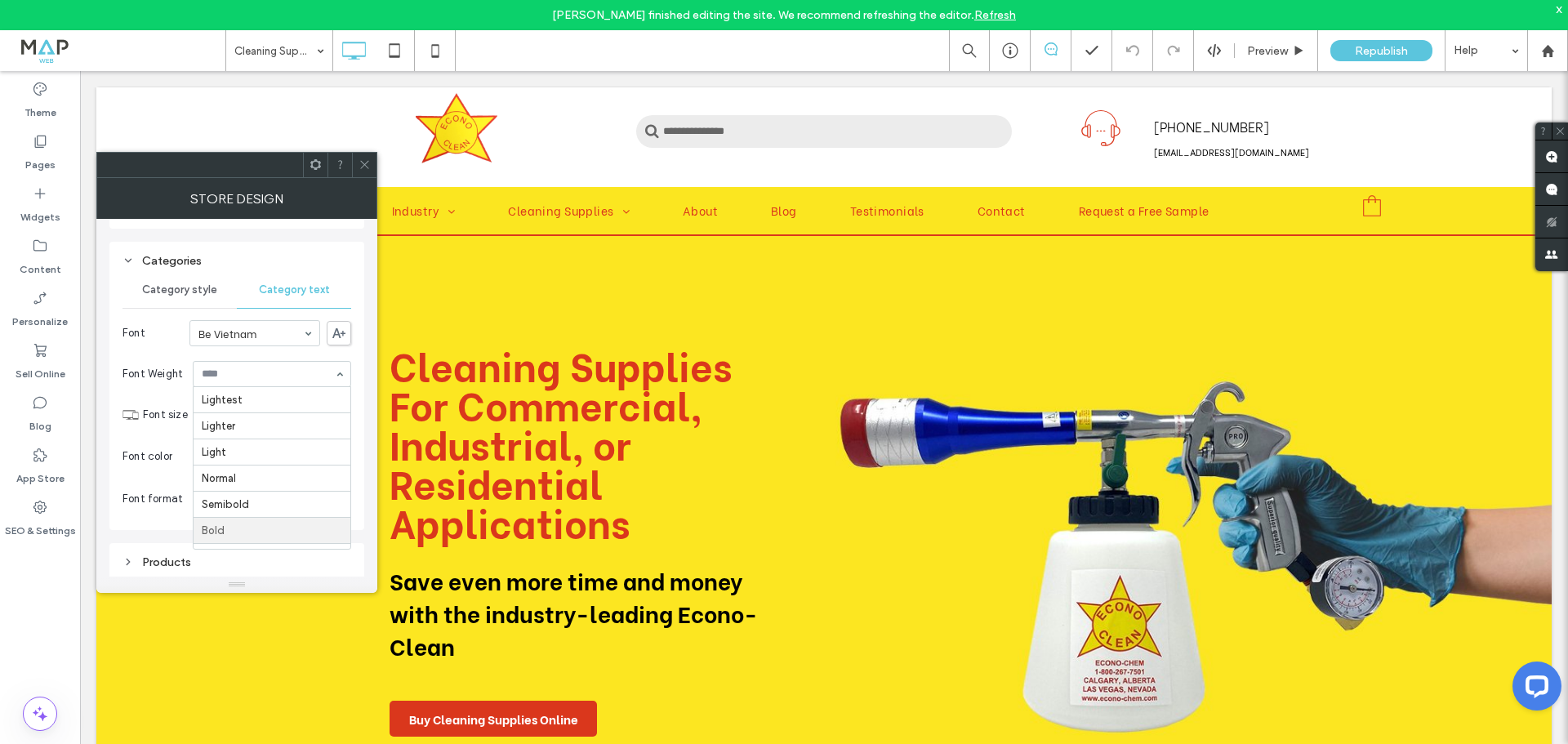
scroll to position [46, 0]
click at [279, 369] on input at bounding box center [268, 374] width 132 height 12
click at [343, 371] on div "Lightest Lighter Light Normal Semibold Bold Bolder Boldest" at bounding box center [272, 374] width 158 height 26
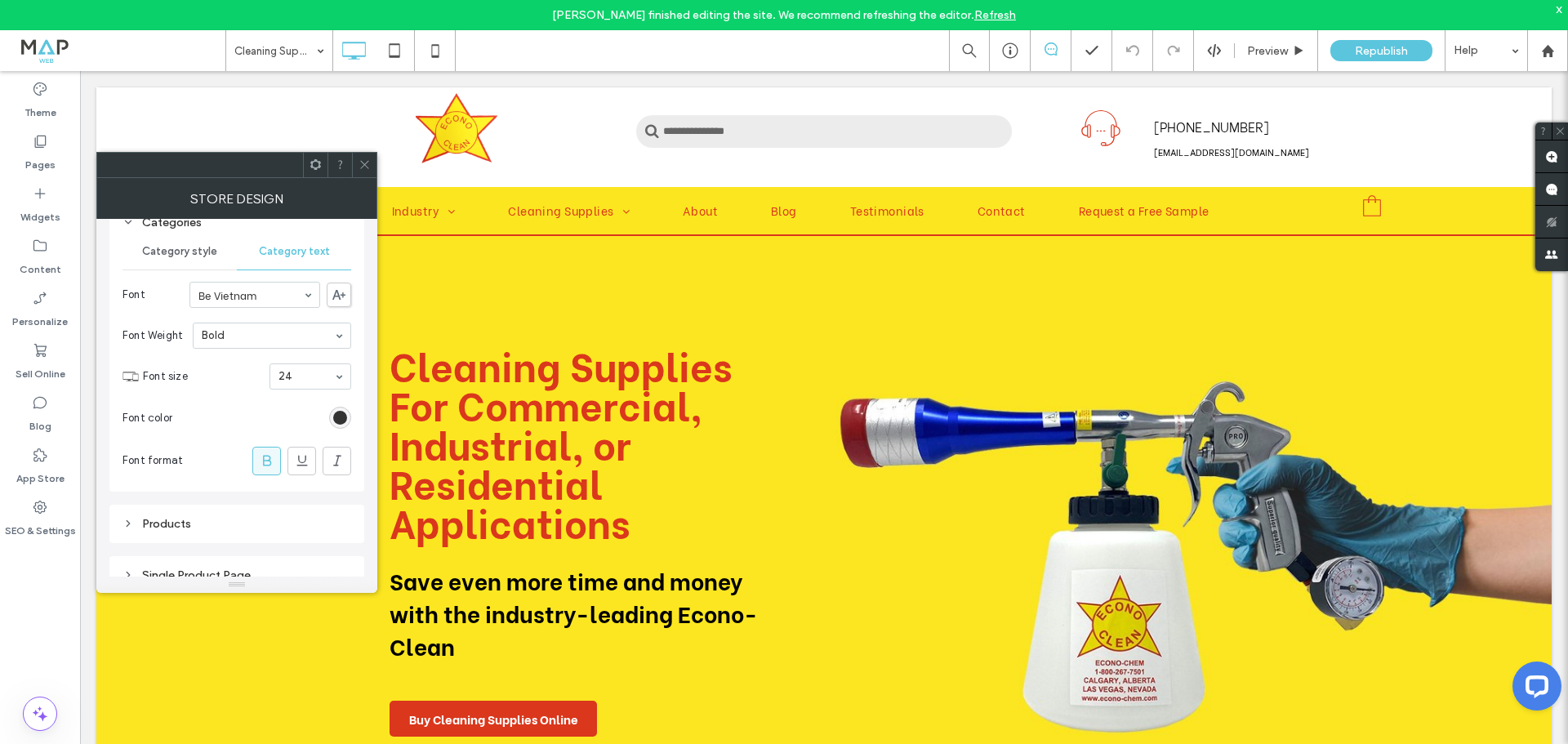
scroll to position [164, 0]
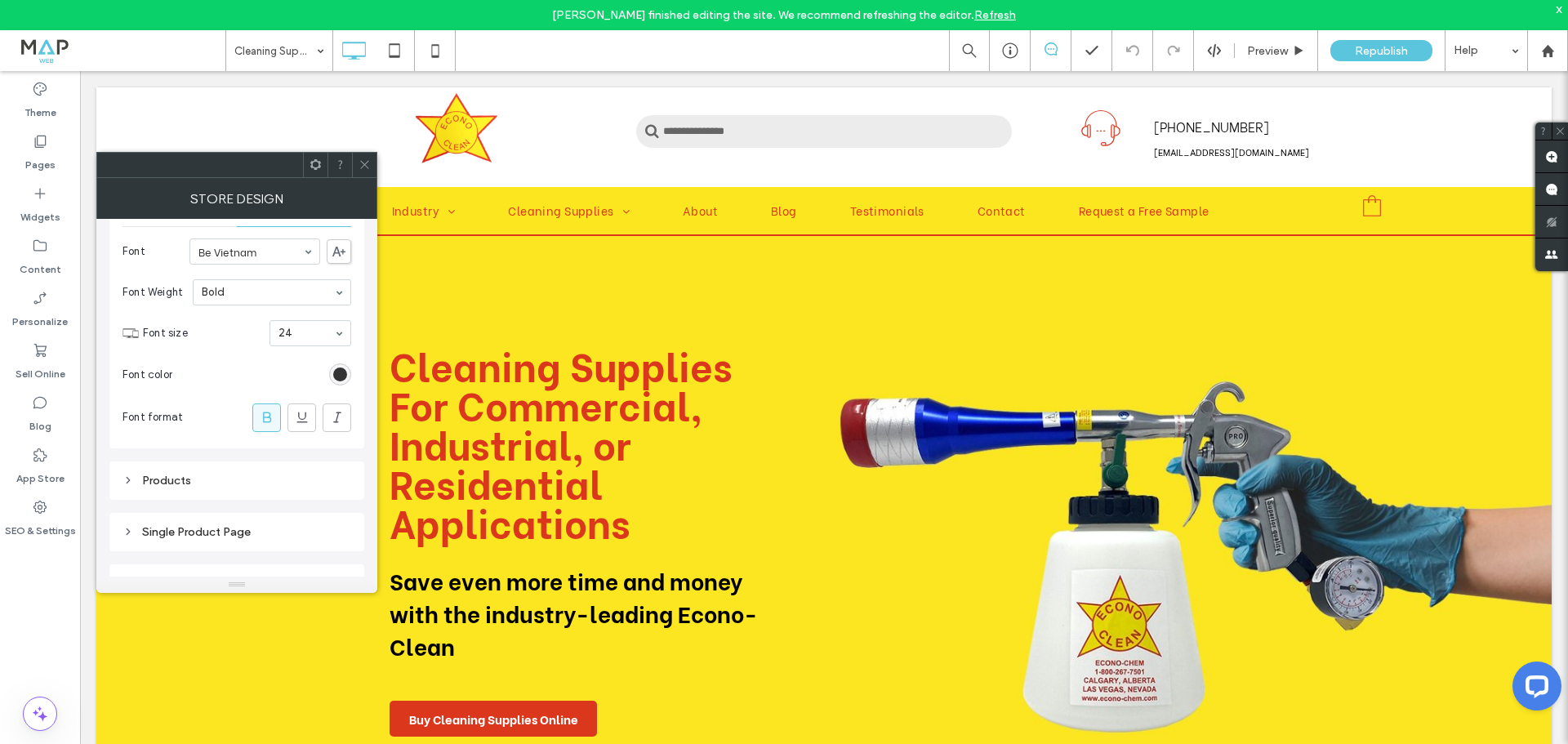
click at [198, 479] on div "Products" at bounding box center [237, 481] width 229 height 14
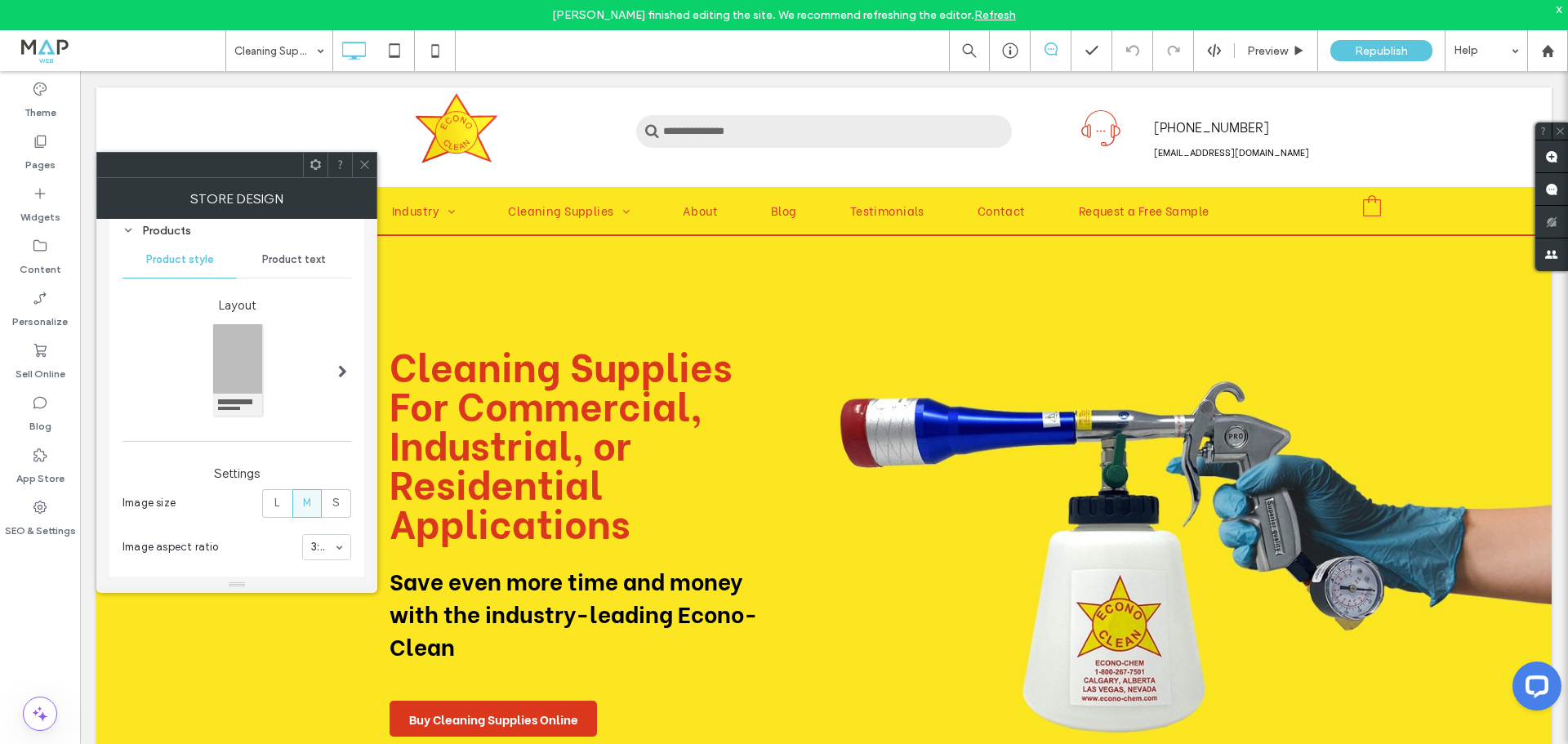
scroll to position [124, 0]
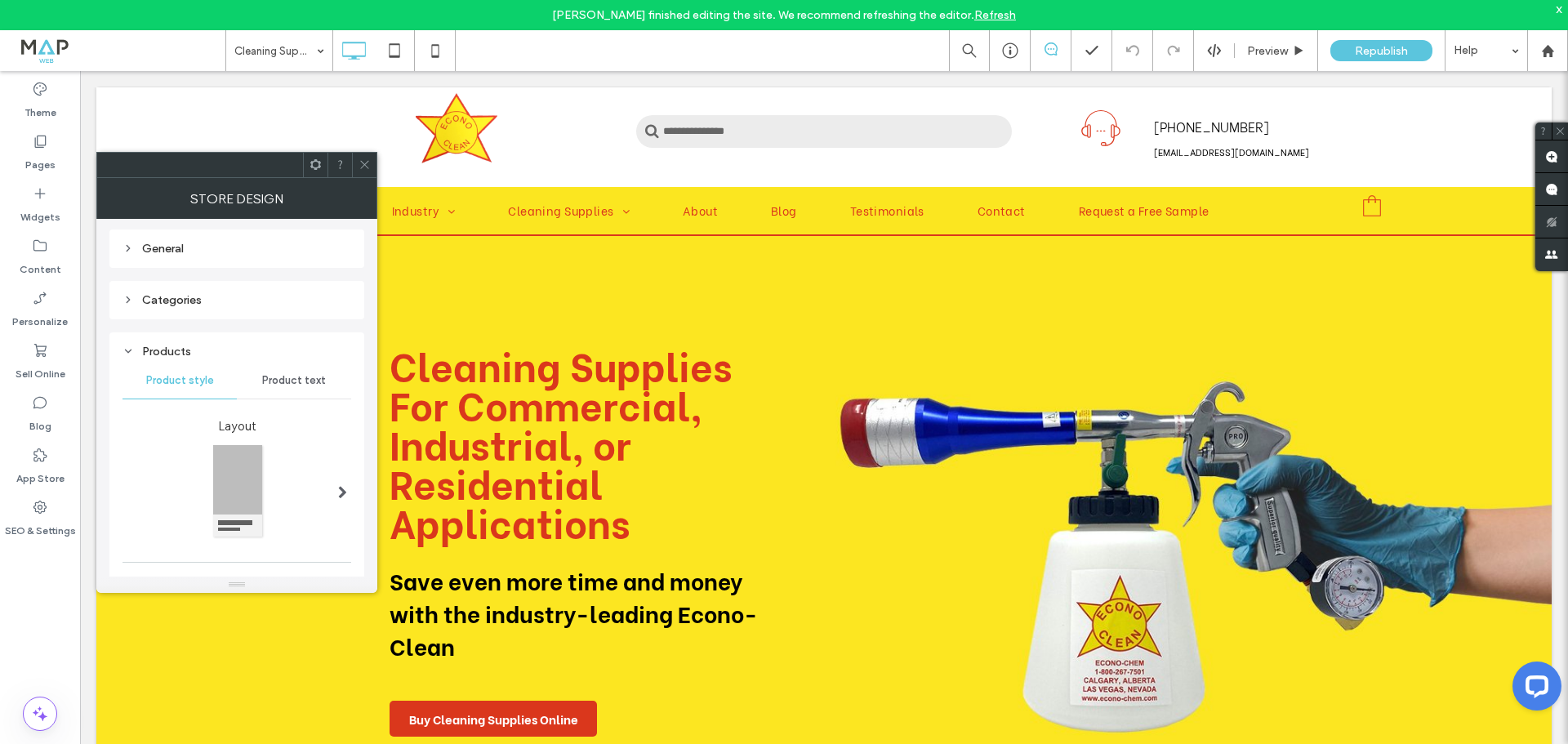
click at [289, 376] on span "Product text" at bounding box center [293, 380] width 63 height 13
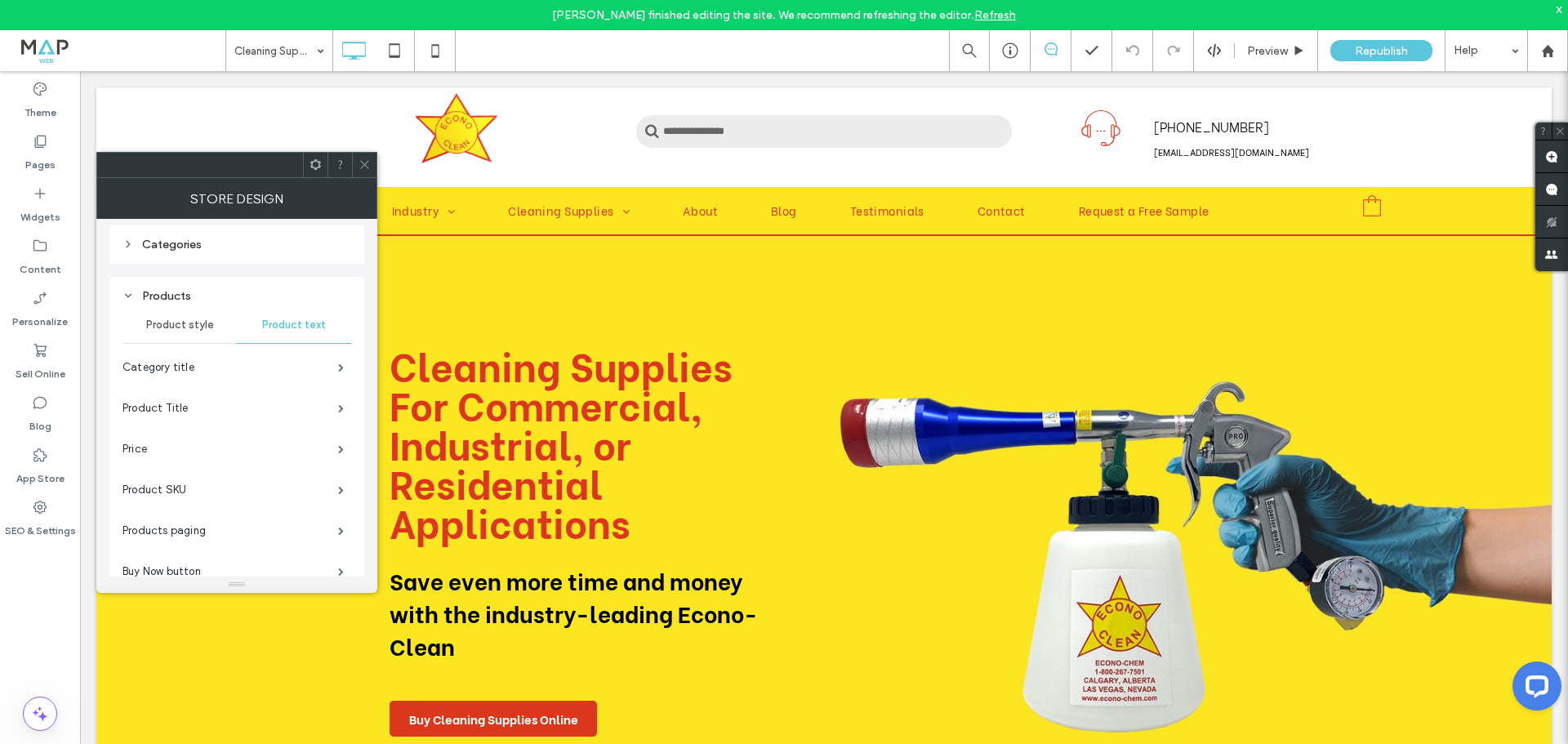
scroll to position [206, 0]
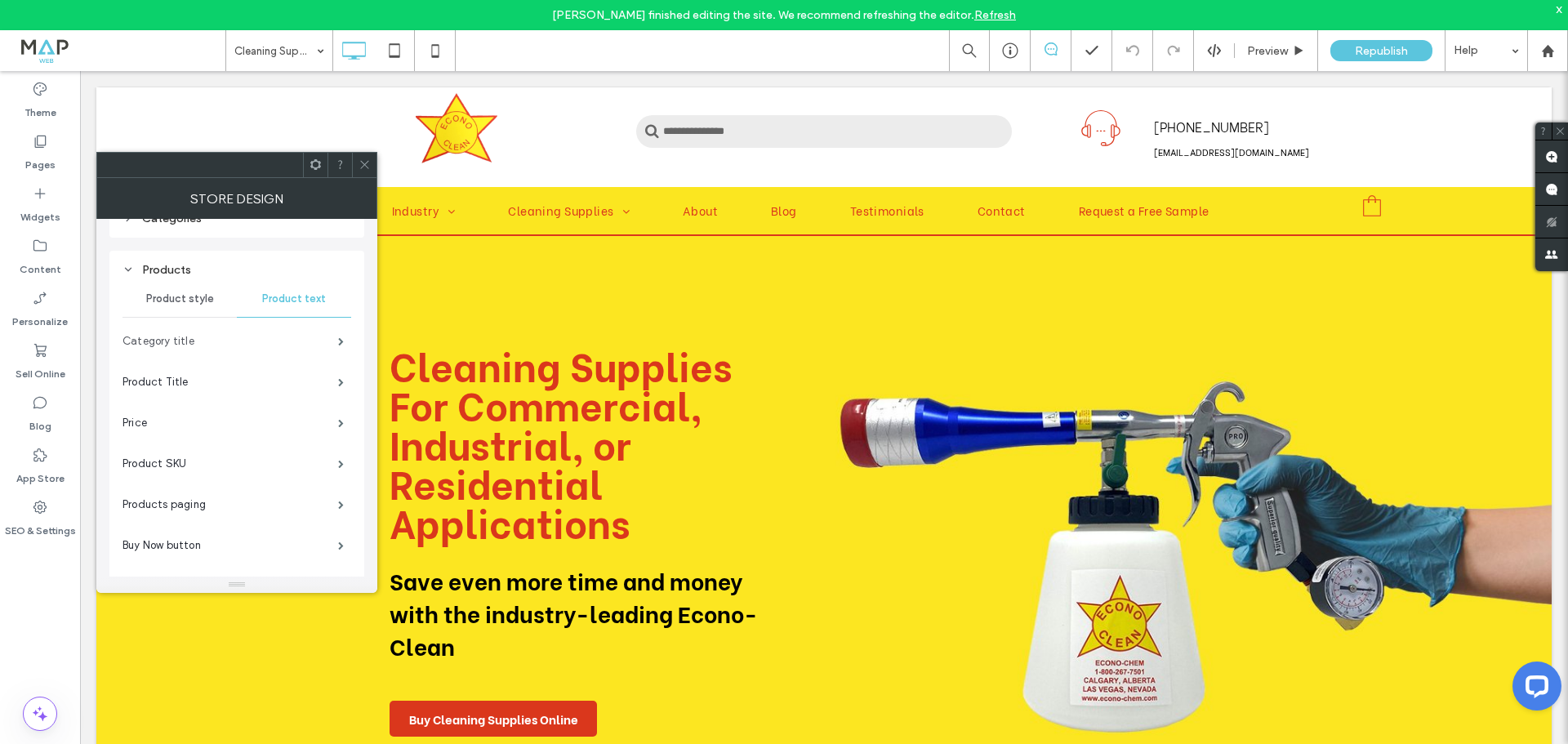
click at [262, 341] on label "Category title" at bounding box center [230, 342] width 215 height 33
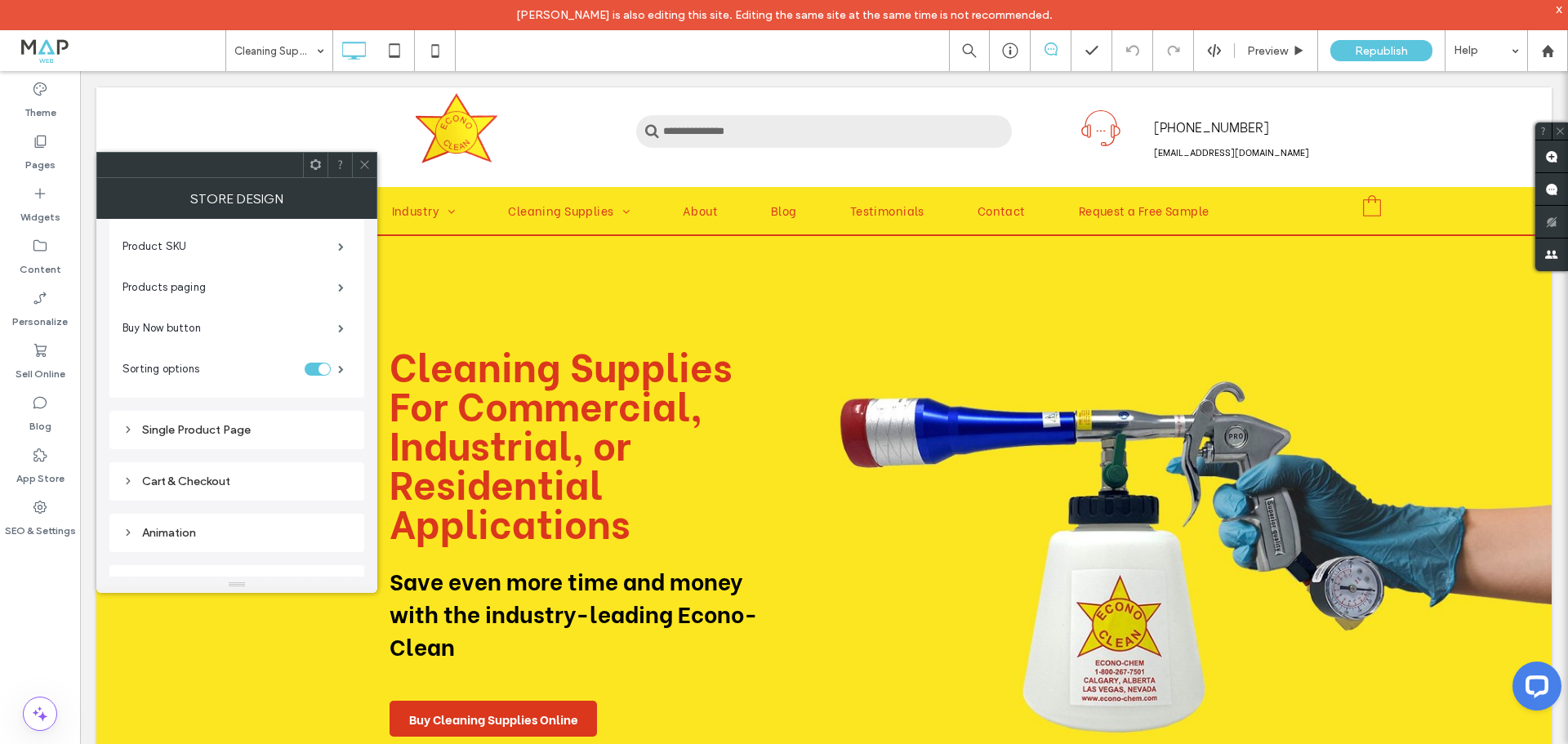
scroll to position [450, 0]
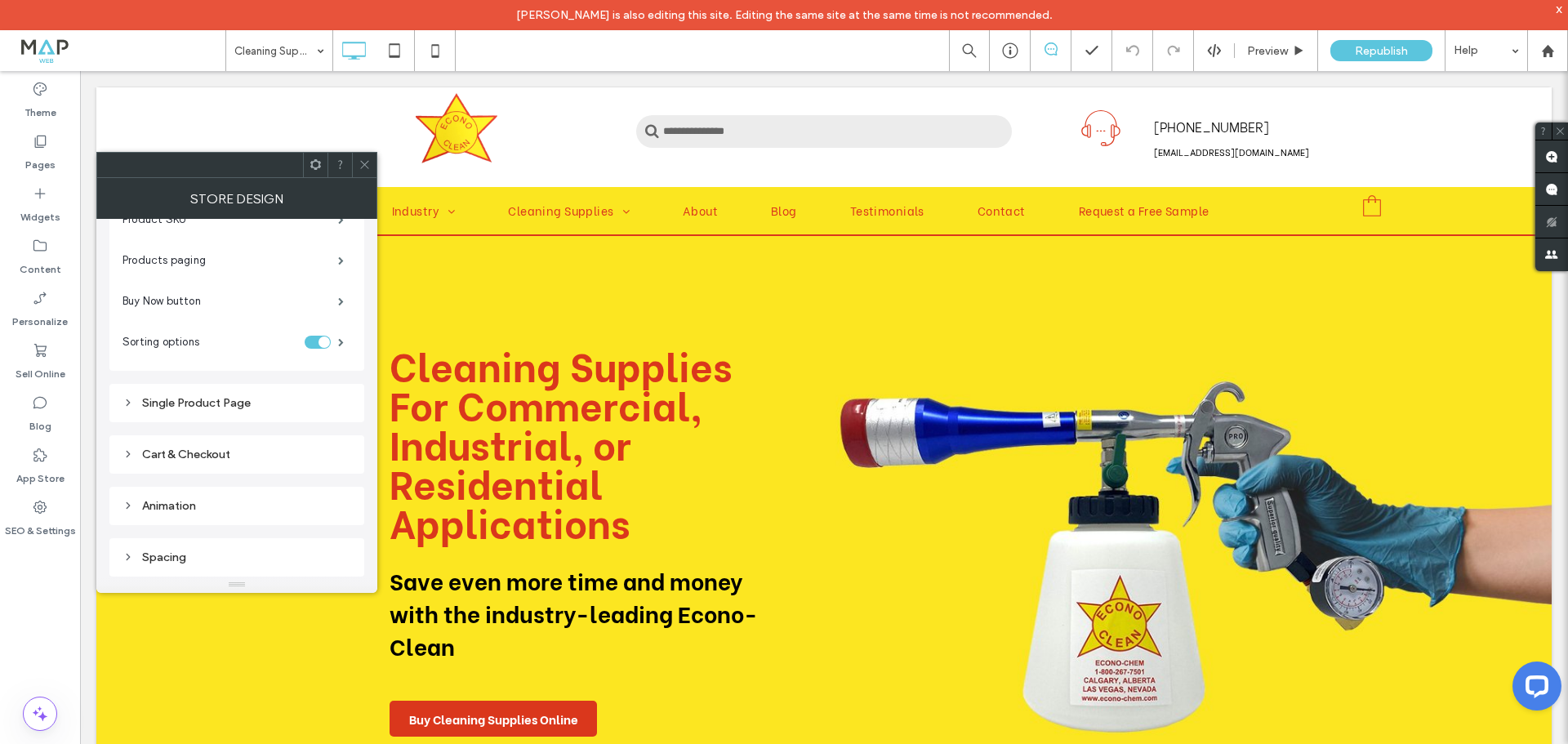
click at [266, 405] on div "Single Product Page" at bounding box center [237, 403] width 229 height 14
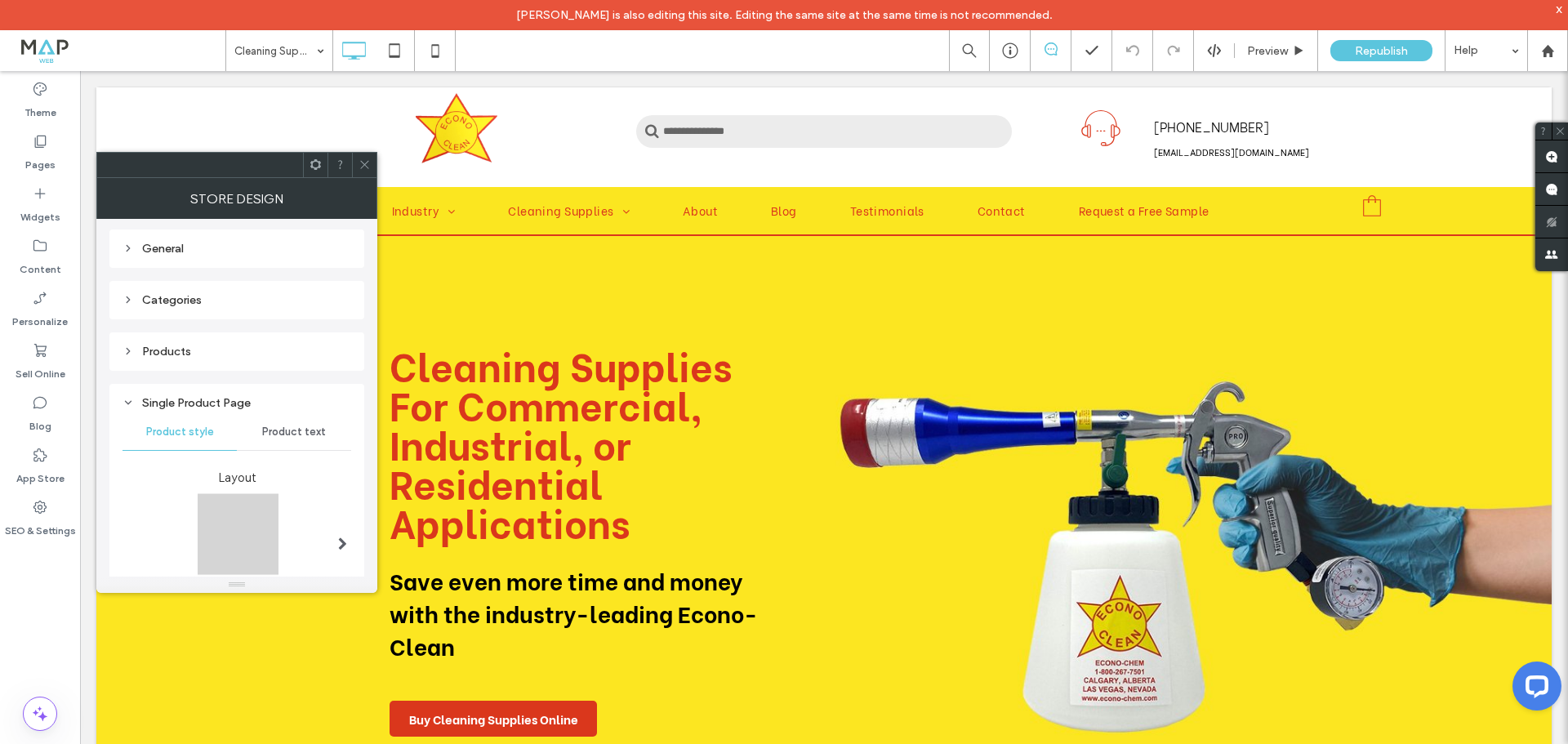
click at [244, 353] on div "Products" at bounding box center [237, 352] width 229 height 14
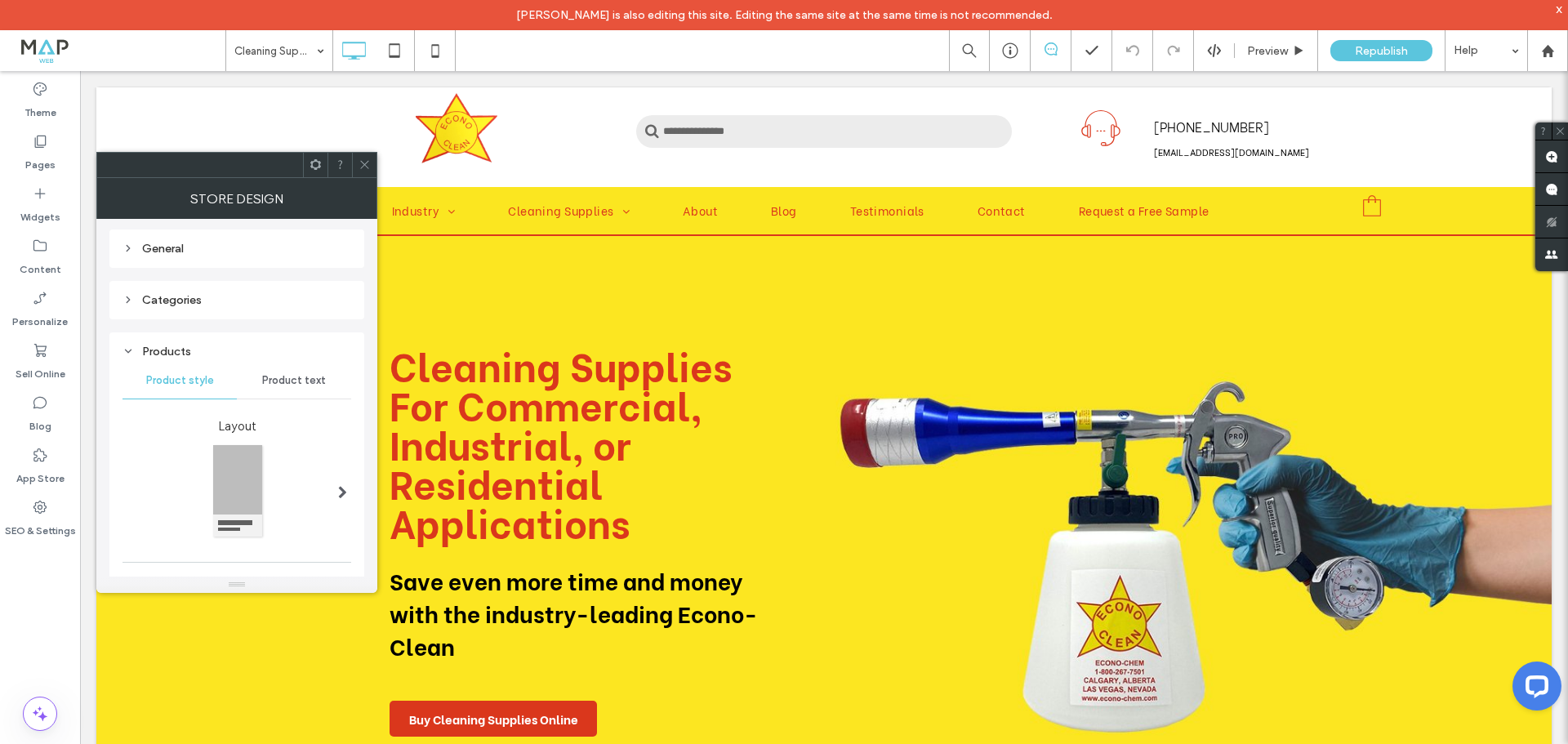
click at [203, 300] on div "Categories" at bounding box center [237, 300] width 229 height 14
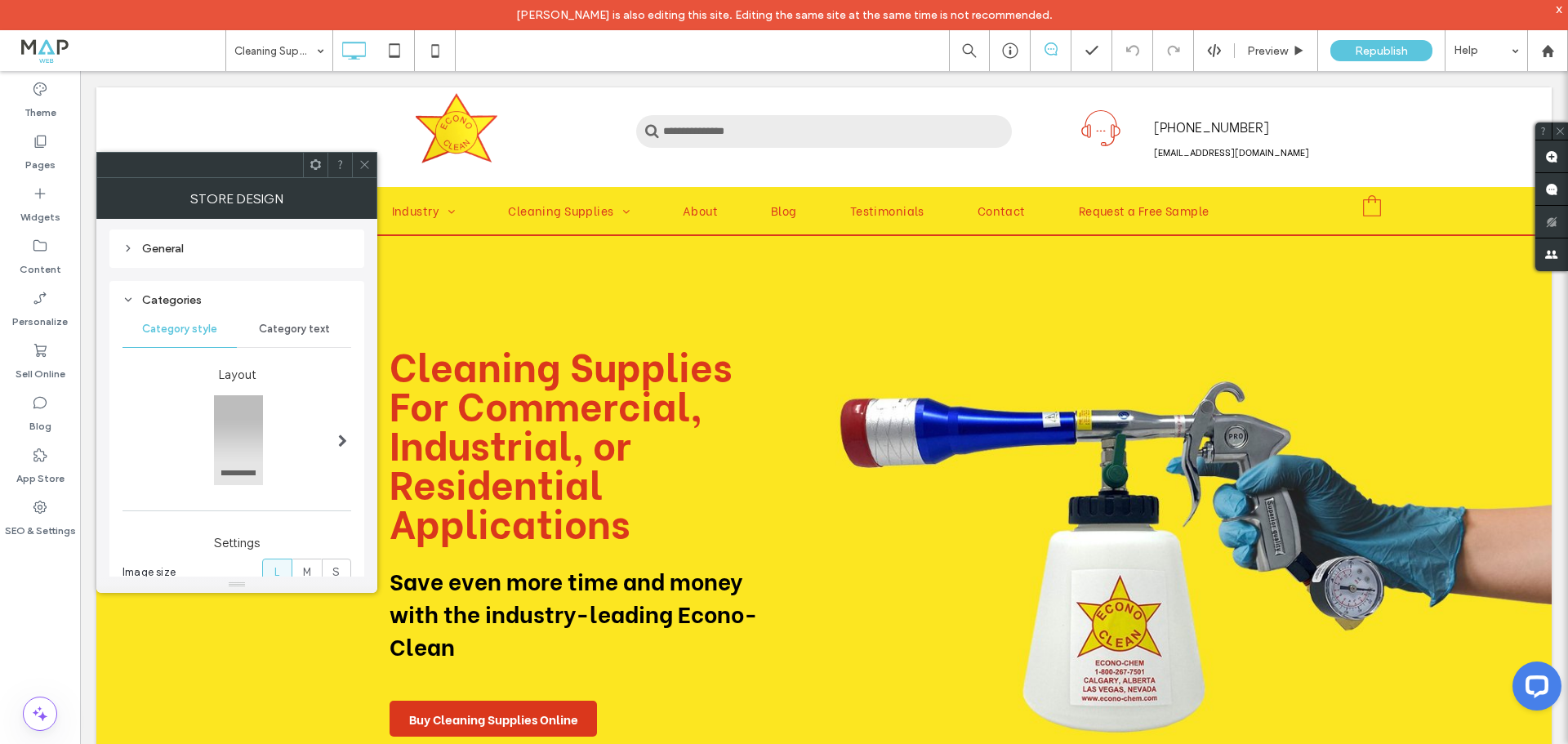
click at [289, 324] on span "Category text" at bounding box center [294, 329] width 71 height 13
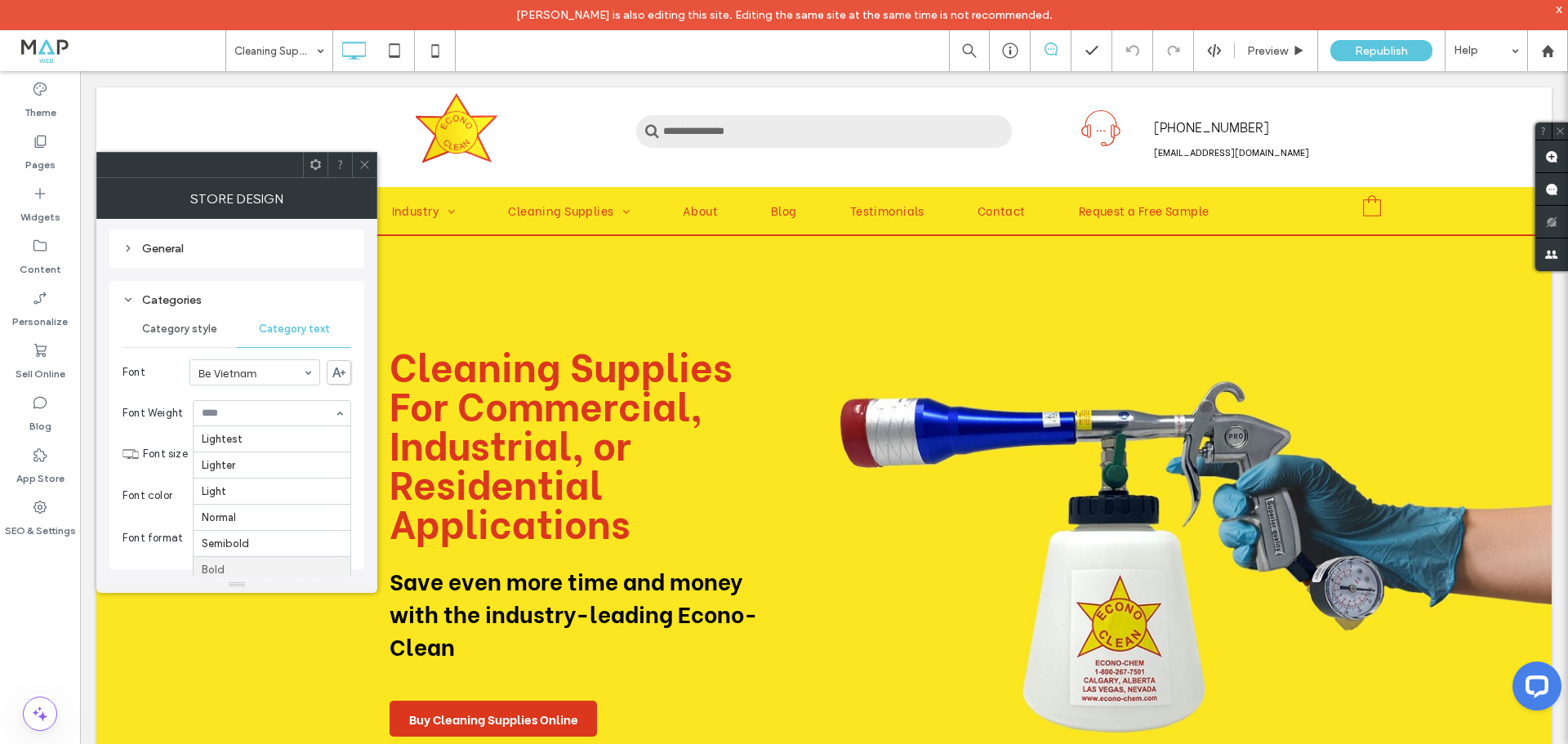
scroll to position [46, 0]
click at [290, 412] on input at bounding box center [268, 413] width 132 height 12
click at [342, 410] on div "Lightest Lighter Light Normal Semibold Bold Bolder Boldest" at bounding box center [272, 413] width 158 height 26
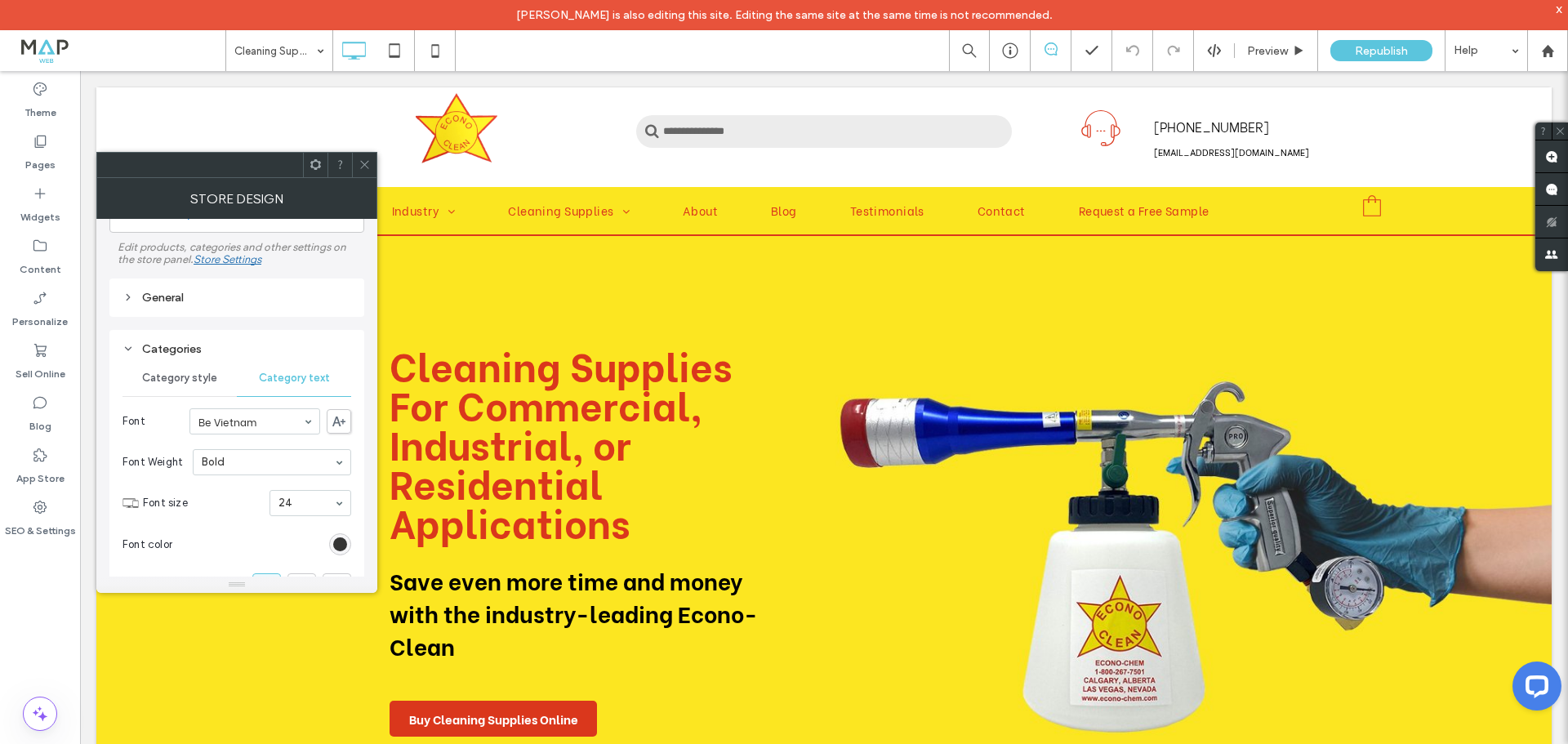
scroll to position [47, 0]
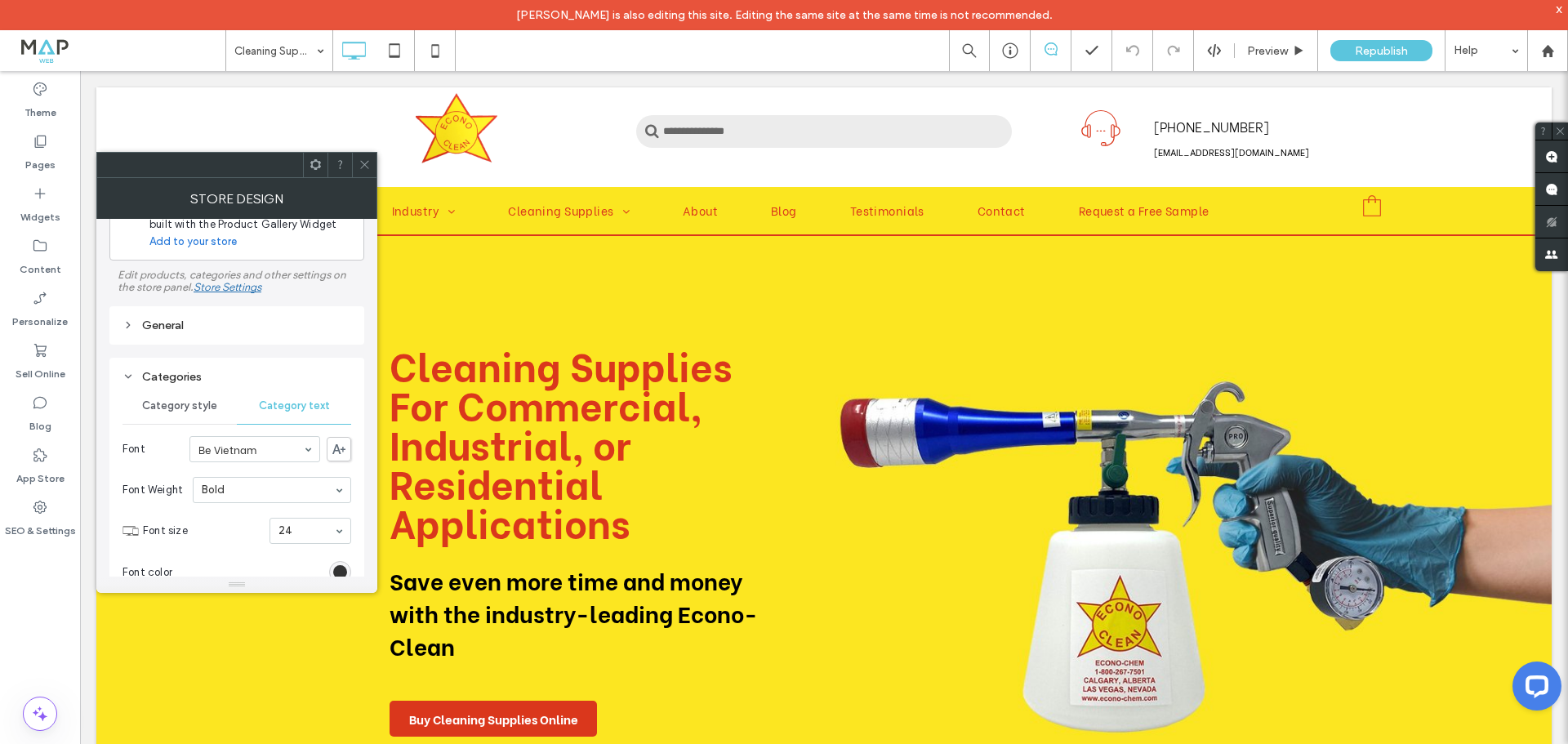
click at [369, 167] on icon at bounding box center [365, 165] width 13 height 13
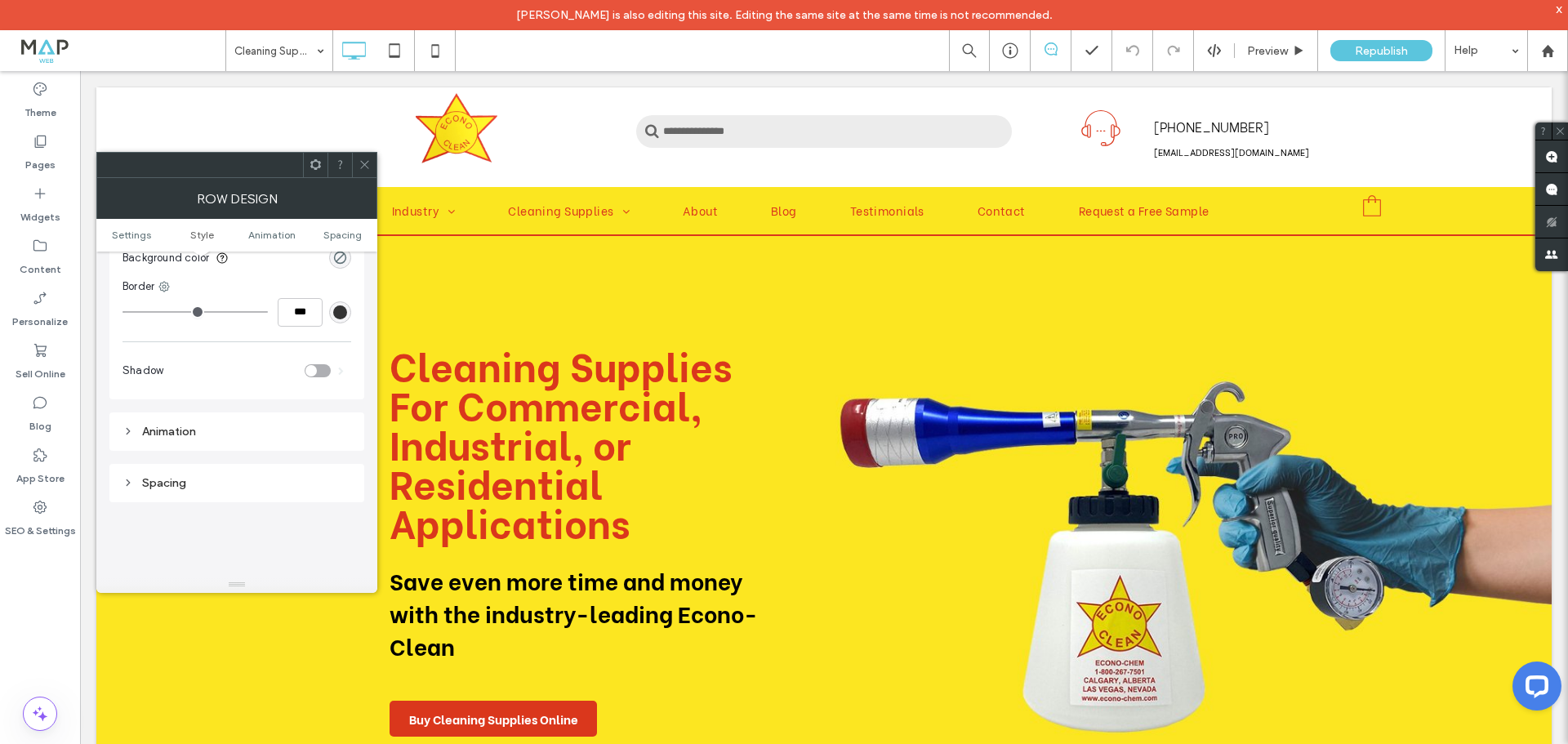
scroll to position [326, 0]
click at [375, 175] on div at bounding box center [364, 165] width 24 height 24
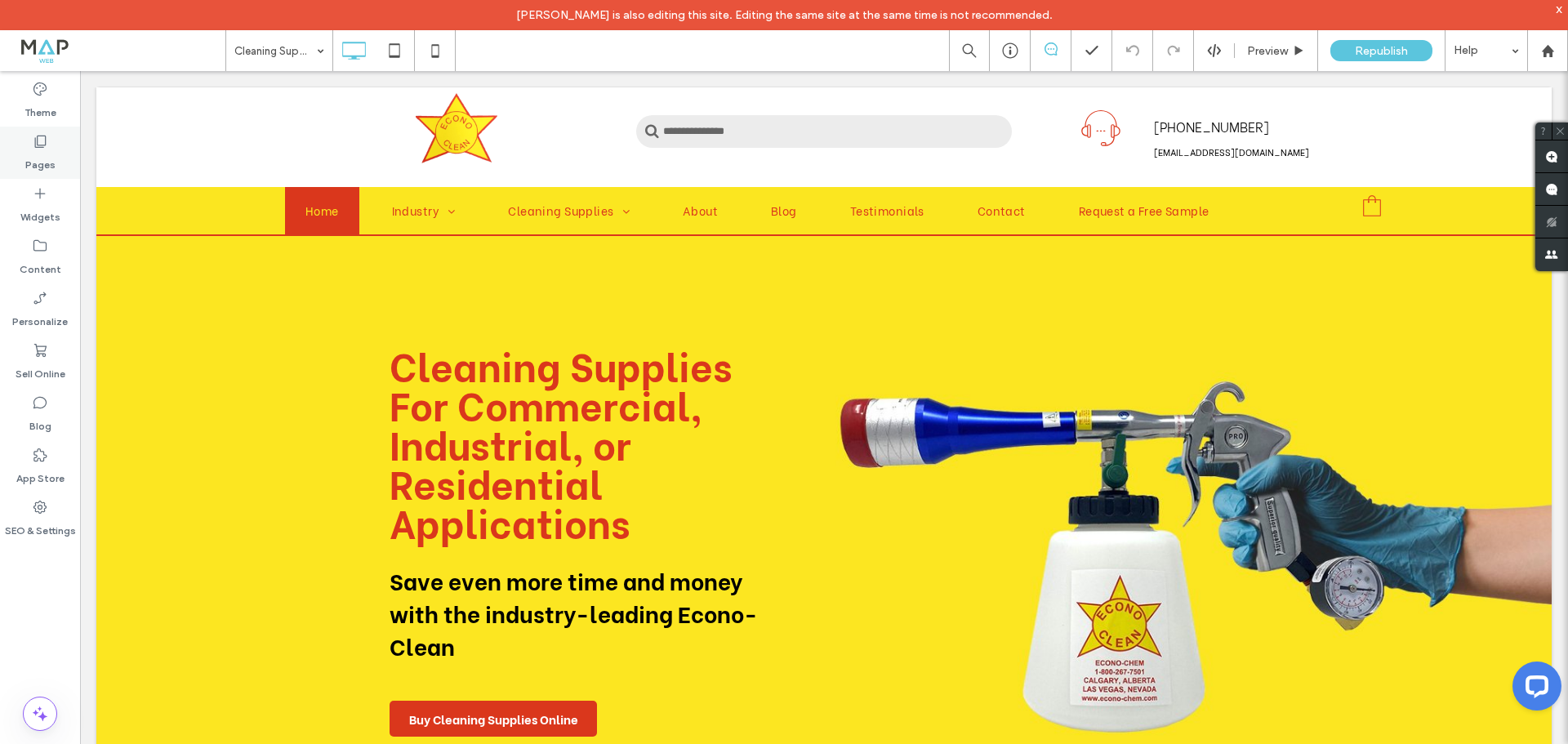
click at [37, 155] on label "Pages" at bounding box center [40, 161] width 30 height 23
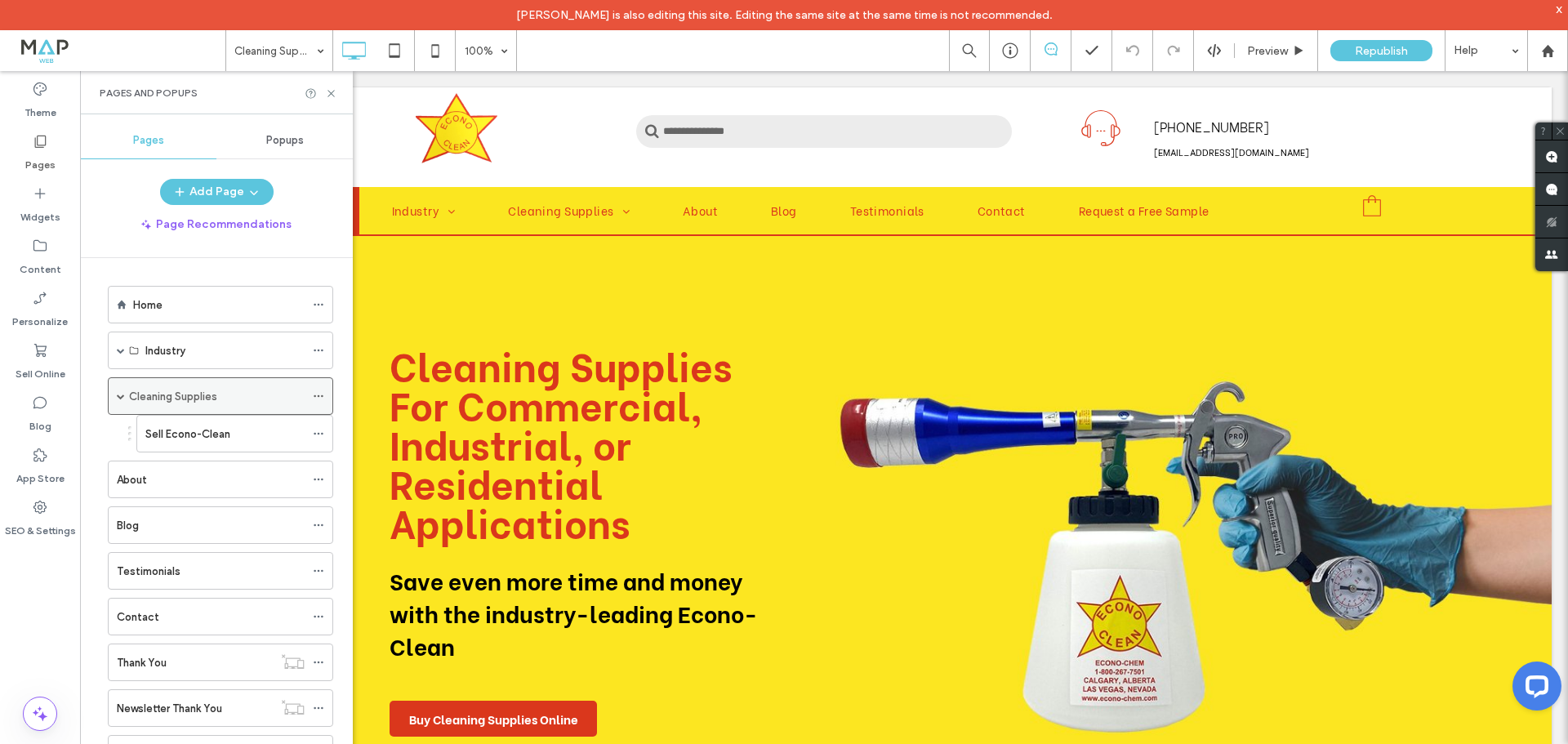
click at [215, 398] on label "Cleaning Supplies" at bounding box center [173, 397] width 89 height 29
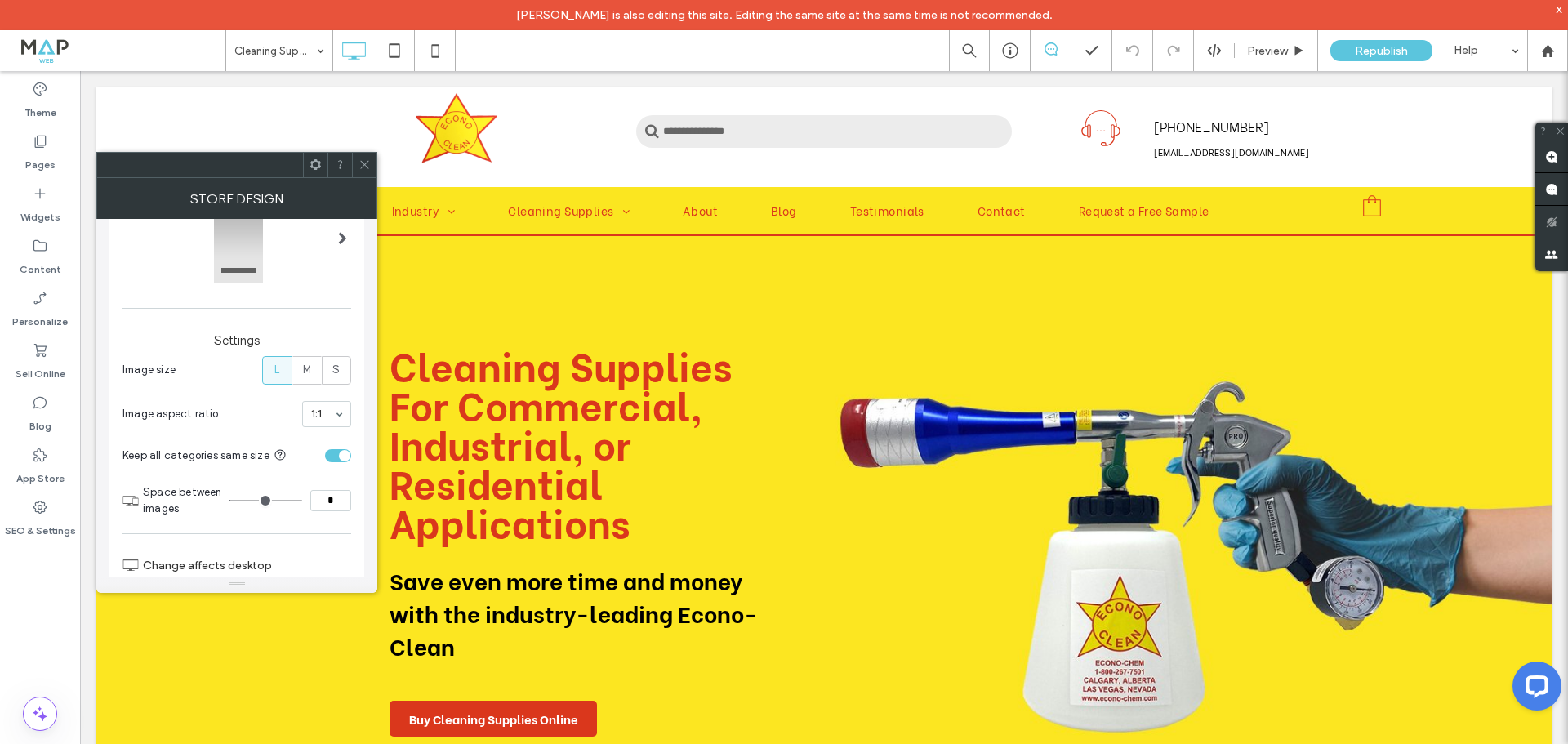
click at [368, 167] on icon at bounding box center [365, 165] width 13 height 13
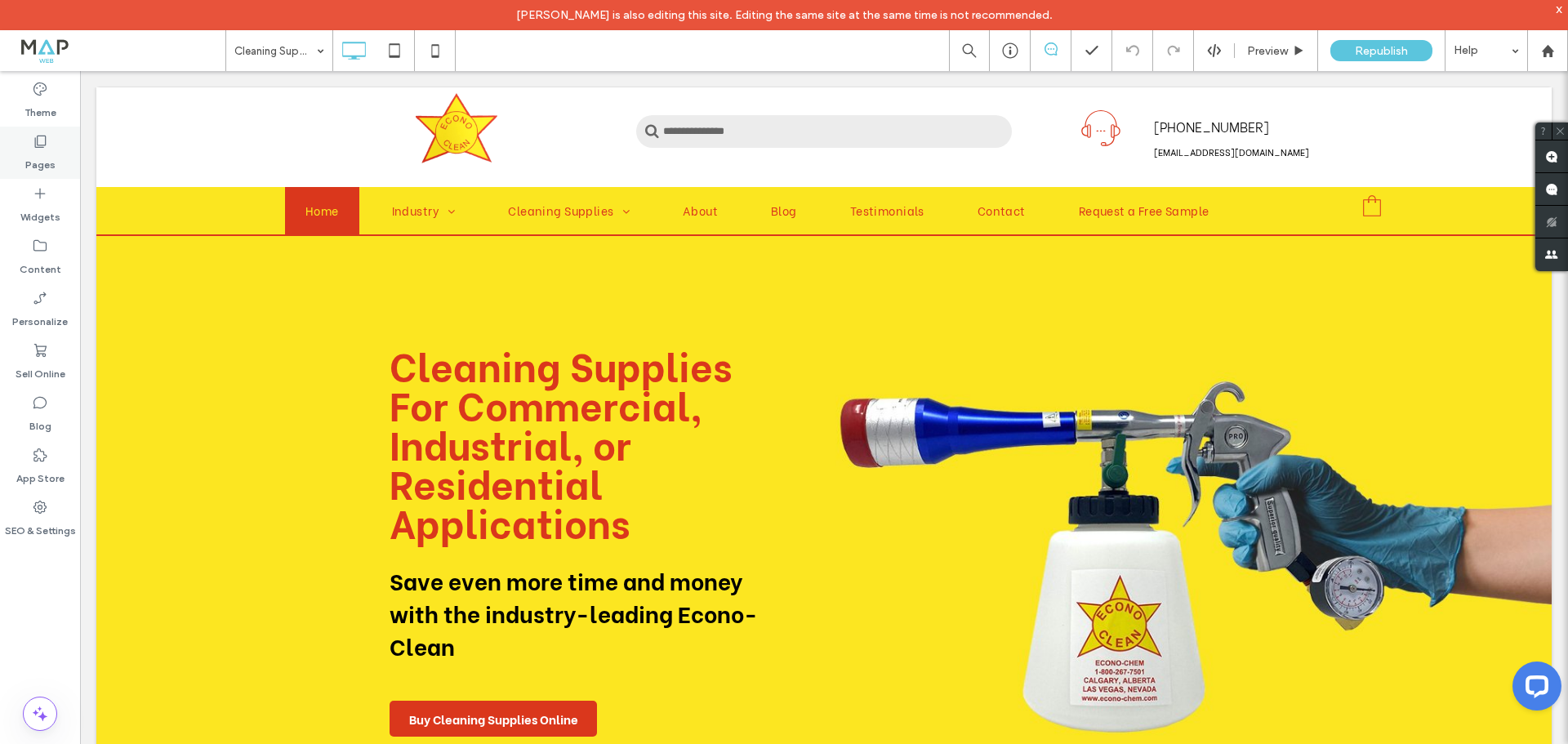
click at [52, 152] on label "Pages" at bounding box center [40, 161] width 30 height 23
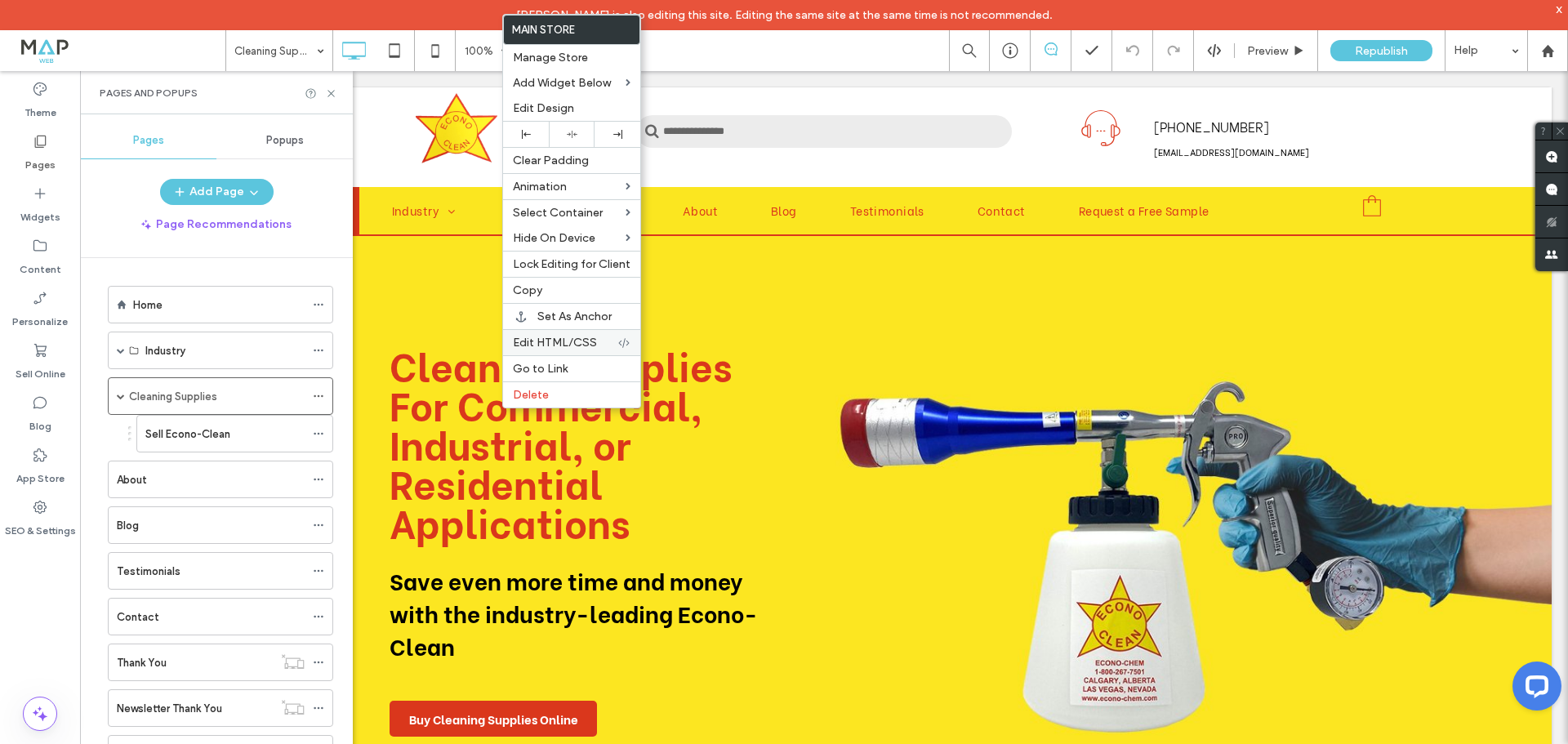
click at [581, 340] on span "Edit HTML/CSS" at bounding box center [555, 343] width 84 height 14
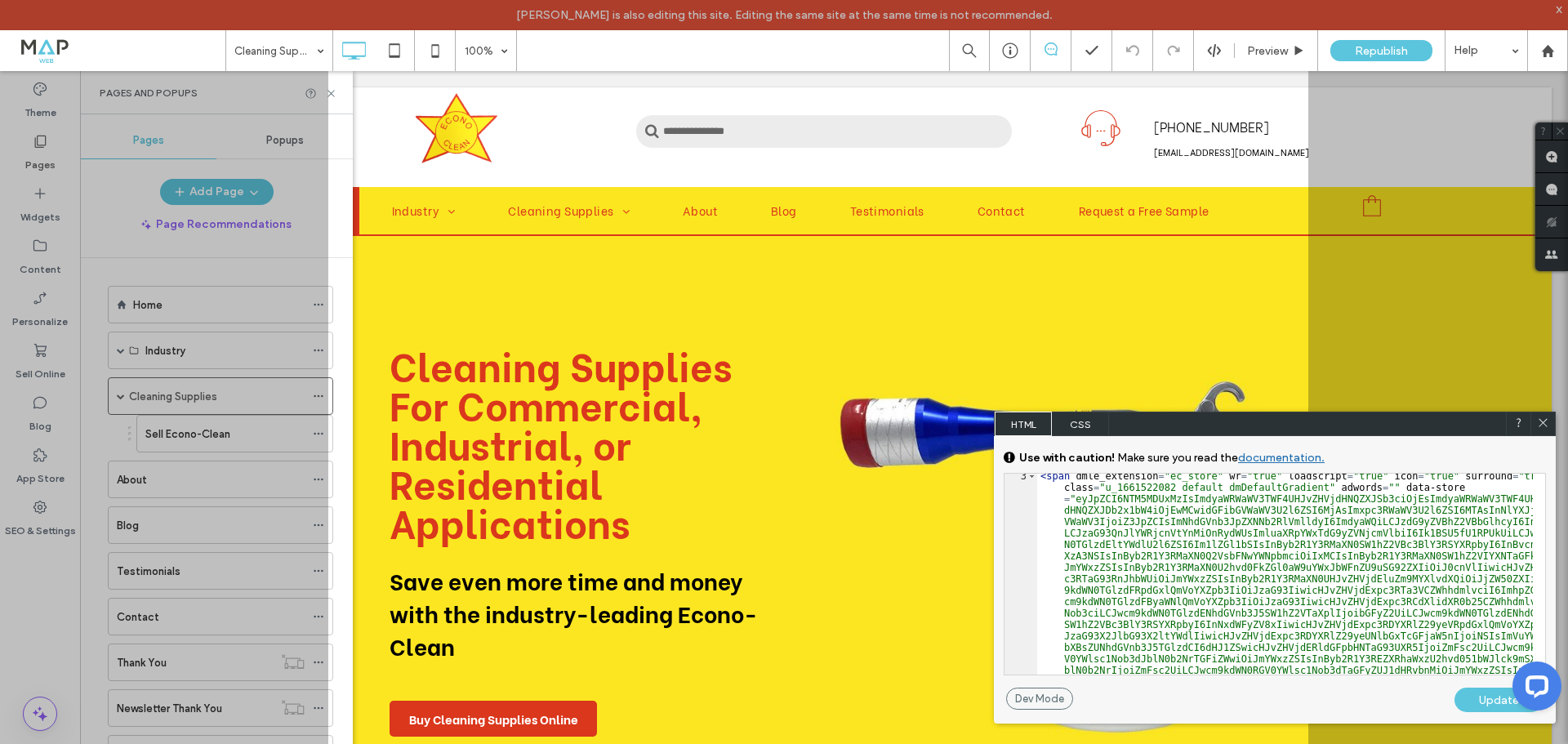
scroll to position [147, 0]
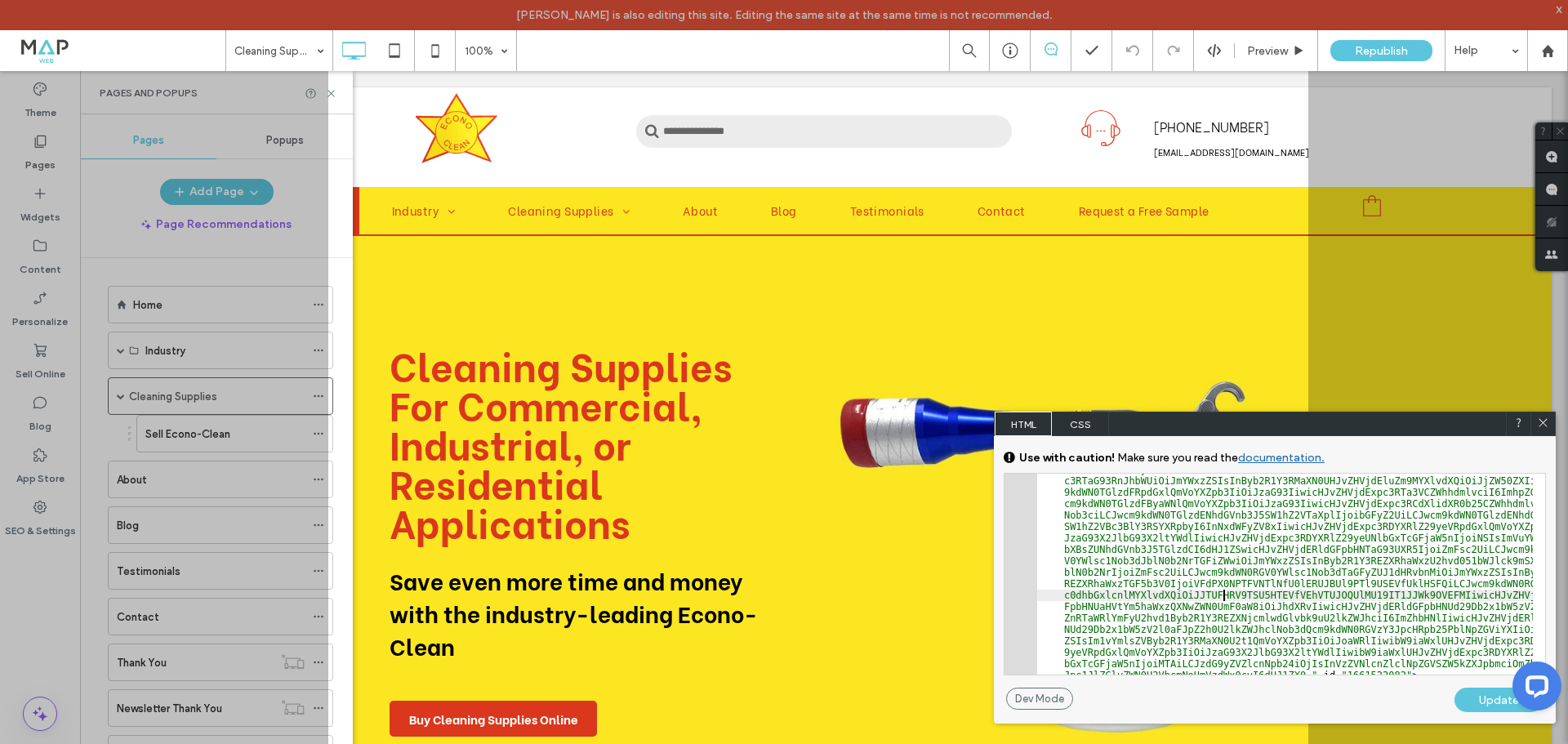
type input "*"
click at [1538, 486] on button "button" at bounding box center [1534, 486] width 12 height 12
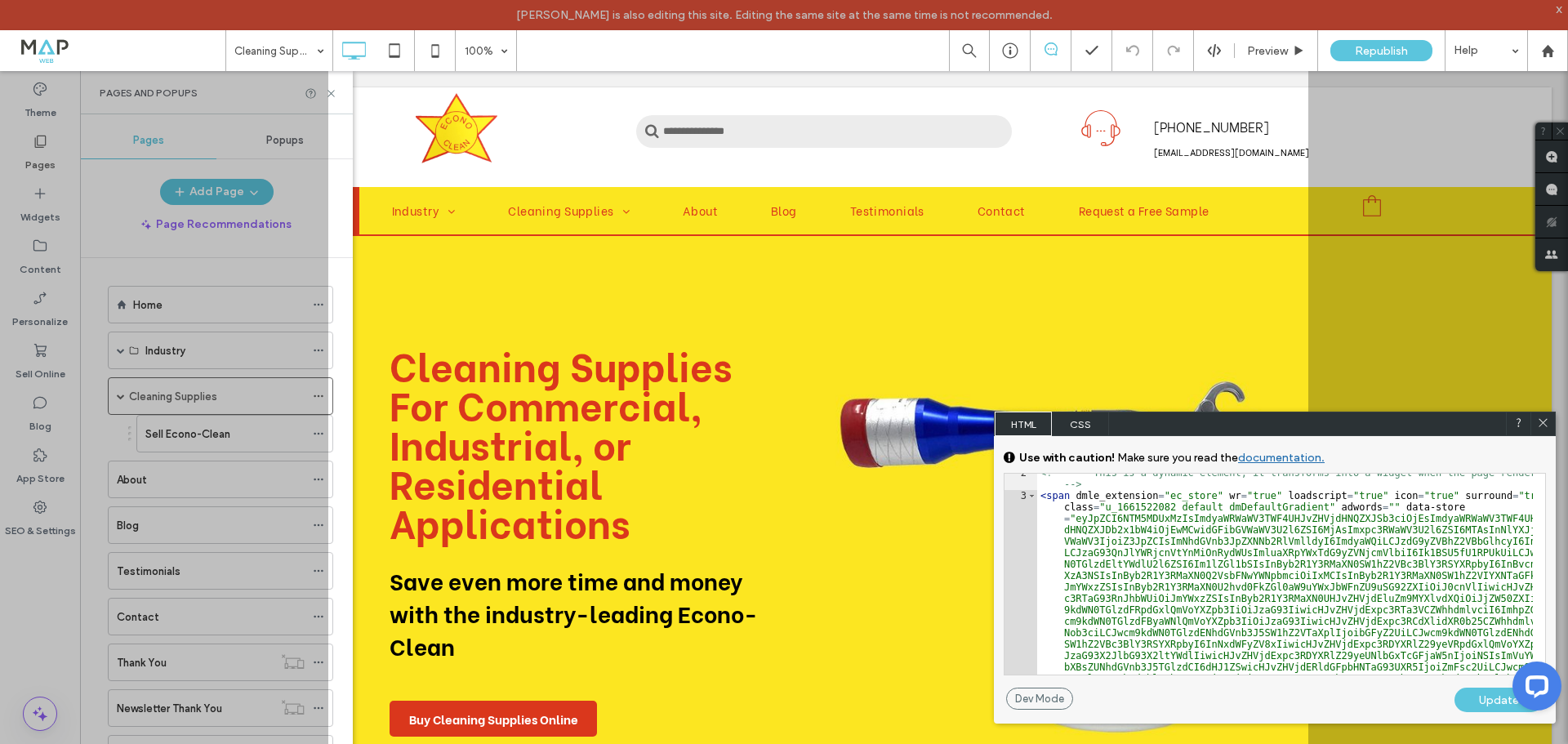
scroll to position [0, 0]
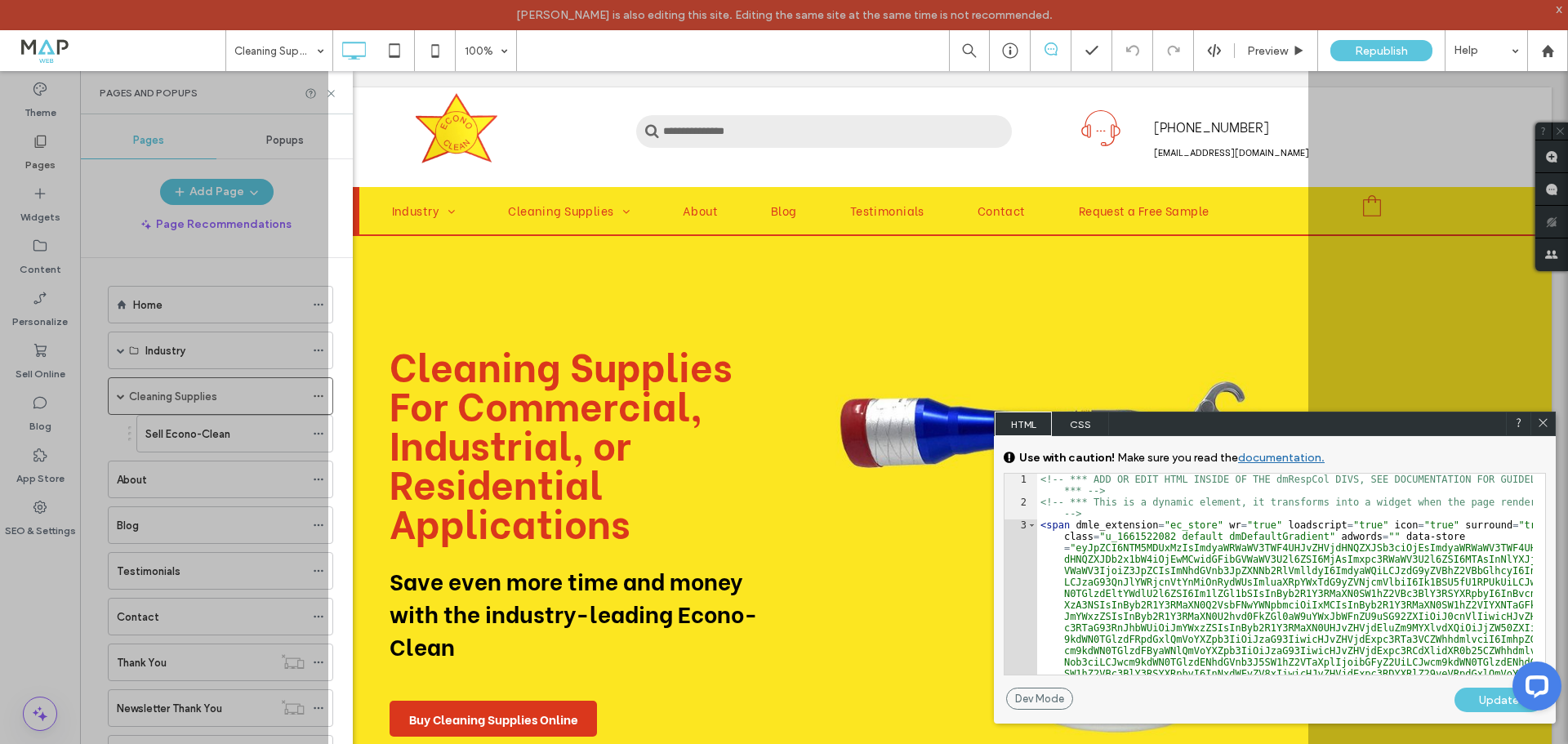
click at [1089, 420] on span "CSS" at bounding box center [1081, 424] width 57 height 24
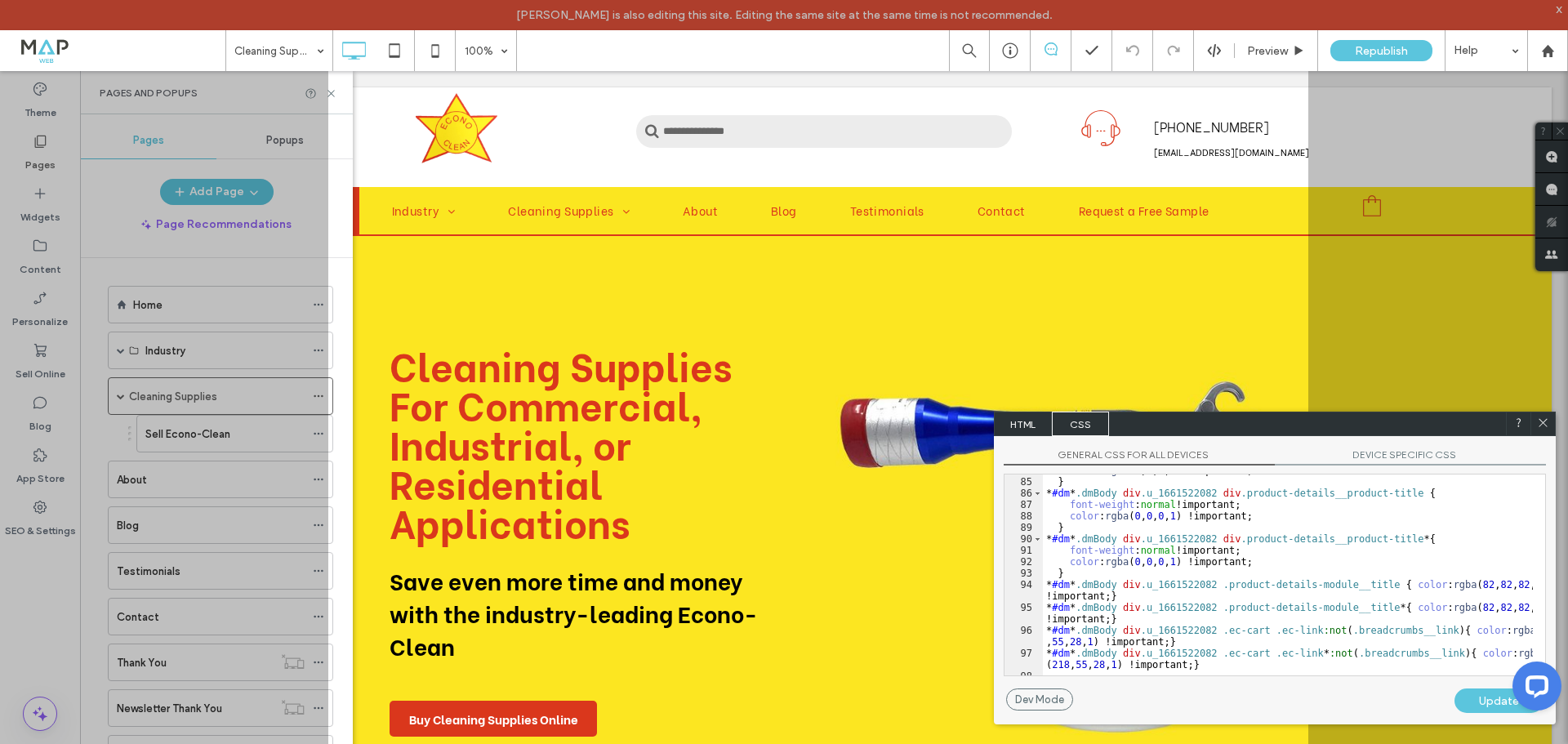
scroll to position [1183, 0]
click at [1548, 420] on icon at bounding box center [1544, 423] width 13 height 13
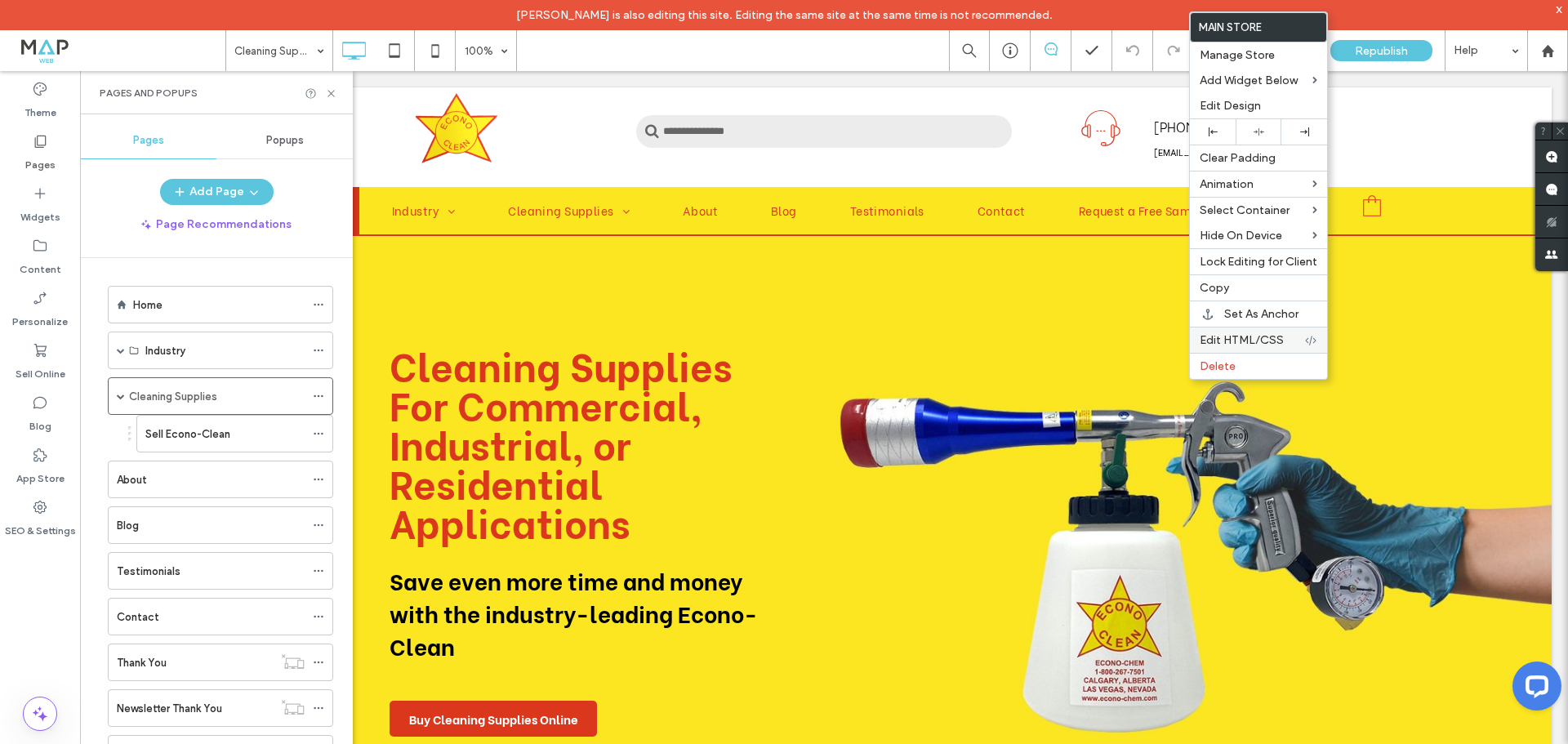
click at [1269, 347] on div "Edit HTML/CSS" at bounding box center [1259, 339] width 138 height 26
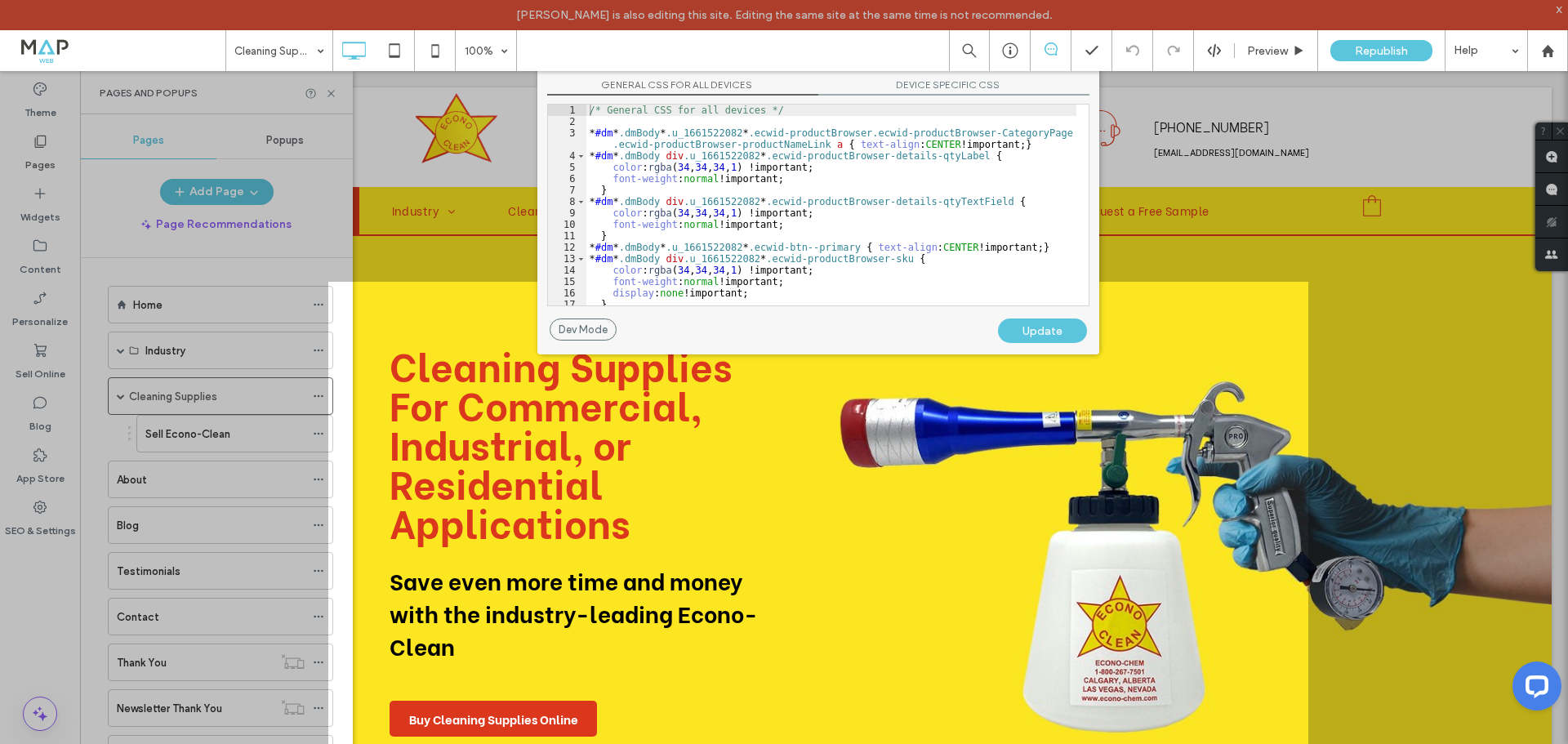
scroll to position [49, 0]
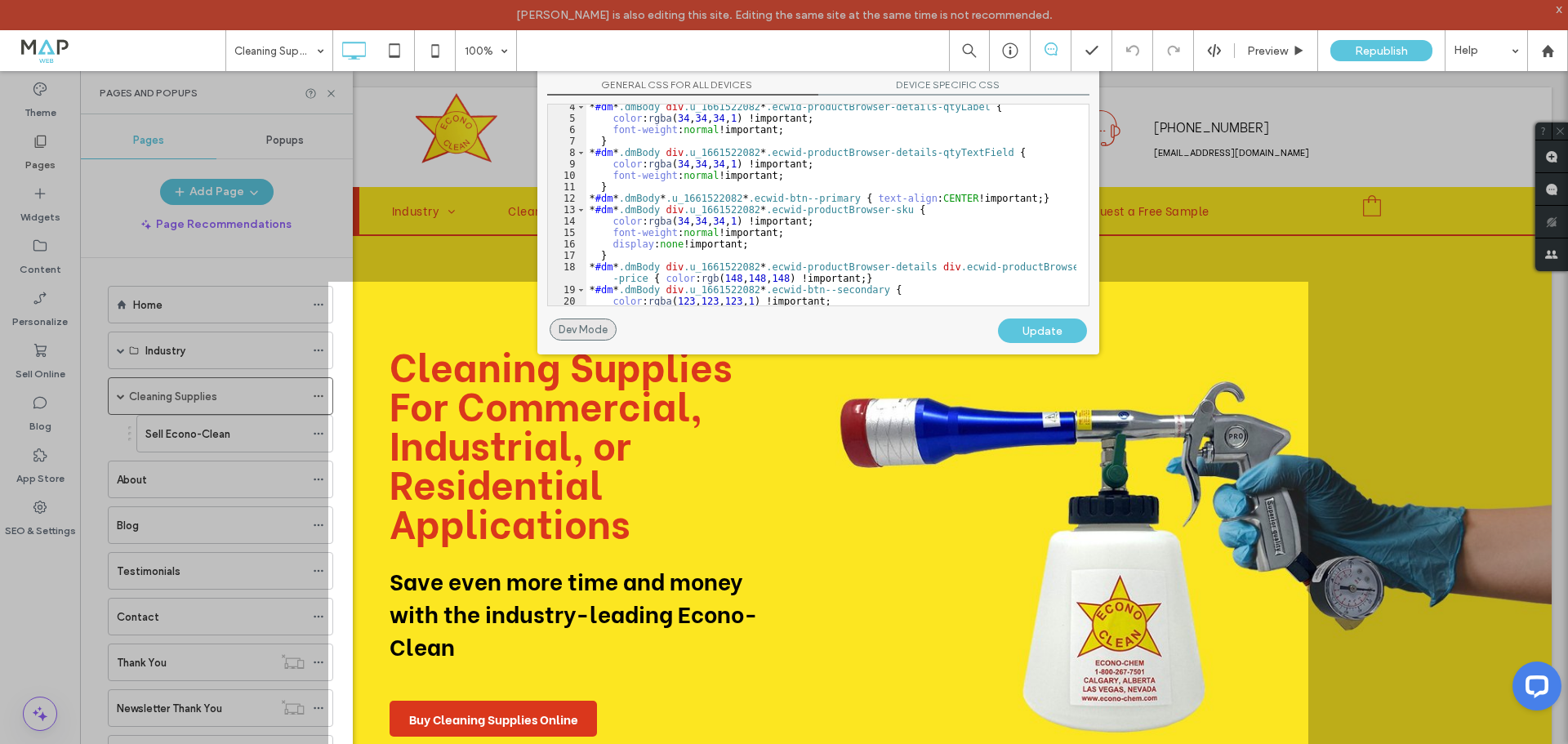
click at [599, 334] on div "Dev Mode" at bounding box center [583, 329] width 67 height 22
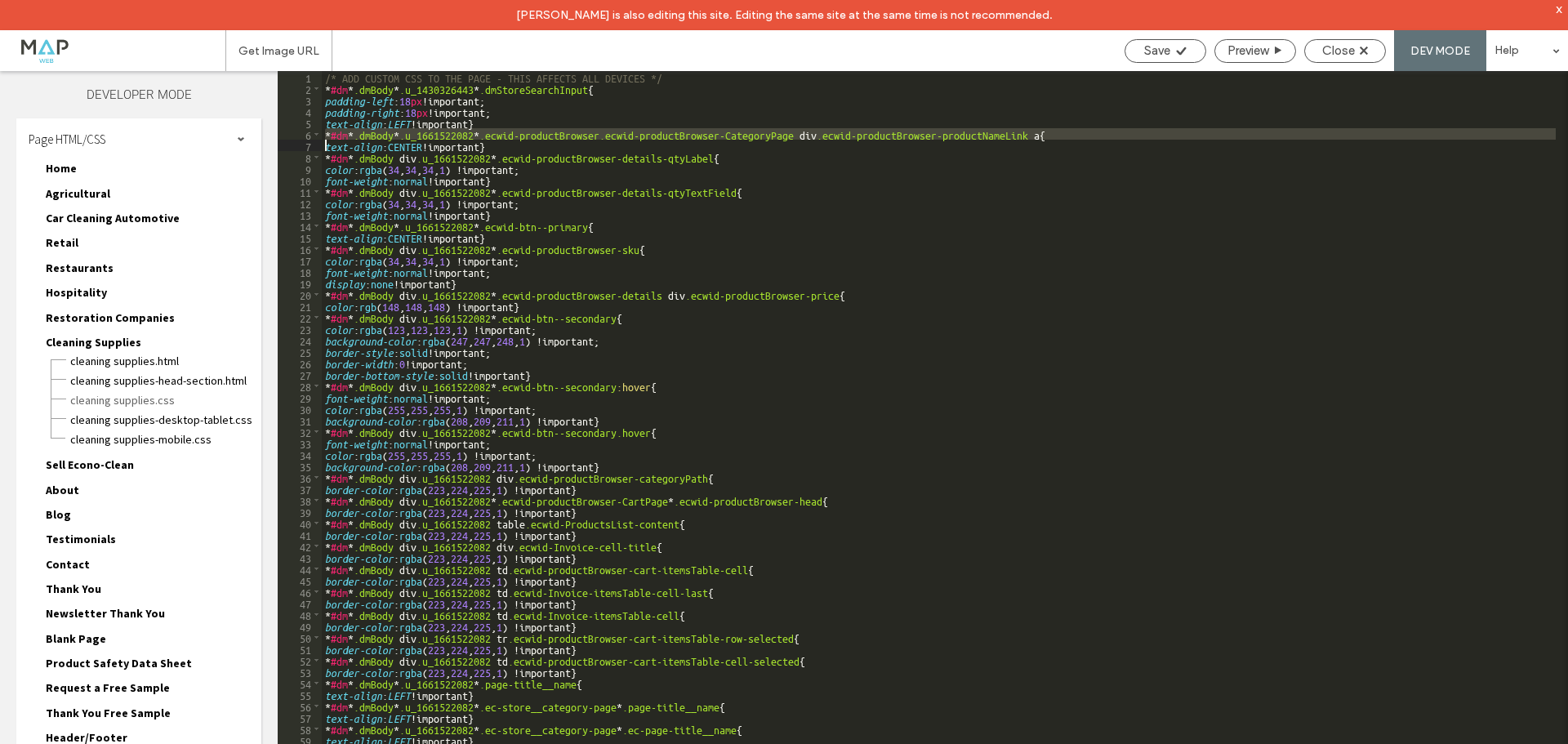
scroll to position [0, 0]
click at [770, 283] on div "/* ADD CUSTOM CSS TO THE PAGE - THIS AFFECTS ALL DEVICES */ * #dm * .dmBody * .…" at bounding box center [1077, 434] width 1512 height 726
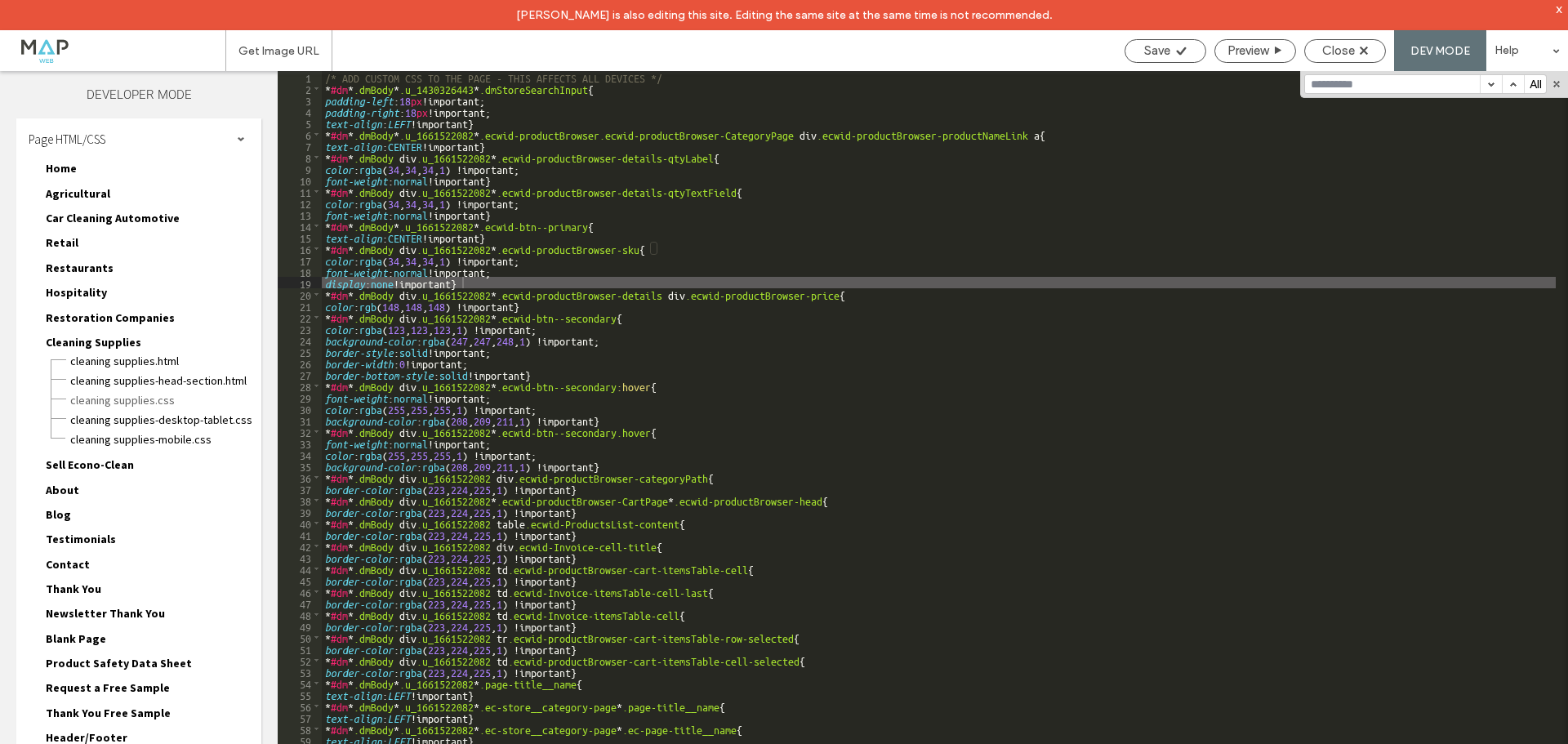
type input "*"
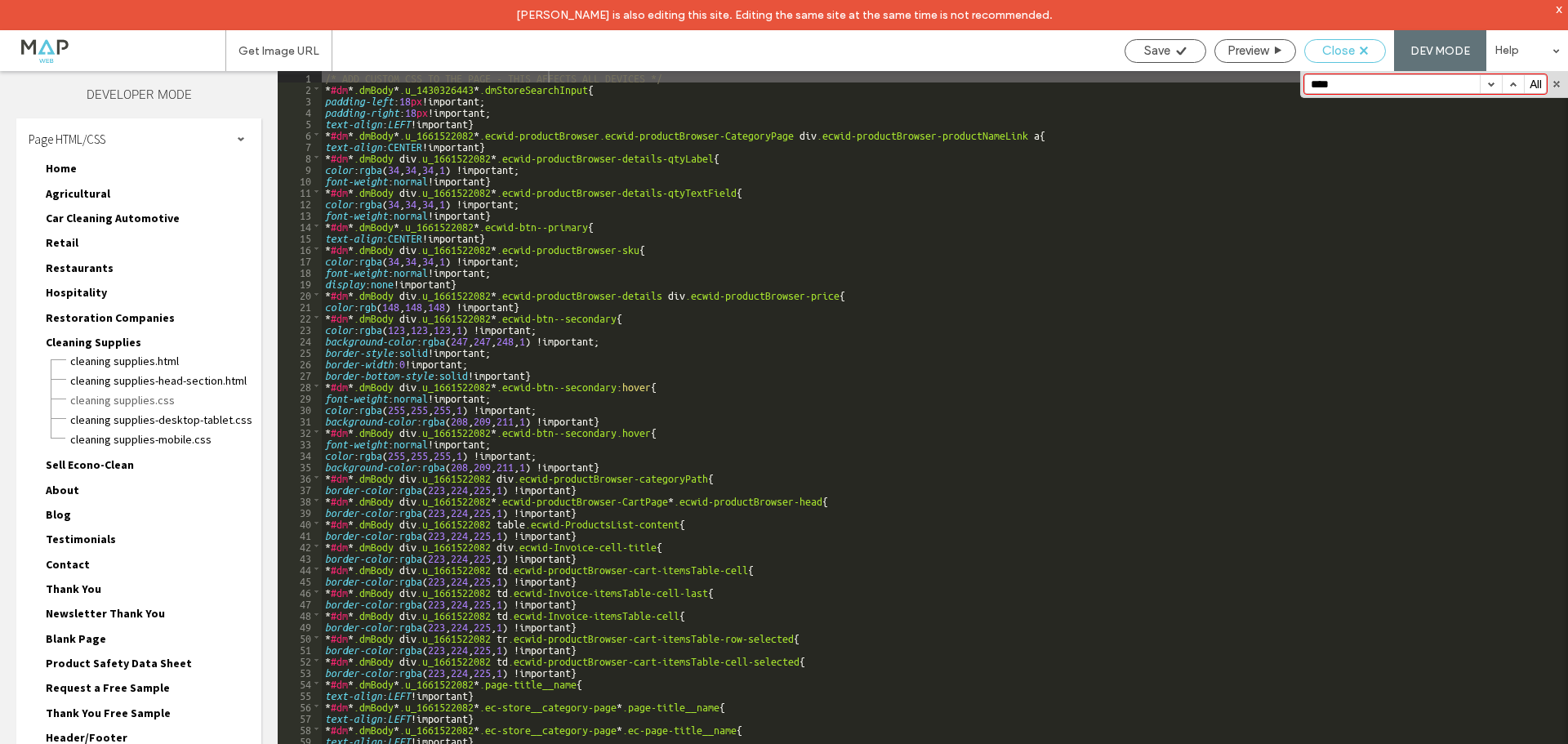
type input "****"
click at [1341, 43] on span "Close" at bounding box center [1338, 50] width 33 height 14
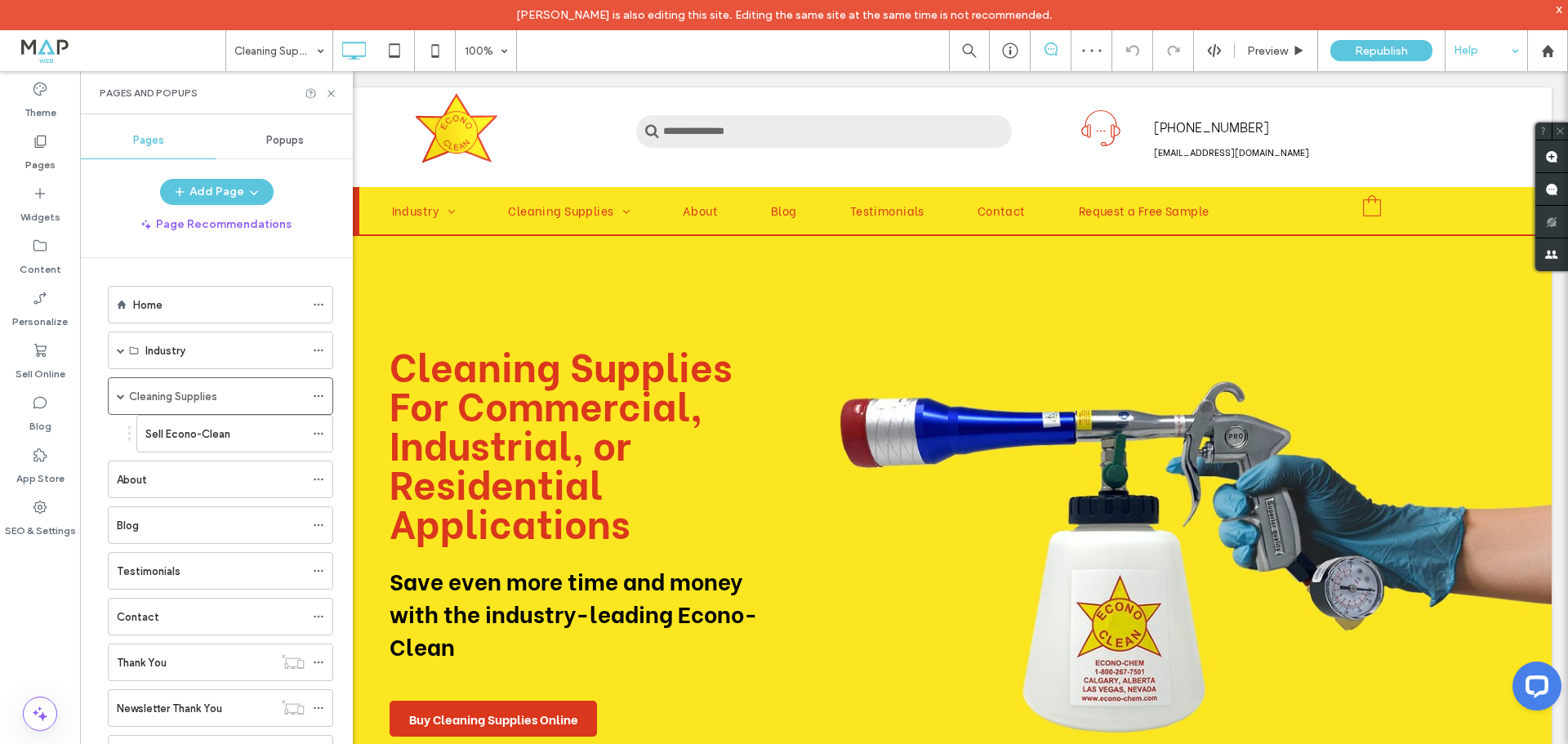
click at [1482, 62] on div "Help" at bounding box center [1486, 51] width 81 height 41
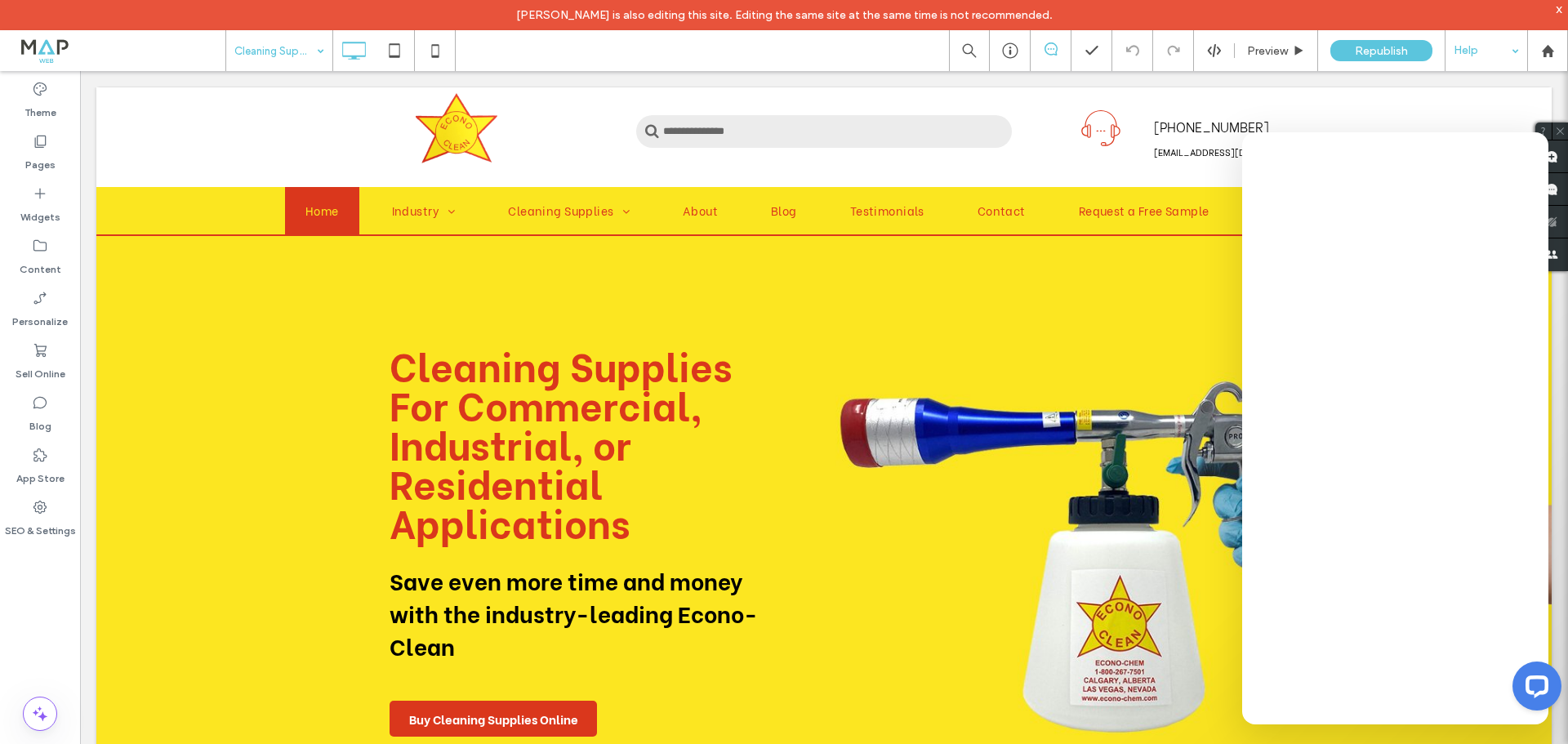
drag, startPoint x: 1437, startPoint y: 266, endPoint x: 326, endPoint y: 50, distance: 1131.8
click at [40, 513] on use at bounding box center [39, 507] width 13 height 13
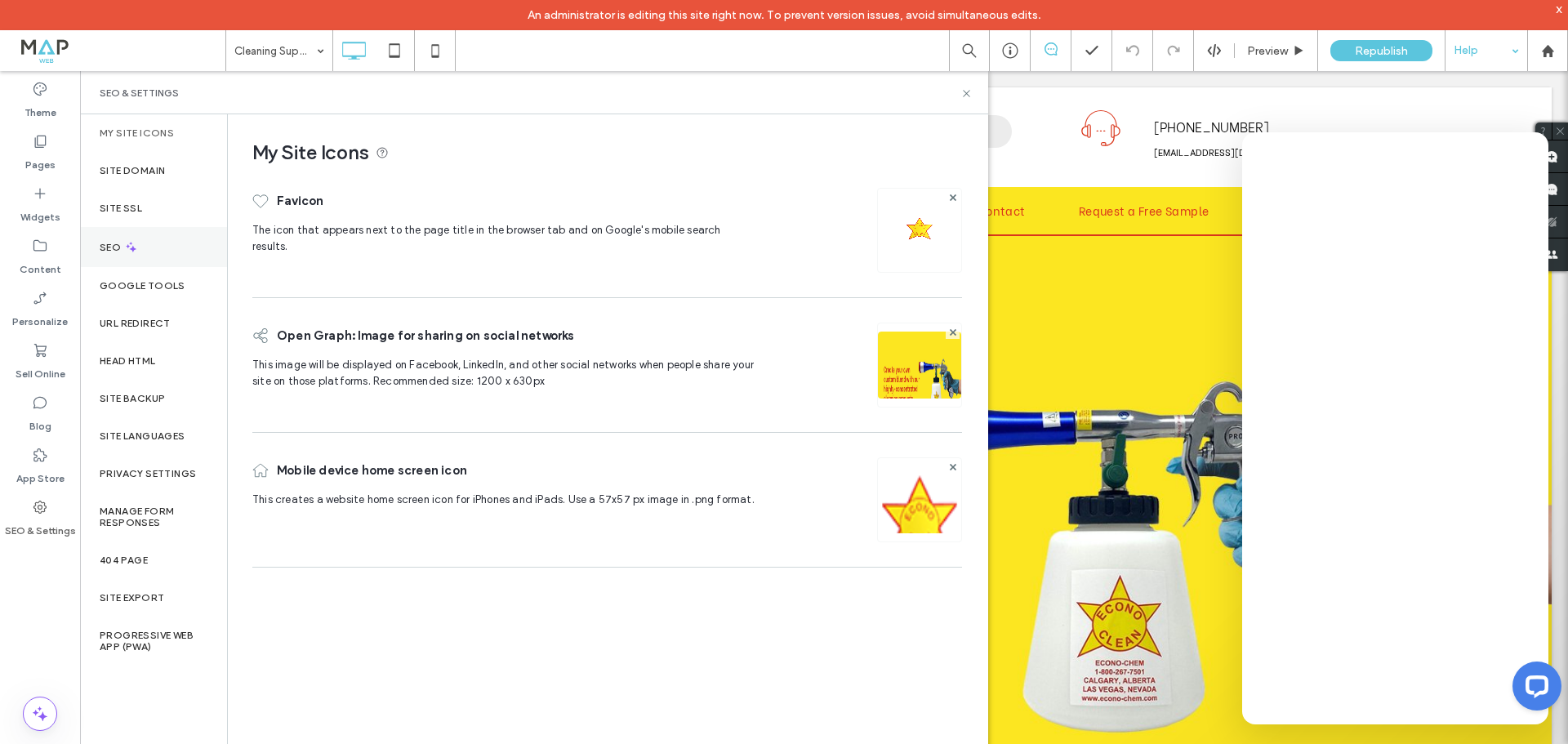
click at [146, 238] on div "SEO" at bounding box center [154, 247] width 147 height 40
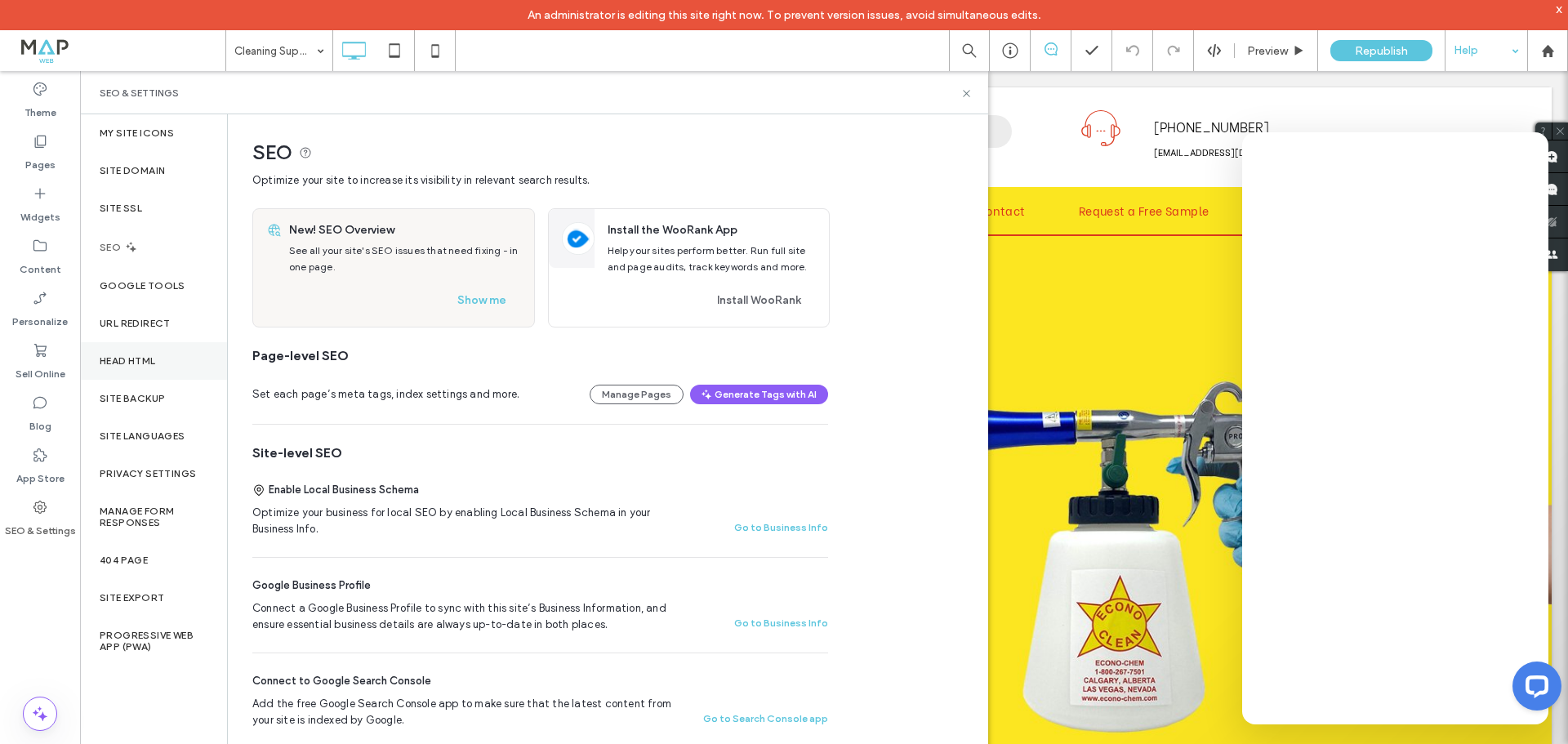
click at [157, 368] on div "Head HTML" at bounding box center [154, 361] width 147 height 38
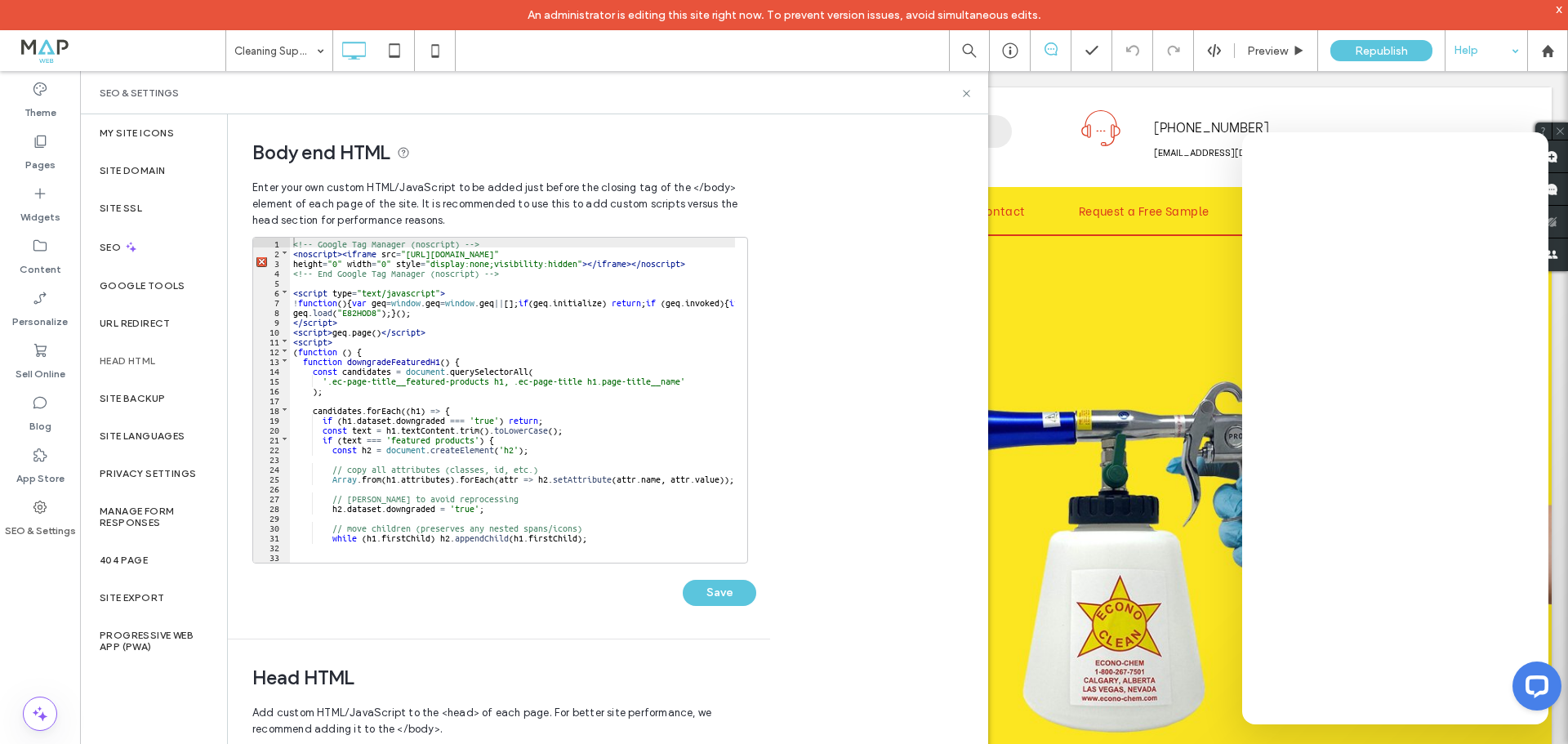
click at [884, 279] on div "Body end HTML Enter your own custom HTML/​JavaScript to be added just before th…" at bounding box center [608, 444] width 761 height 660
click at [33, 258] on label "Content" at bounding box center [40, 266] width 42 height 23
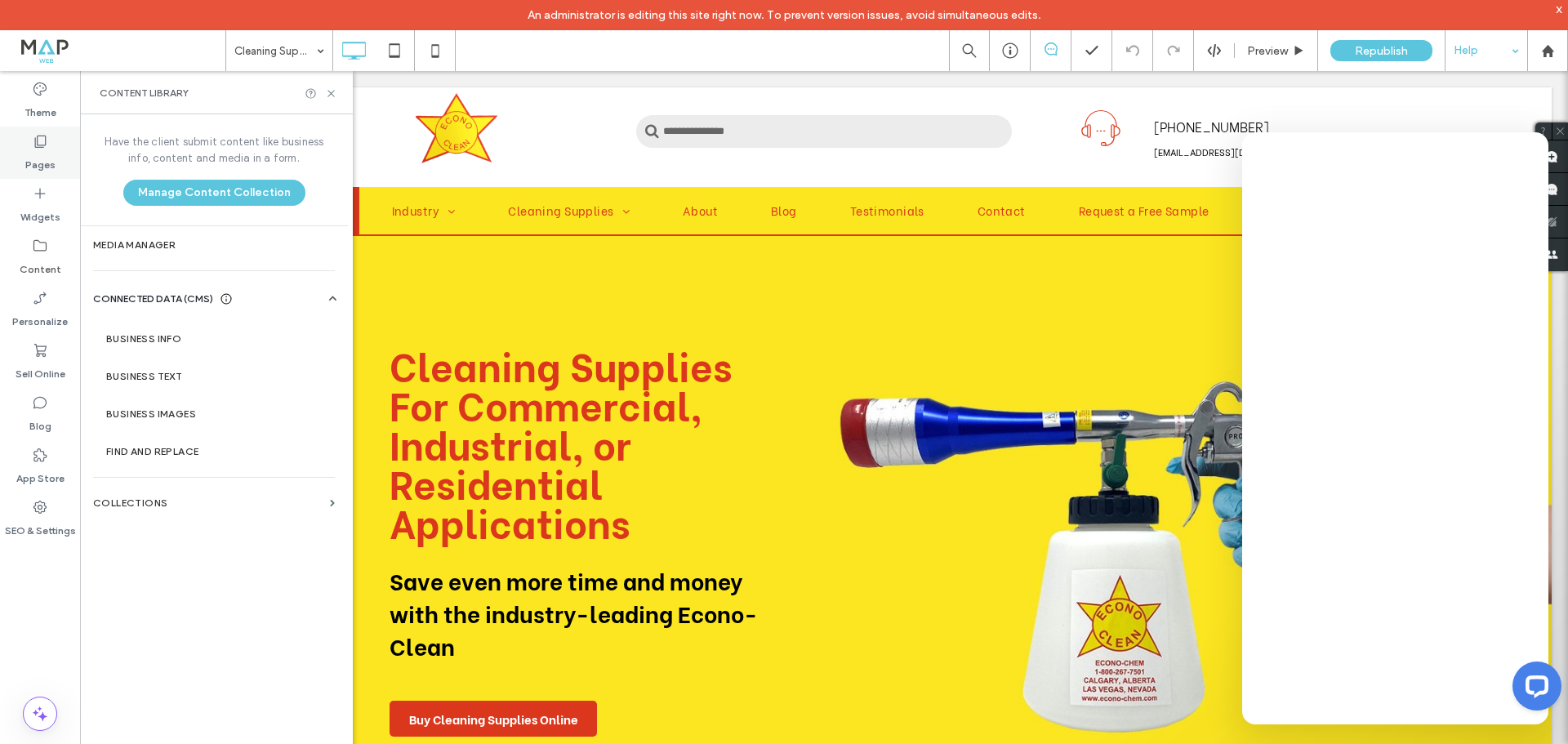
click at [43, 155] on label "Pages" at bounding box center [40, 161] width 30 height 23
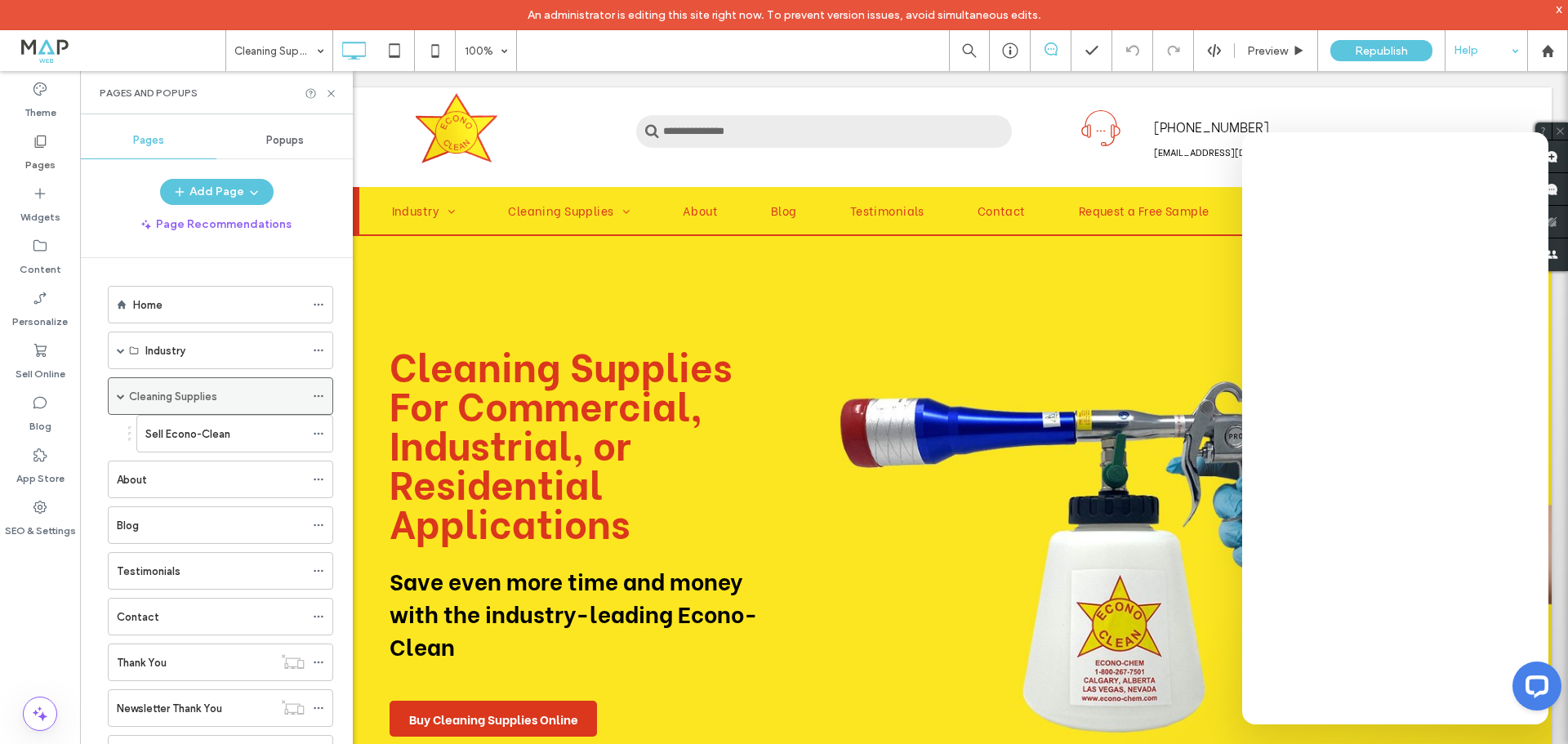
click at [213, 399] on label "Cleaning Supplies" at bounding box center [173, 397] width 89 height 29
click at [43, 356] on use at bounding box center [40, 351] width 13 height 13
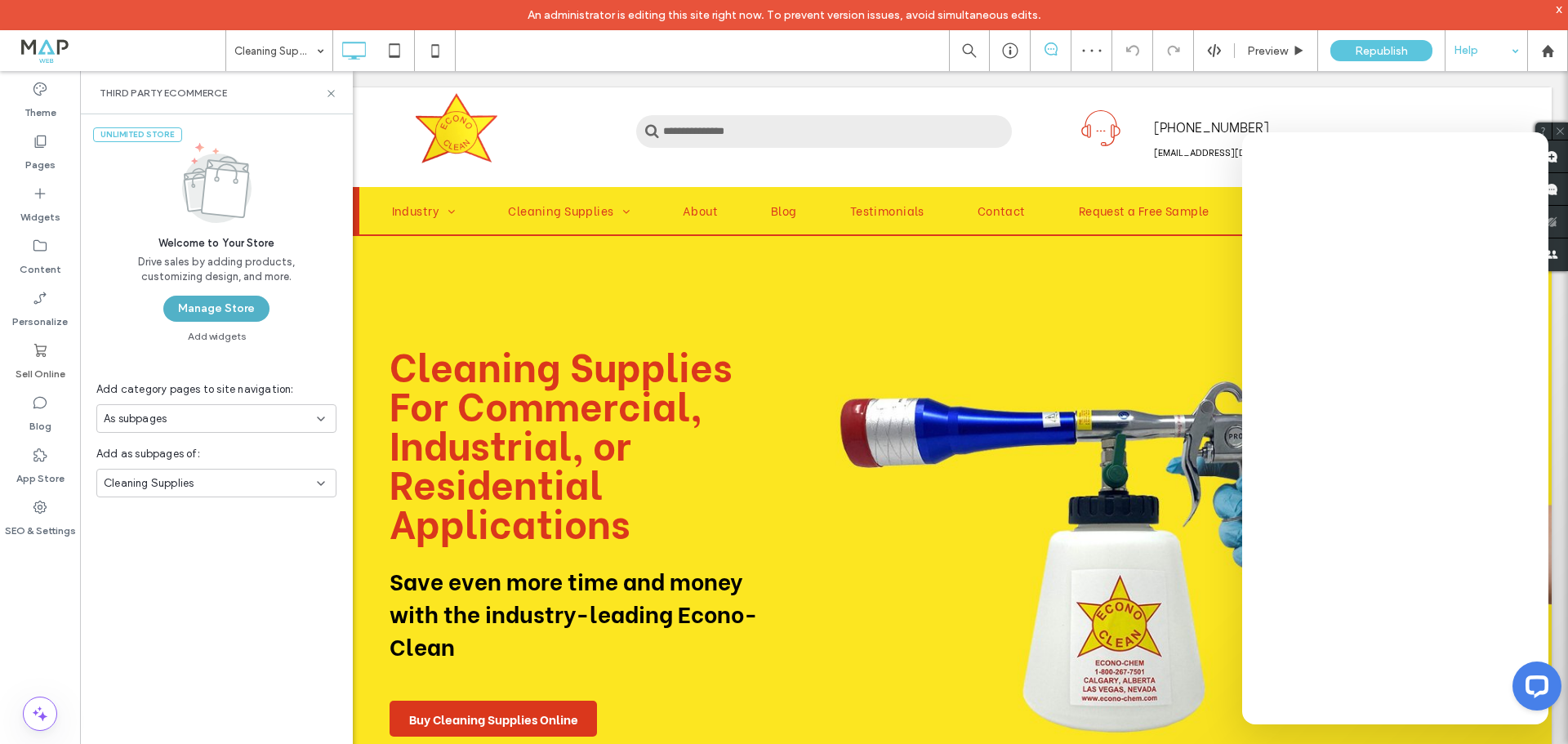
click at [219, 309] on button "Manage Store" at bounding box center [216, 309] width 106 height 26
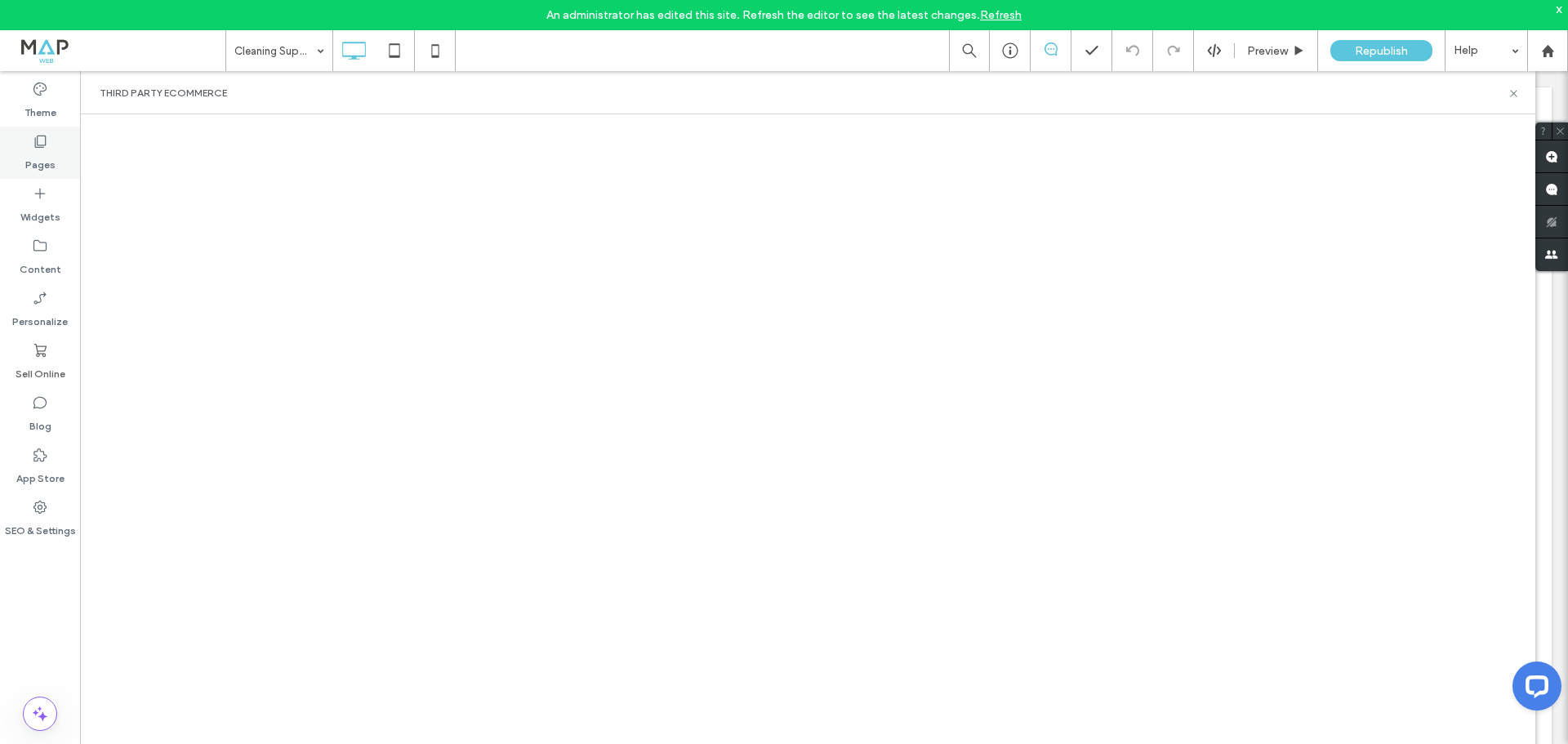
click at [60, 164] on div "Pages" at bounding box center [40, 153] width 80 height 52
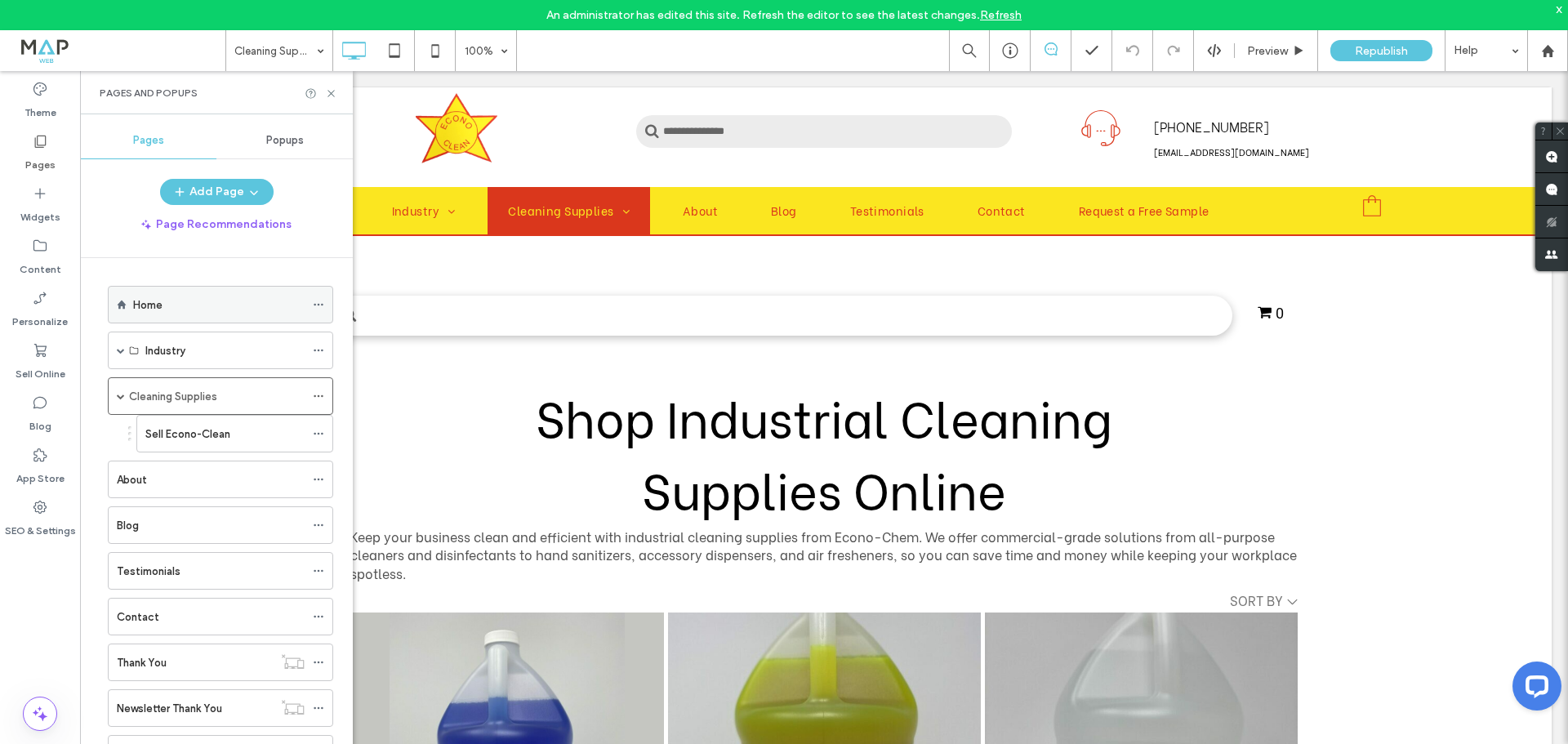
click at [193, 297] on div "Home" at bounding box center [219, 305] width 172 height 17
click at [218, 313] on div "Home" at bounding box center [219, 305] width 172 height 17
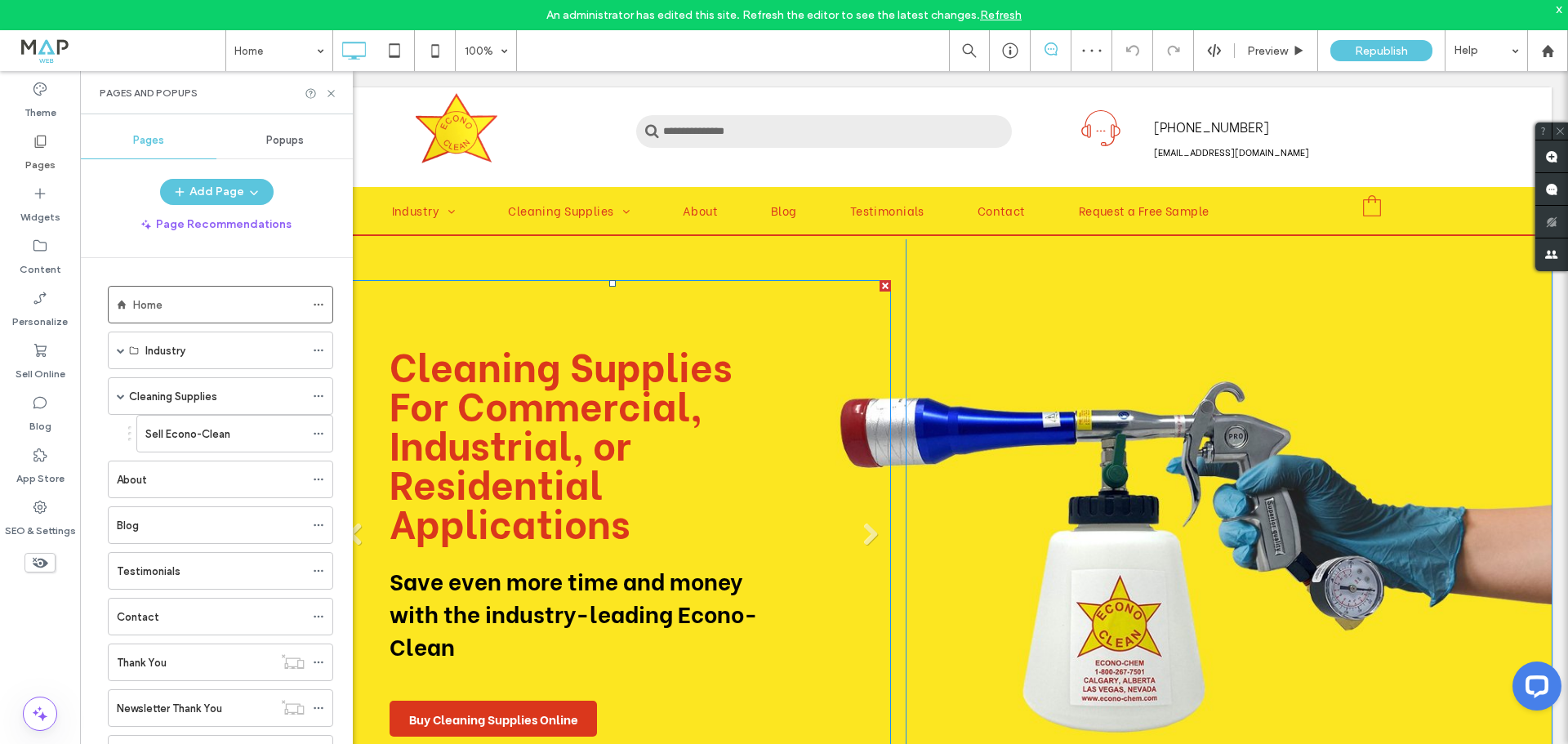
click at [568, 384] on div "Cleaning Supplies For Commercial, Industrial, or Residential Applications Save …" at bounding box center [585, 541] width 390 height 393
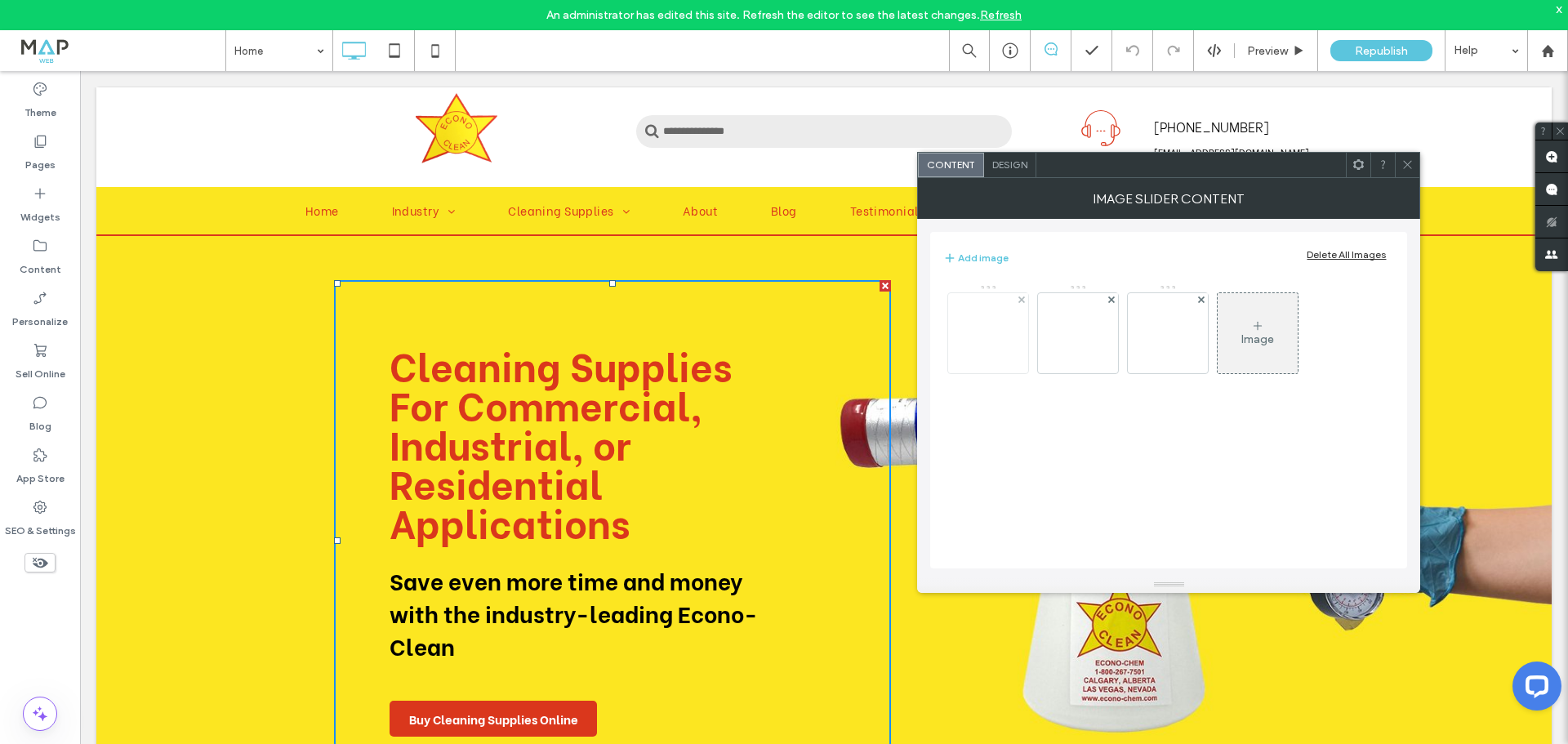
click at [988, 335] on img at bounding box center [988, 333] width 131 height 69
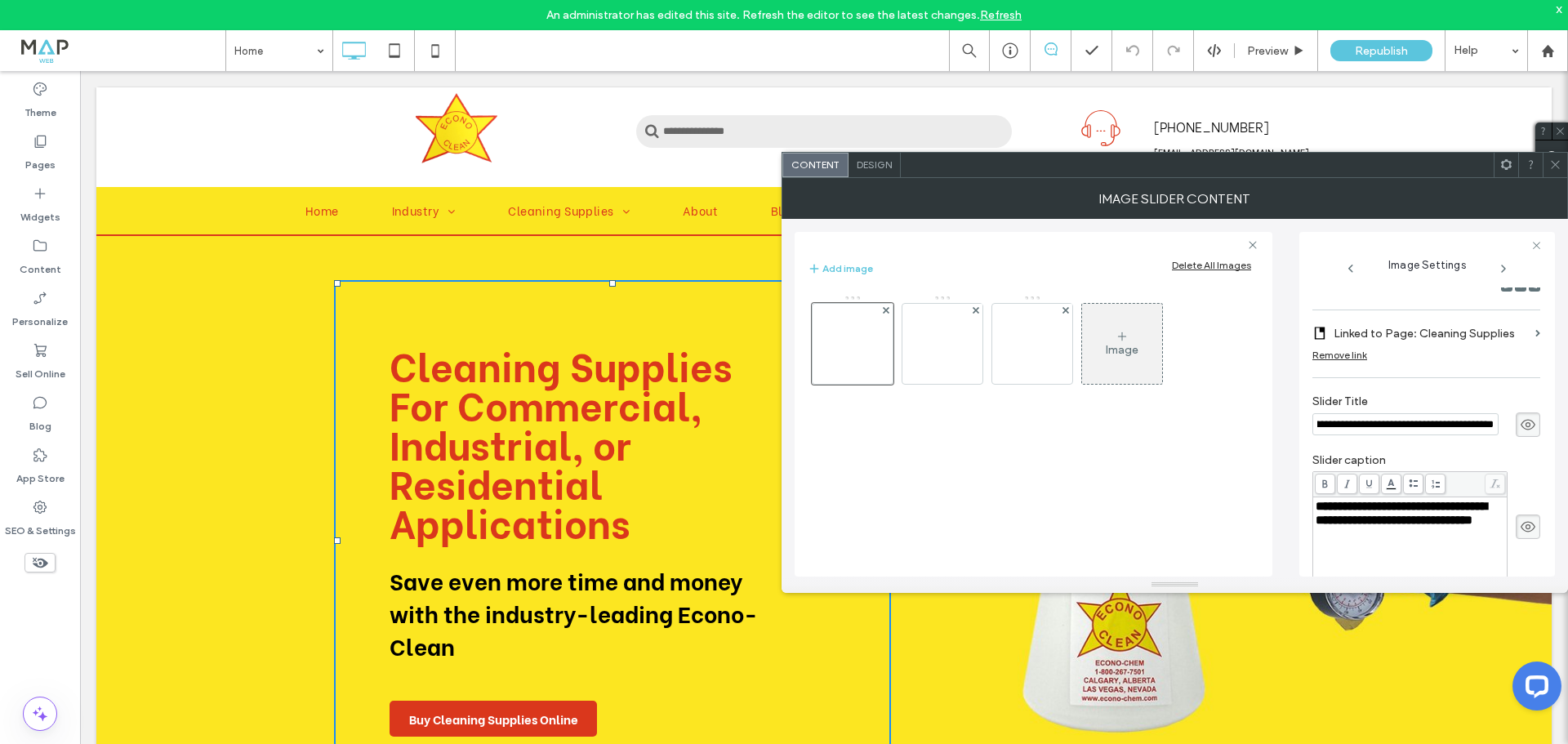
scroll to position [240, 0]
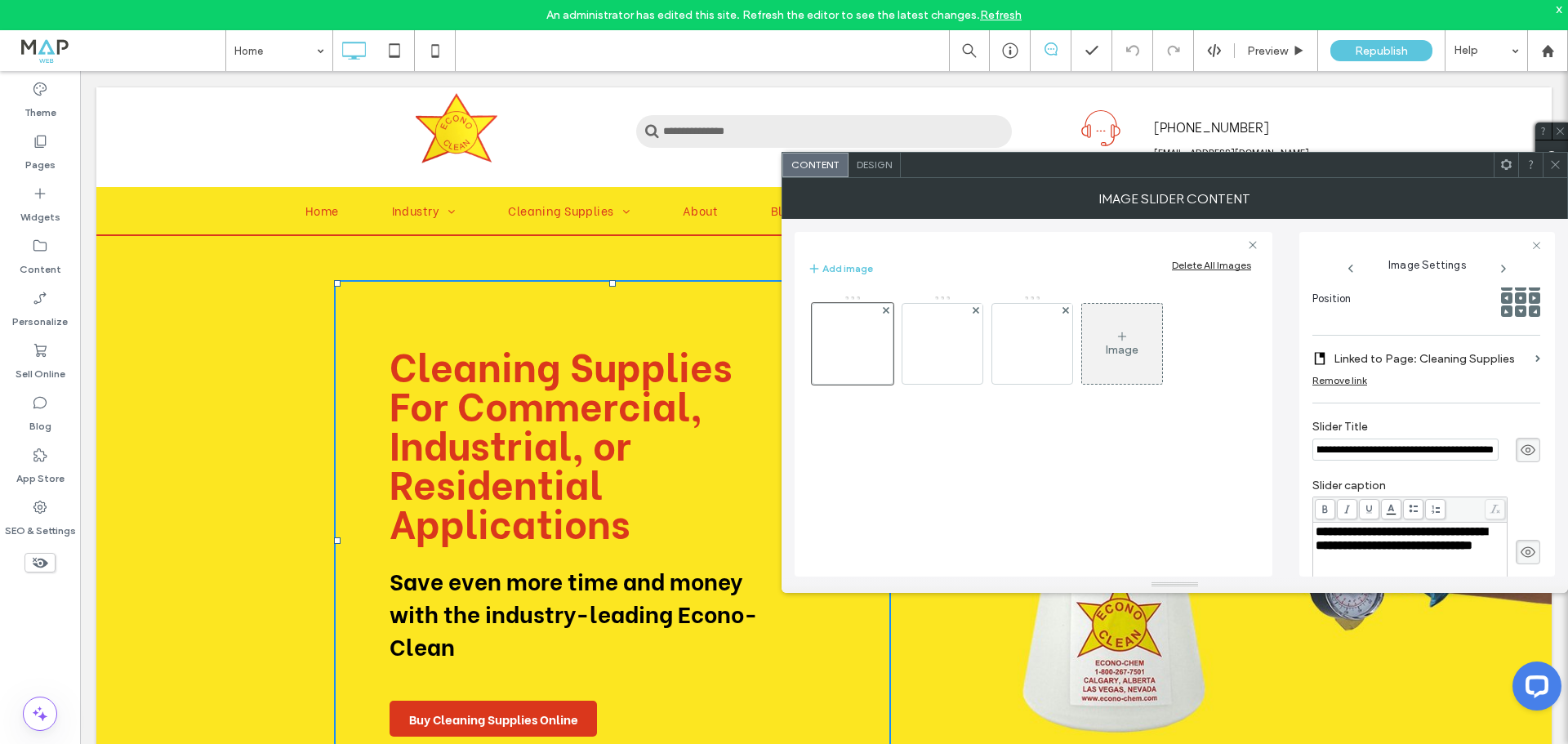
click at [1563, 166] on div at bounding box center [1555, 165] width 24 height 24
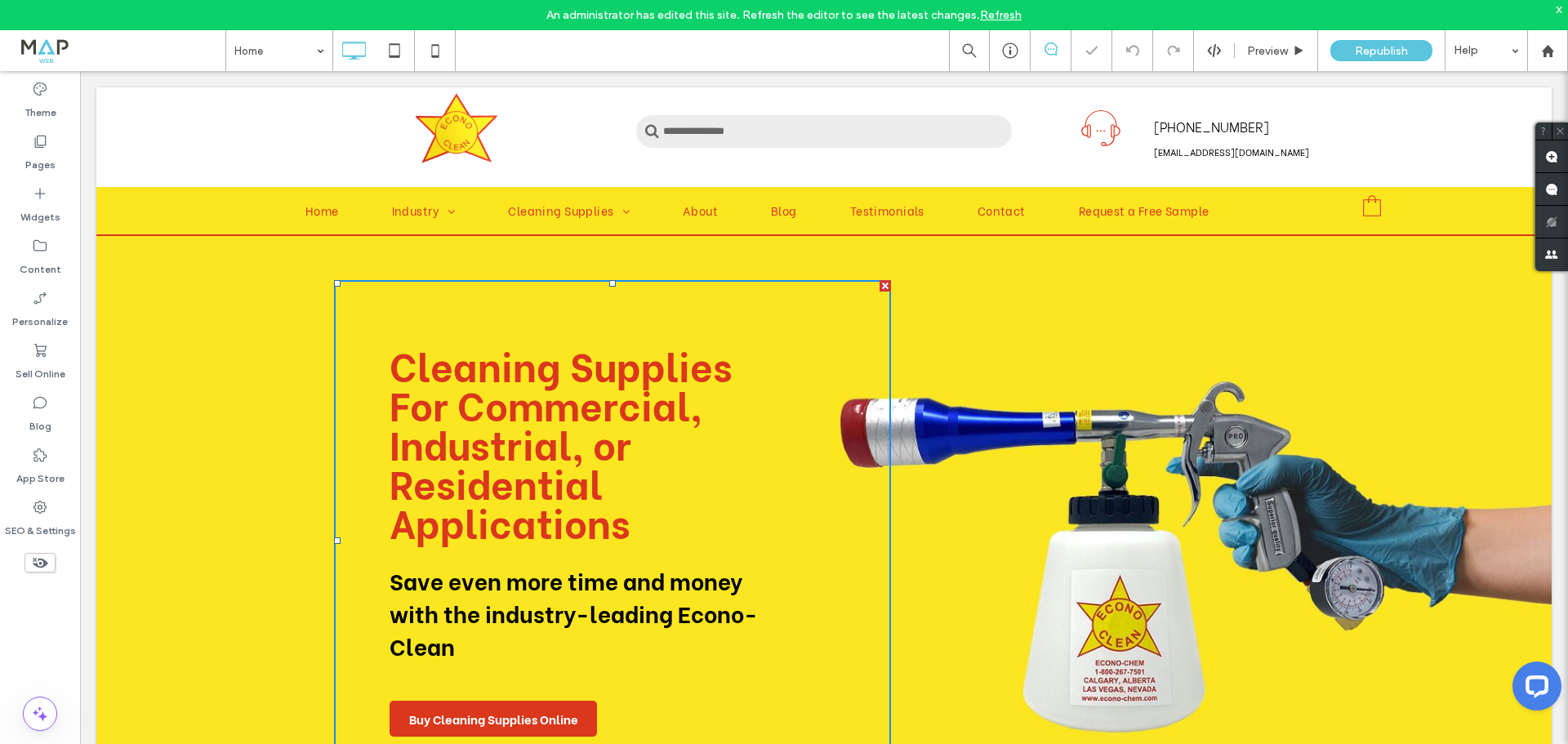
scroll to position [0, 0]
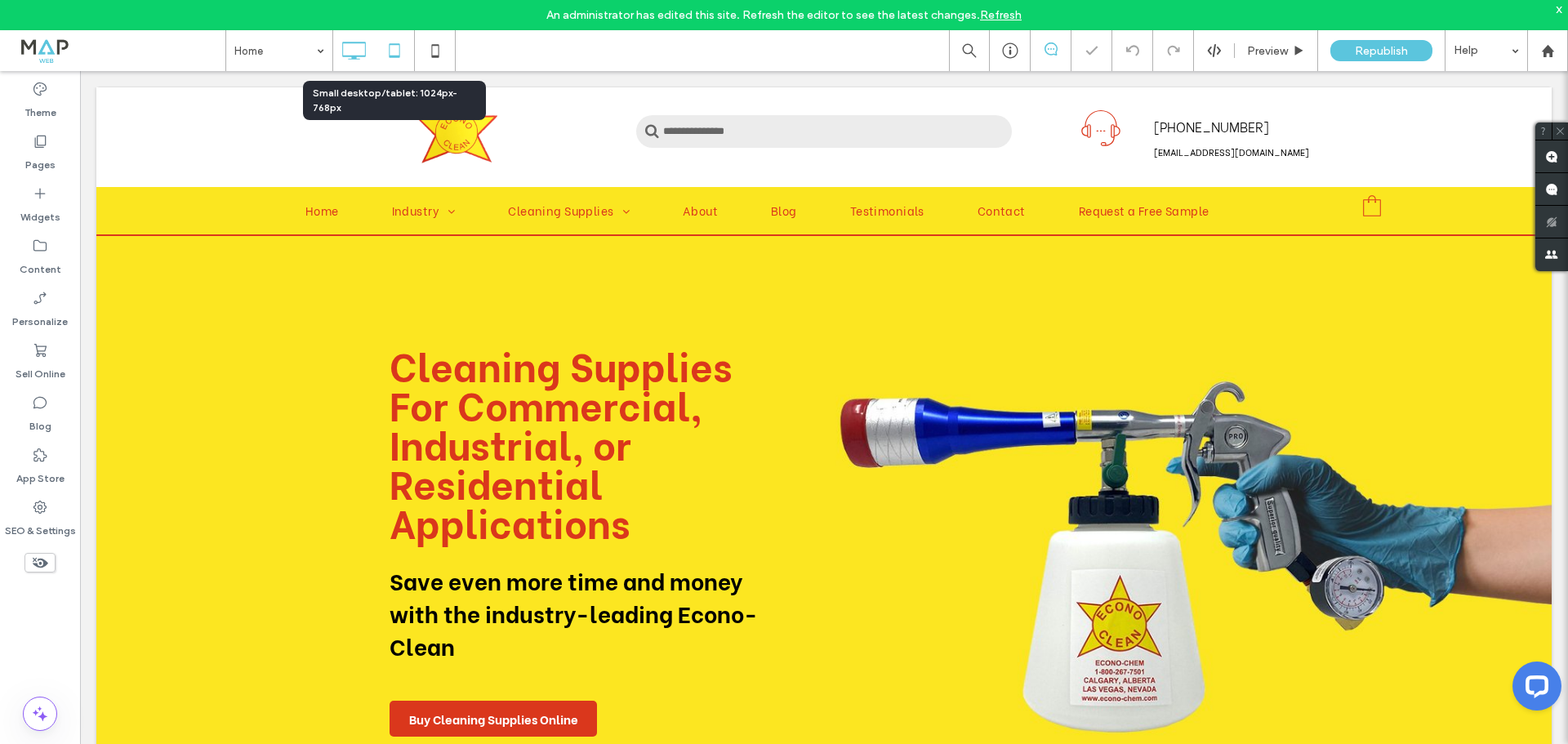
click at [391, 42] on icon at bounding box center [394, 50] width 33 height 33
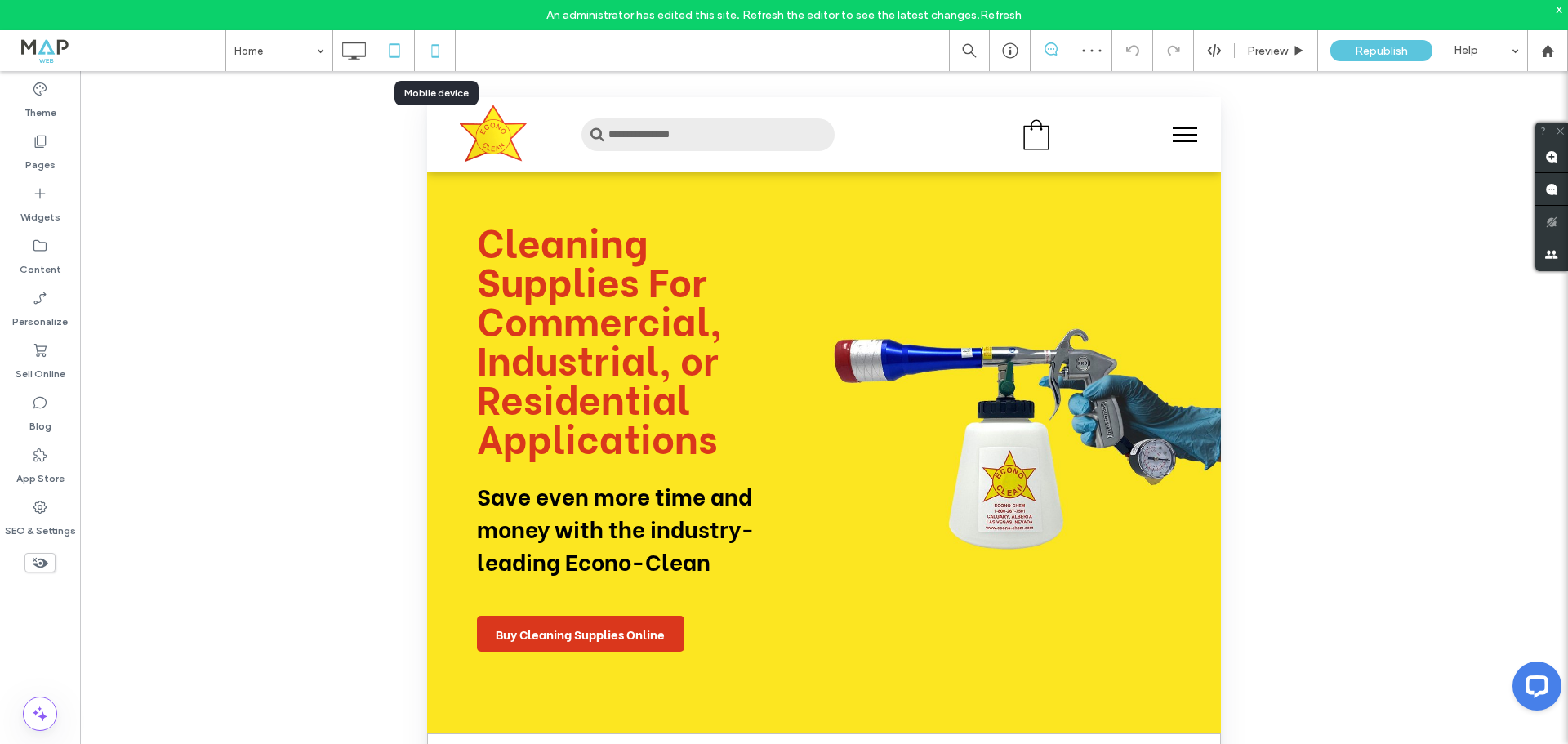
click at [426, 49] on icon at bounding box center [435, 50] width 33 height 33
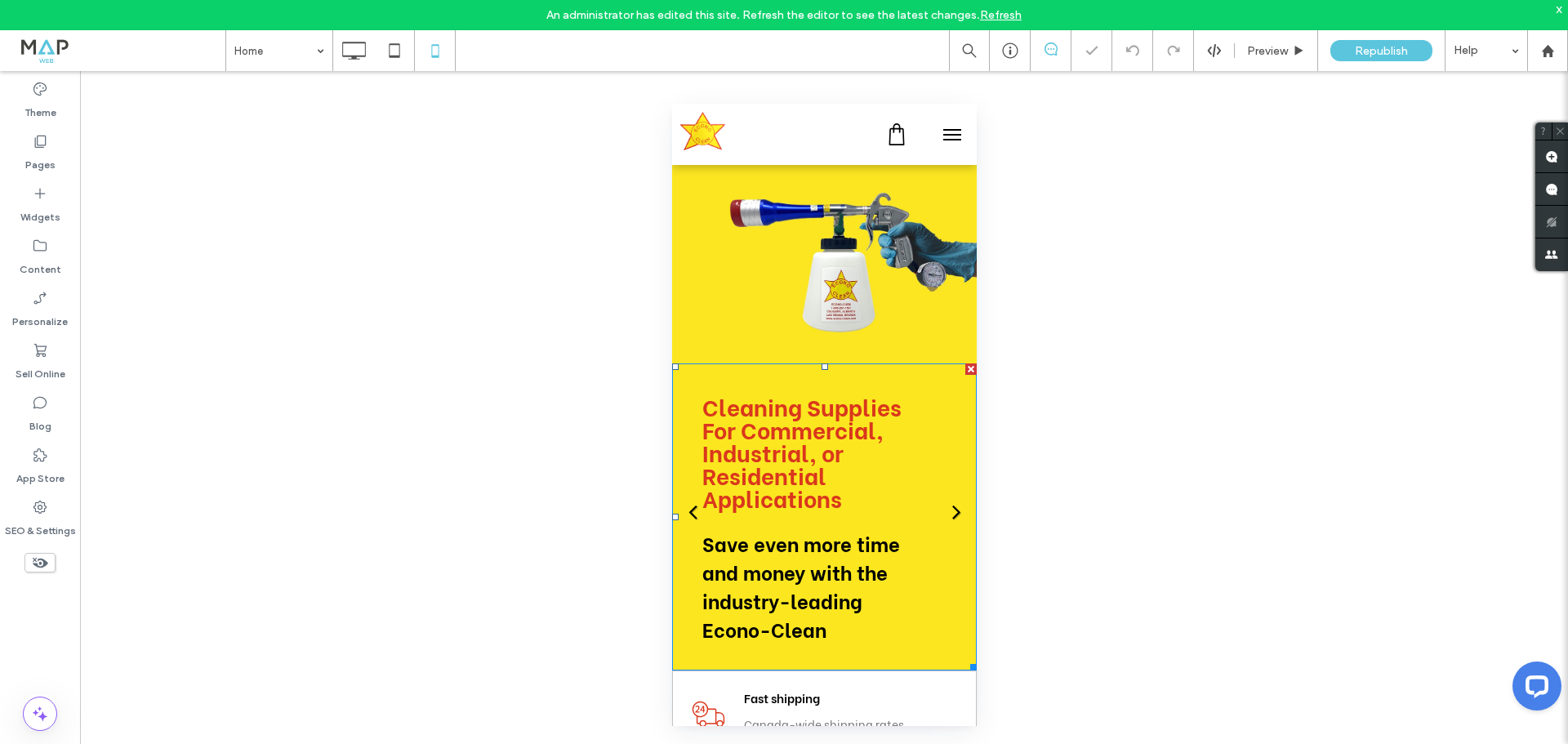
click at [799, 465] on div "Cleaning Supplies For Commercial, Industrial, or Residential Applications Save …" at bounding box center [808, 517] width 213 height 246
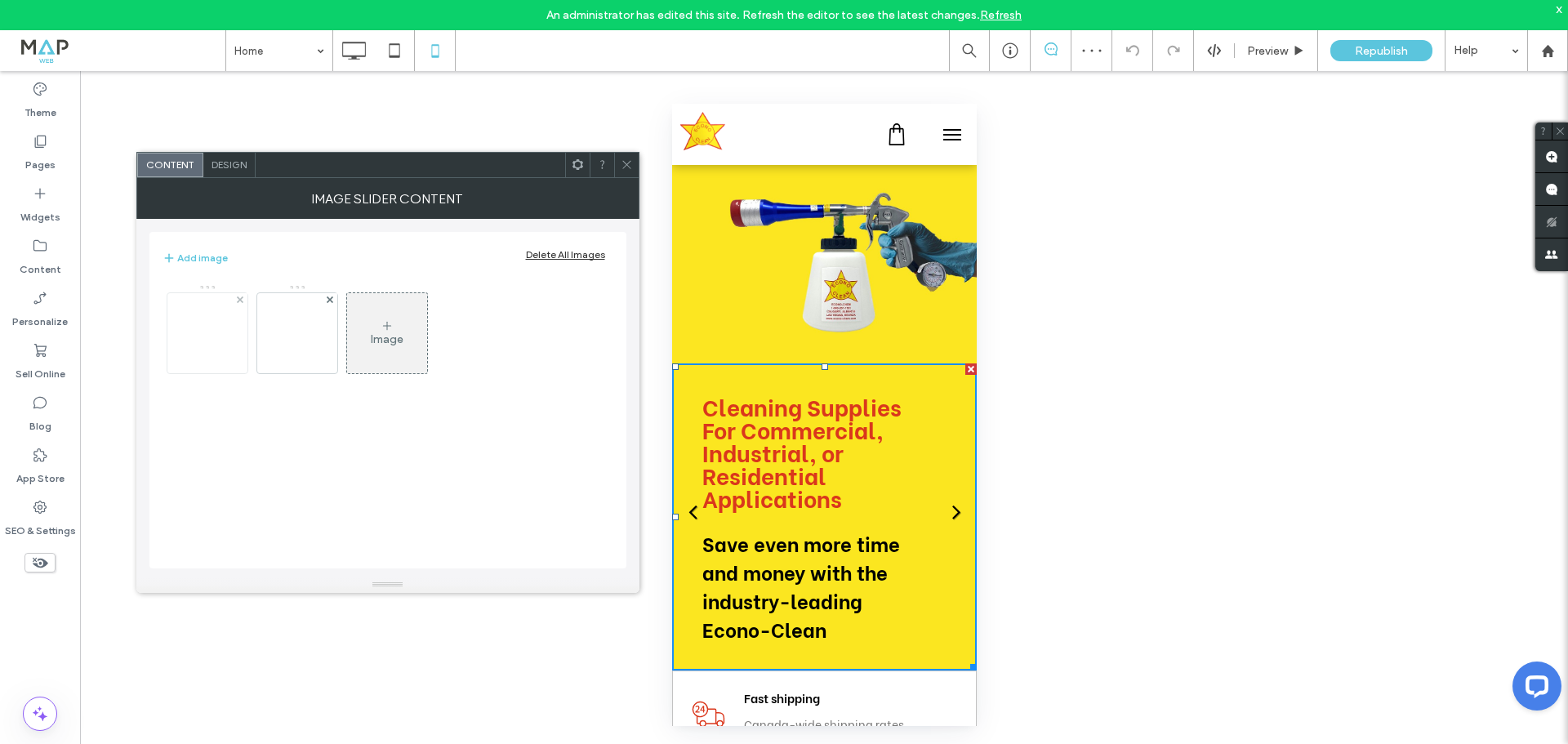
click at [234, 351] on img at bounding box center [207, 333] width 131 height 69
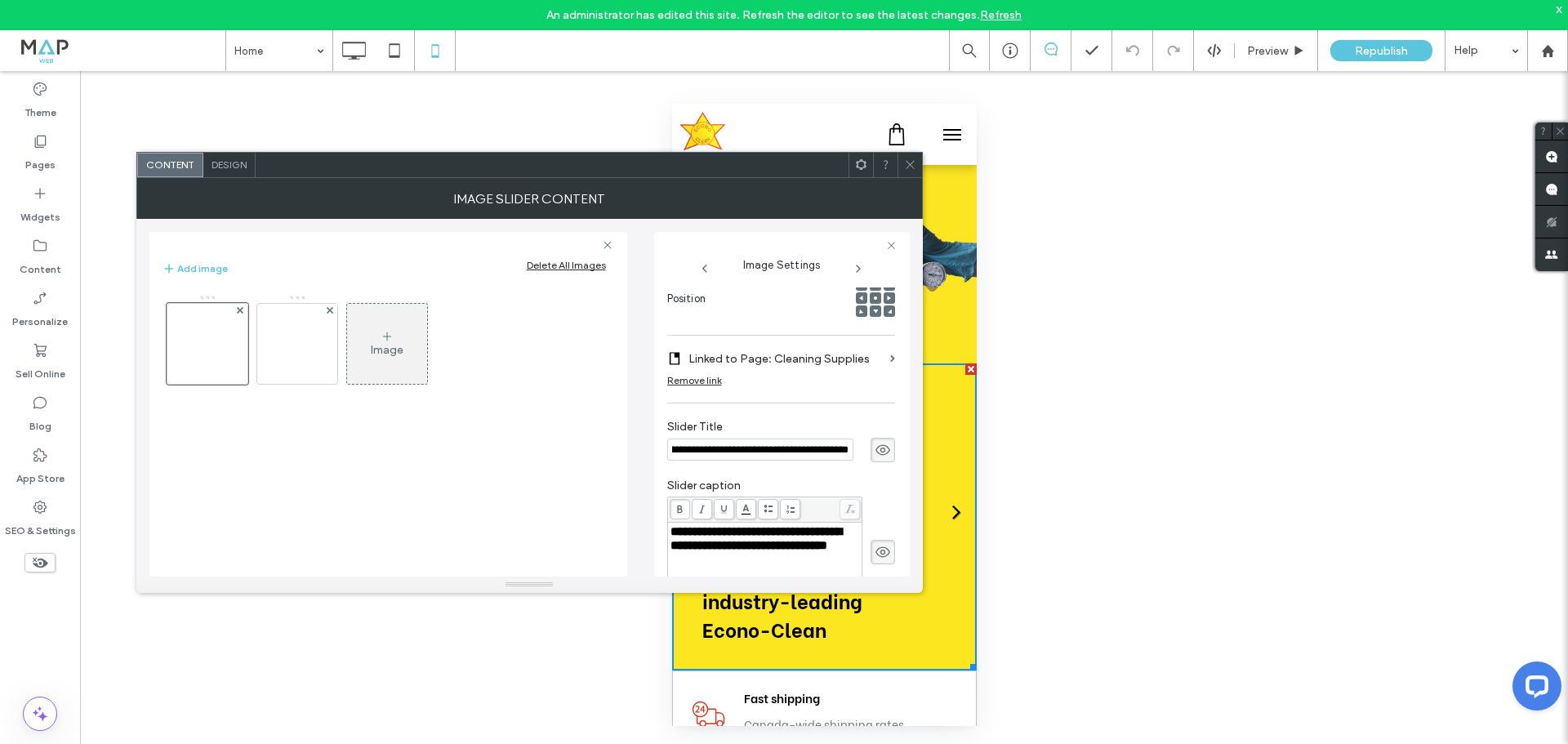
click at [914, 170] on icon at bounding box center [910, 165] width 13 height 13
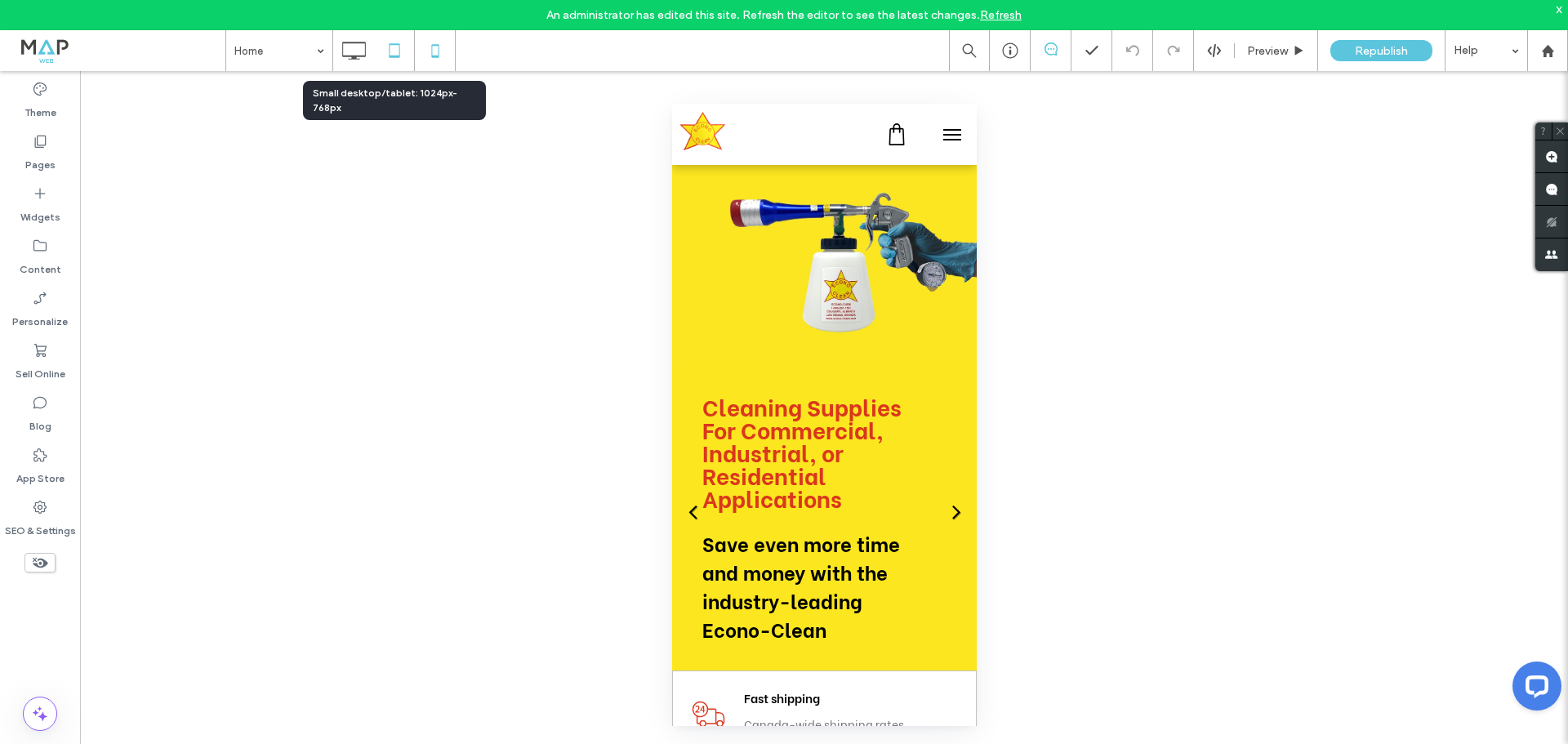
click at [392, 38] on icon at bounding box center [394, 50] width 33 height 33
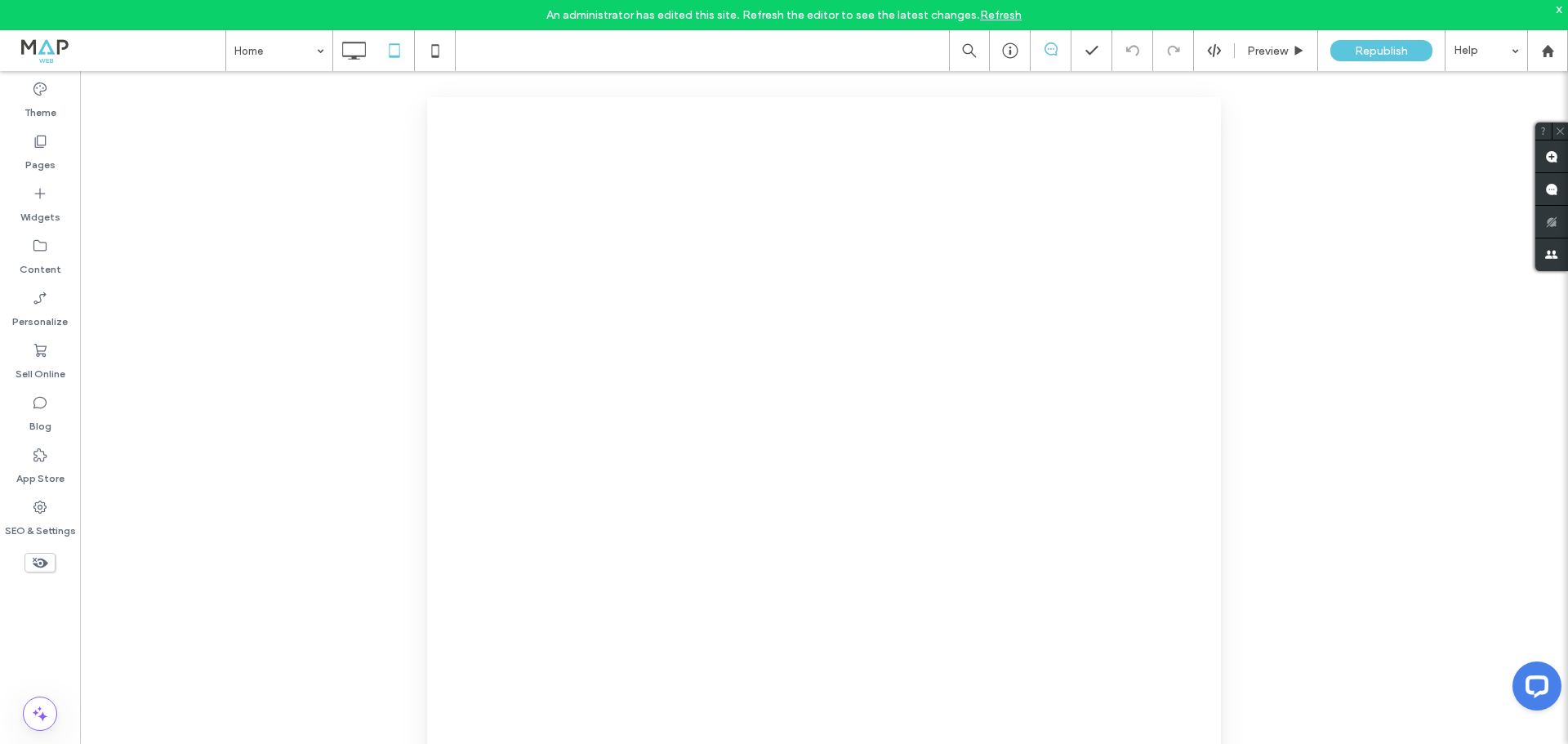
click at [363, 48] on div at bounding box center [784, 372] width 1568 height 744
click at [363, 47] on icon at bounding box center [353, 50] width 33 height 33
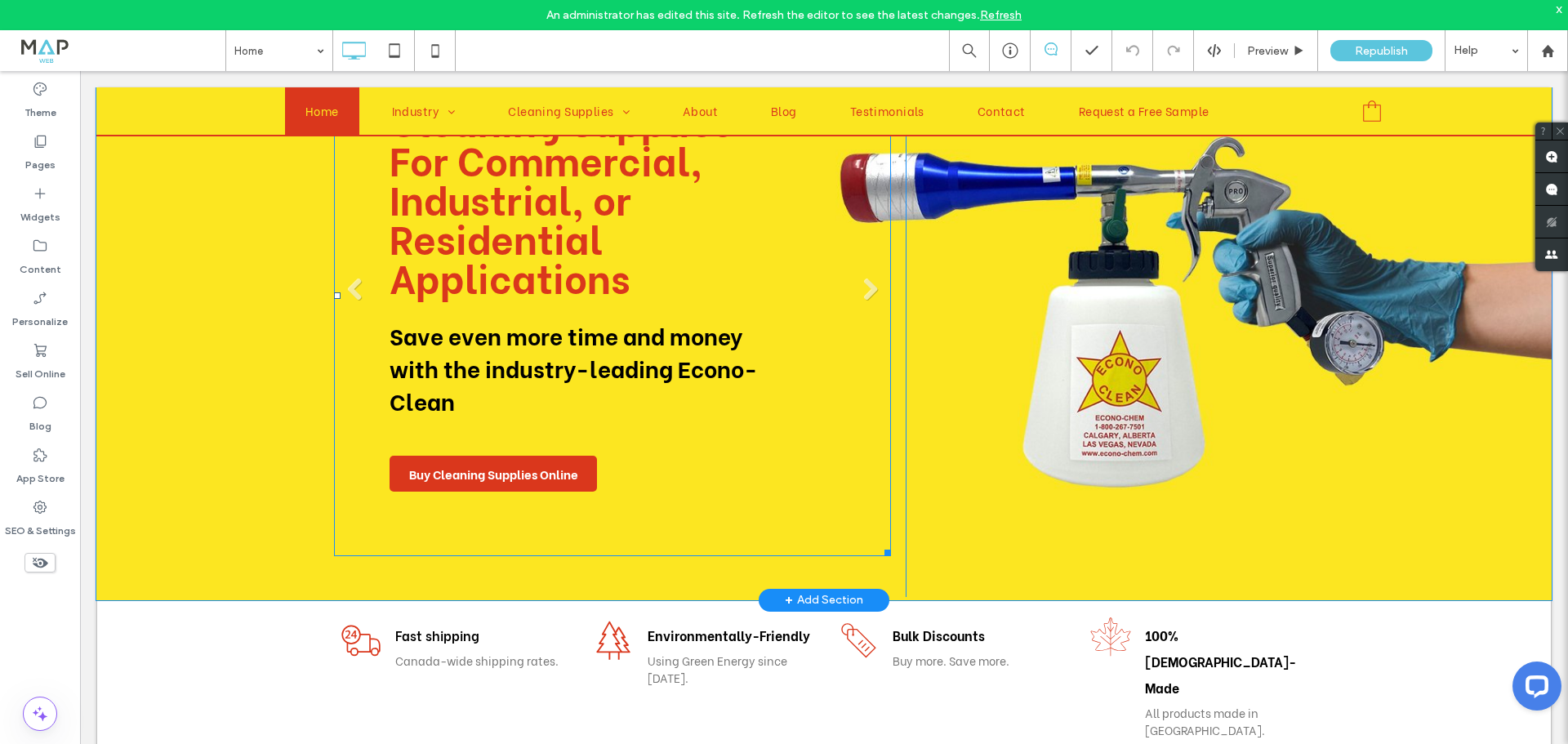
scroll to position [164, 0]
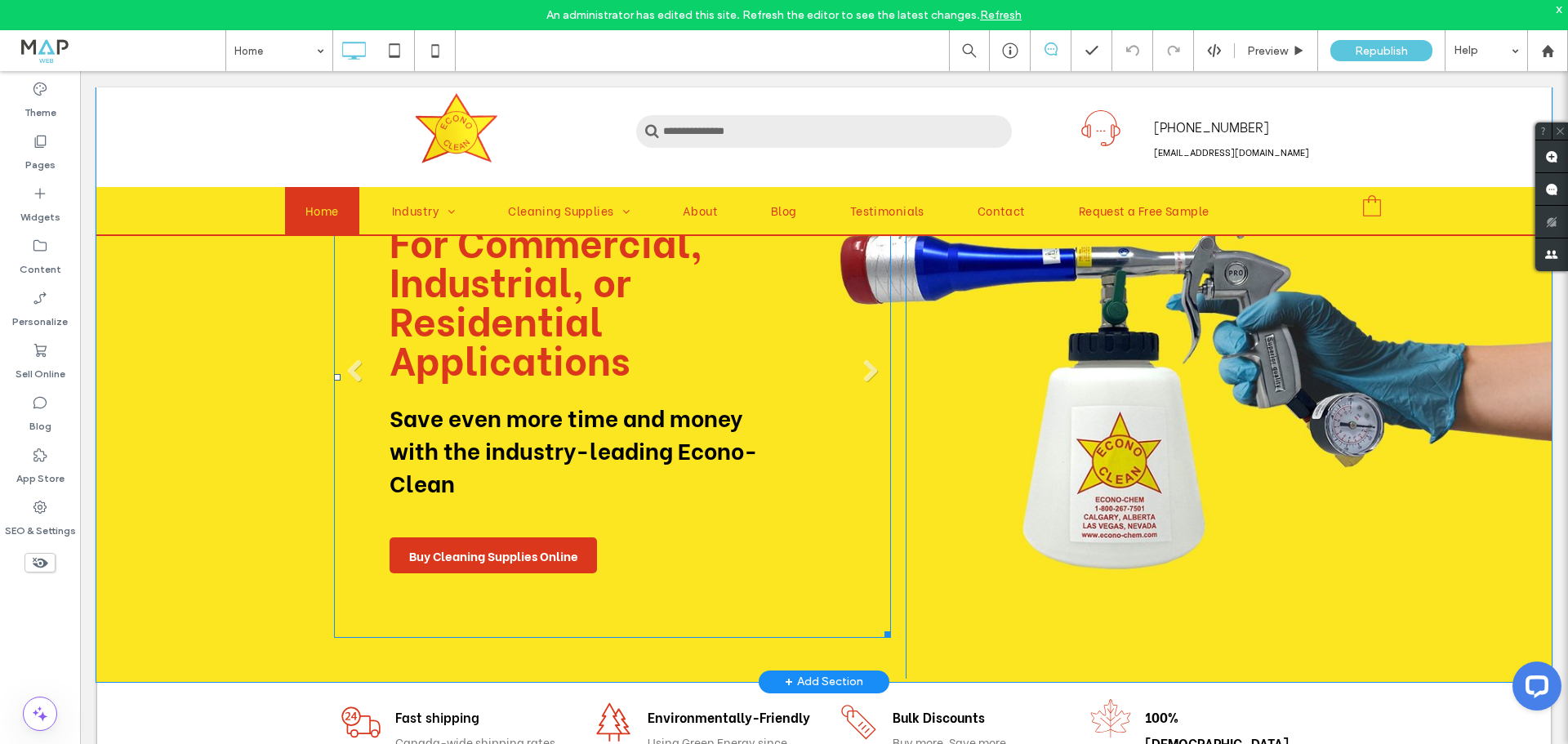
click at [630, 336] on ul "Cleaning Supplies For Commercial, Industrial, or Residential Applications Save …" at bounding box center [612, 377] width 557 height 521
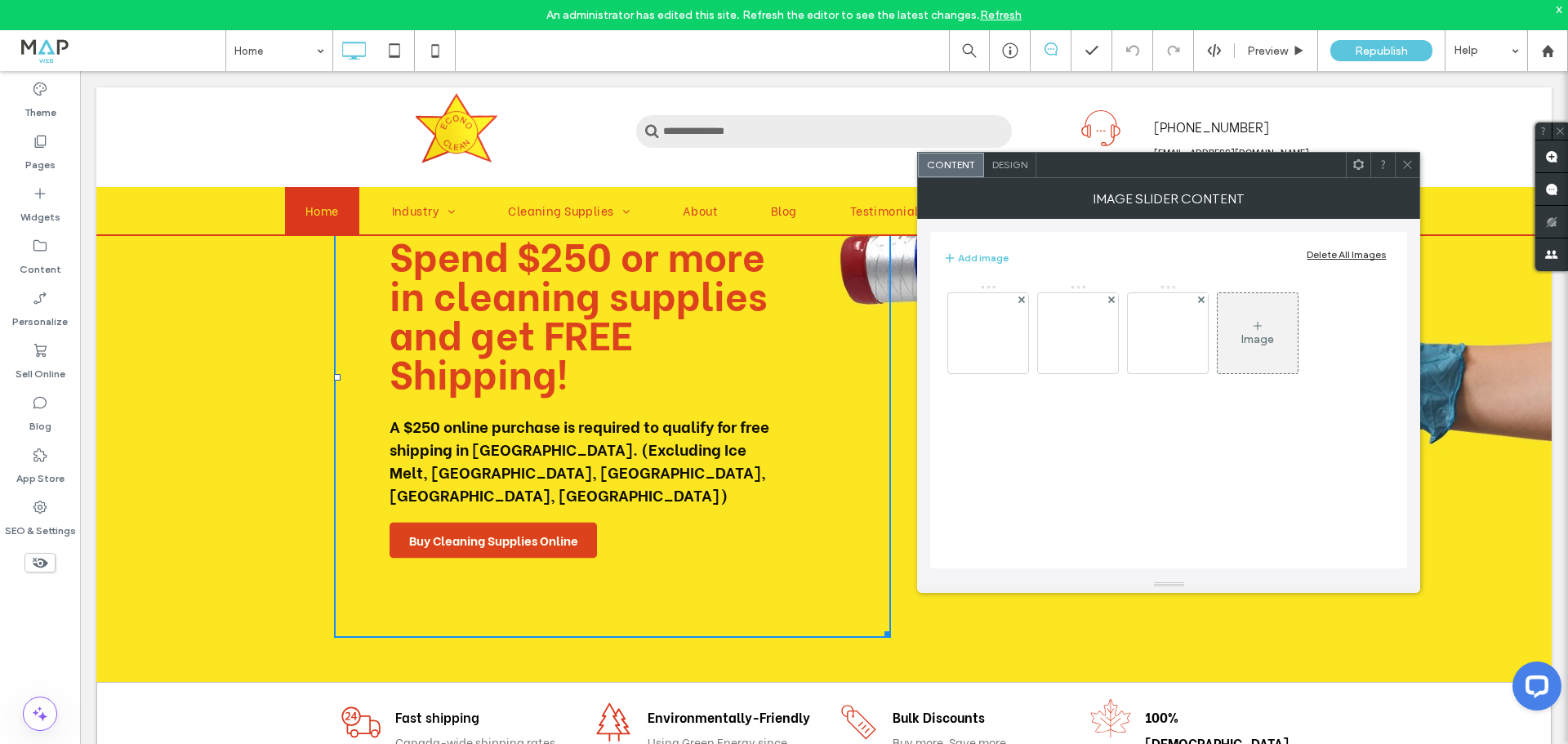
click at [1014, 175] on div "Design" at bounding box center [1010, 165] width 52 height 24
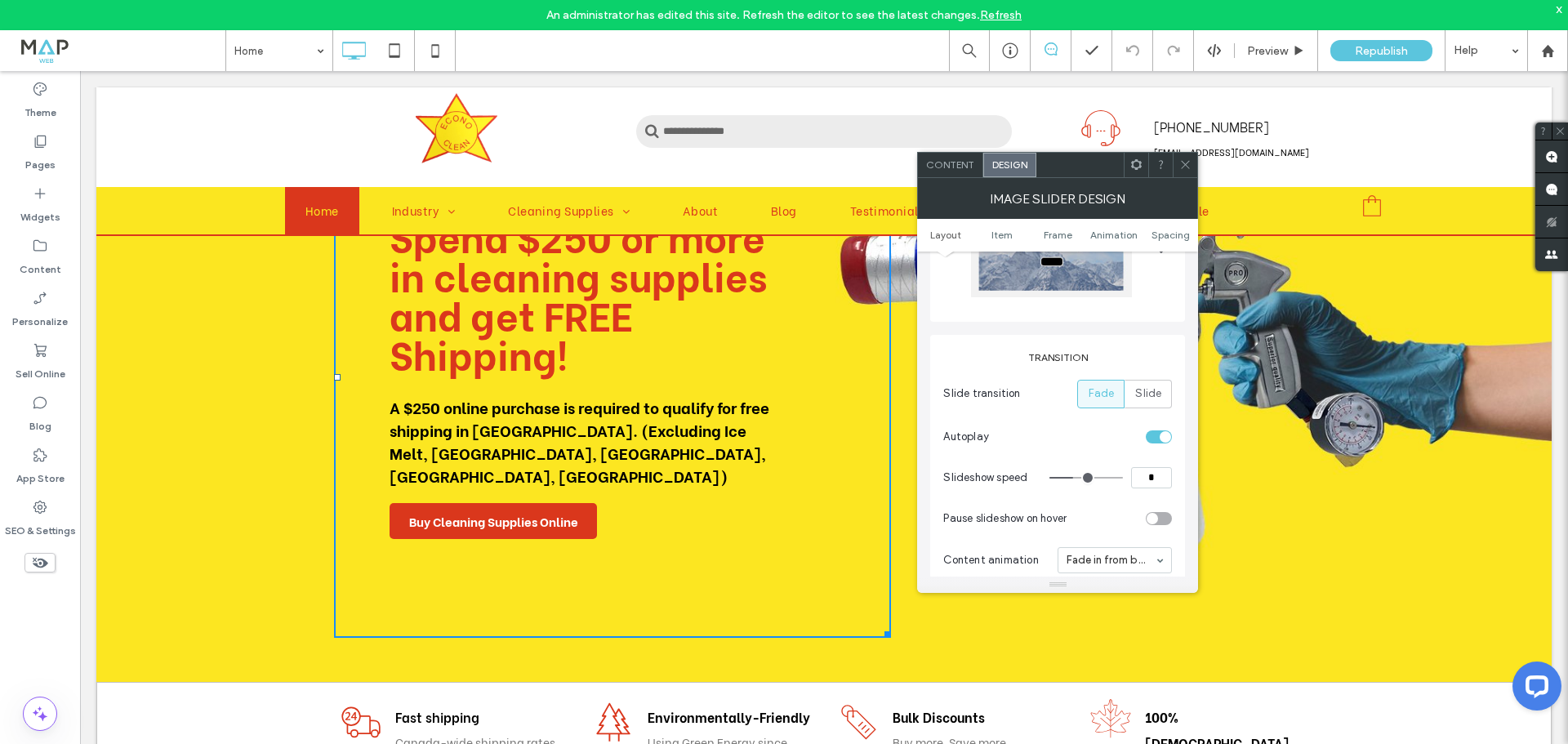
scroll to position [0, 0]
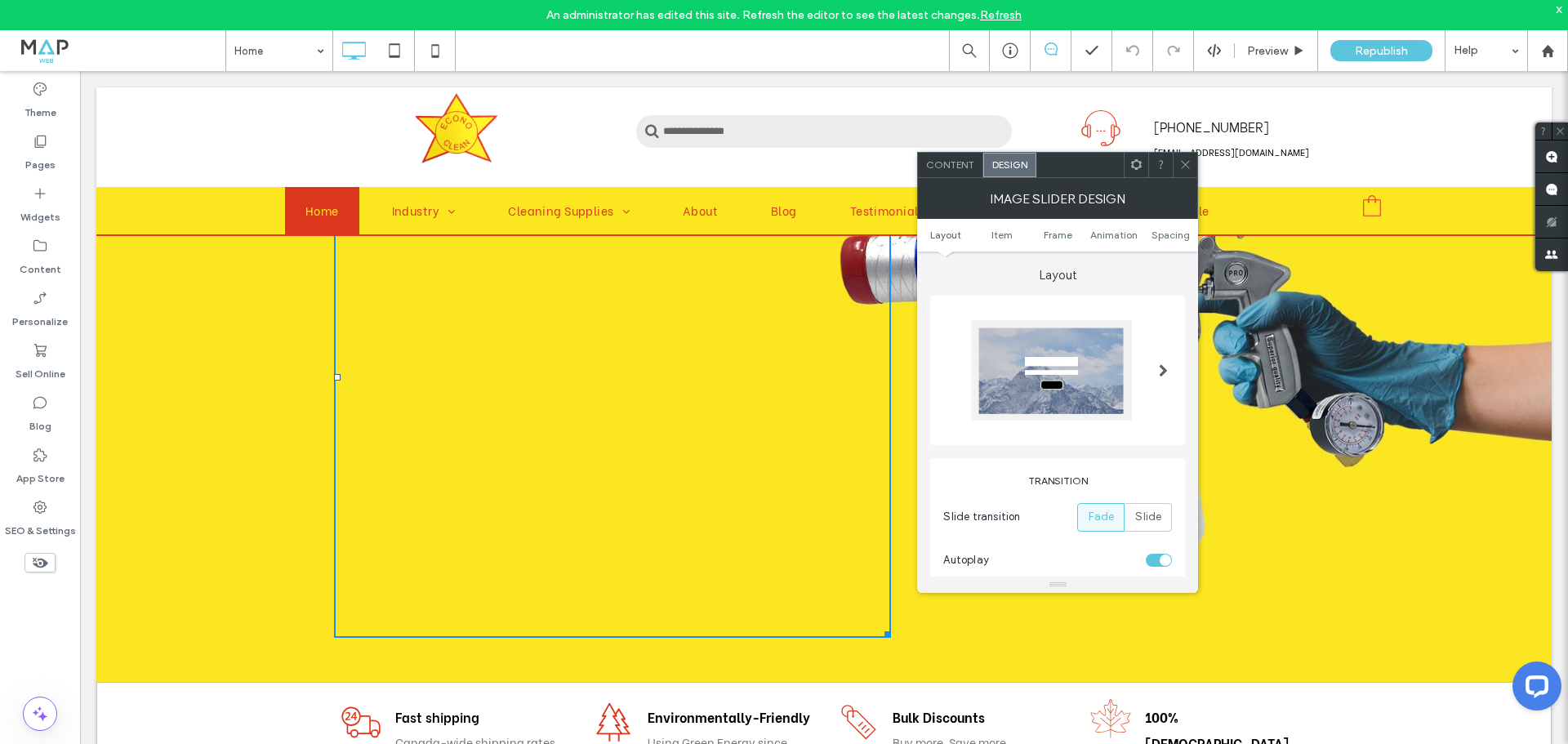
click at [950, 175] on div "Content" at bounding box center [950, 165] width 65 height 24
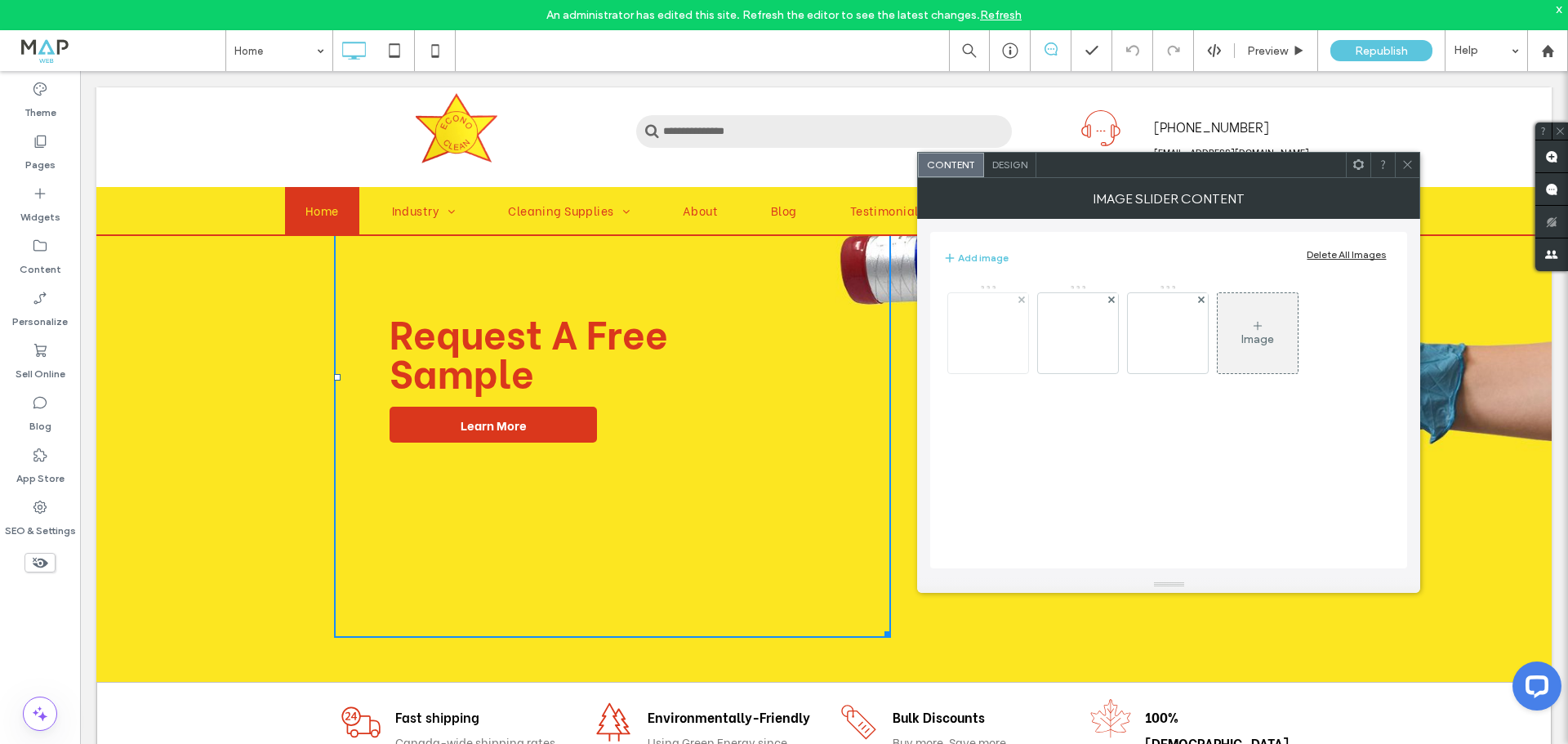
click at [997, 343] on img at bounding box center [988, 333] width 131 height 69
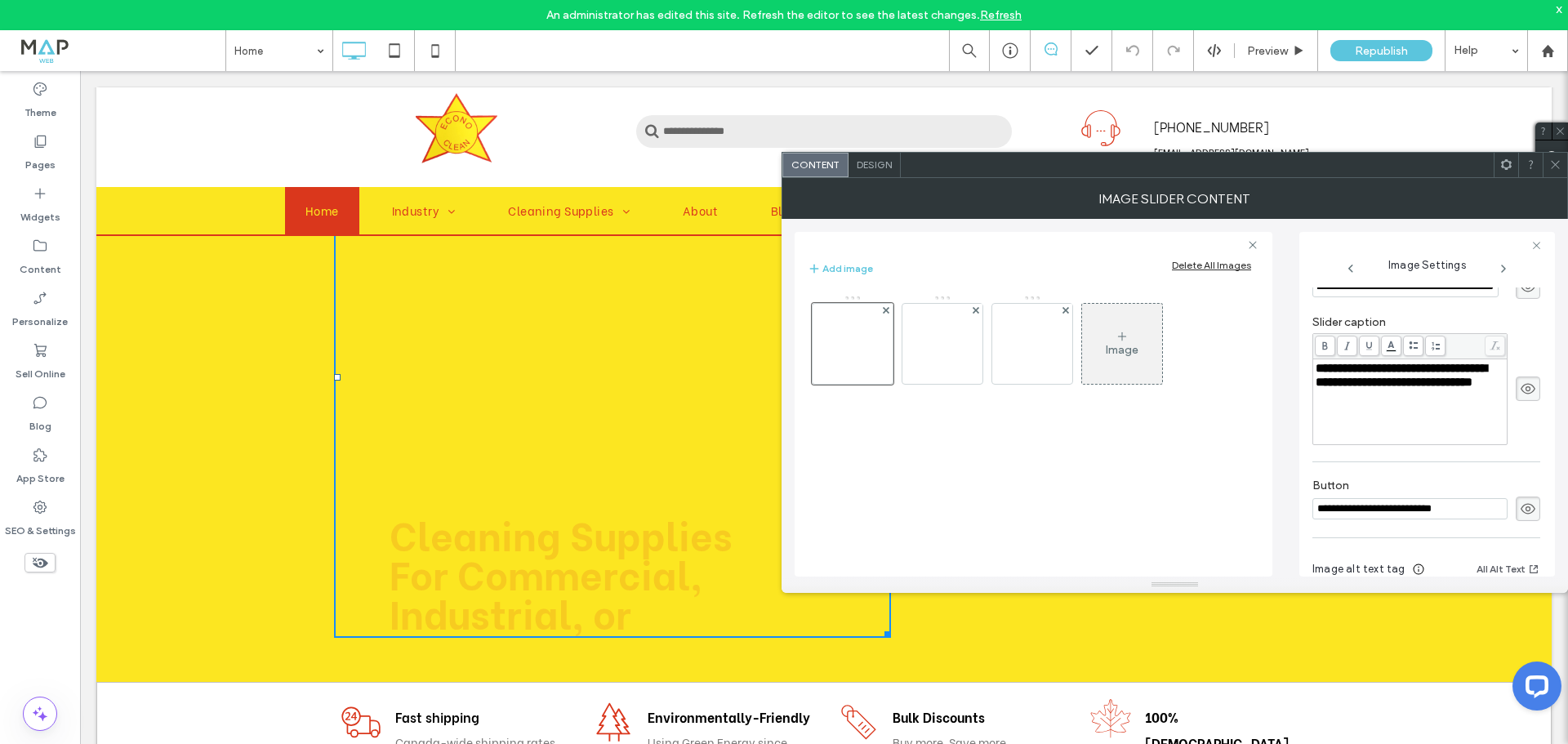
scroll to position [478, 0]
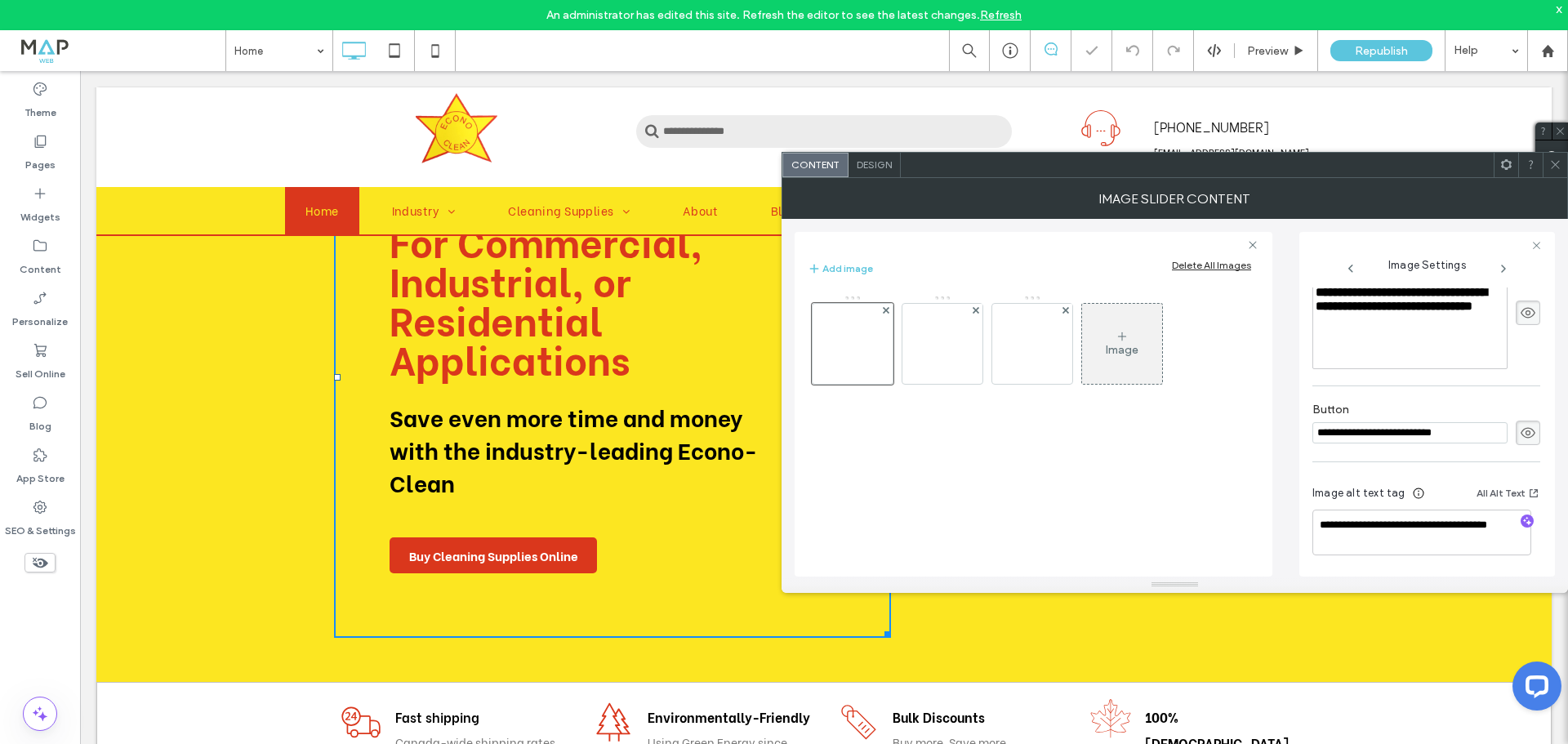
click at [1557, 165] on icon at bounding box center [1555, 165] width 13 height 13
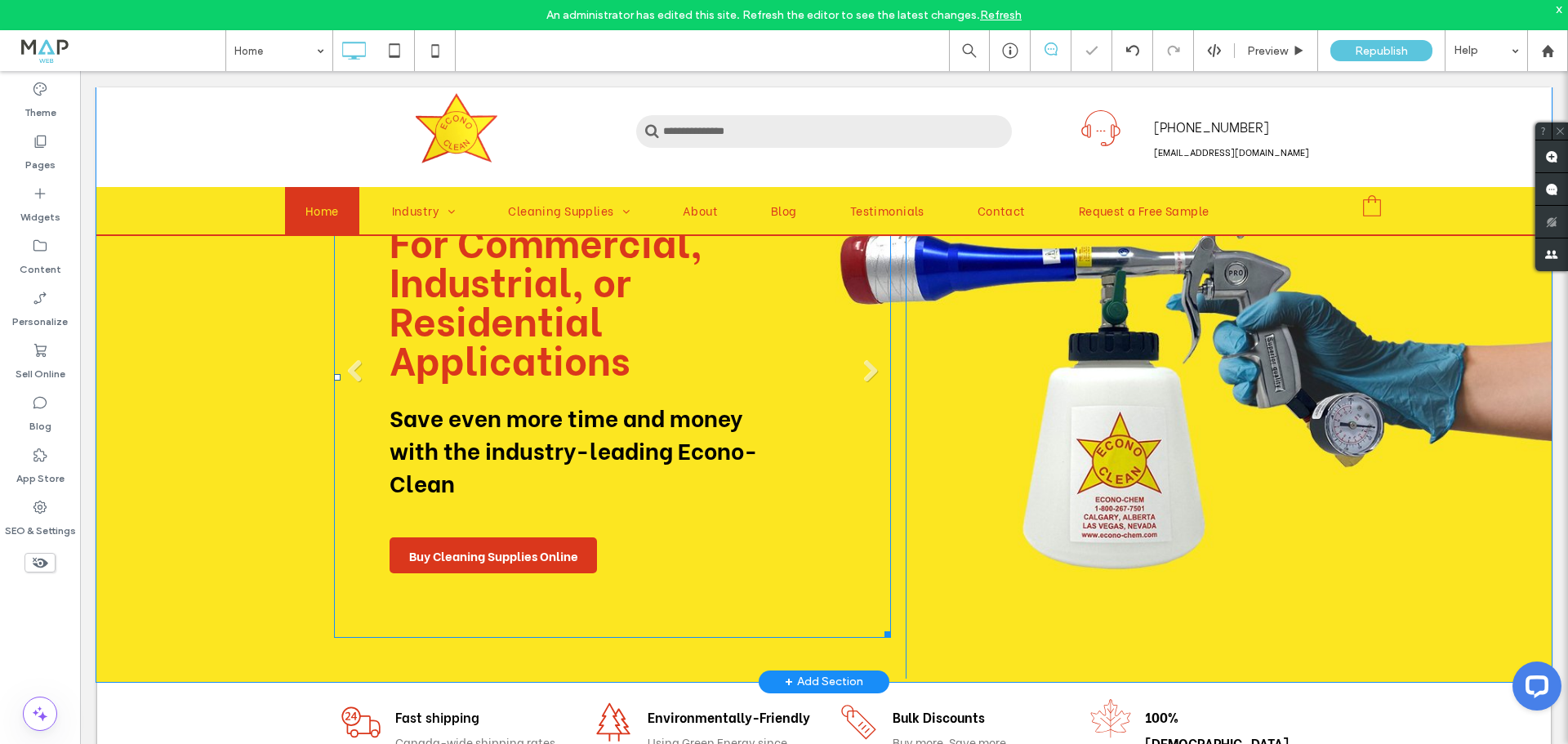
scroll to position [0, 0]
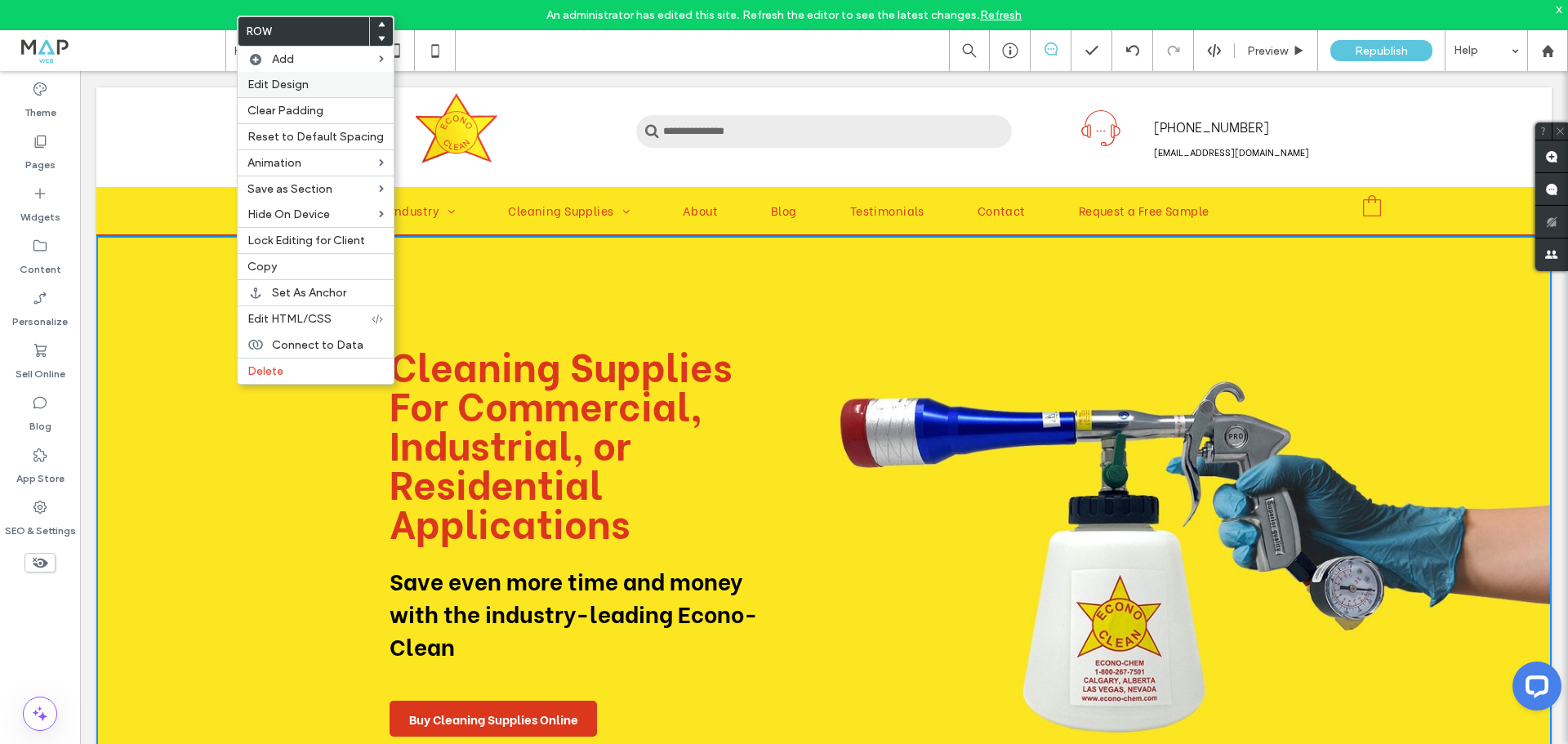
click at [275, 89] on span "Edit Design" at bounding box center [278, 85] width 62 height 14
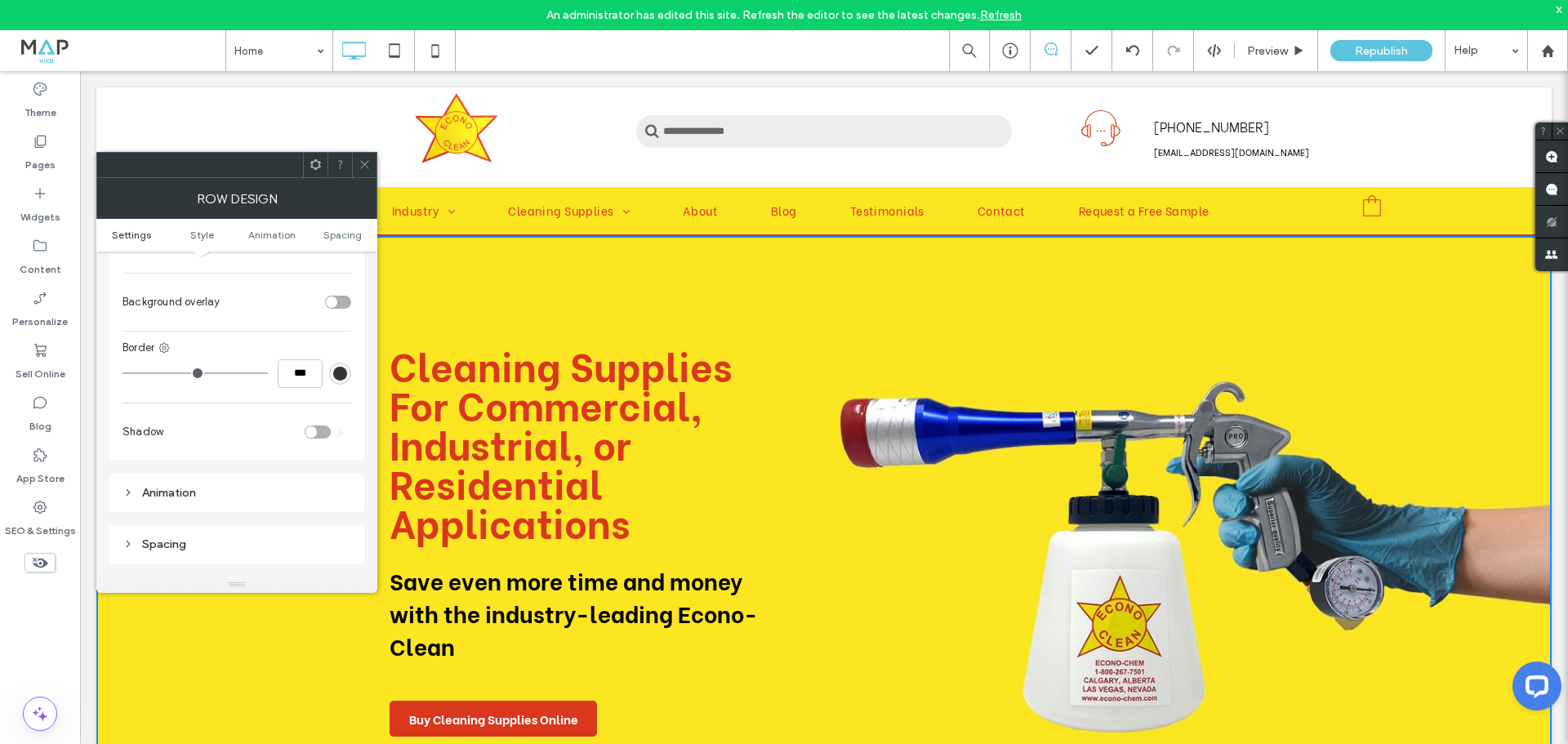
click at [128, 236] on span "Settings" at bounding box center [131, 235] width 39 height 13
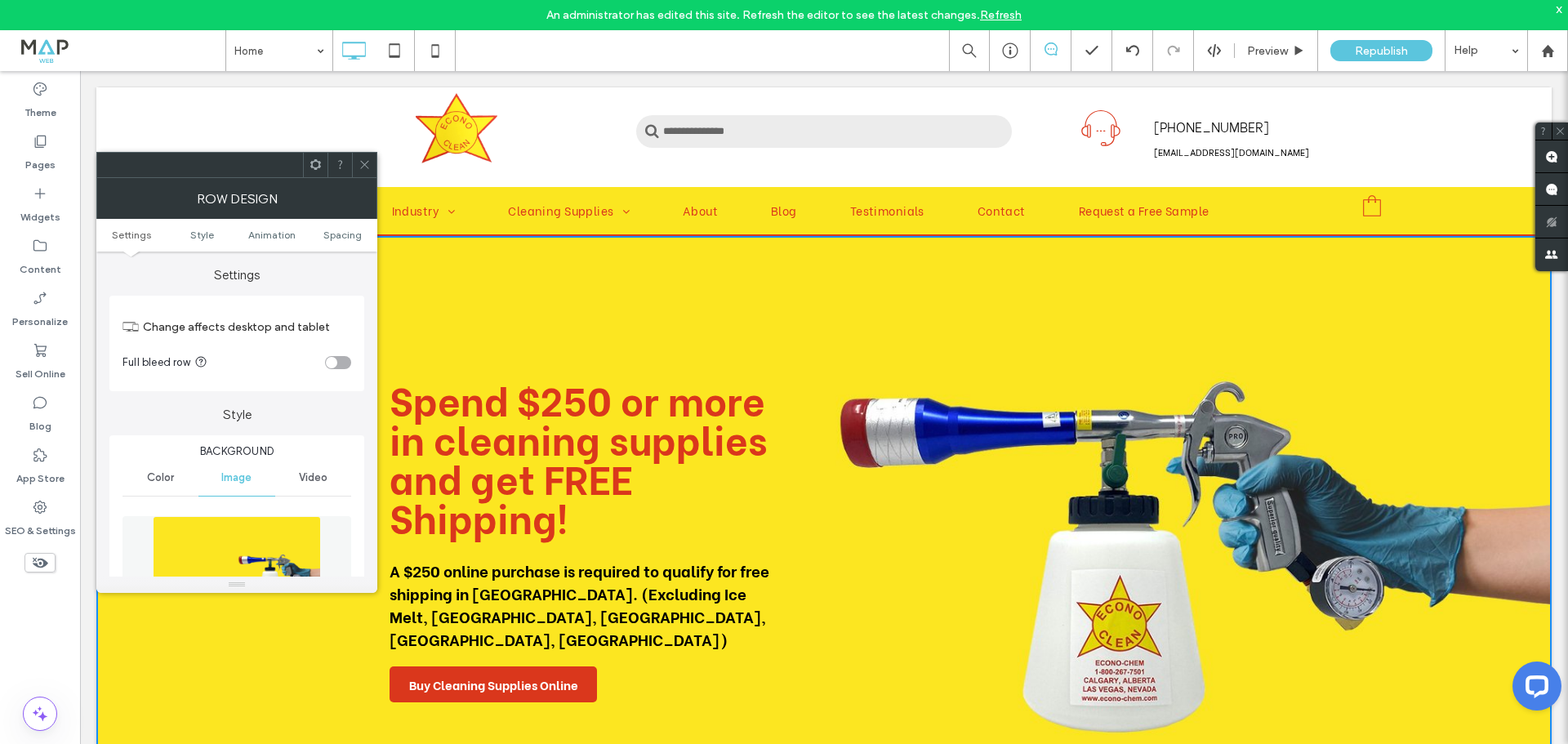
click at [361, 166] on icon at bounding box center [365, 165] width 13 height 13
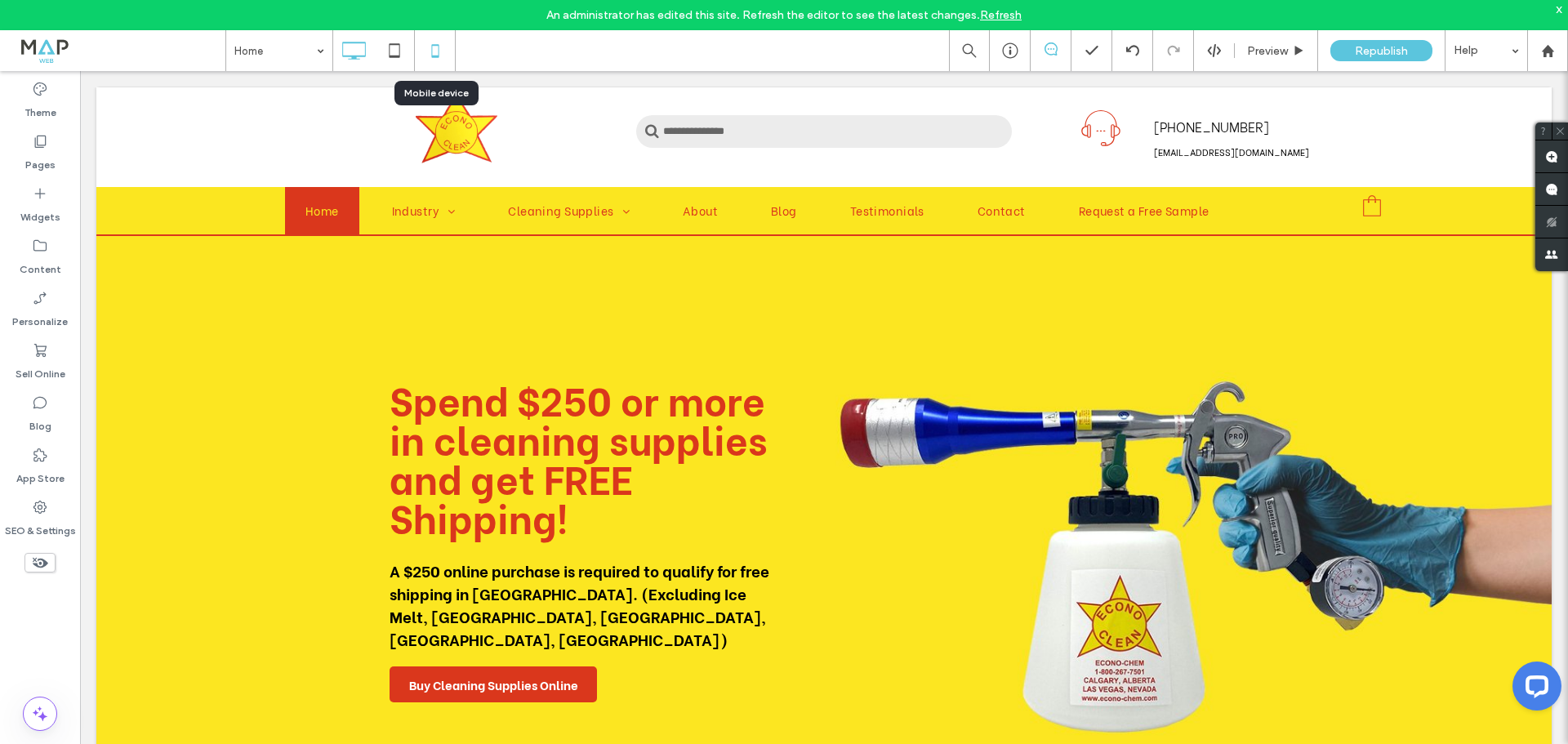
click at [440, 52] on icon at bounding box center [435, 50] width 33 height 33
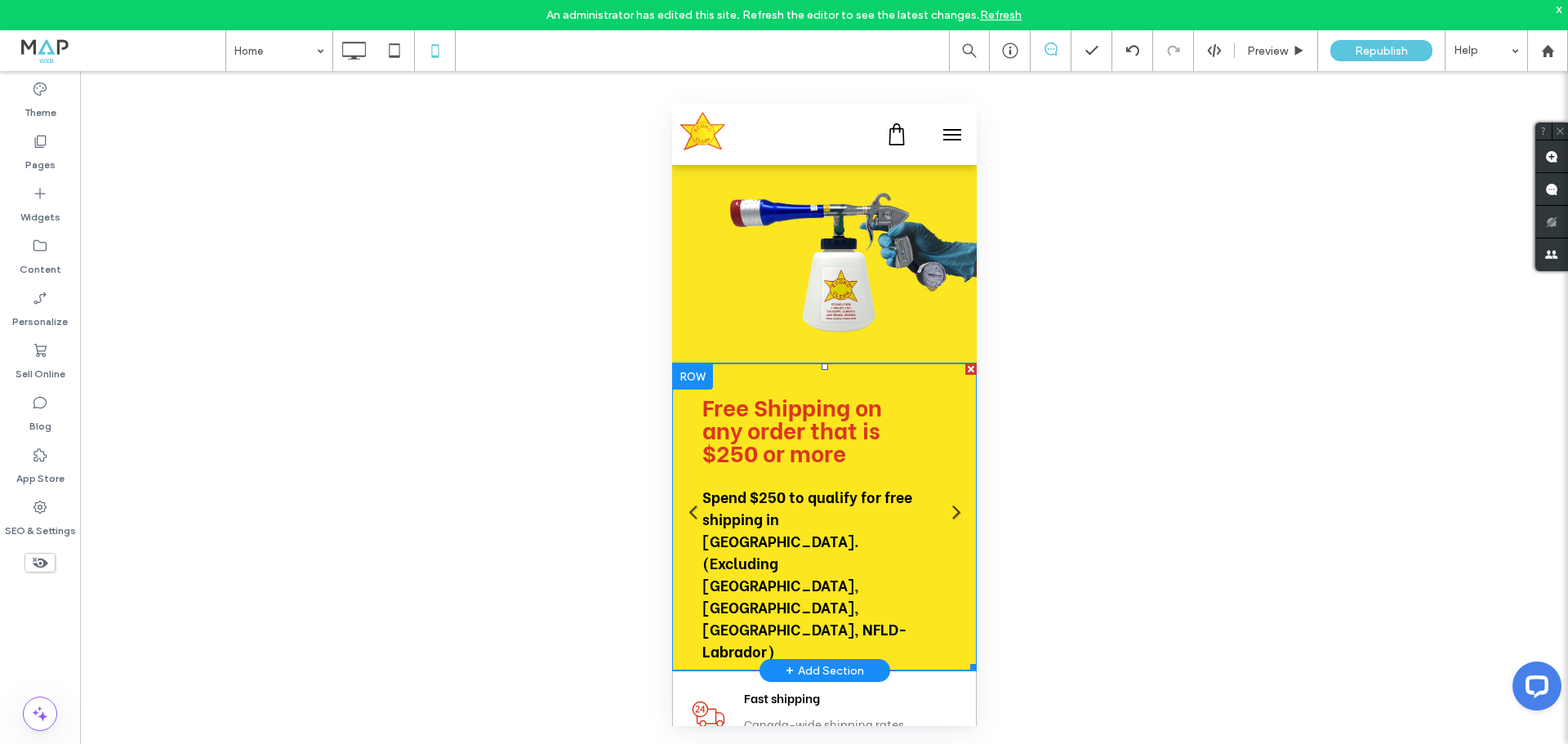
click at [803, 458] on div "Free Shipping on any order that is $250 or more Spend $250 to qualify for free …" at bounding box center [808, 517] width 213 height 246
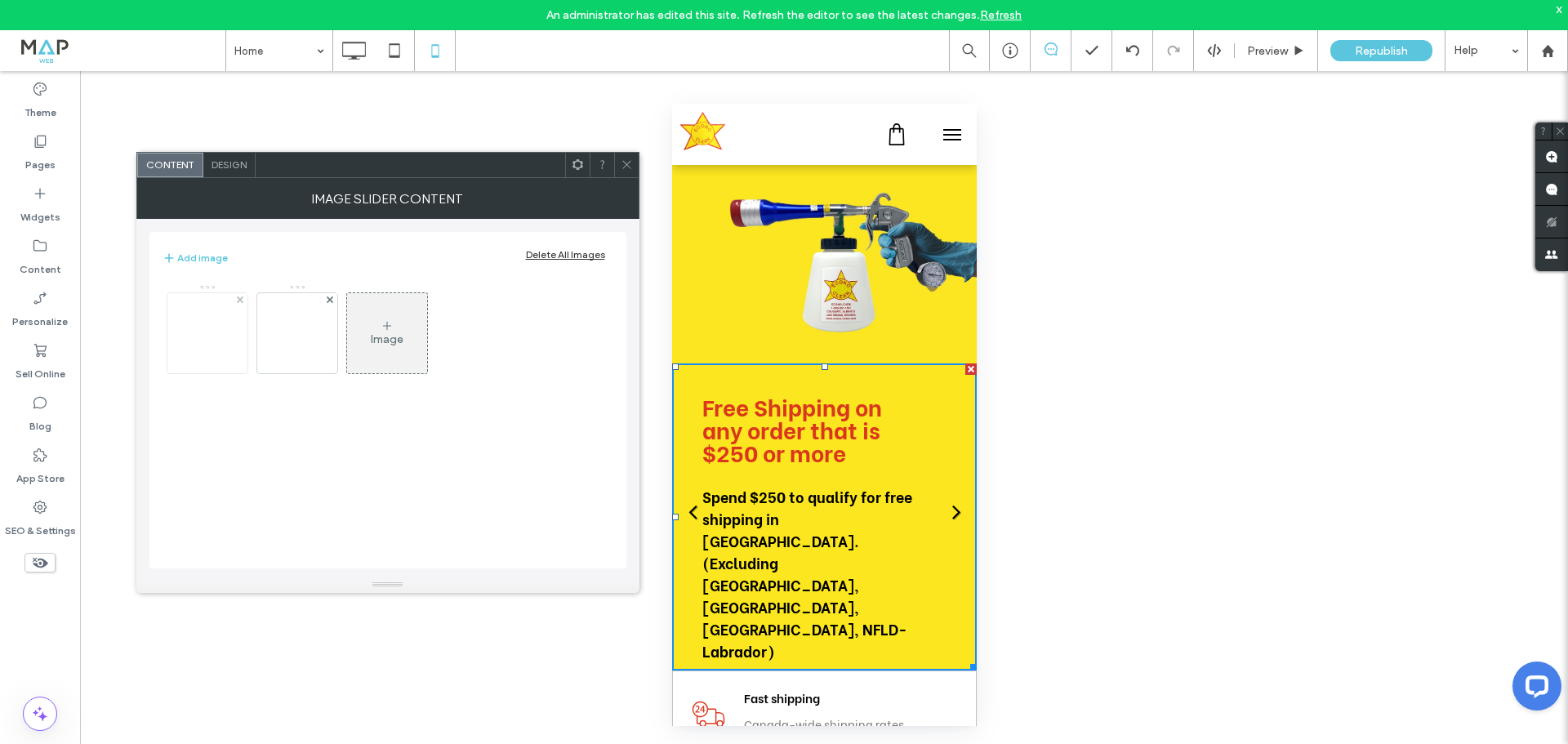
click at [210, 339] on img at bounding box center [207, 333] width 131 height 69
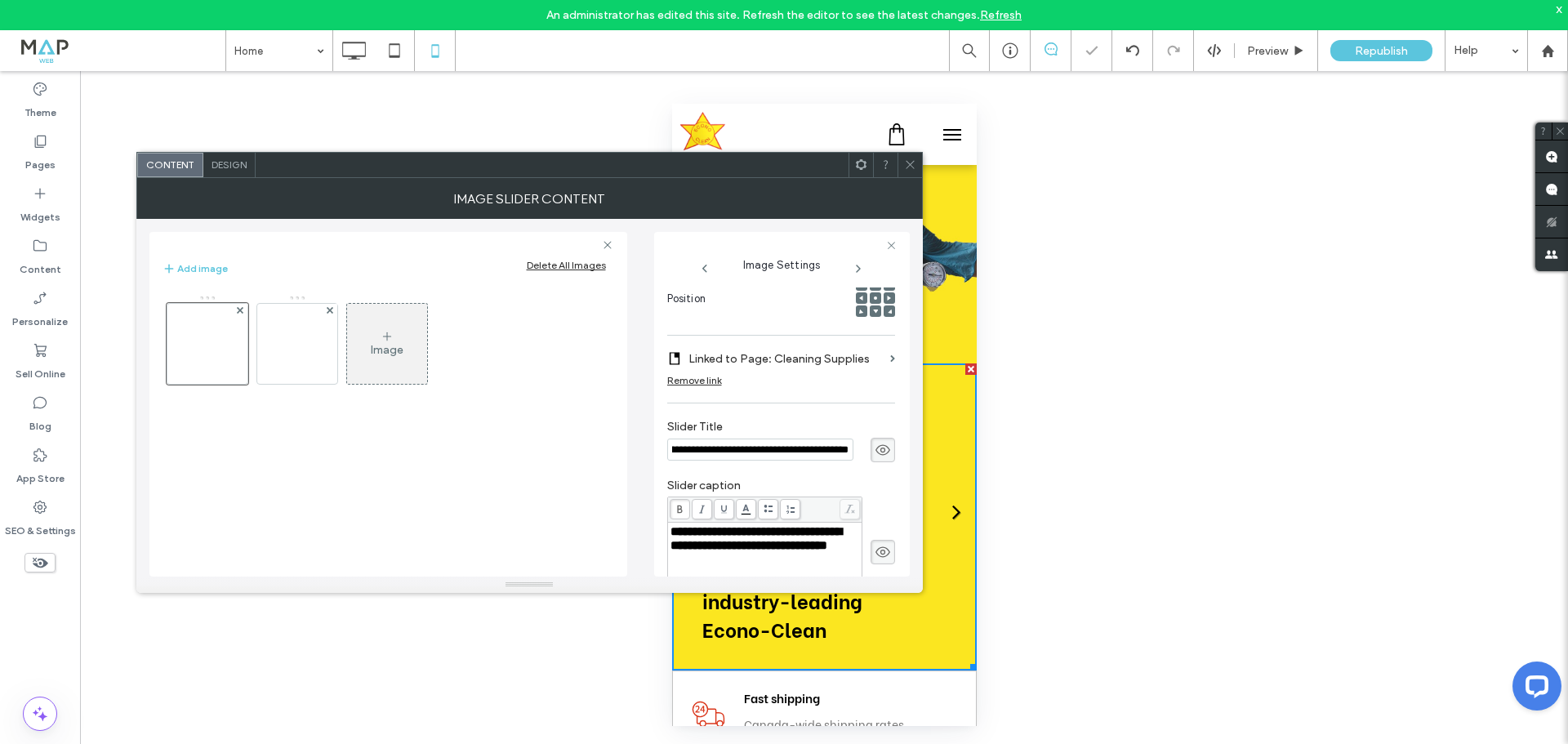
click at [911, 173] on span at bounding box center [910, 165] width 13 height 24
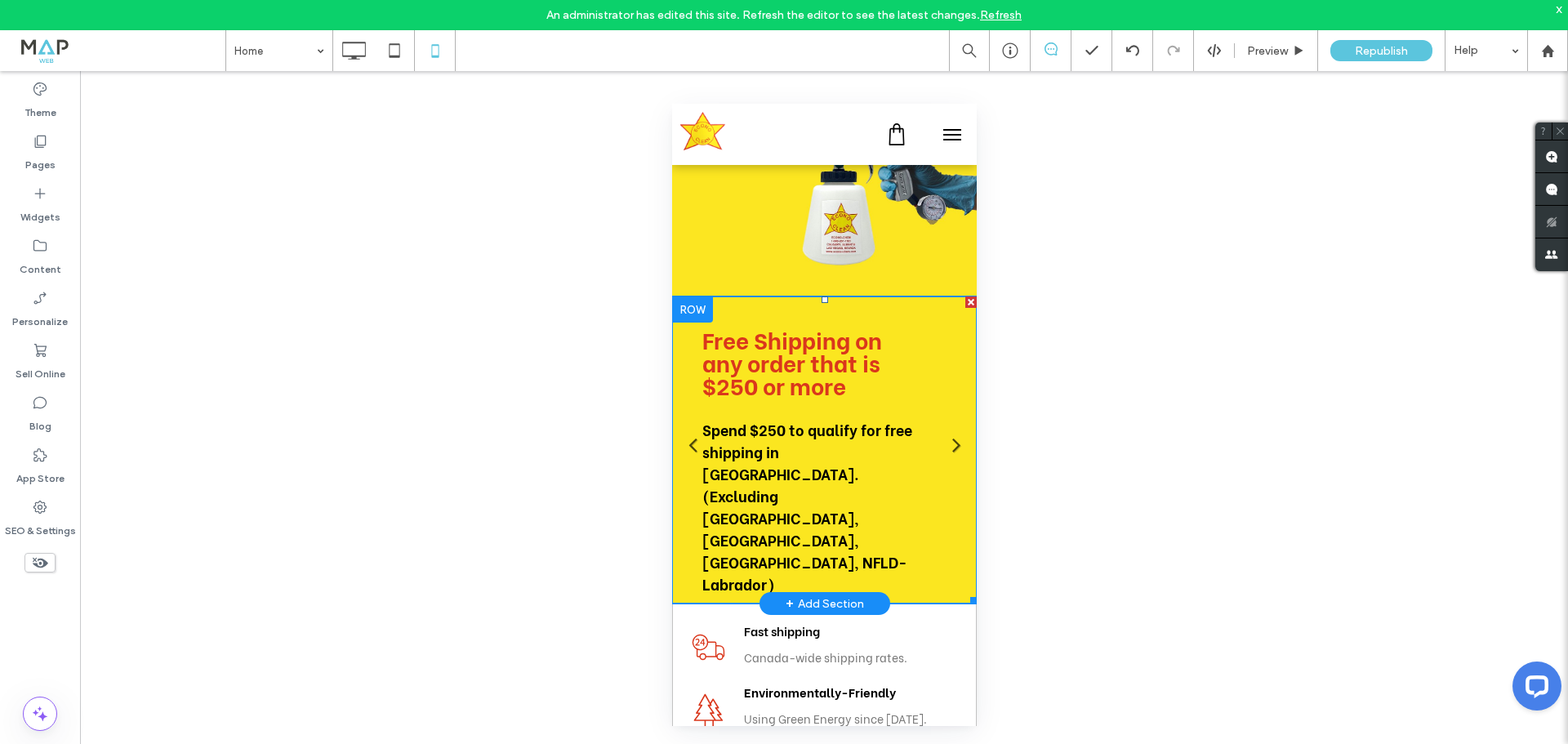
scroll to position [81, 0]
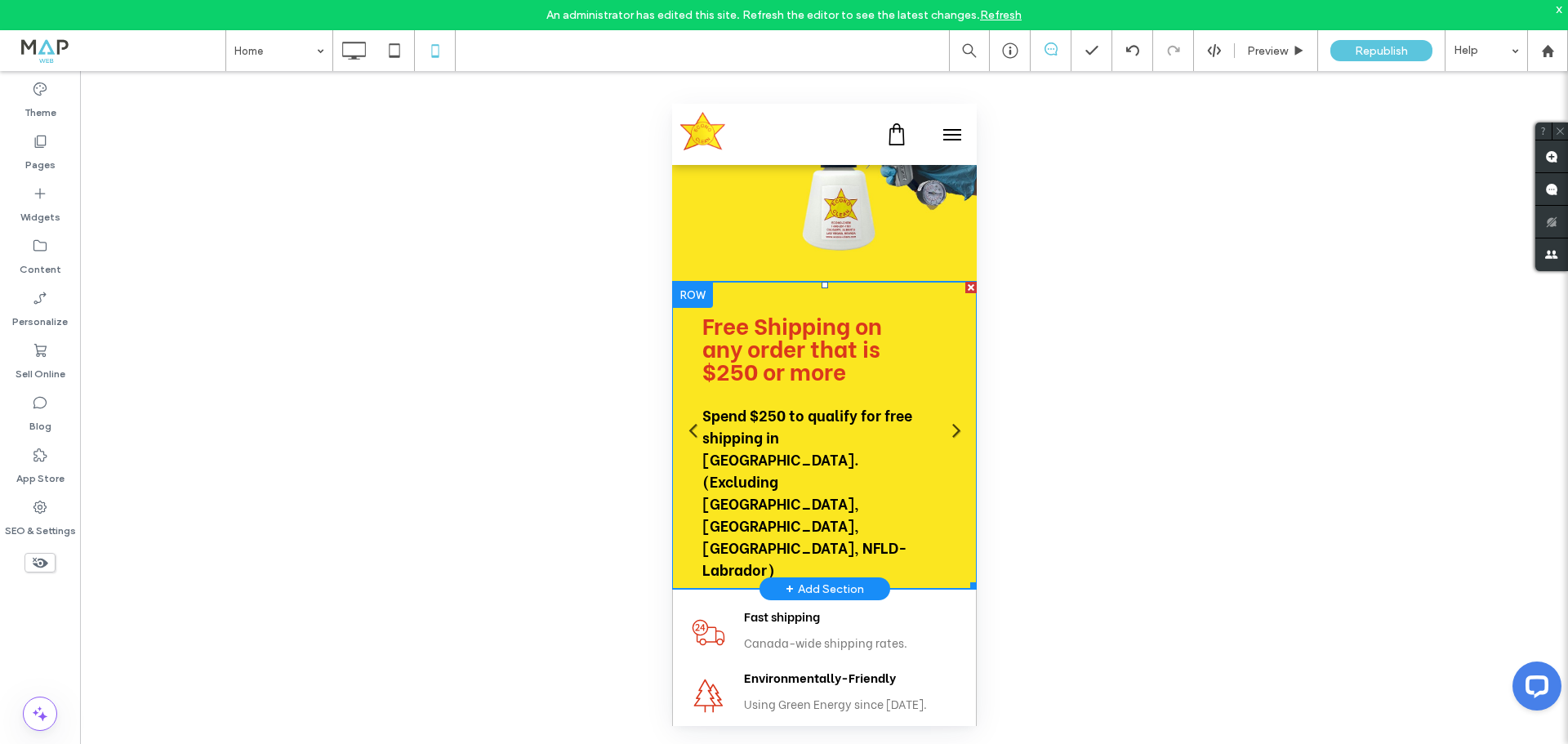
click at [797, 422] on div "Free Shipping on any order that is $250 or more Spend $250 to qualify for free …" at bounding box center [808, 435] width 213 height 246
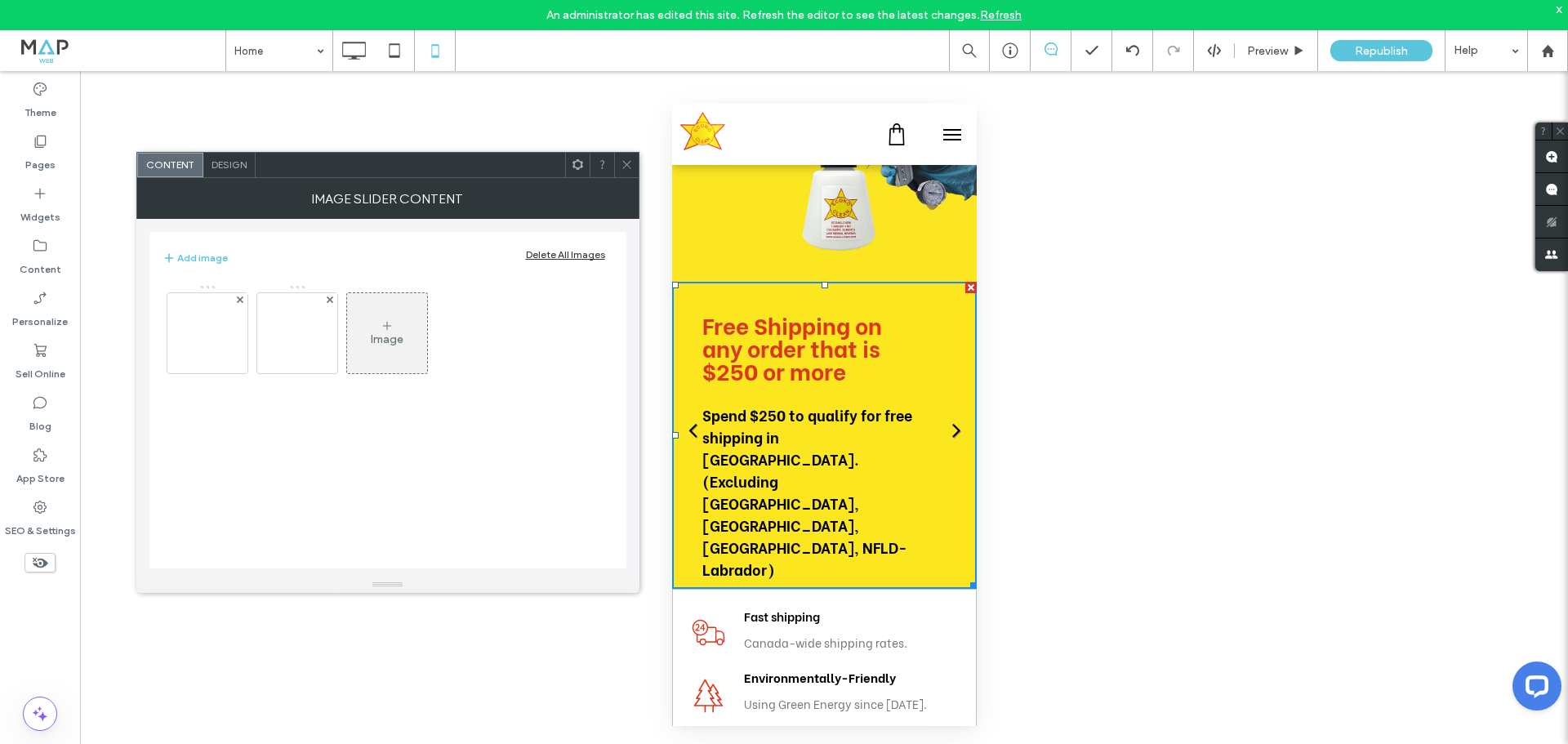
click at [628, 163] on icon at bounding box center [627, 165] width 13 height 13
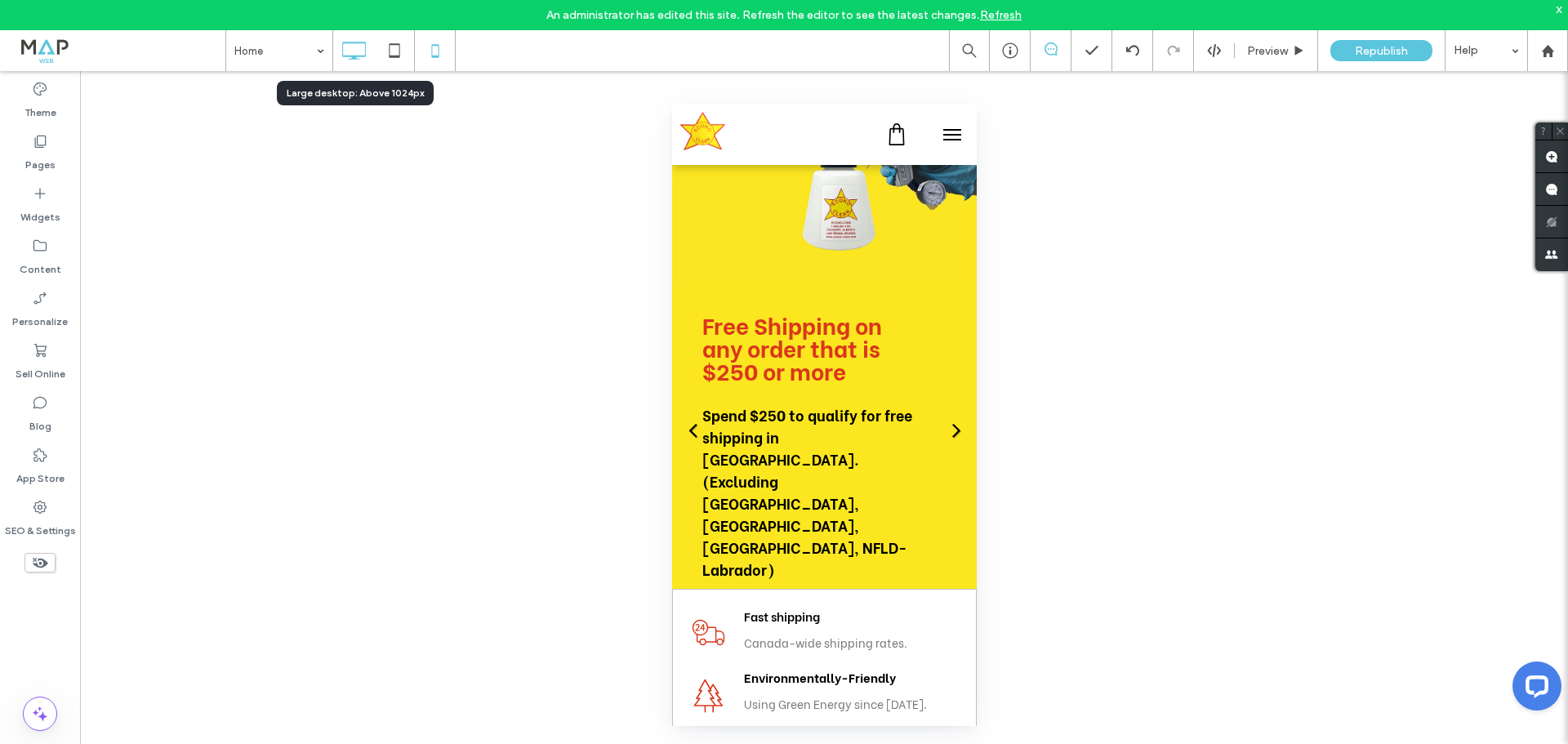
click at [359, 52] on icon at bounding box center [353, 50] width 33 height 33
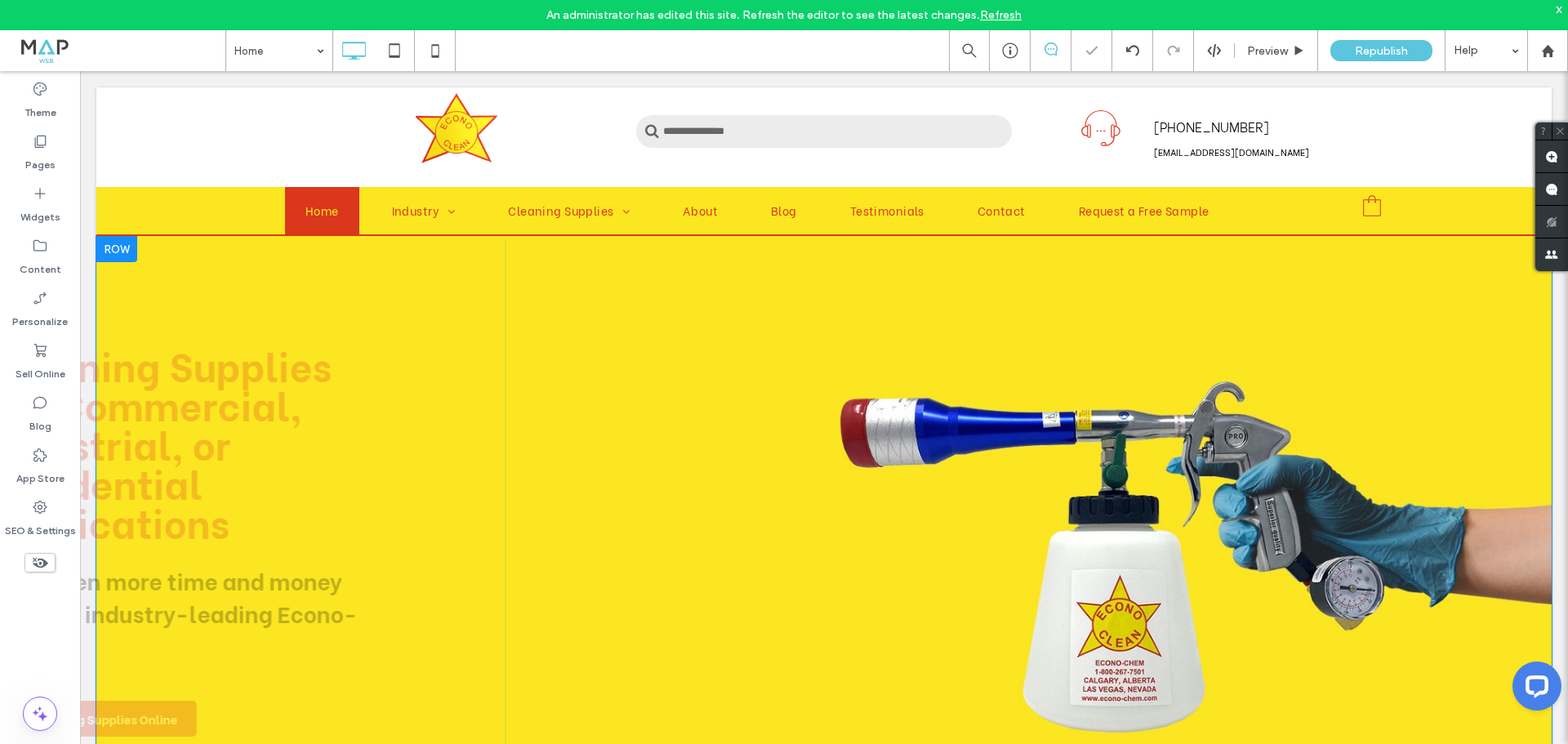
scroll to position [0, 0]
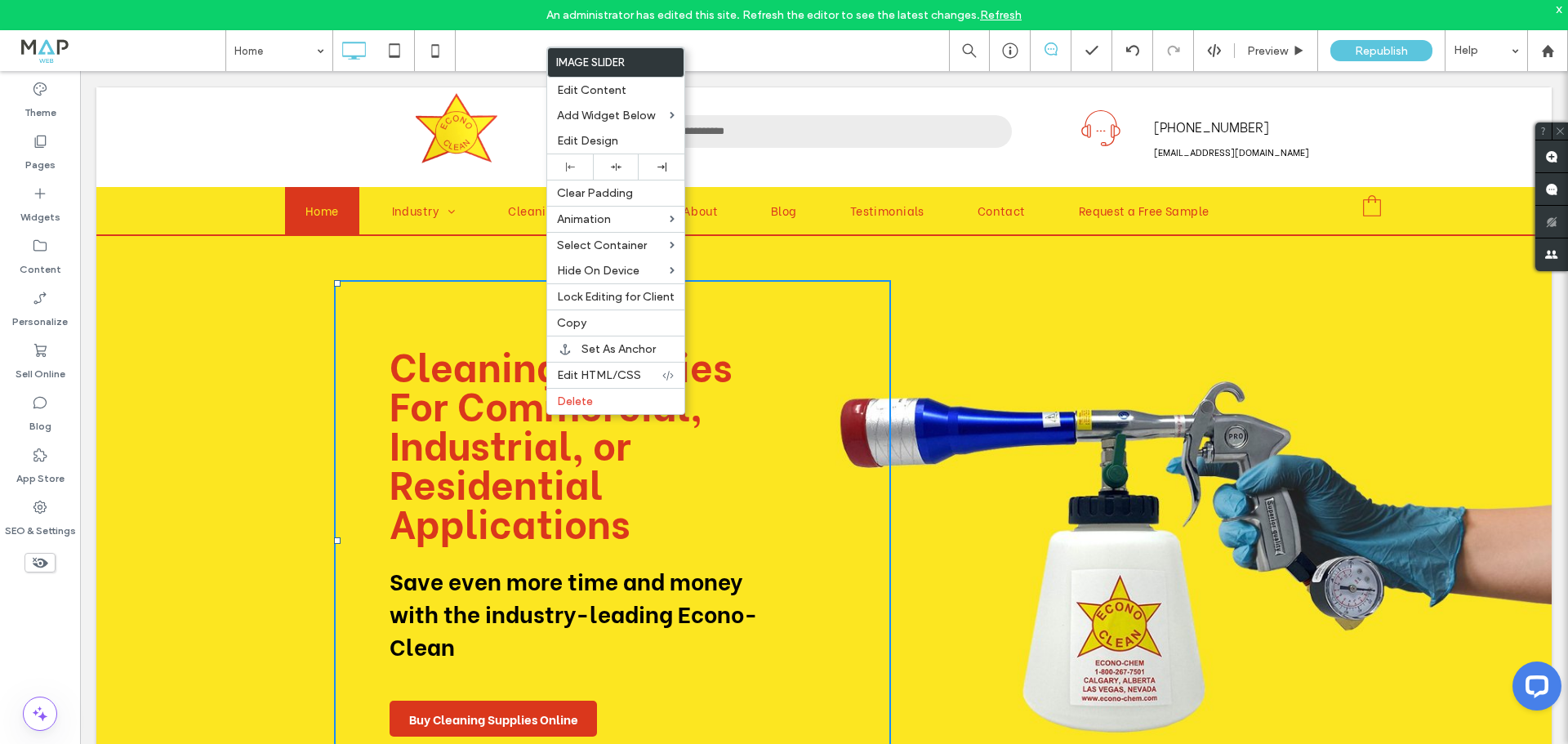
click at [221, 291] on div "Cleaning Supplies For Commercial, Industrial, or Residential Applications Save …" at bounding box center [824, 541] width 1455 height 610
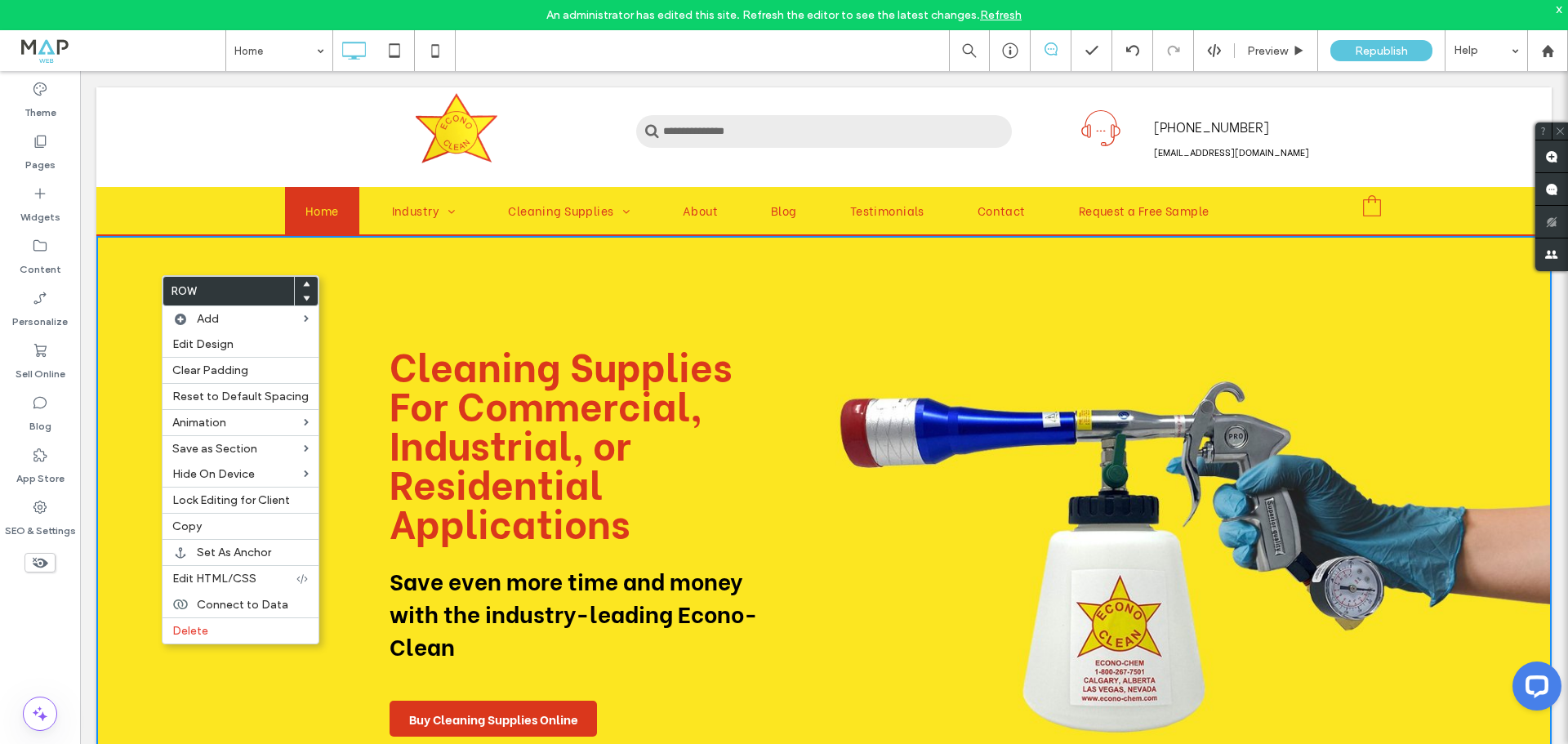
click at [277, 240] on div "Cleaning Supplies For Commercial, Industrial, or Residential Applications Save …" at bounding box center [824, 541] width 1455 height 610
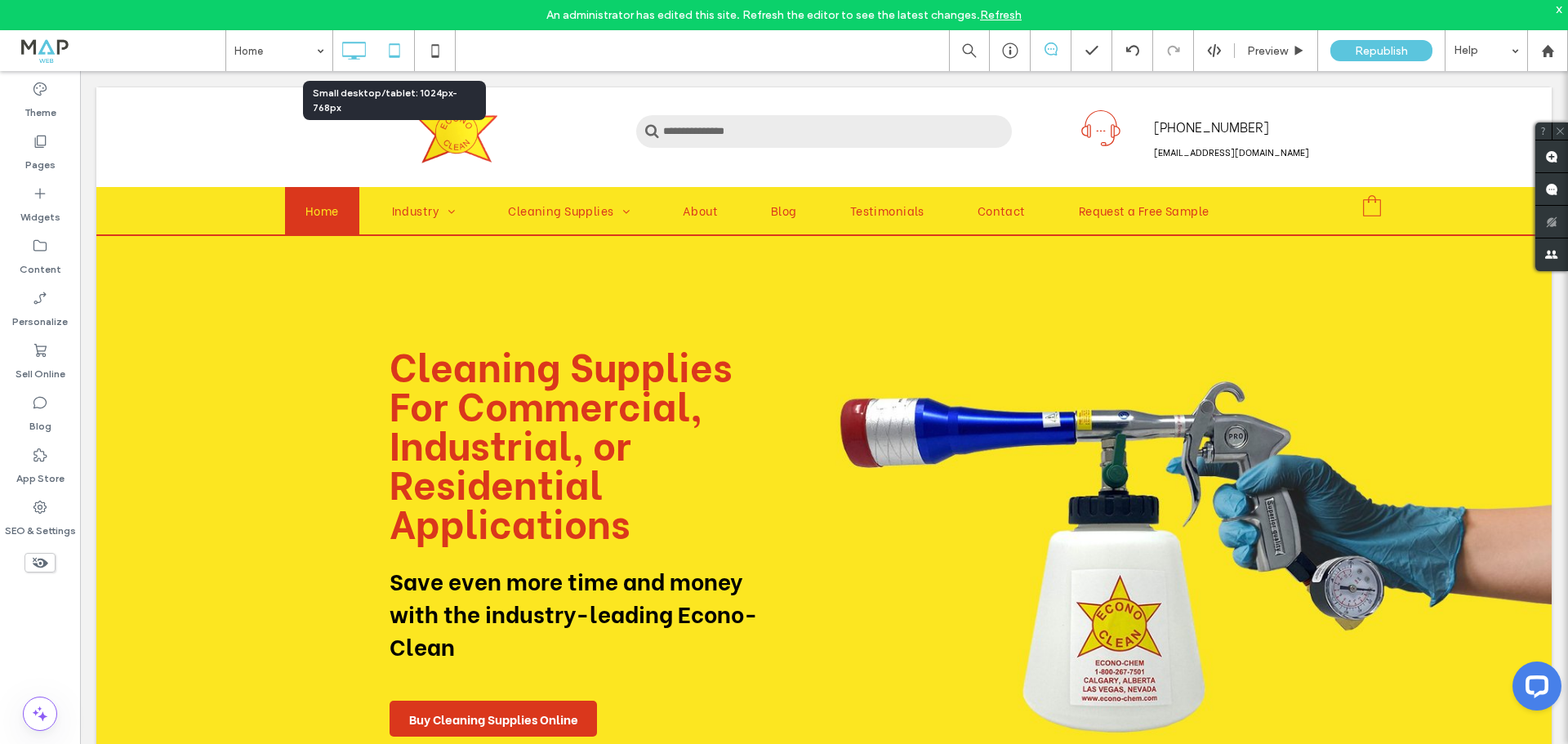
click at [390, 52] on use at bounding box center [394, 50] width 11 height 14
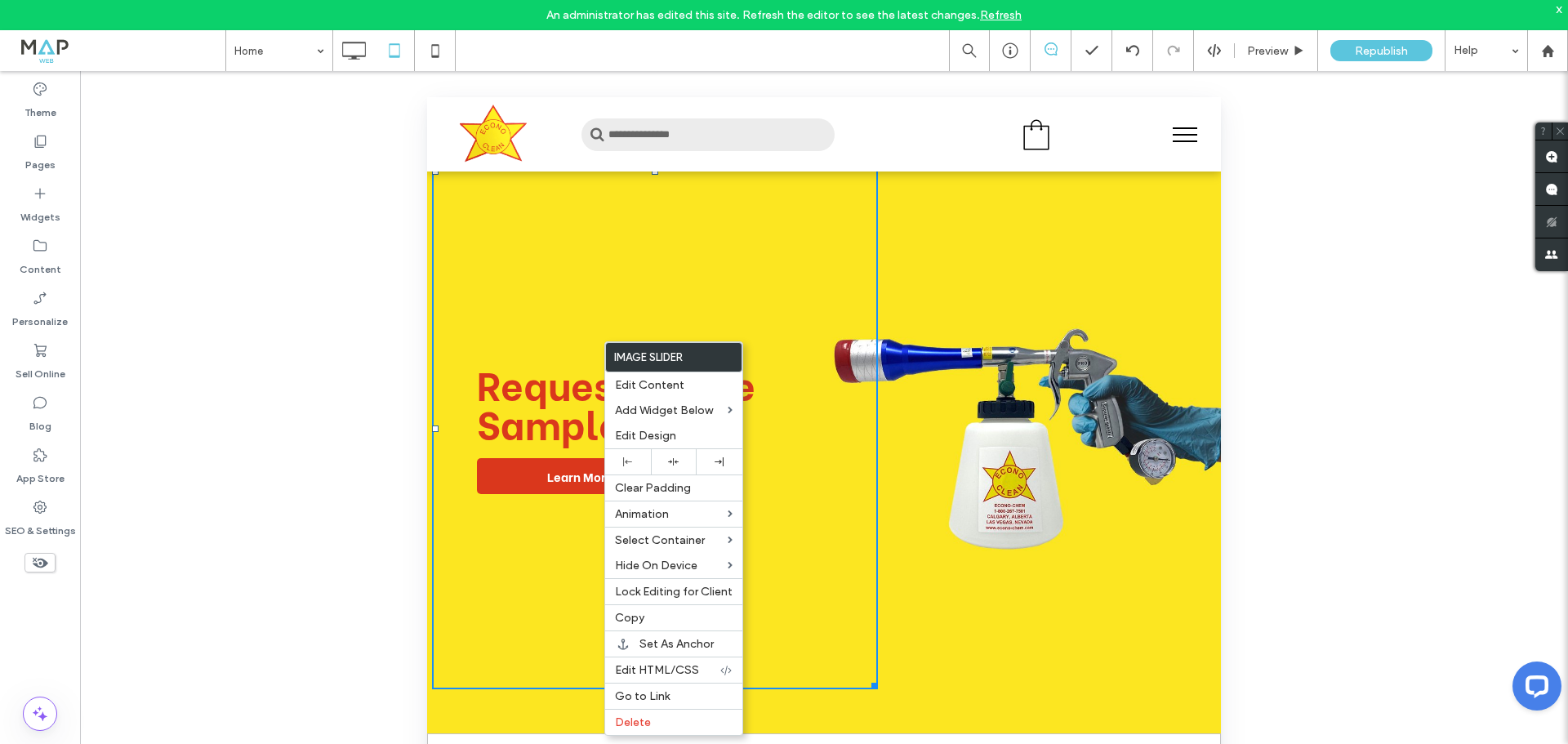
click at [253, 361] on div "Unhide? Yes Unhide? Yes Unhide? Yes Unhide? Yes Unhide? Yes Unhide? Yes Unhide?…" at bounding box center [824, 427] width 1488 height 714
click at [47, 149] on label "Pages" at bounding box center [40, 161] width 30 height 23
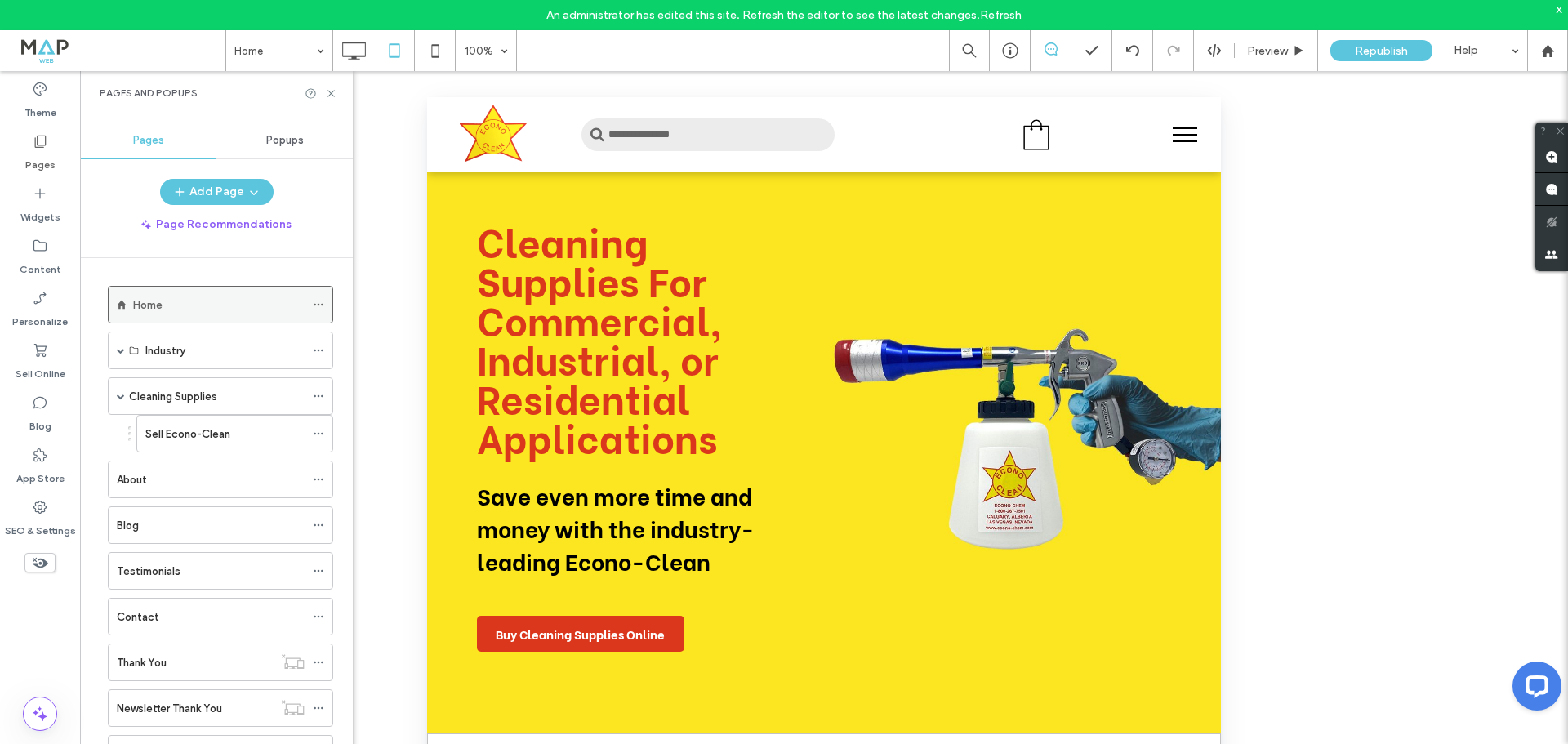
click at [165, 314] on div "Home" at bounding box center [219, 305] width 172 height 36
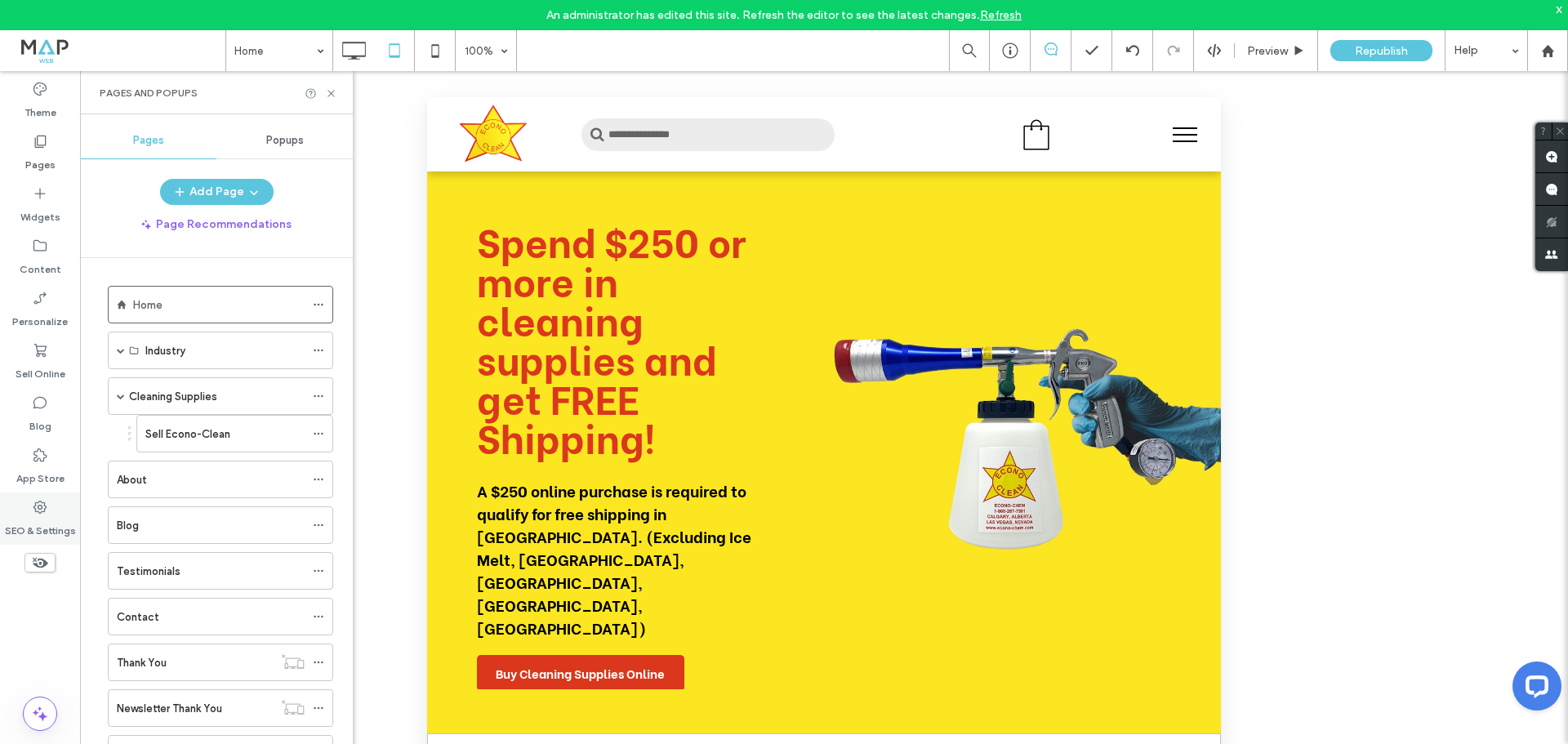
click at [50, 525] on label "SEO & Settings" at bounding box center [39, 528] width 71 height 23
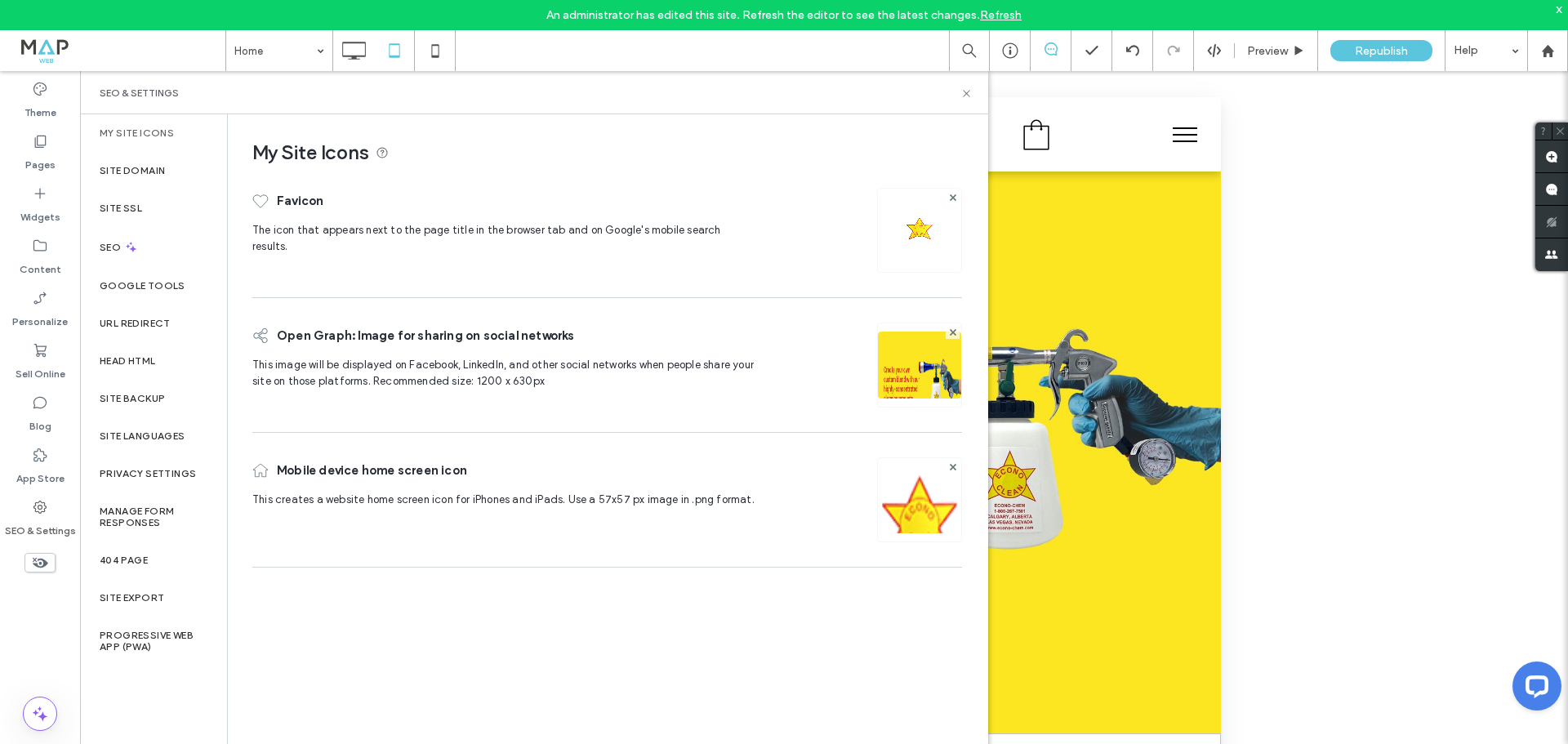
click at [41, 523] on label "SEO & Settings" at bounding box center [39, 528] width 71 height 23
click at [153, 249] on div "SEO" at bounding box center [154, 247] width 147 height 40
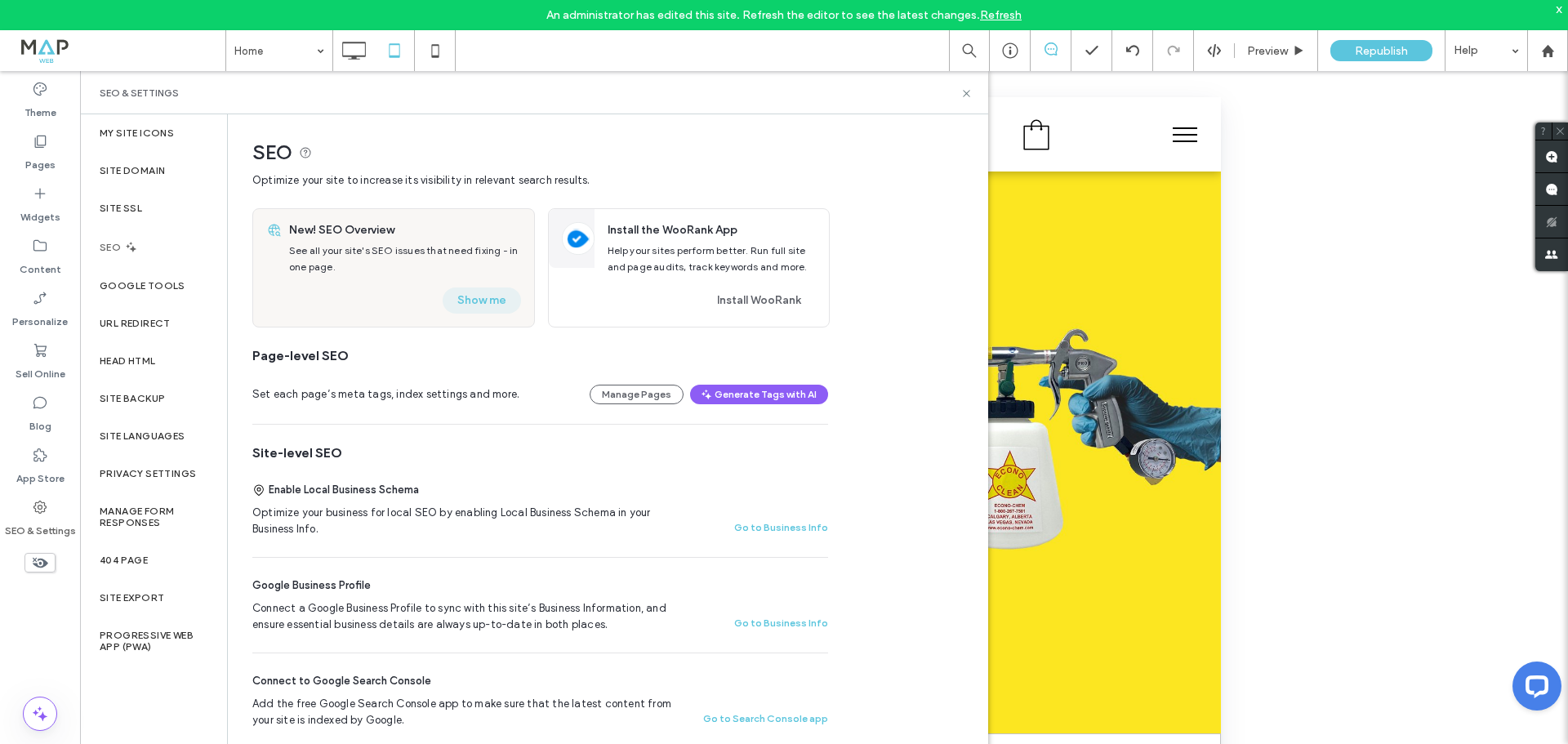
click at [487, 305] on button "Show me" at bounding box center [482, 300] width 79 height 26
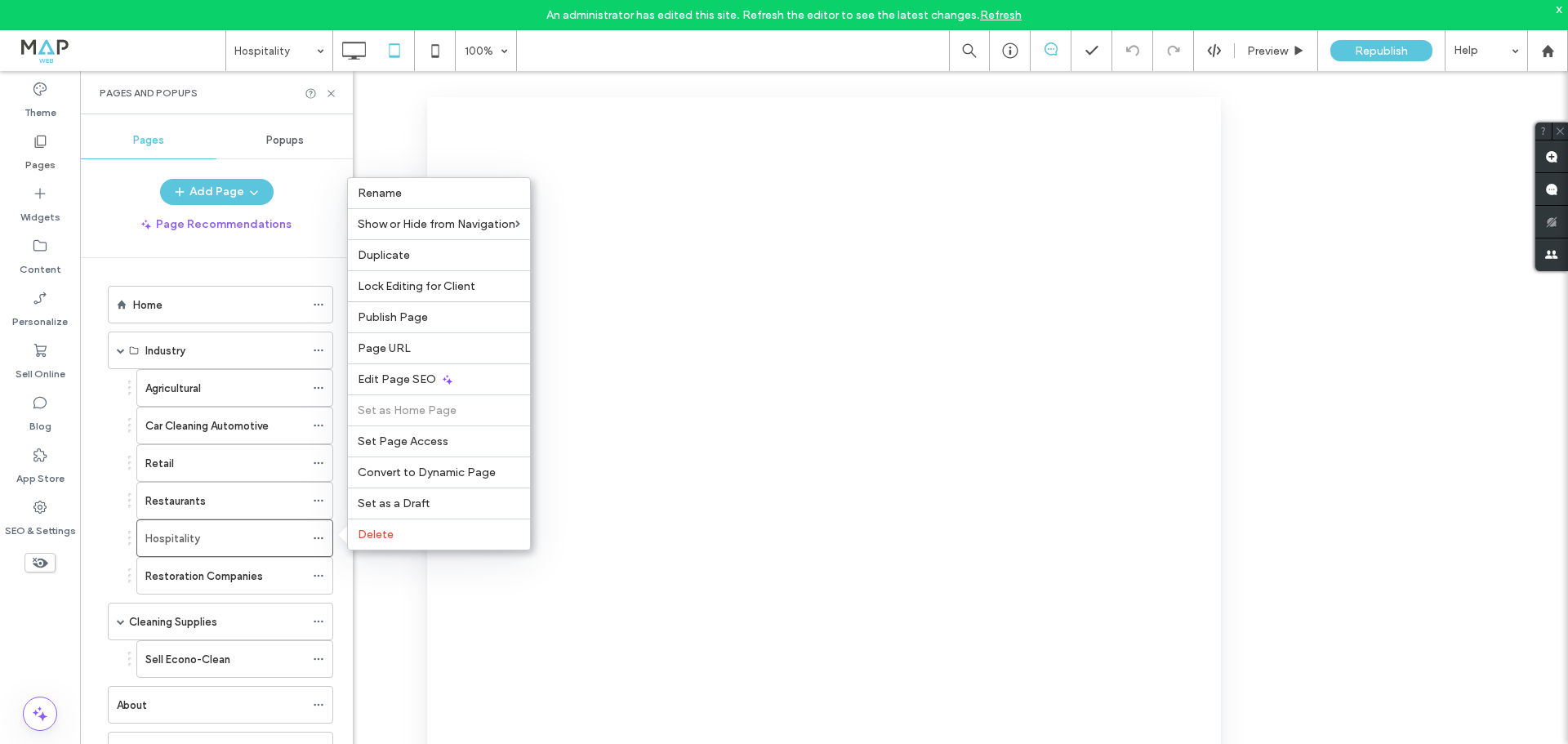
click at [434, 374] on div "Edit Page SEO" at bounding box center [439, 379] width 182 height 31
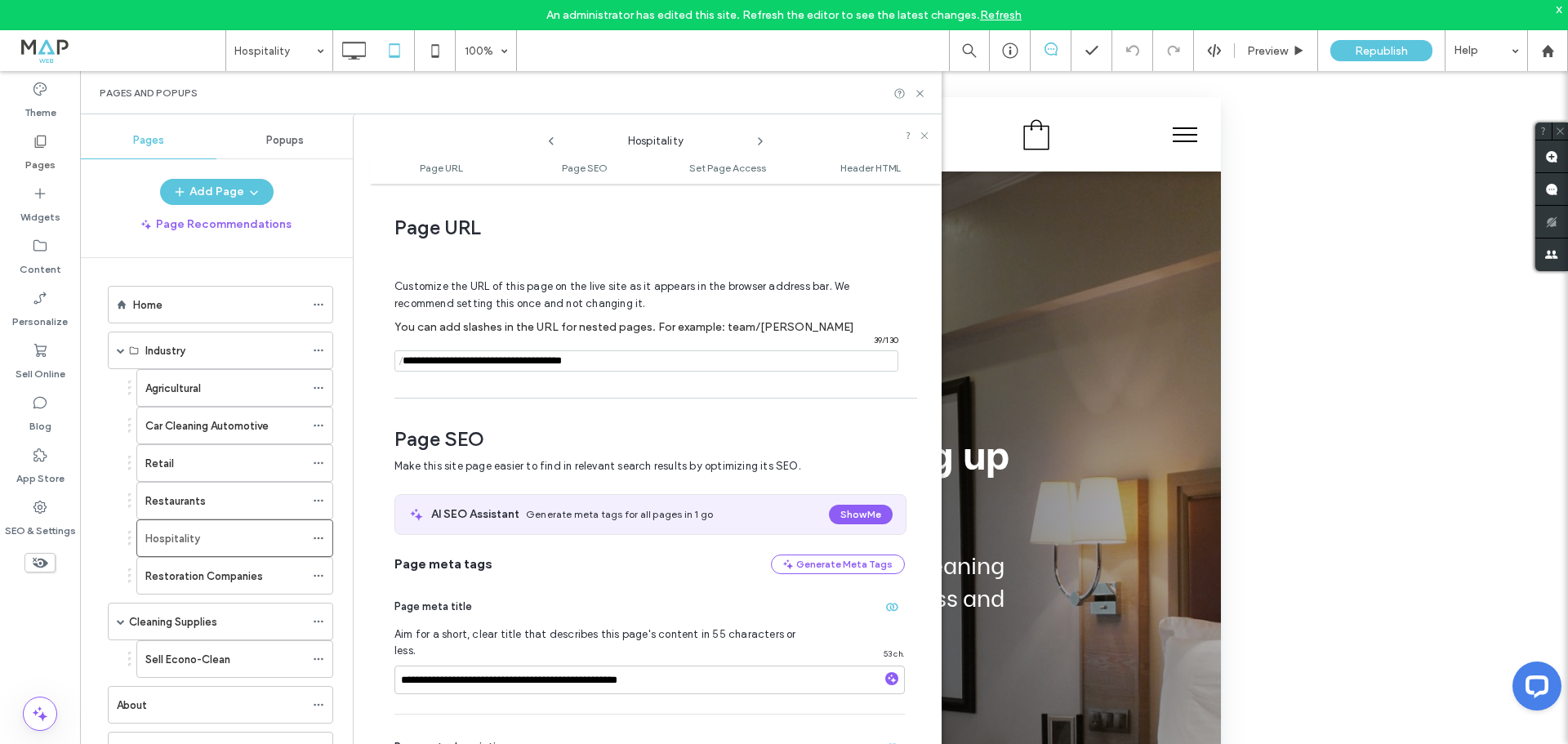
drag, startPoint x: 482, startPoint y: 359, endPoint x: 395, endPoint y: 363, distance: 87.1
click at [395, 363] on div "/ 39 / 130" at bounding box center [646, 361] width 504 height 21
type input "**********"
click at [622, 383] on div "Customize the URL of this page on the live site as it appears in the browser ad…" at bounding box center [649, 318] width 510 height 143
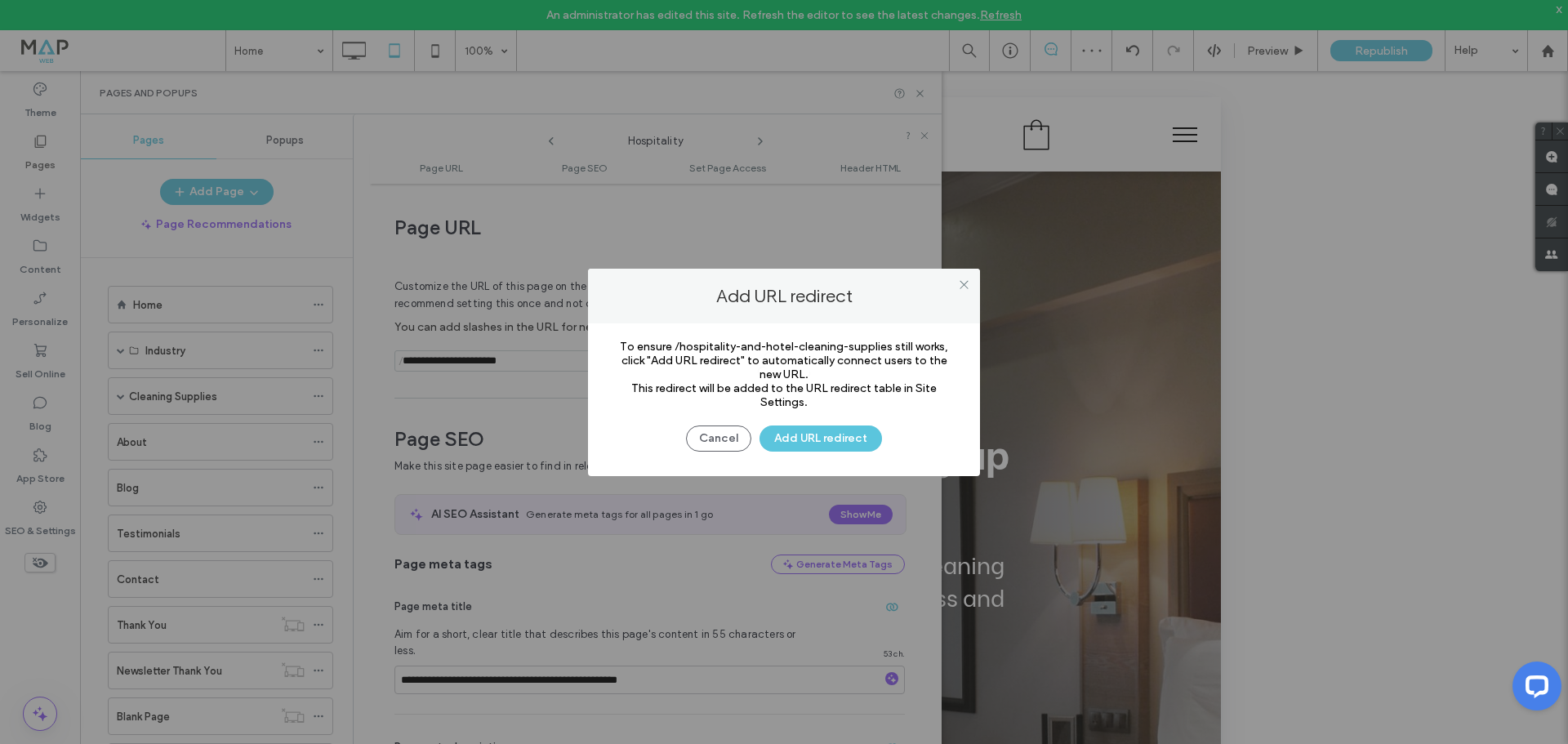
click at [808, 435] on button "Add URL redirect" at bounding box center [821, 438] width 122 height 26
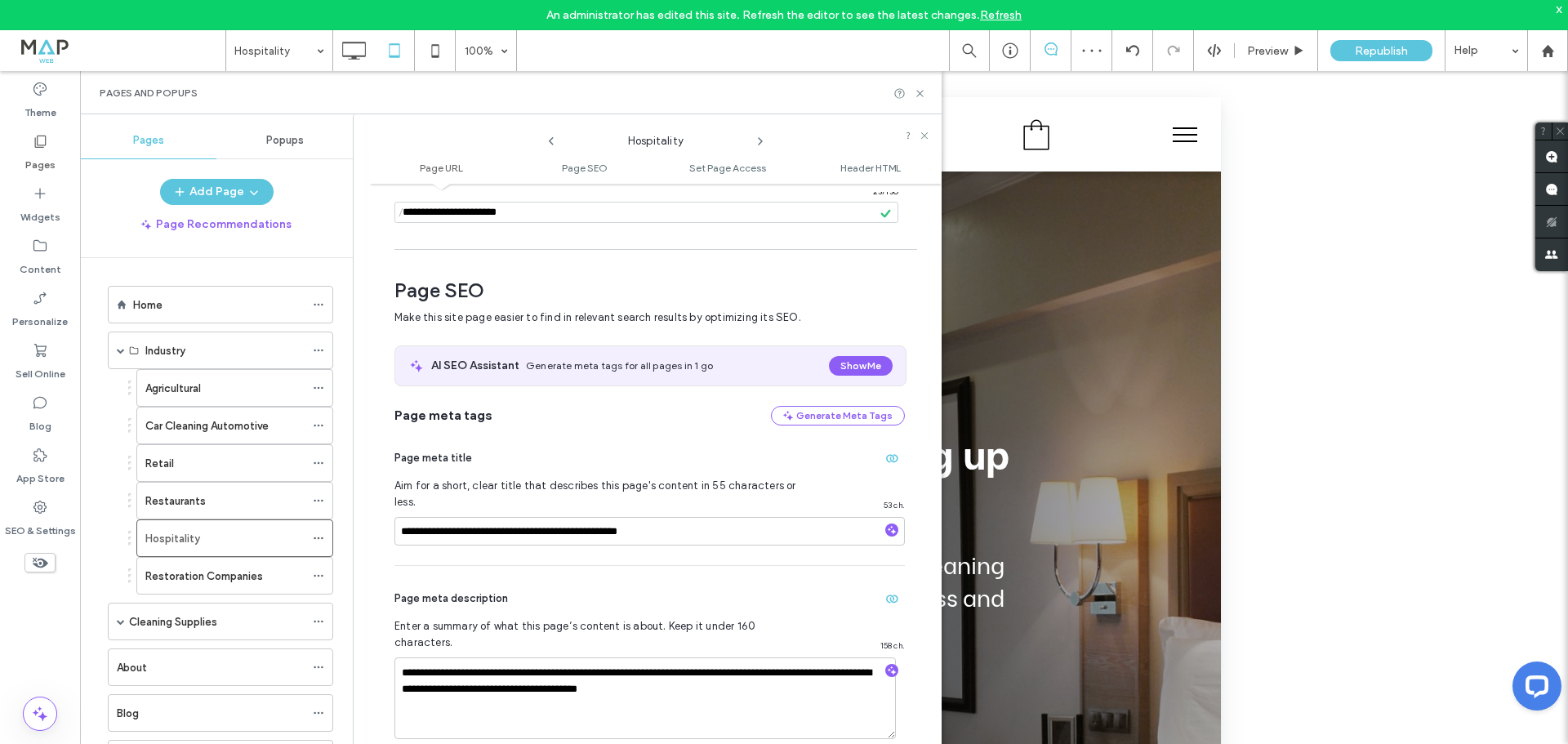
scroll to position [245, 0]
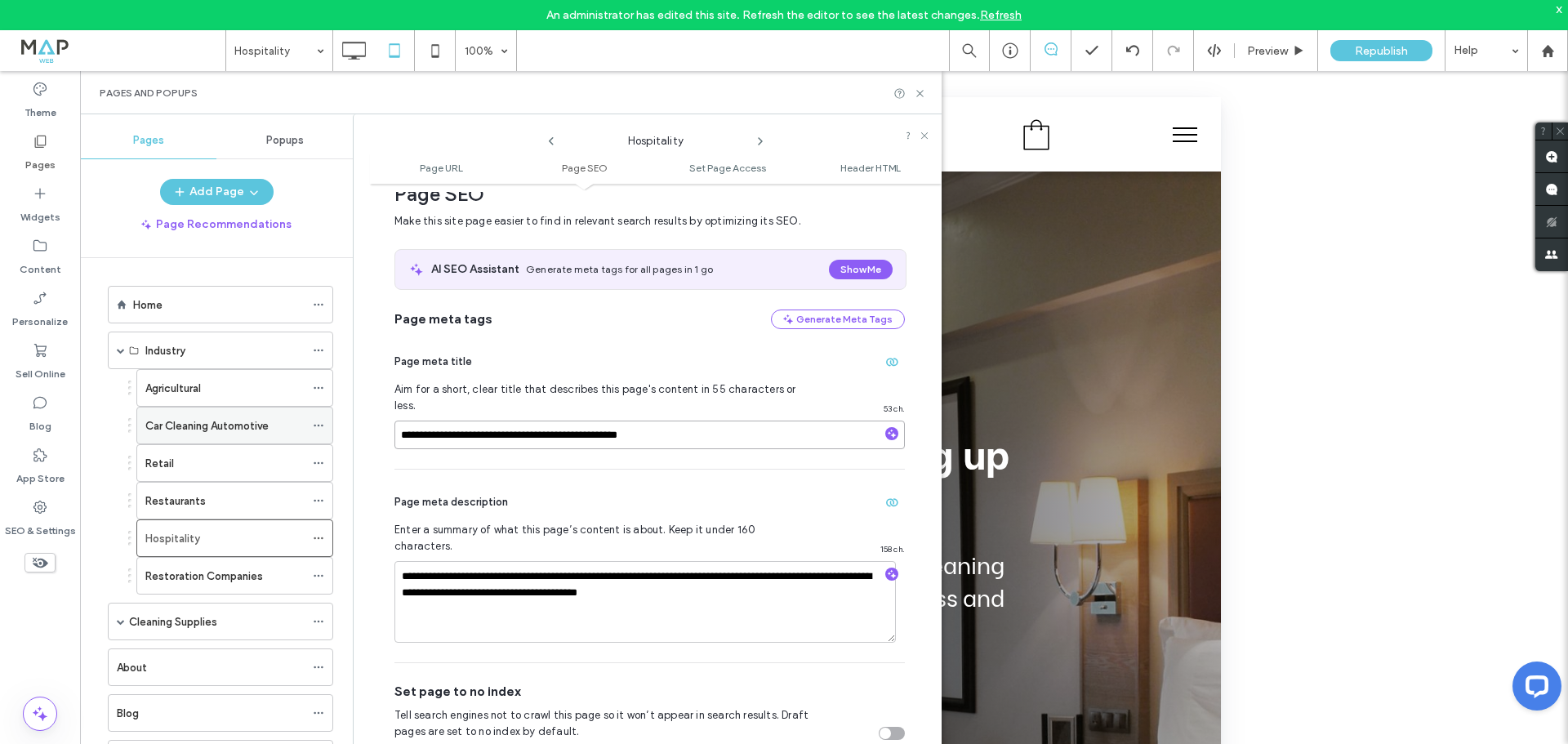
drag, startPoint x: 478, startPoint y: 420, endPoint x: 283, endPoint y: 418, distance: 195.0
click at [283, 418] on div "**********" at bounding box center [511, 444] width 862 height 660
type input "**********"
click at [888, 571] on use "button" at bounding box center [892, 575] width 9 height 9
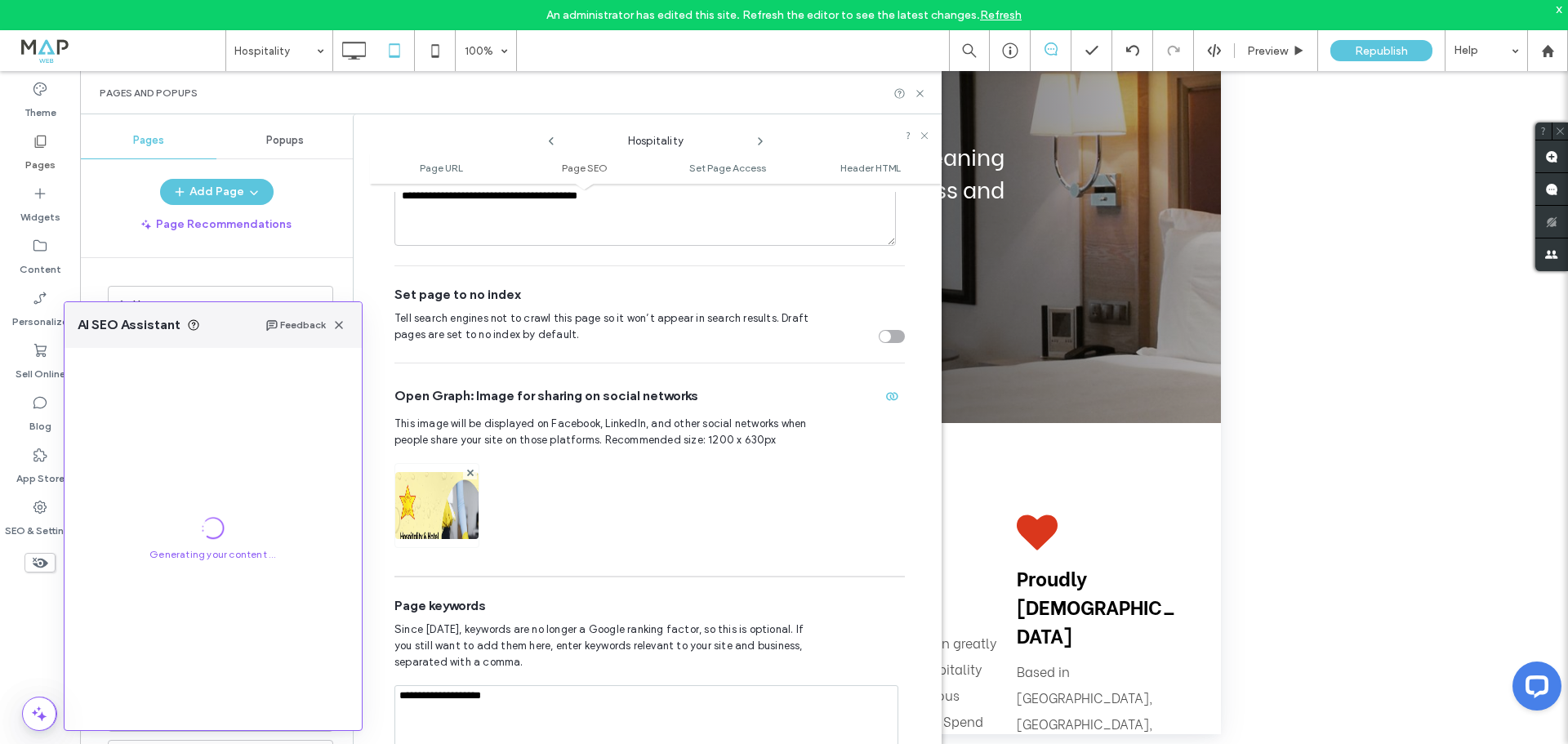
scroll to position [735, 0]
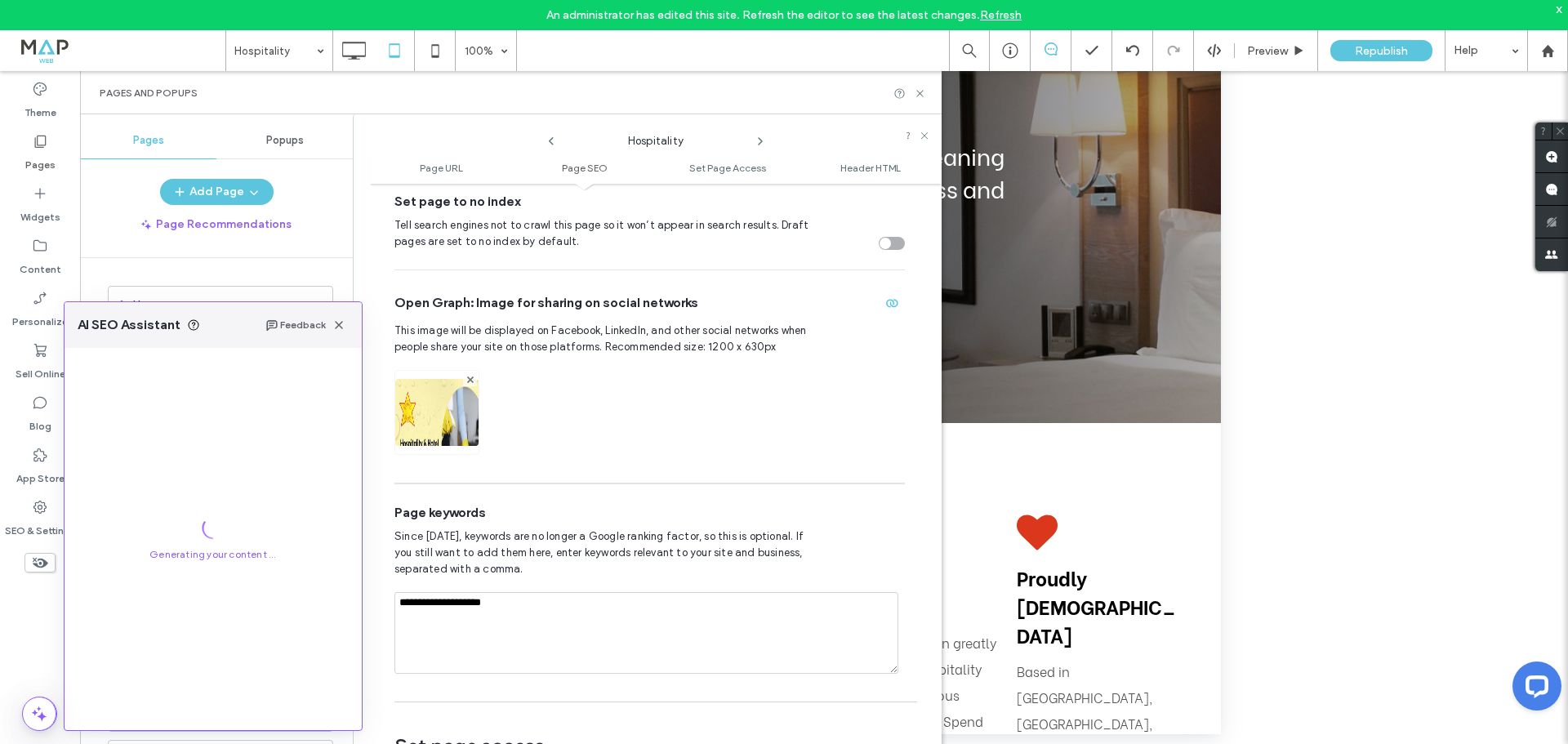
click at [523, 592] on textarea "**********" at bounding box center [646, 632] width 504 height 81
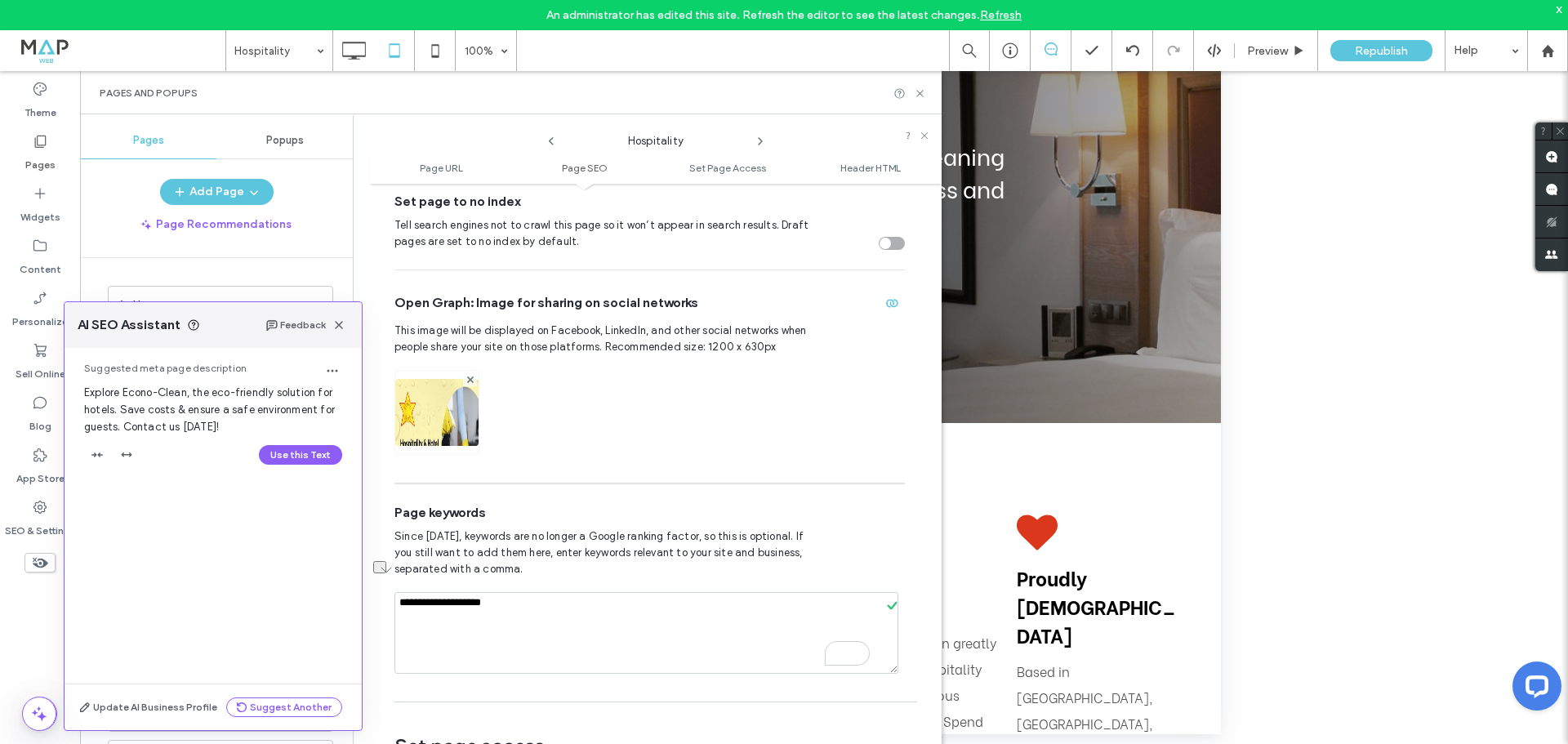
click at [515, 592] on textarea "**********" at bounding box center [646, 632] width 504 height 81
click at [502, 592] on textarea "**********" at bounding box center [646, 632] width 504 height 81
click at [501, 592] on textarea "**********" at bounding box center [646, 632] width 504 height 81
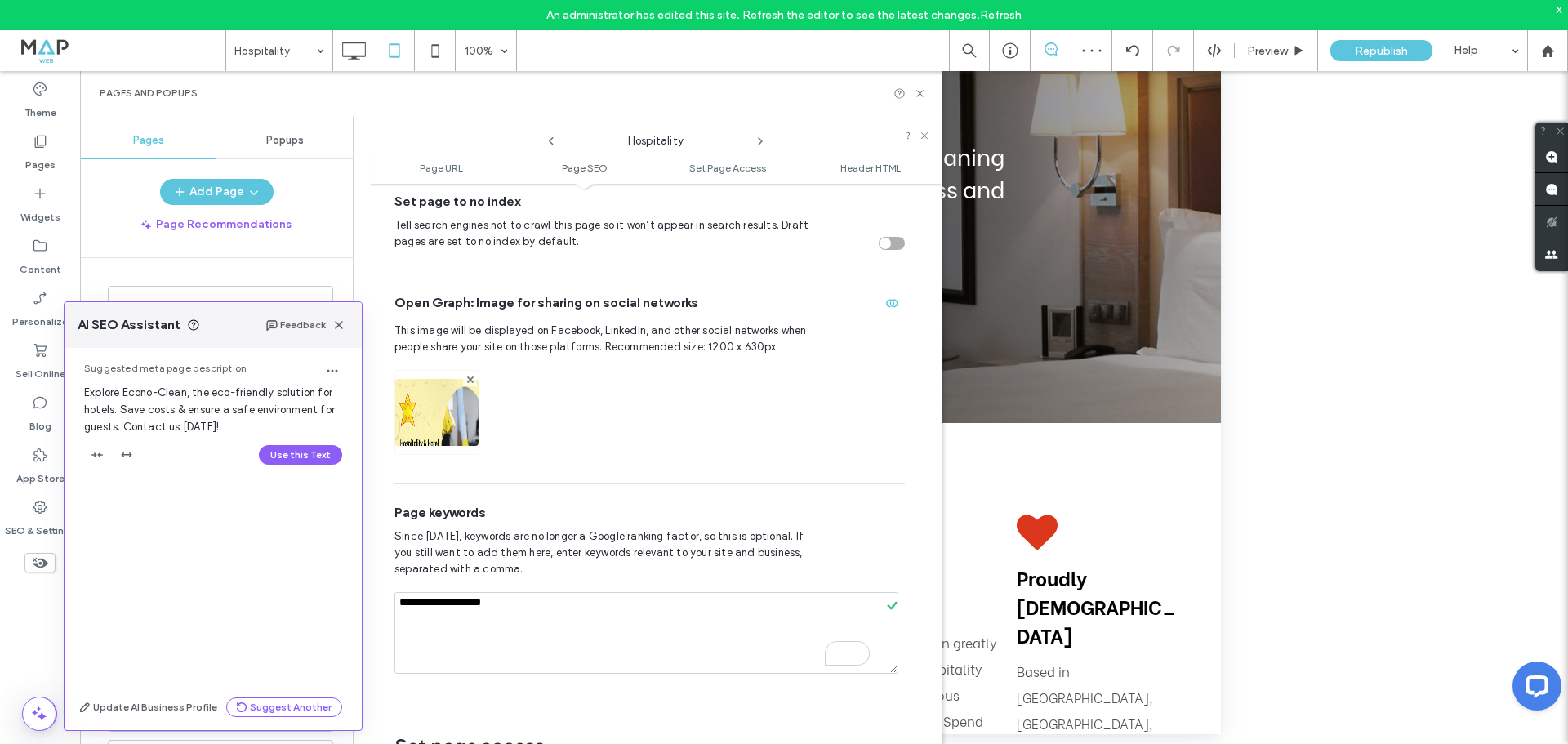
click at [501, 592] on textarea "**********" at bounding box center [646, 632] width 504 height 81
paste textarea "***"
type textarea "**********"
click at [291, 453] on button "Use this Text" at bounding box center [300, 455] width 83 height 20
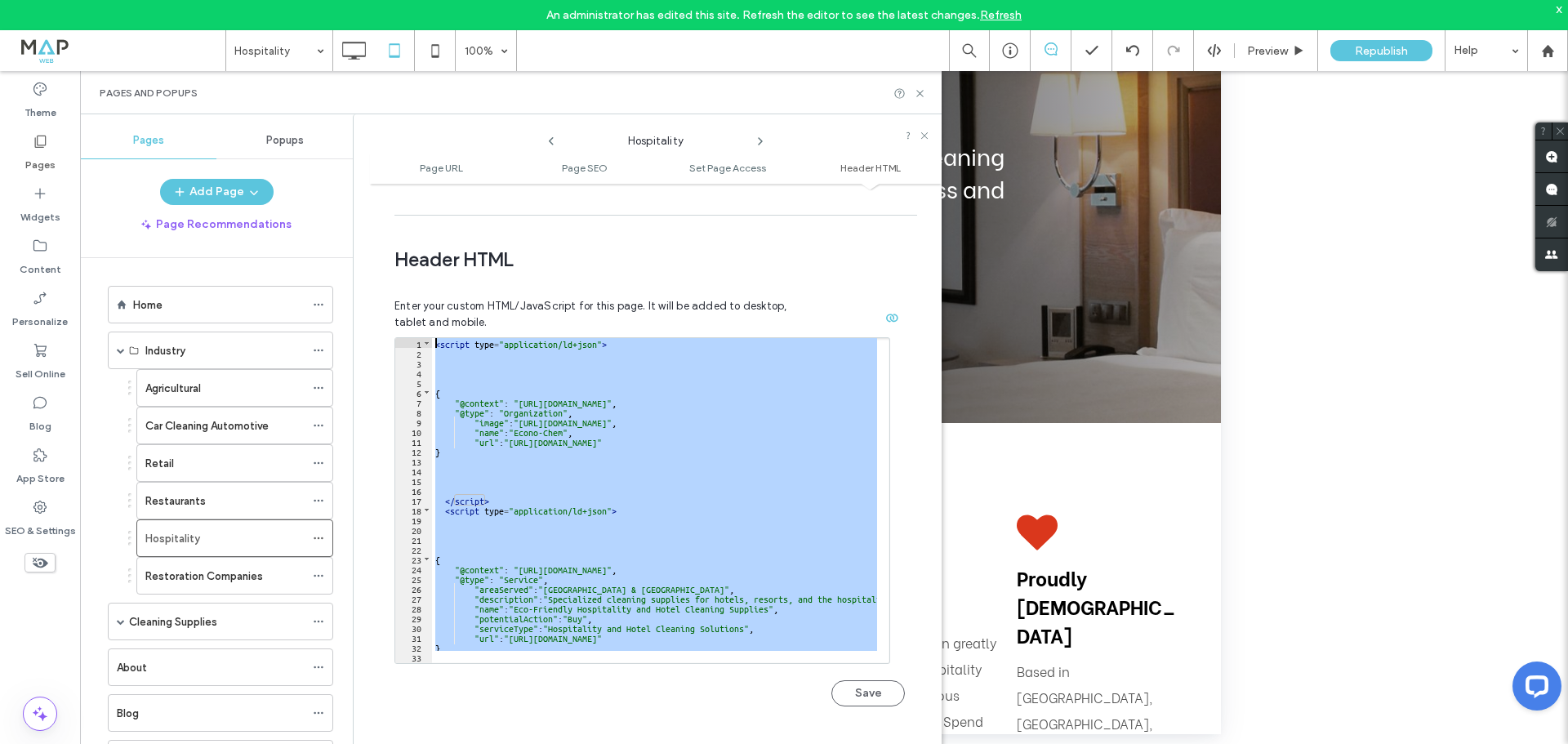
scroll to position [0, 0]
drag, startPoint x: 545, startPoint y: 614, endPoint x: 399, endPoint y: 249, distance: 393.1
click at [399, 279] on div "Enter your custom HTML/JavaScript for this page. It will be added to desktop, t…" at bounding box center [649, 511] width 510 height 464
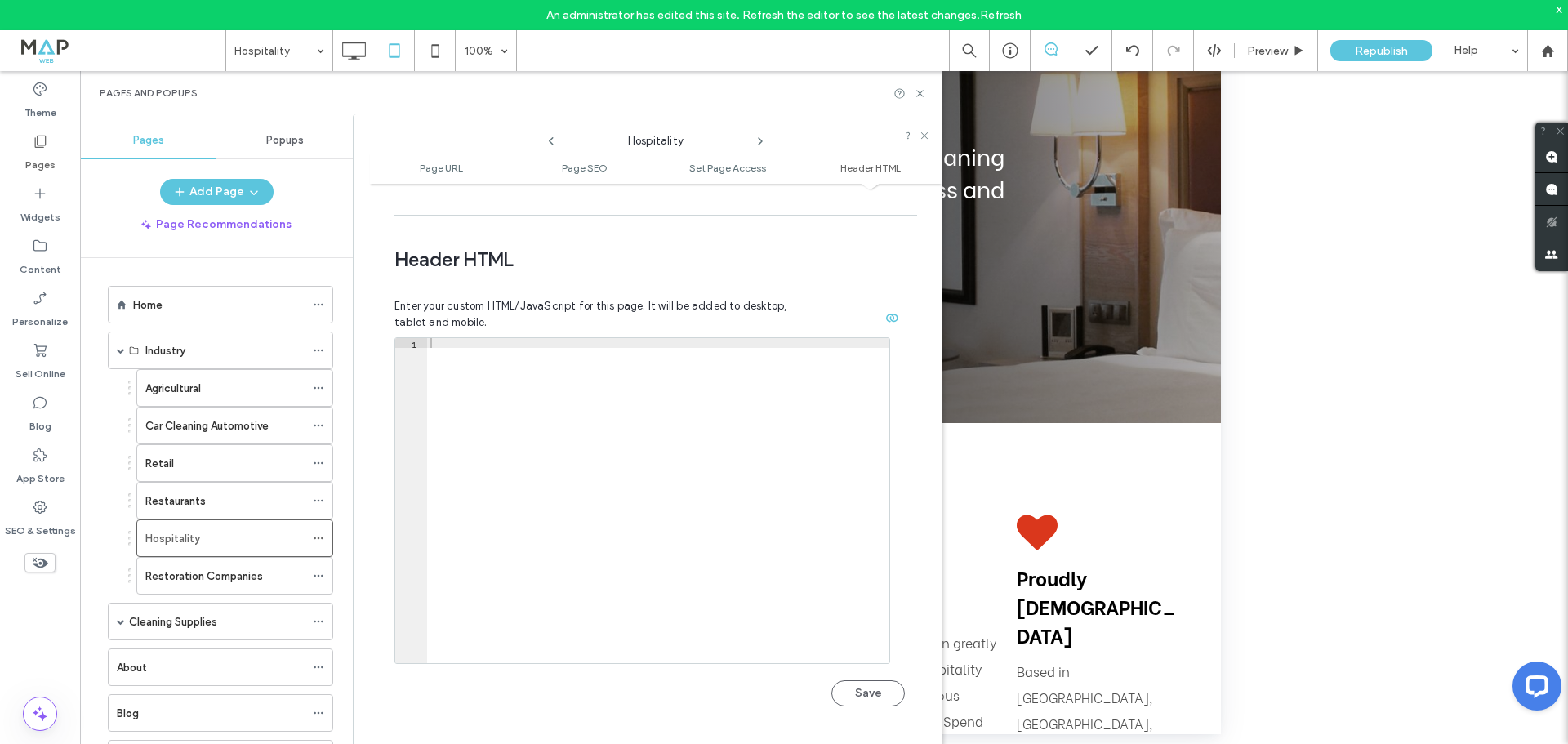
click at [1352, 416] on div "Unhide? Yes Unhide? Yes Unhide? Yes Unhide? Yes Unhide? Yes Unhide? Yes Unhide?…" at bounding box center [824, 427] width 1488 height 714
click at [918, 89] on icon at bounding box center [920, 94] width 13 height 13
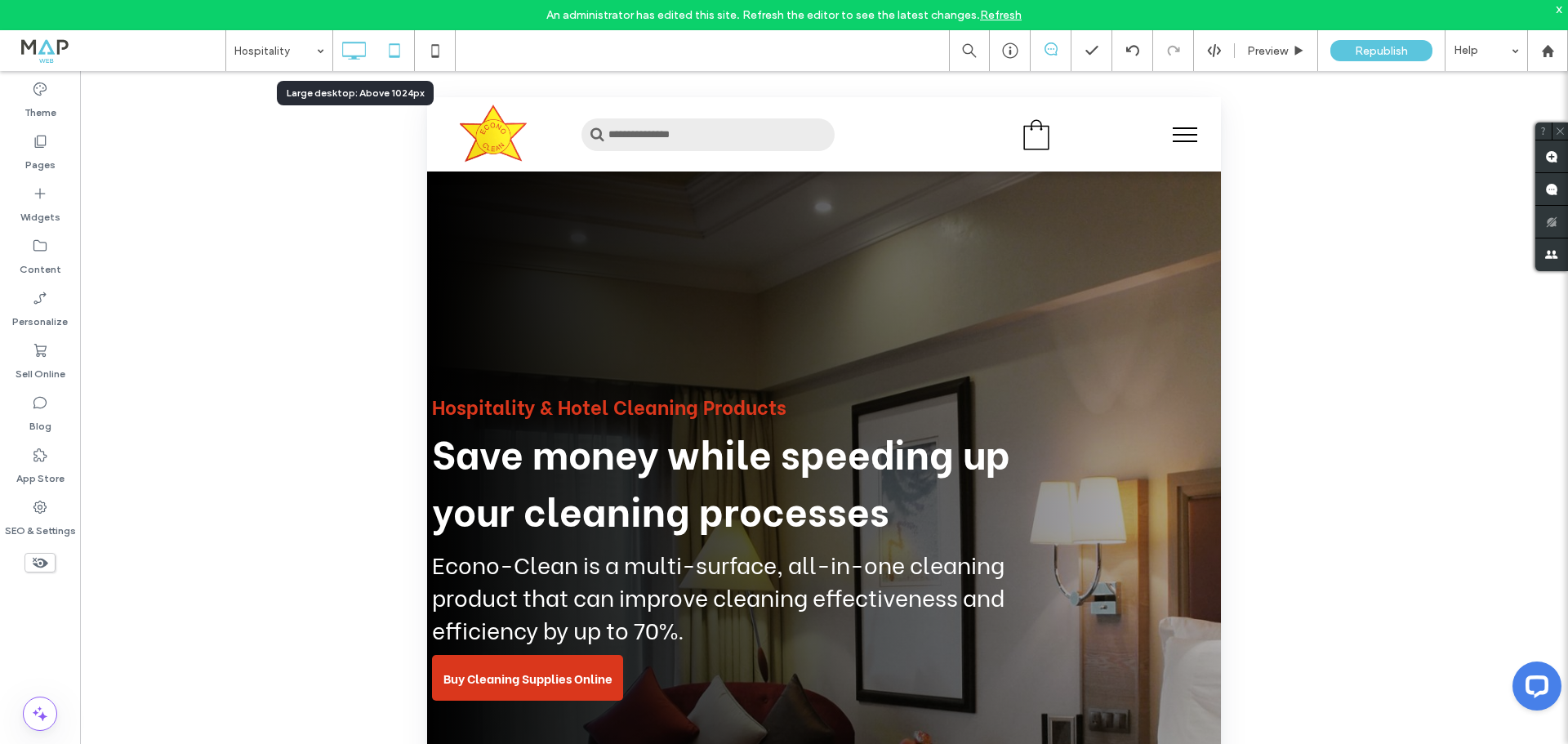
click at [355, 54] on icon at bounding box center [353, 50] width 33 height 33
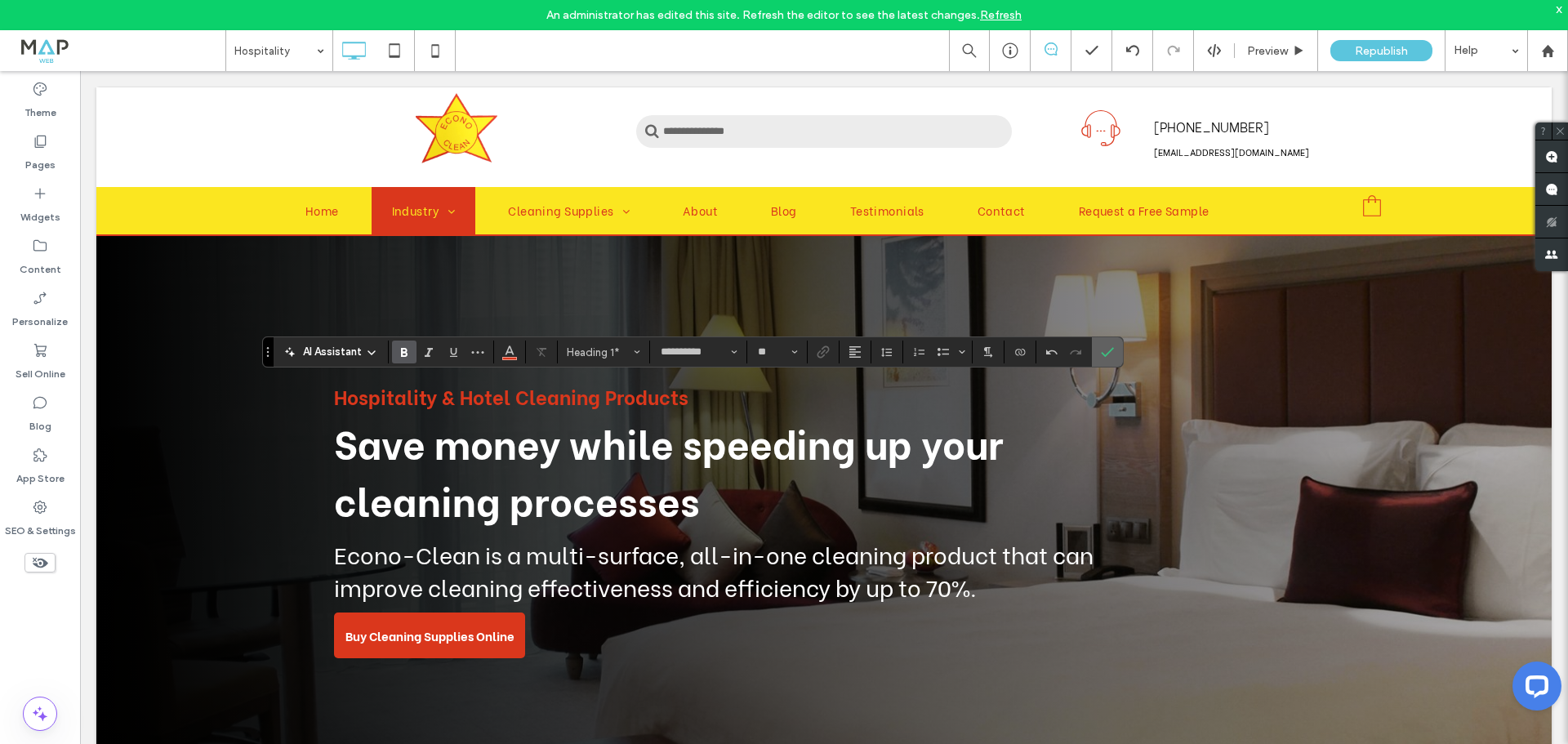
click at [1107, 346] on icon "Confirm" at bounding box center [1108, 351] width 13 height 13
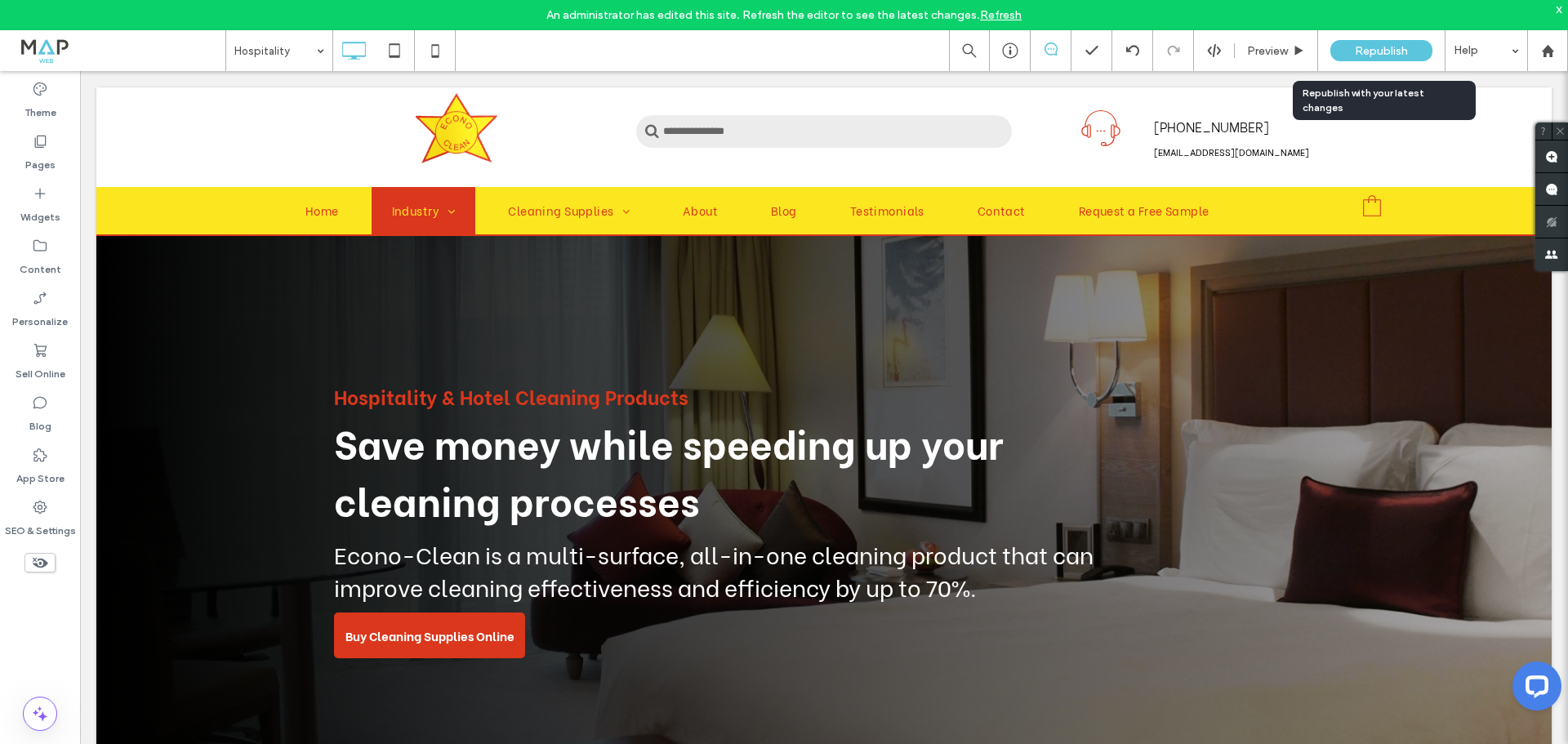
click at [1395, 46] on span "Republish" at bounding box center [1381, 51] width 53 height 14
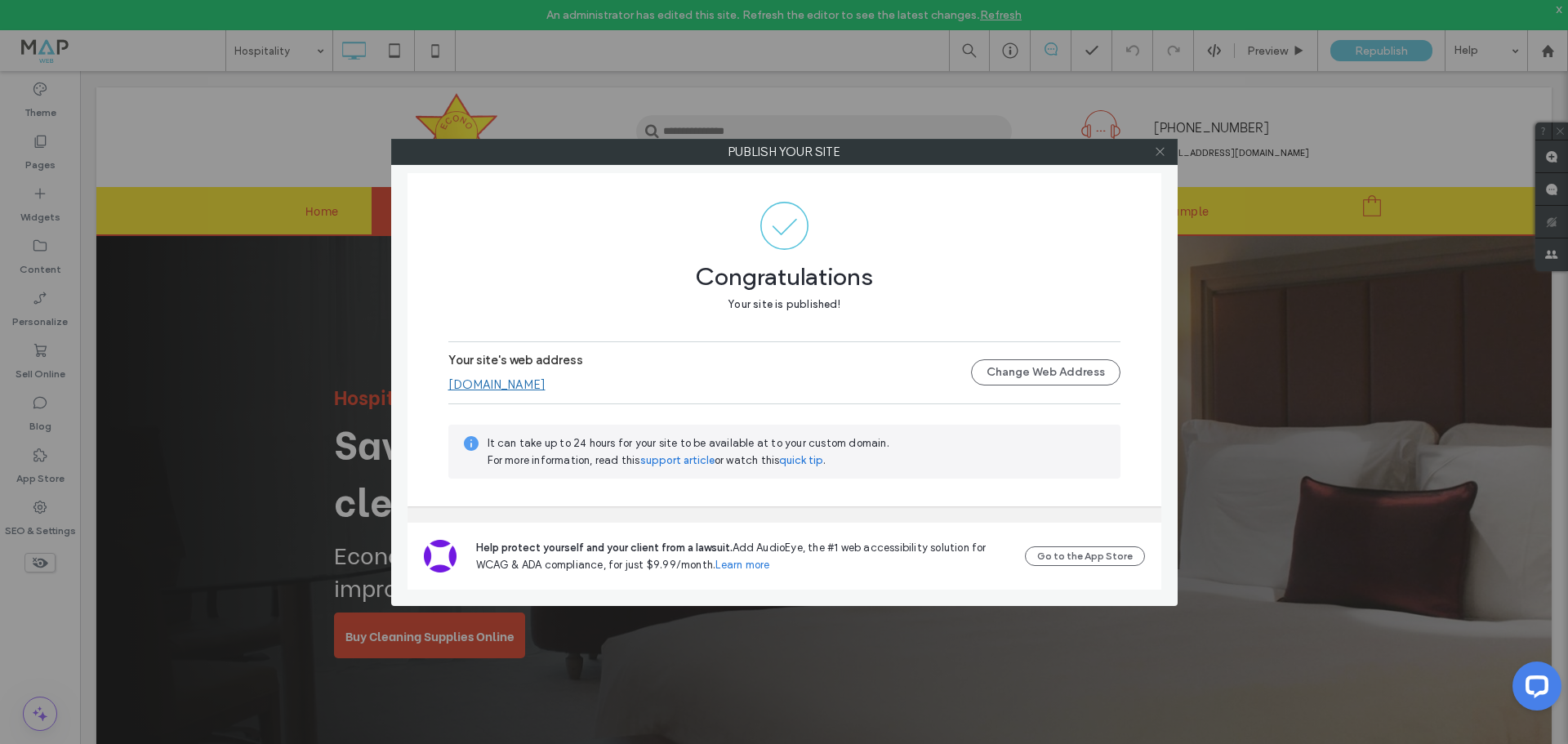
click at [1163, 151] on icon at bounding box center [1160, 152] width 13 height 13
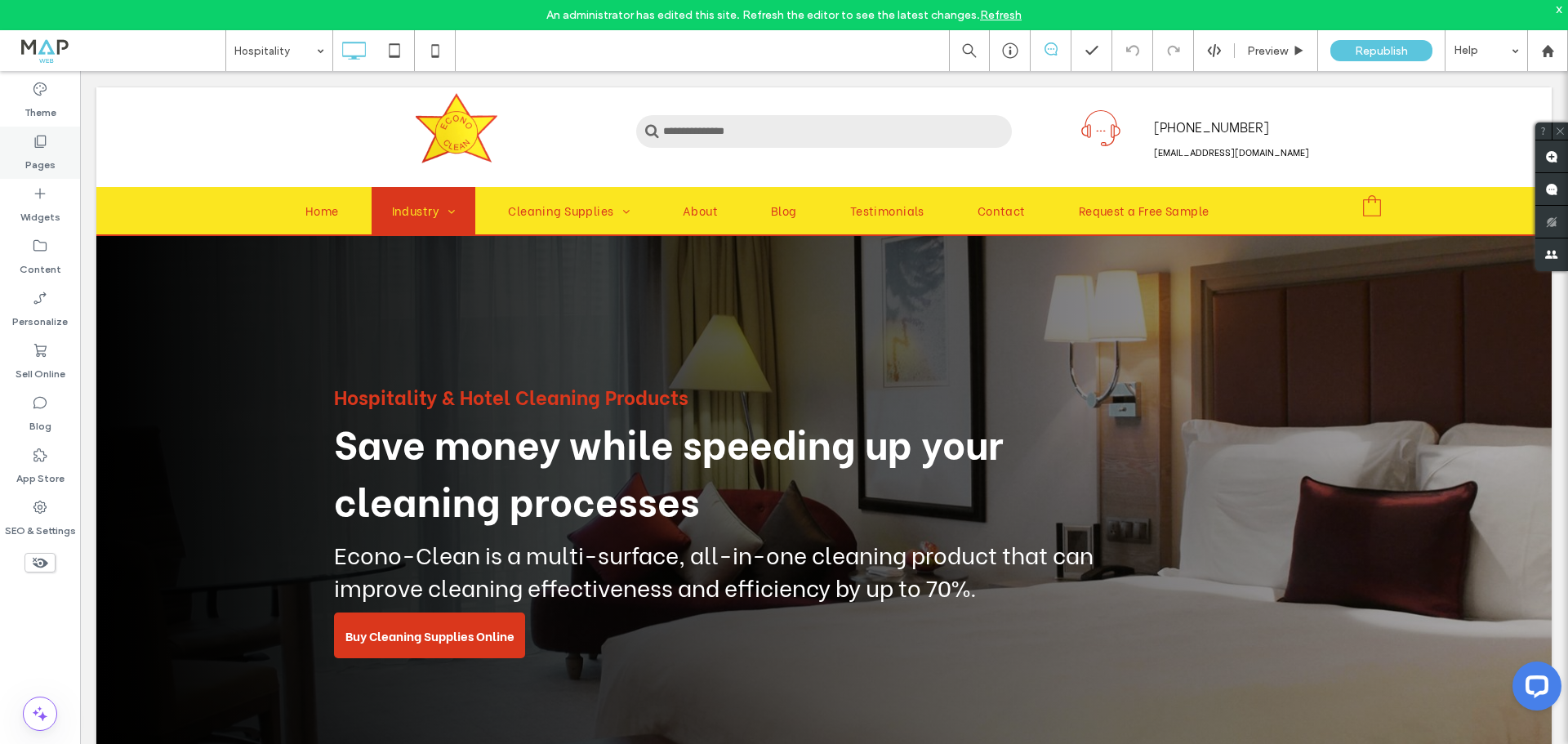
click at [43, 148] on icon at bounding box center [40, 141] width 16 height 16
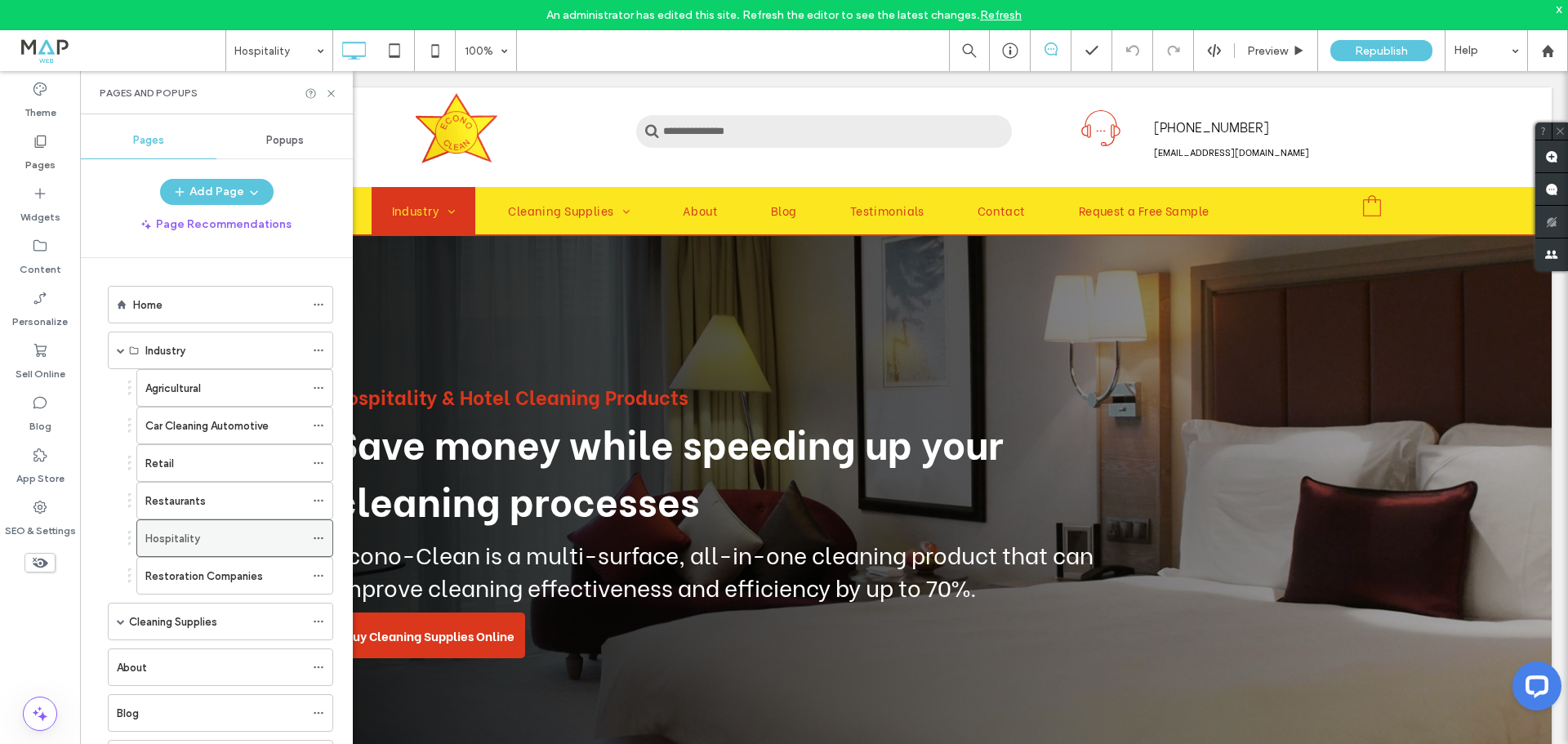
click at [319, 541] on icon at bounding box center [318, 538] width 12 height 12
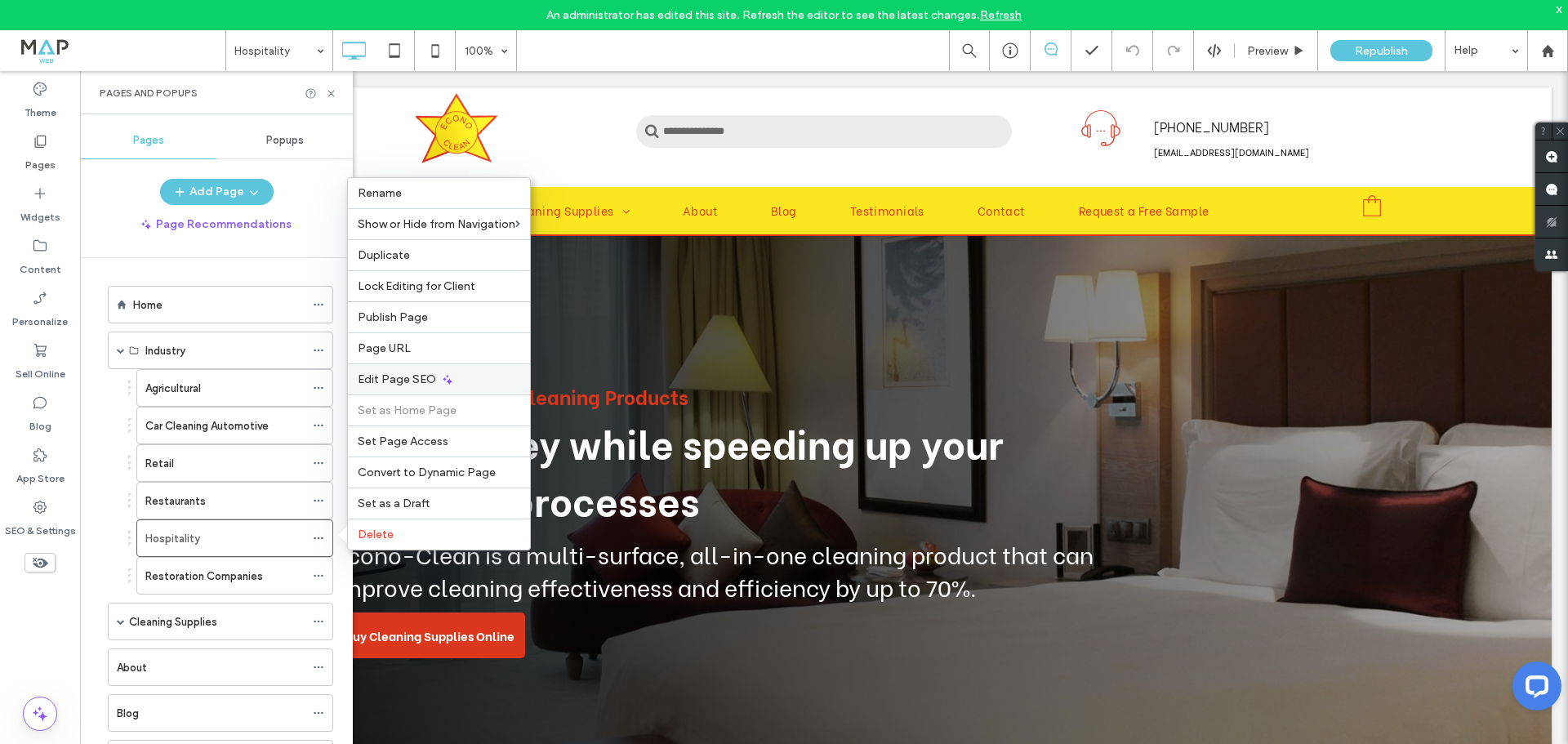
click at [410, 384] on span "Edit Page SEO" at bounding box center [397, 380] width 79 height 14
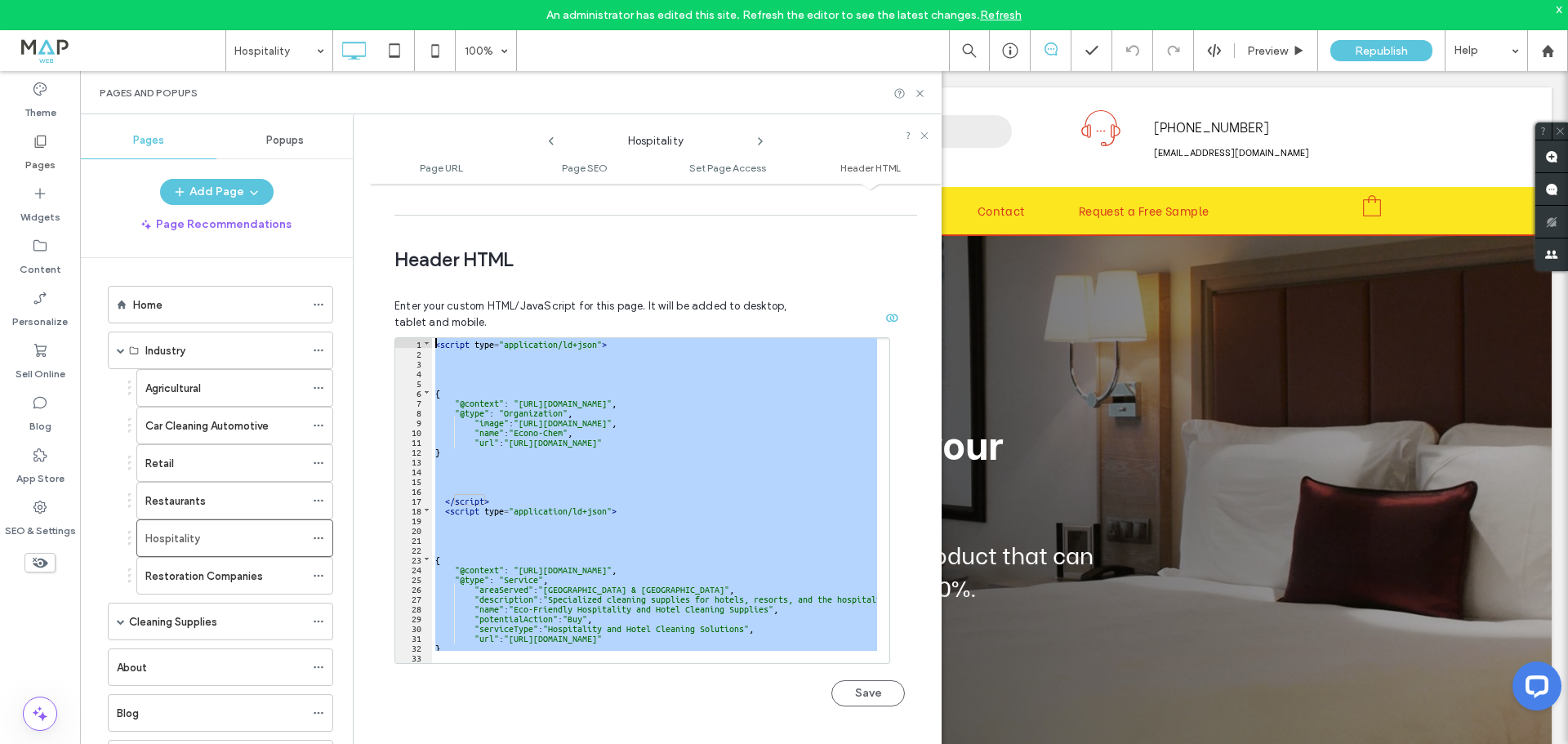
drag, startPoint x: 506, startPoint y: 611, endPoint x: 394, endPoint y: 264, distance: 364.6
click at [394, 279] on div "Enter your custom HTML/JavaScript for this page. It will be added to desktop, t…" at bounding box center [649, 511] width 510 height 464
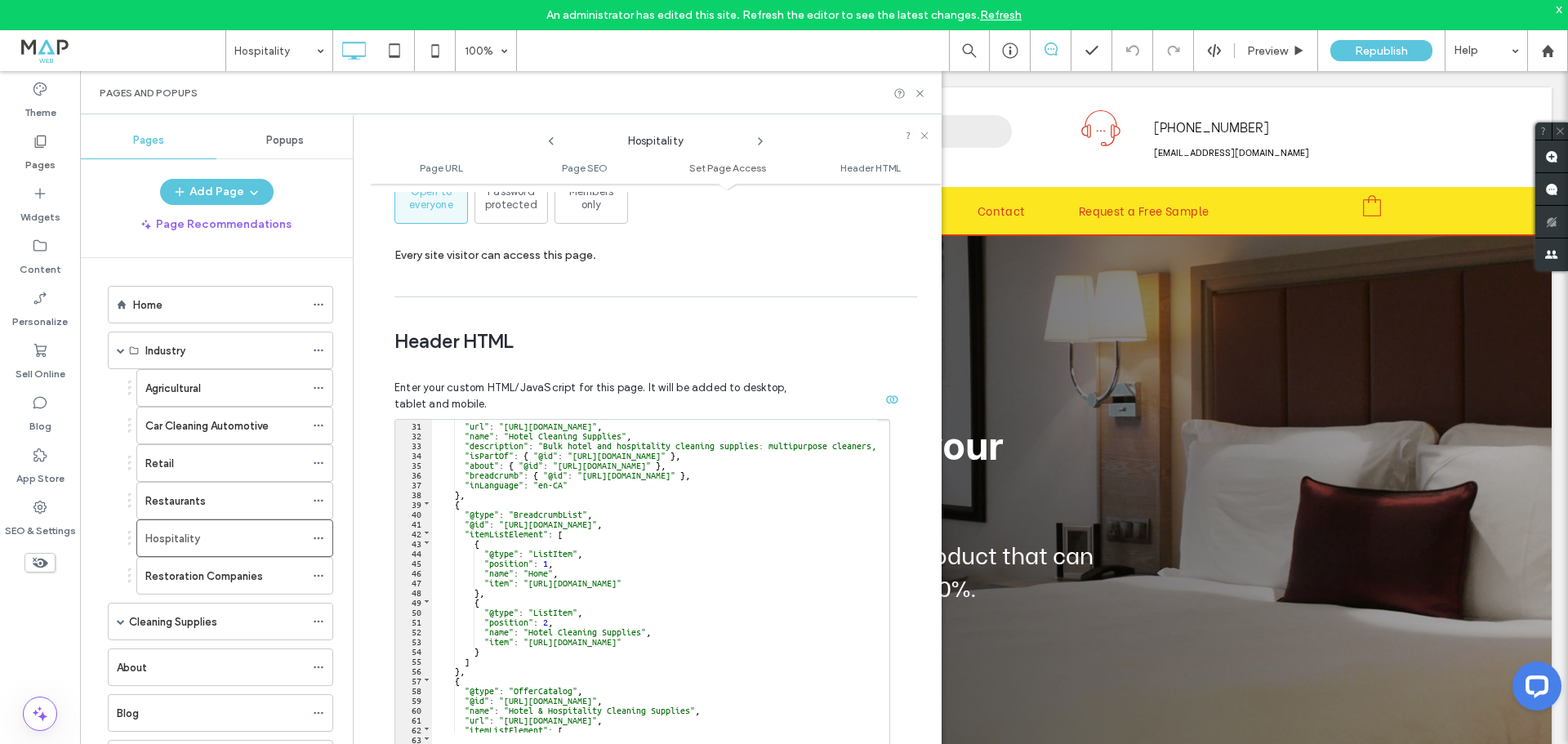
scroll to position [1509, 0]
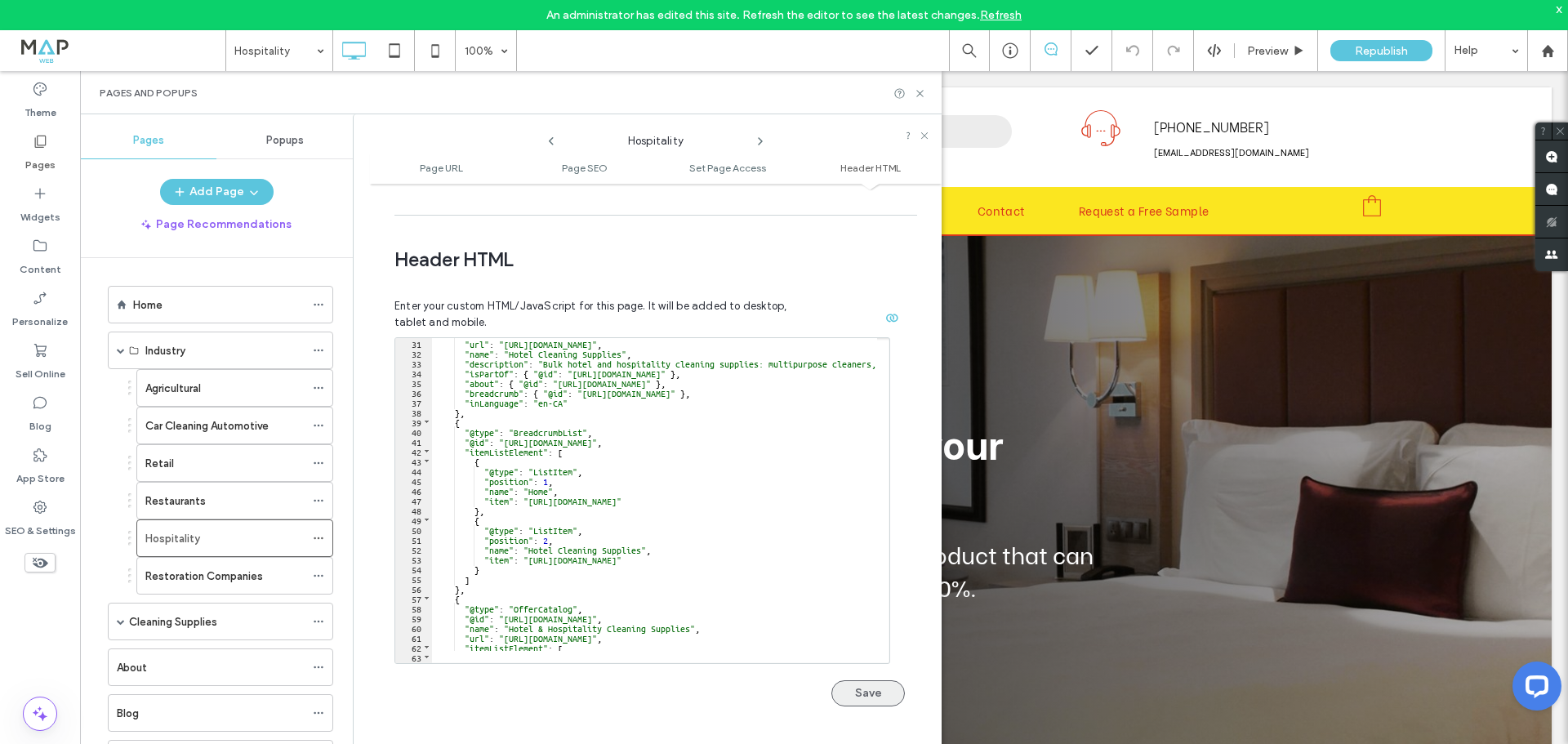
click at [852, 681] on button "Save" at bounding box center [868, 693] width 73 height 26
click at [1371, 47] on span "Republish" at bounding box center [1381, 51] width 53 height 14
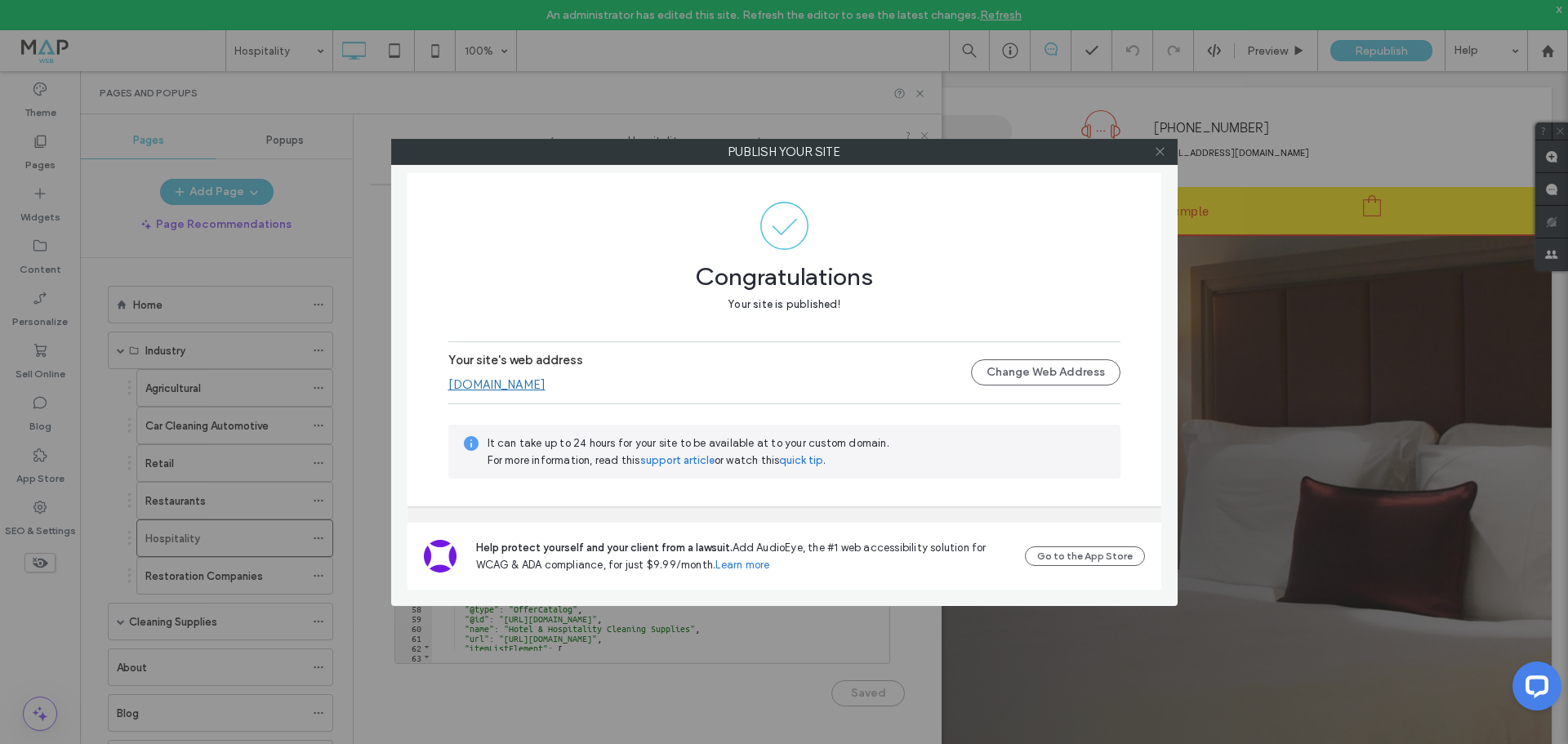
click at [1165, 156] on icon at bounding box center [1160, 152] width 13 height 13
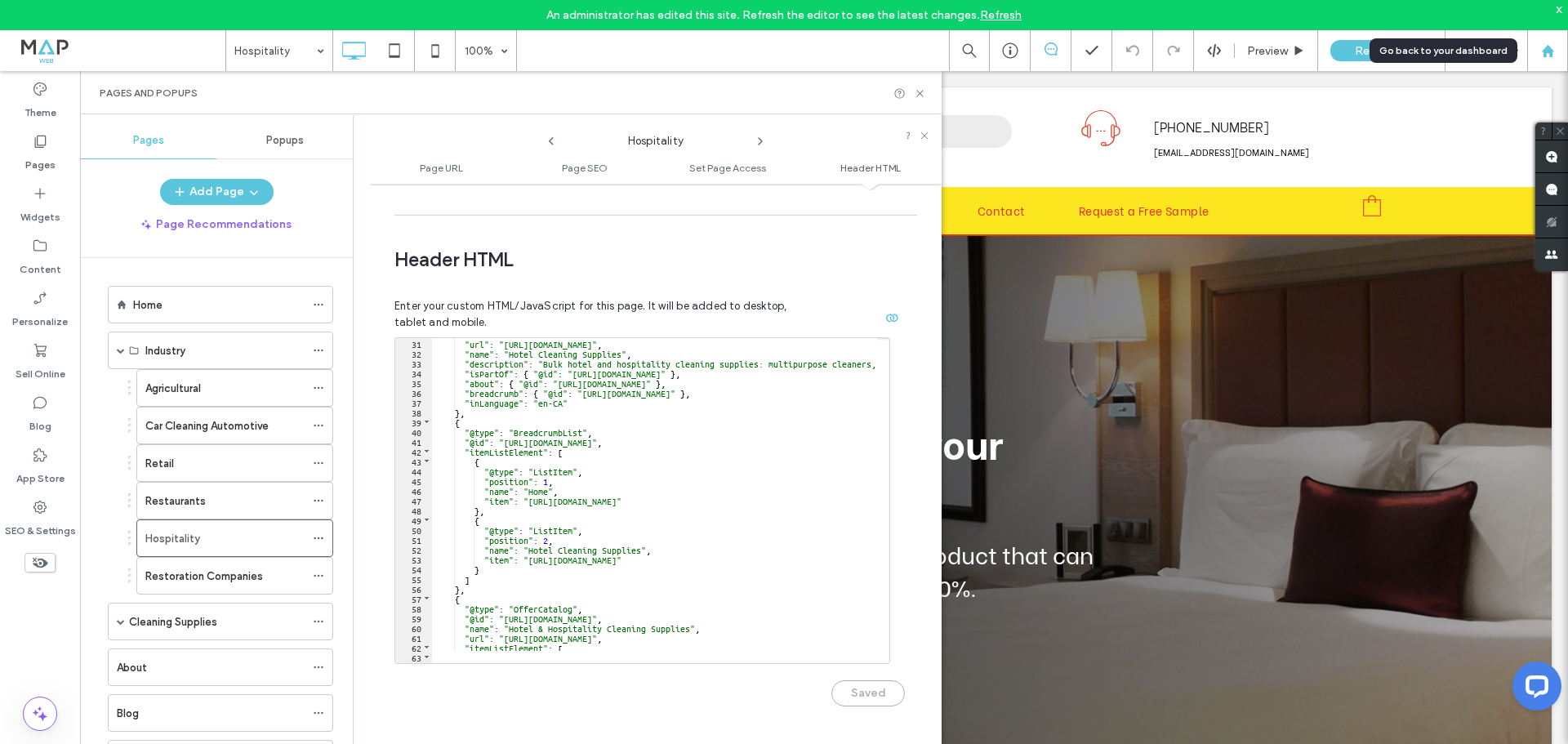
click at [1564, 49] on div at bounding box center [1548, 51] width 39 height 14
